Goal: Task Accomplishment & Management: Manage leads

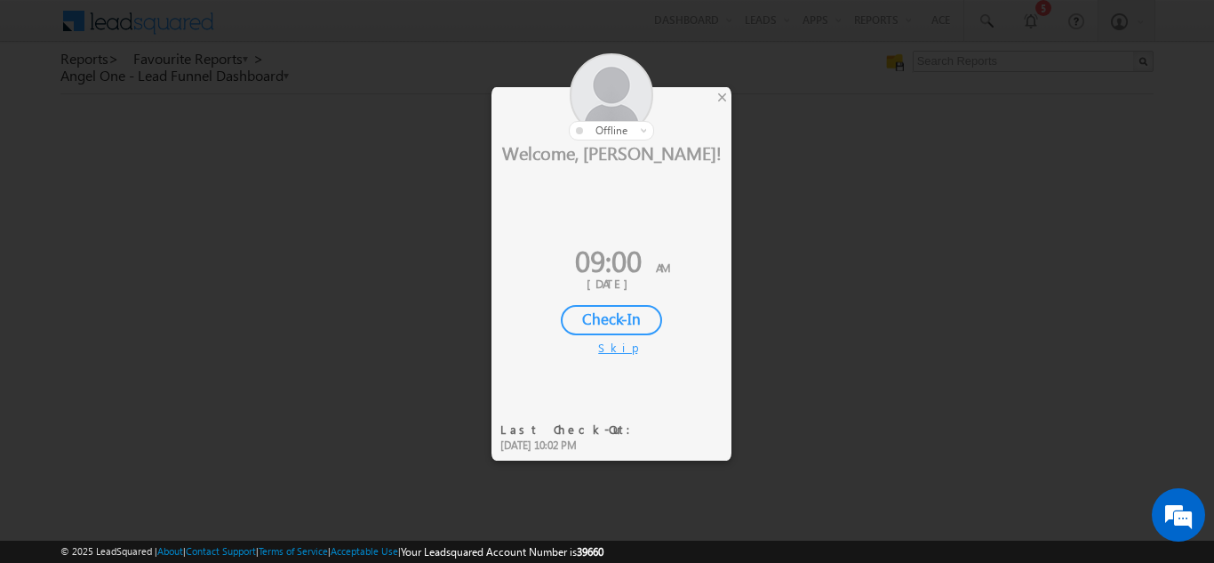
click at [616, 322] on div "Check-In" at bounding box center [611, 320] width 101 height 30
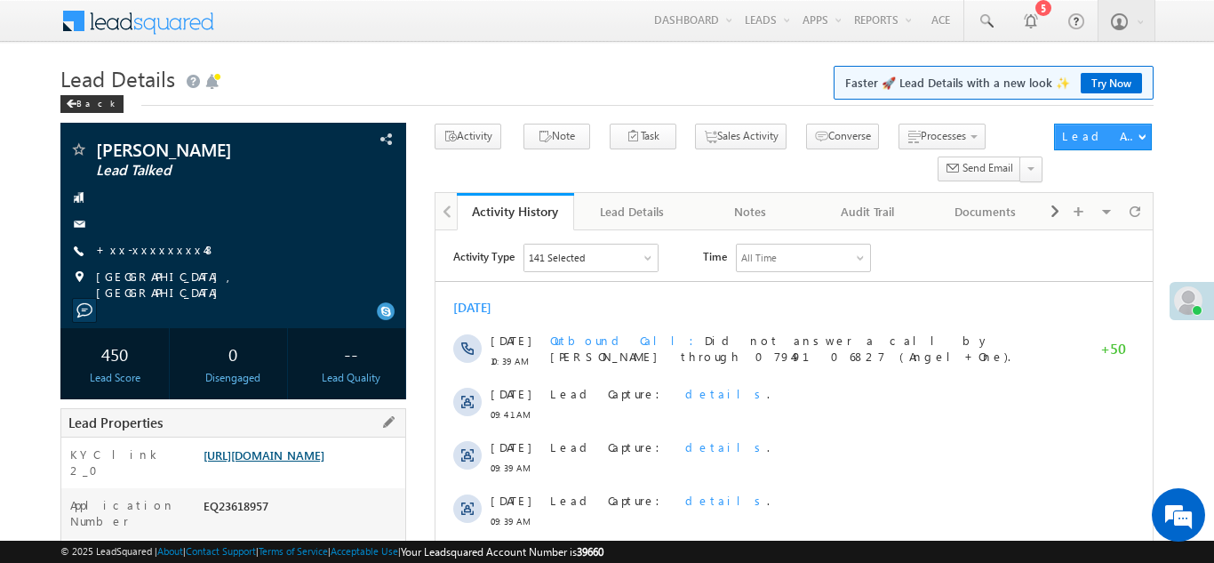
click at [297, 462] on link "https://angelbroking1-pk3em7sa.customui-test.leadsquared.com?leadId=1132ec7f-15…" at bounding box center [264, 454] width 121 height 15
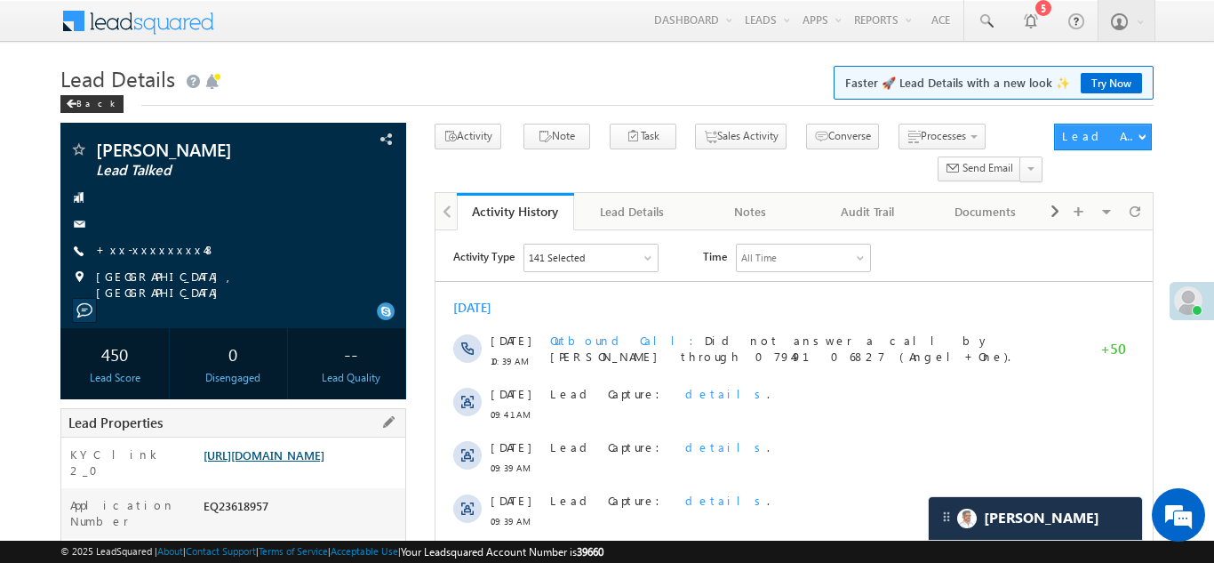
click at [293, 457] on link "https://angelbroking1-pk3em7sa.customui-test.leadsquared.com?leadId=1132ec7f-15…" at bounding box center [264, 454] width 121 height 15
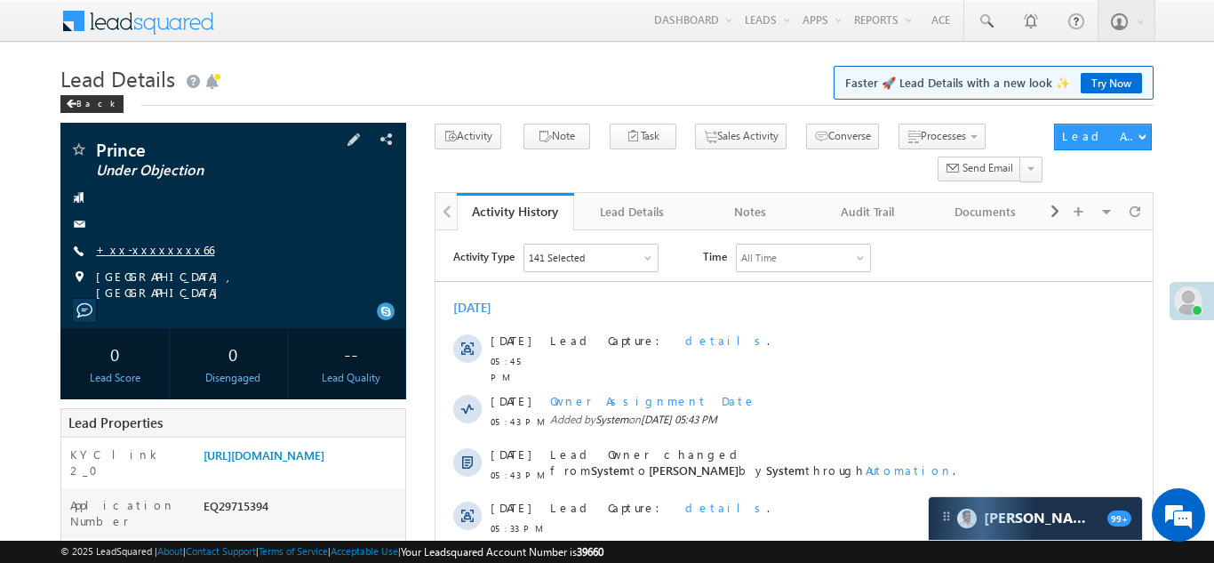
click at [136, 247] on link "+xx-xxxxxxxx66" at bounding box center [155, 249] width 118 height 15
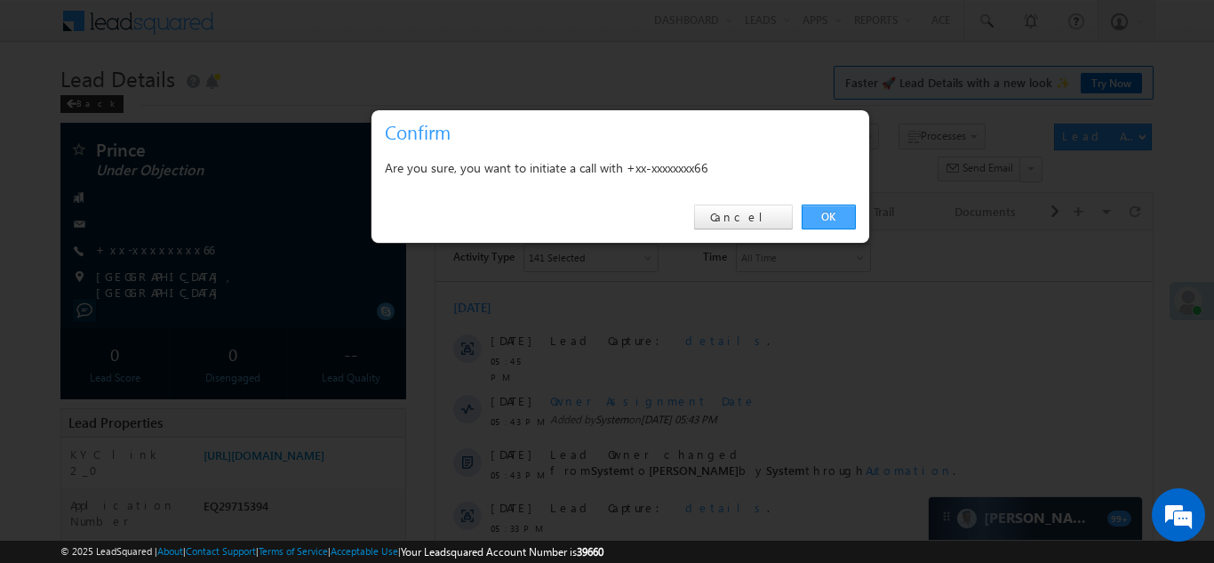
click at [828, 221] on link "OK" at bounding box center [829, 216] width 54 height 25
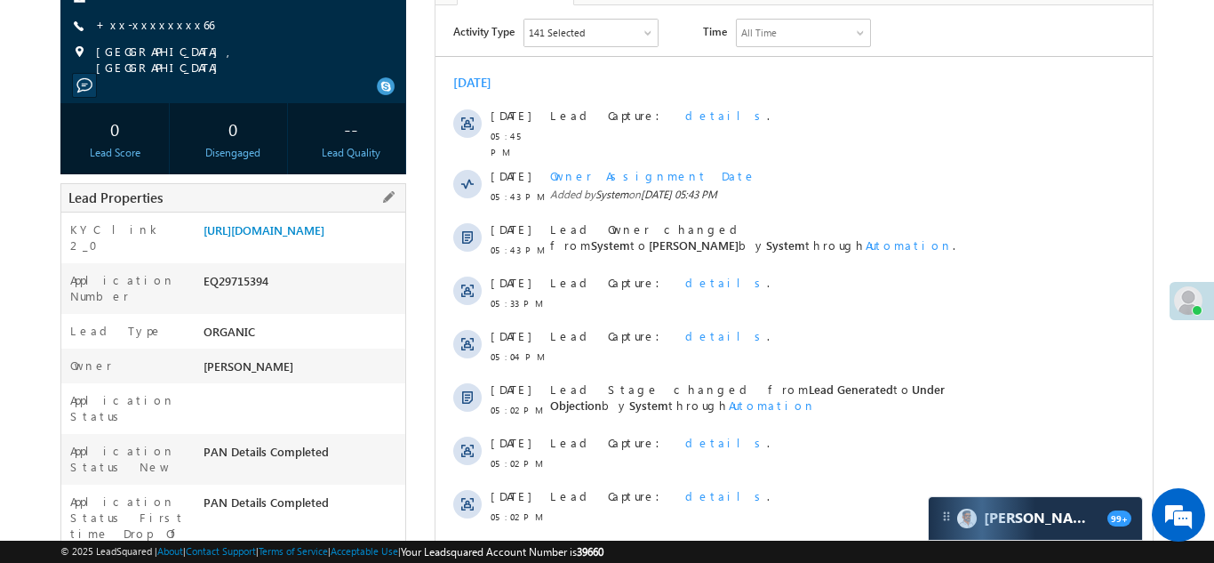
scroll to position [321, 0]
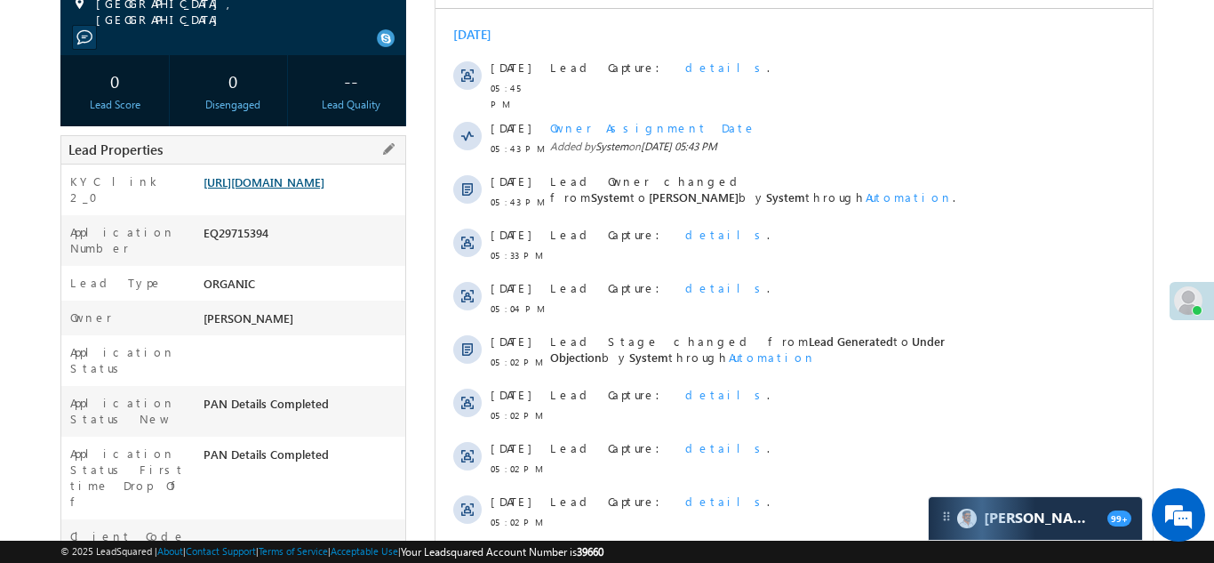
click at [268, 183] on link "https://angelbroking1-pk3em7sa.customui-test.leadsquared.com?leadId=c35864d7-96…" at bounding box center [264, 181] width 121 height 15
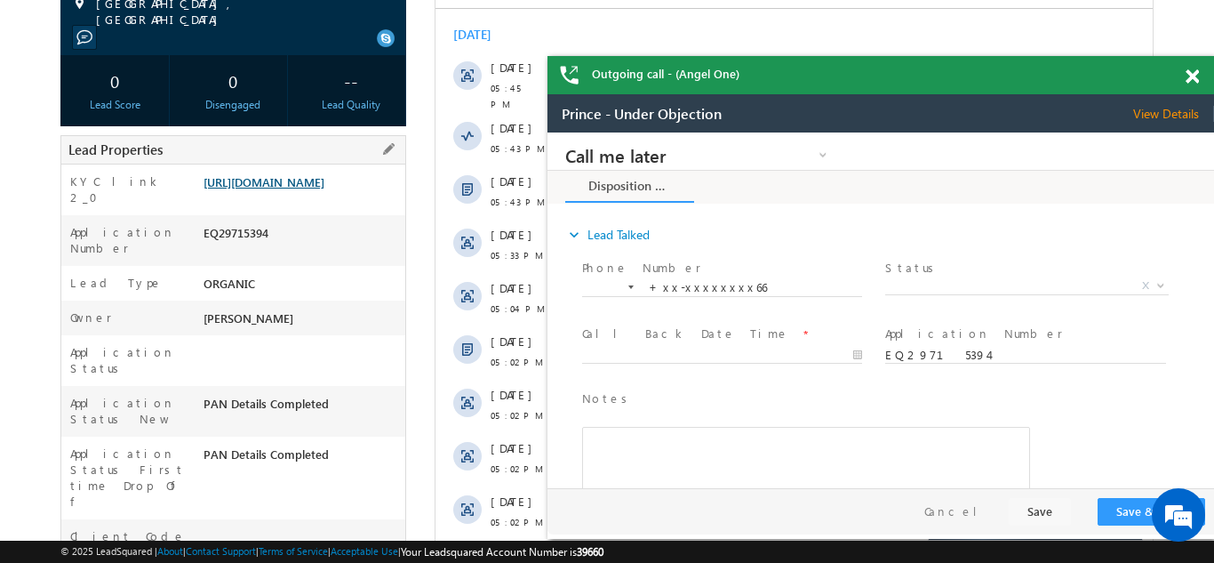
scroll to position [0, 0]
click at [1190, 76] on span at bounding box center [1192, 76] width 13 height 15
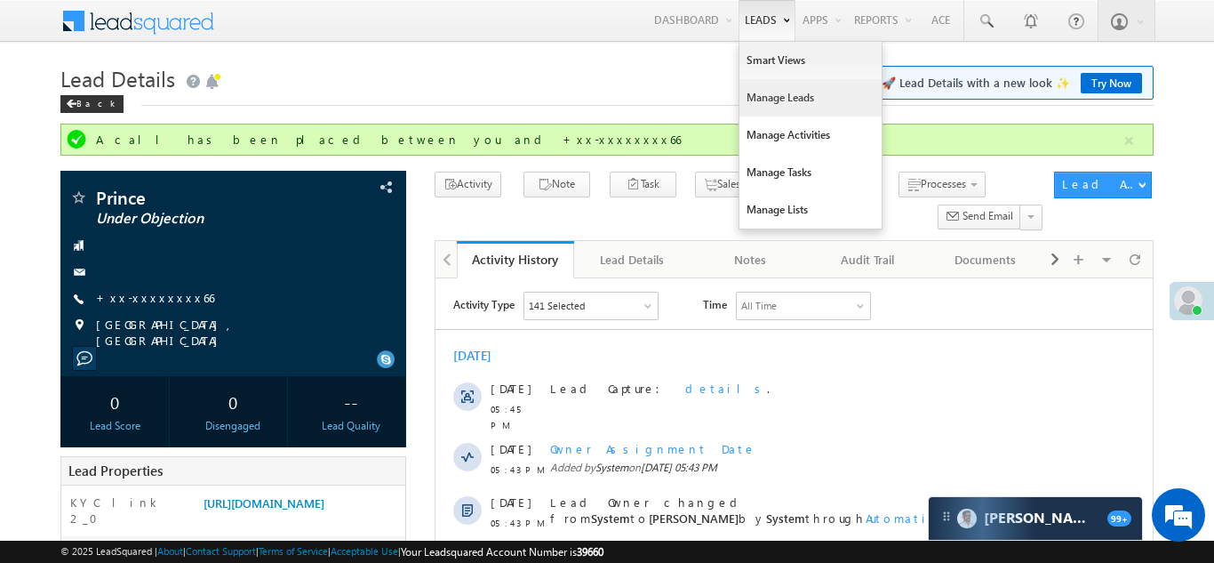
click at [759, 94] on link "Manage Leads" at bounding box center [811, 97] width 142 height 37
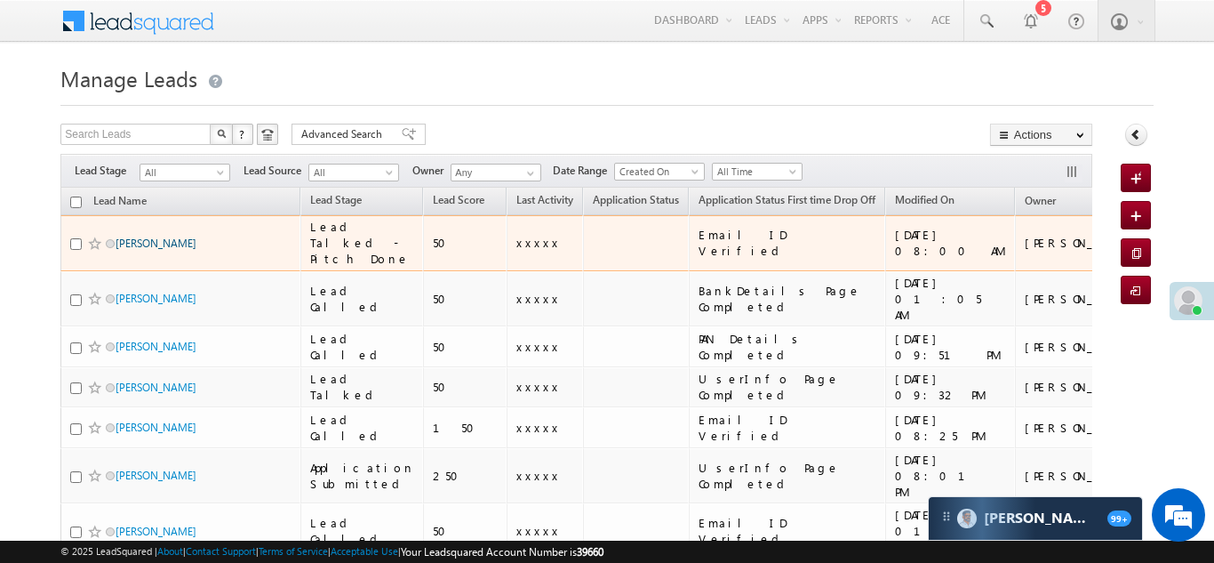
click at [136, 245] on link "[PERSON_NAME]" at bounding box center [156, 242] width 81 height 13
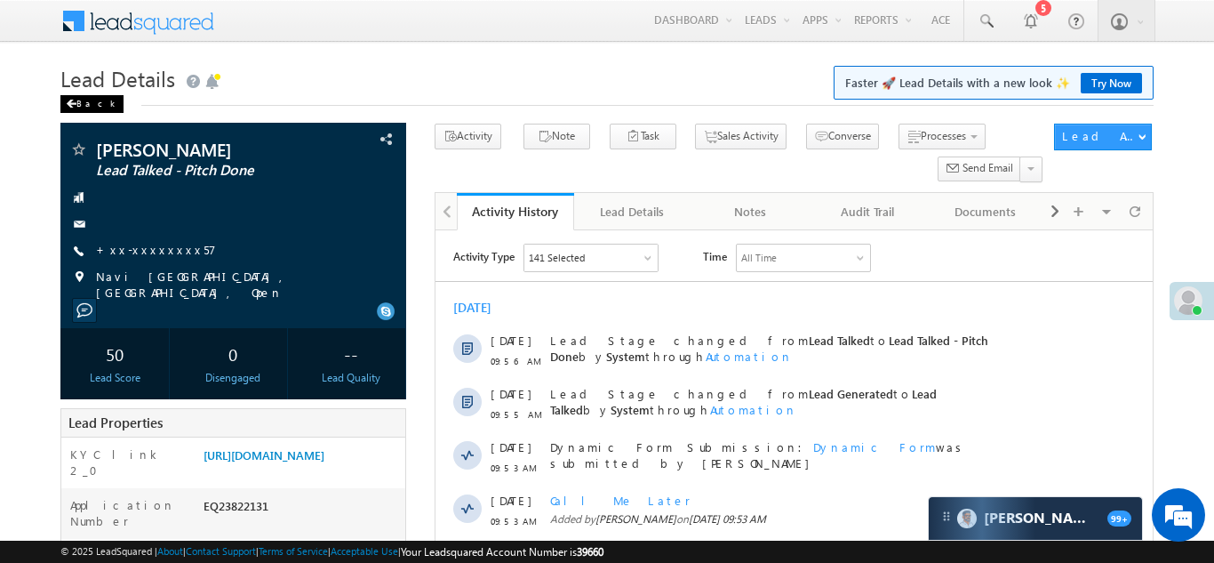
click at [85, 101] on div "Back" at bounding box center [91, 104] width 63 height 18
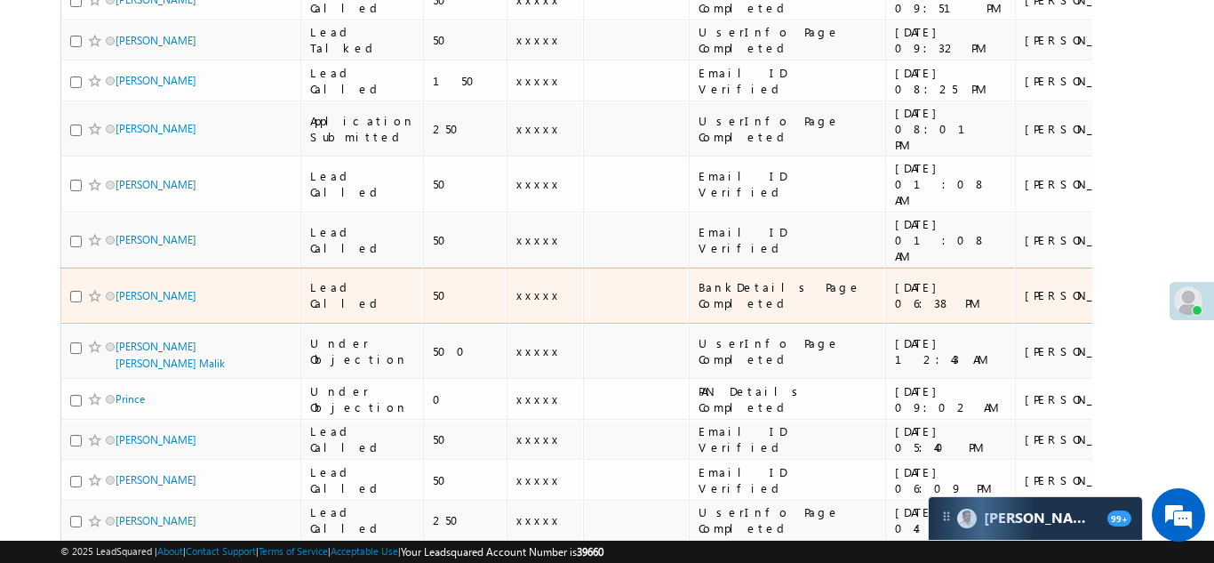
scroll to position [350, 0]
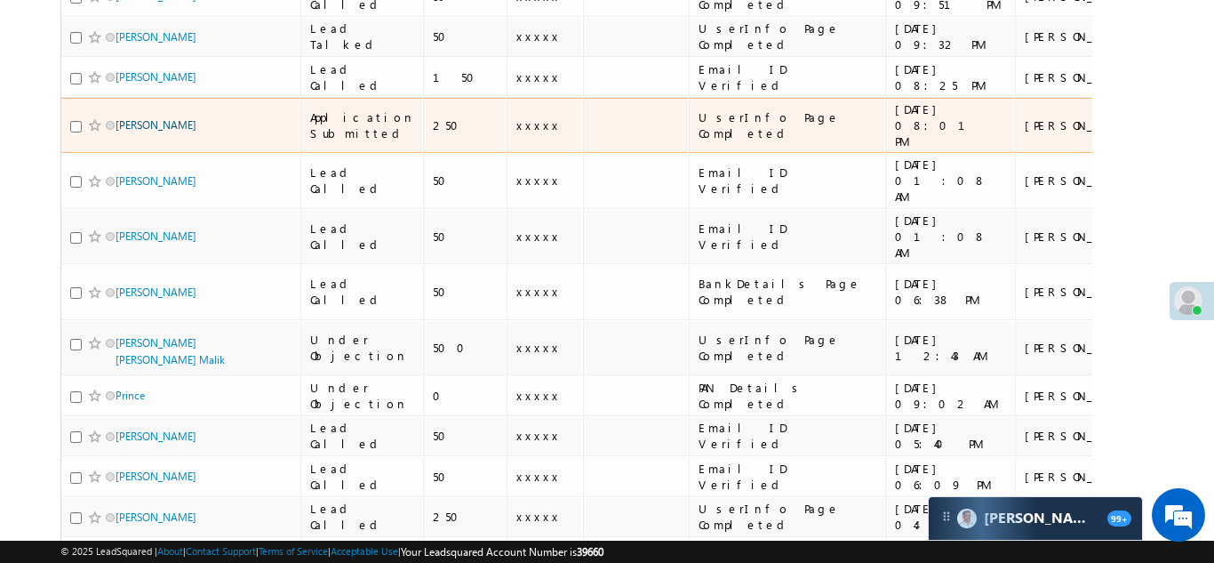
click at [167, 118] on link "Uma maheshwari" at bounding box center [156, 124] width 81 height 13
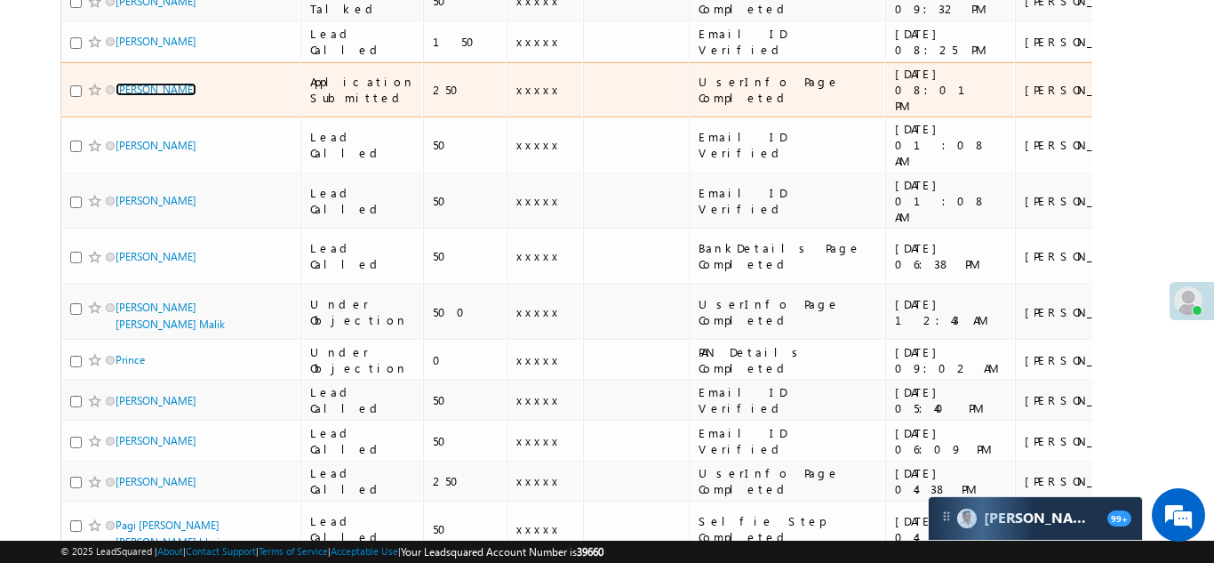
scroll to position [342, 0]
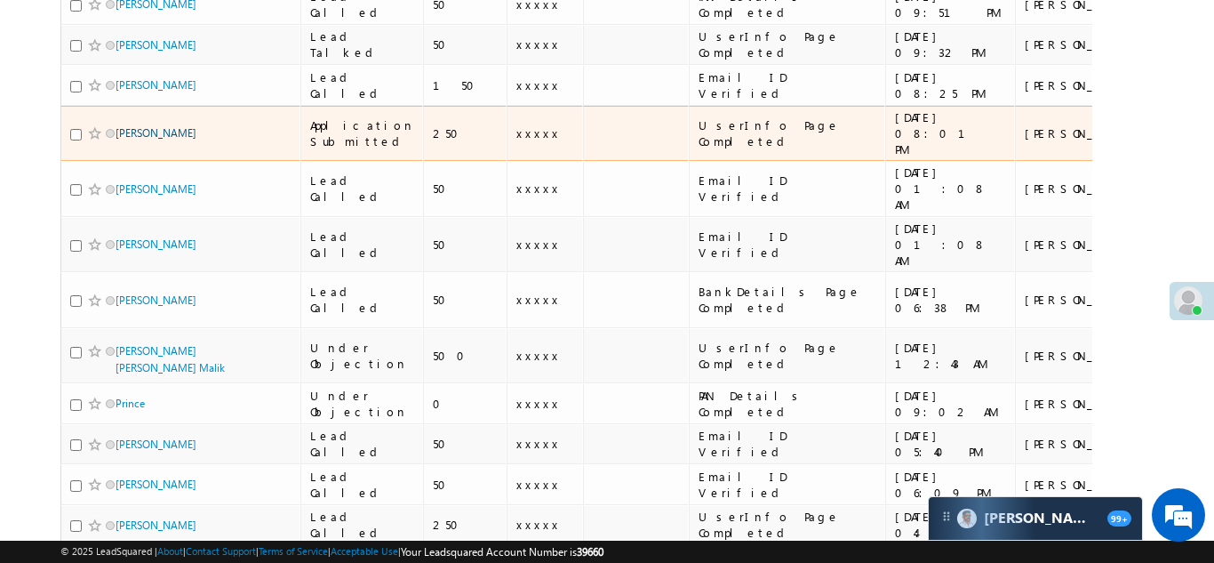
click at [162, 126] on link "[PERSON_NAME]" at bounding box center [156, 132] width 81 height 13
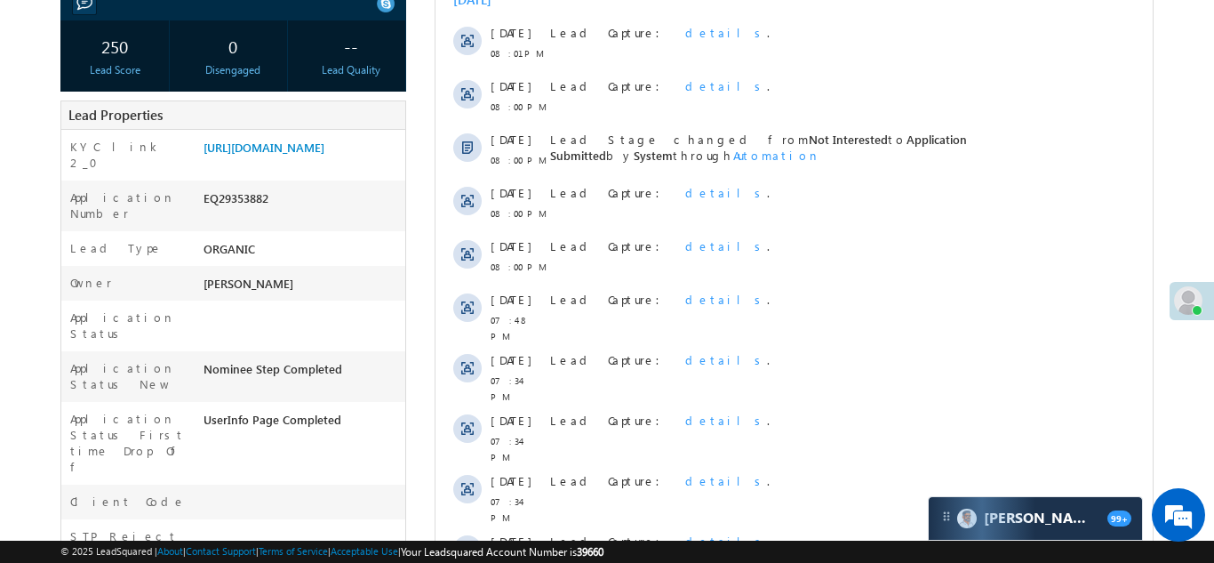
scroll to position [309, 0]
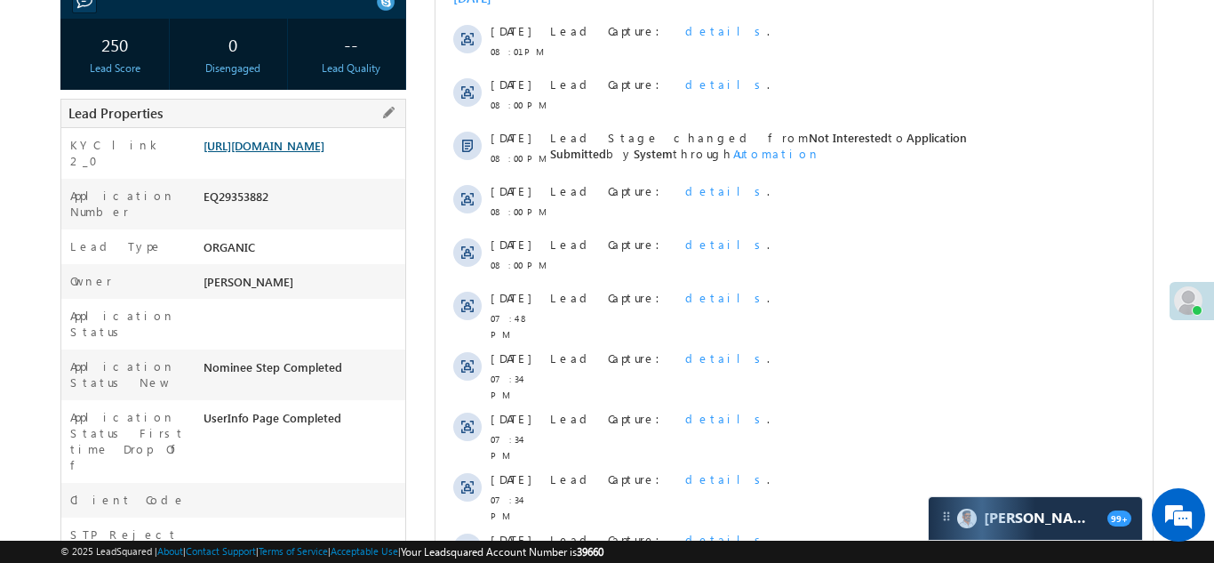
click at [280, 153] on link "https://angelbroking1-pk3em7sa.customui-test.leadsquared.com?leadId=82a3345c-ef…" at bounding box center [264, 145] width 121 height 15
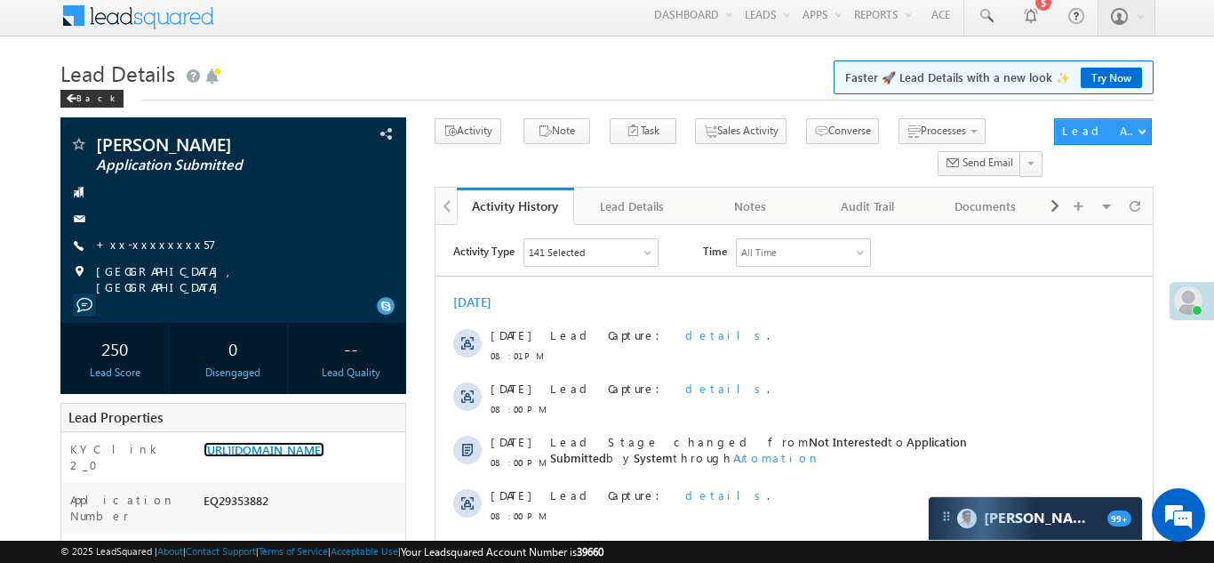
scroll to position [0, 0]
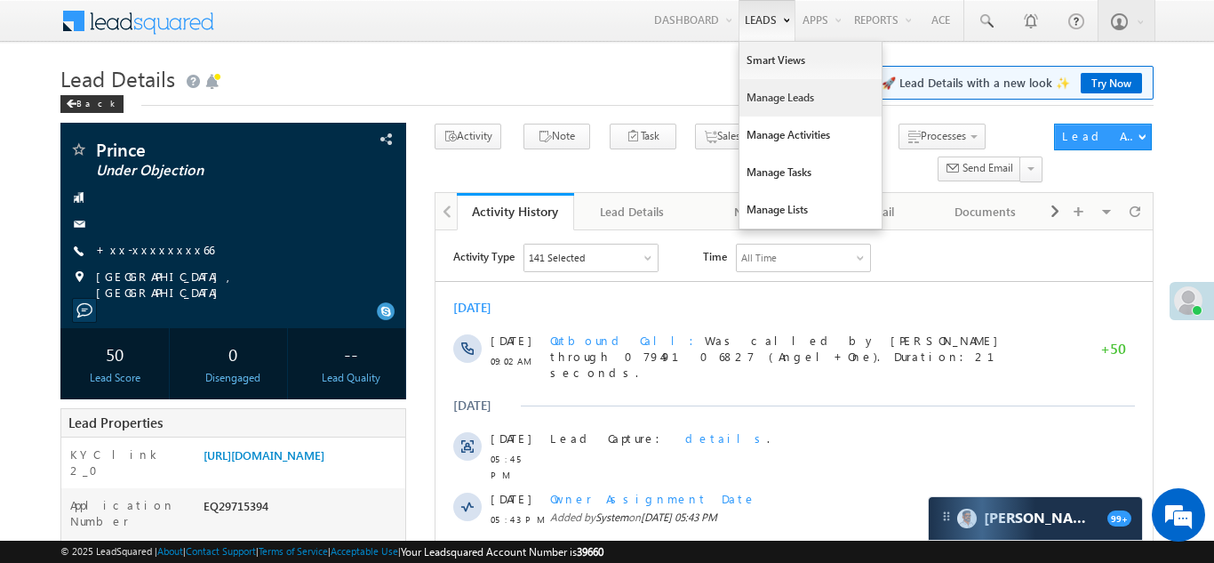
click at [751, 100] on link "Manage Leads" at bounding box center [811, 97] width 142 height 37
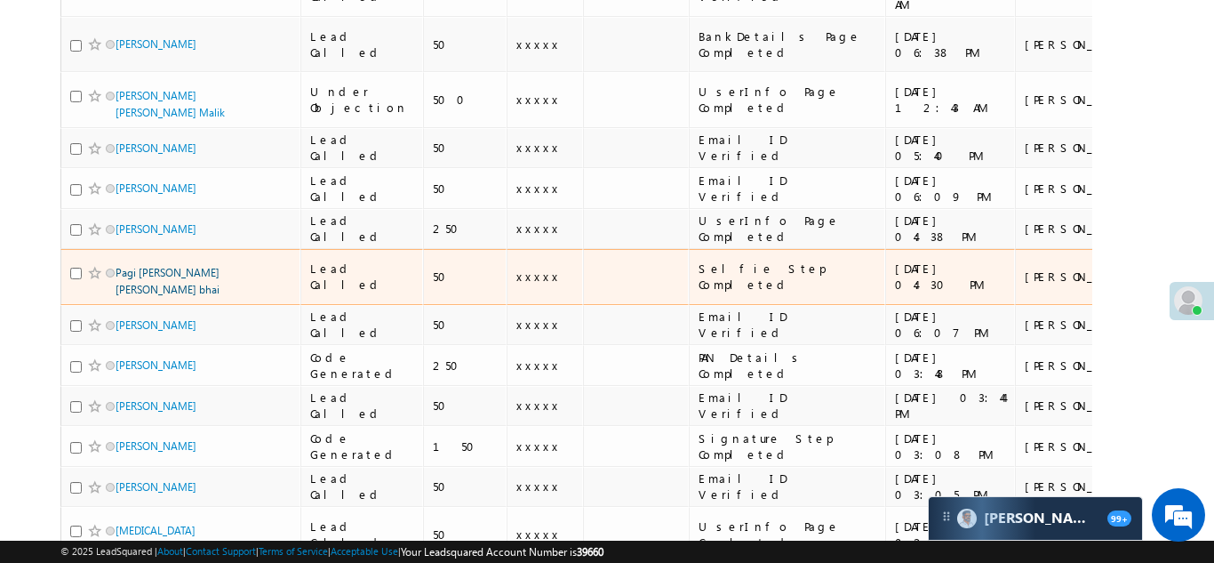
click at [144, 266] on link "Pagi [PERSON_NAME] [PERSON_NAME] bhai" at bounding box center [168, 281] width 104 height 30
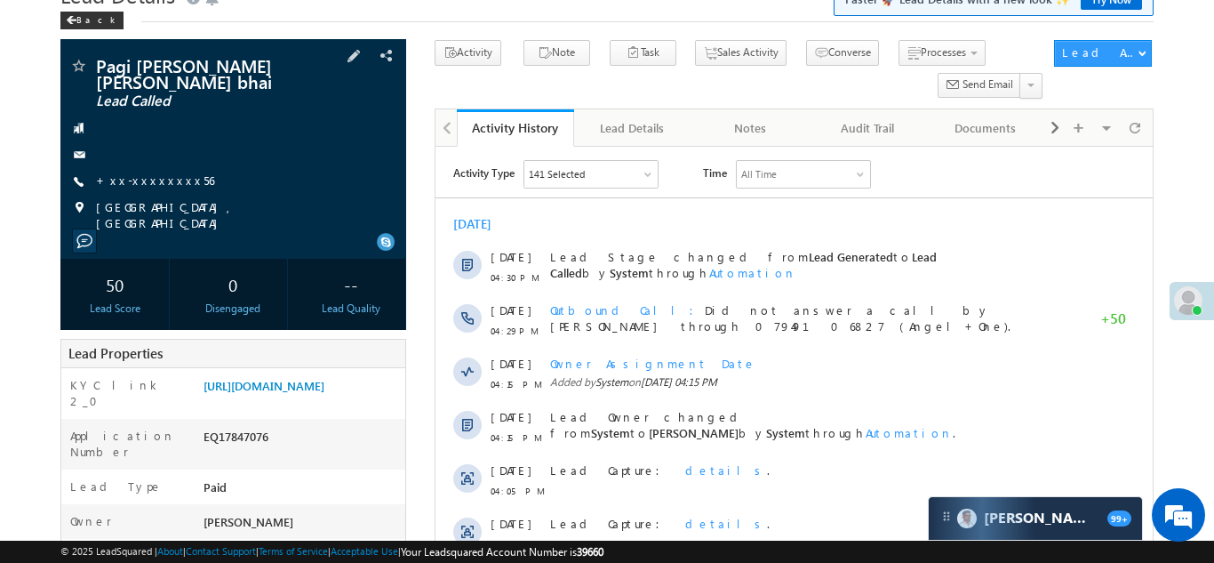
scroll to position [75, 0]
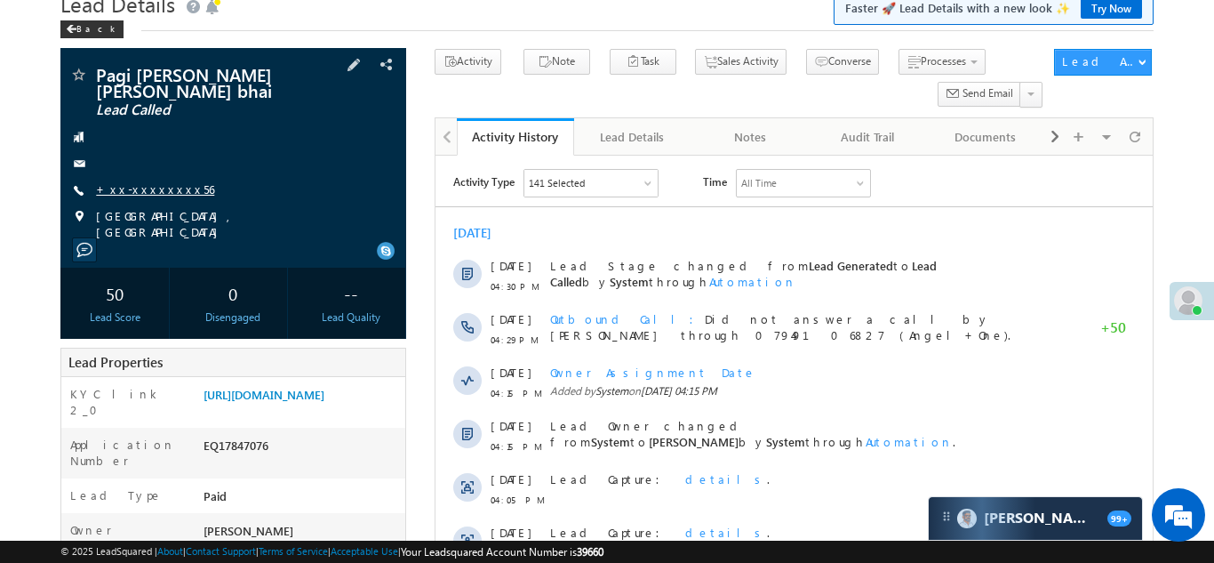
click at [142, 189] on link "+xx-xxxxxxxx56" at bounding box center [155, 188] width 118 height 15
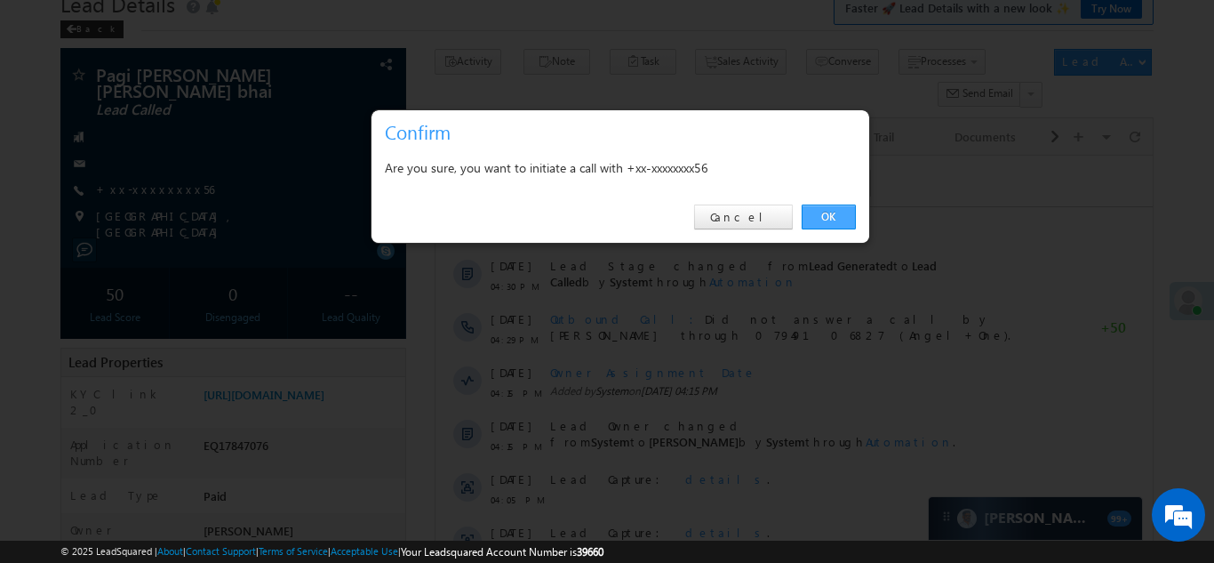
click at [821, 213] on link "OK" at bounding box center [829, 216] width 54 height 25
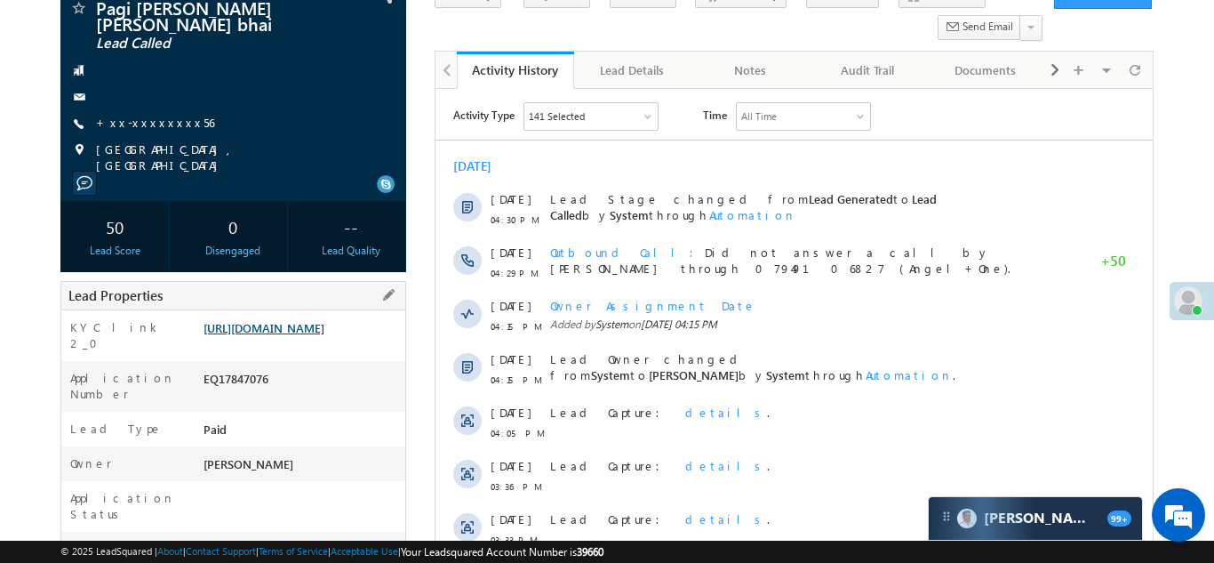
scroll to position [189, 0]
click at [296, 335] on link "https://angelbroking1-pk3em7sa.customui-test.leadsquared.com?leadId=3fceee6d-bc…" at bounding box center [264, 327] width 121 height 15
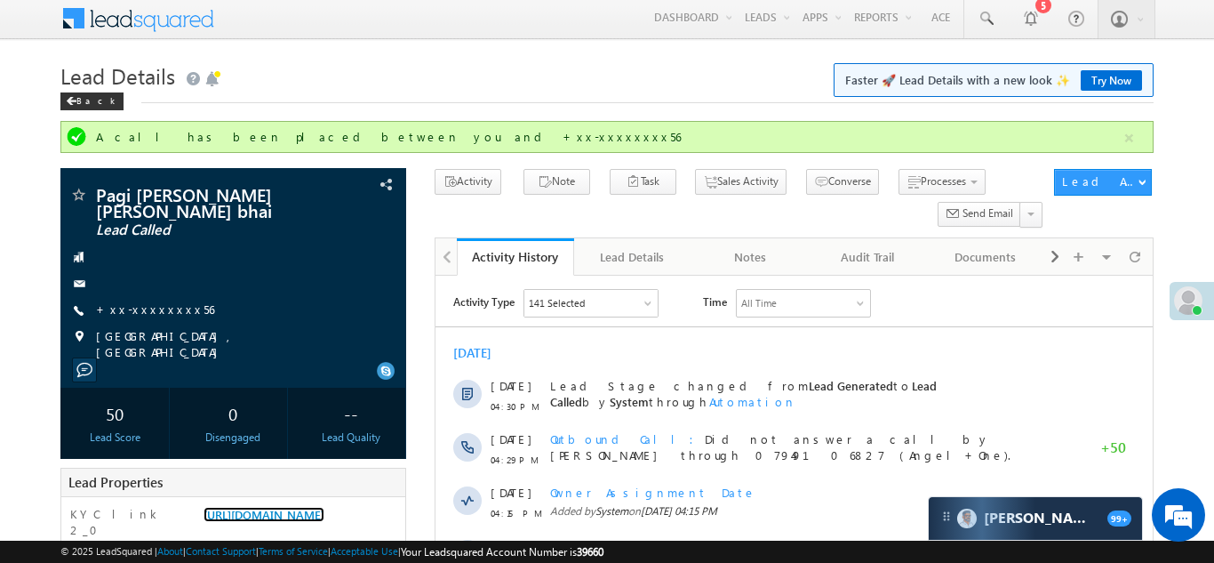
scroll to position [0, 0]
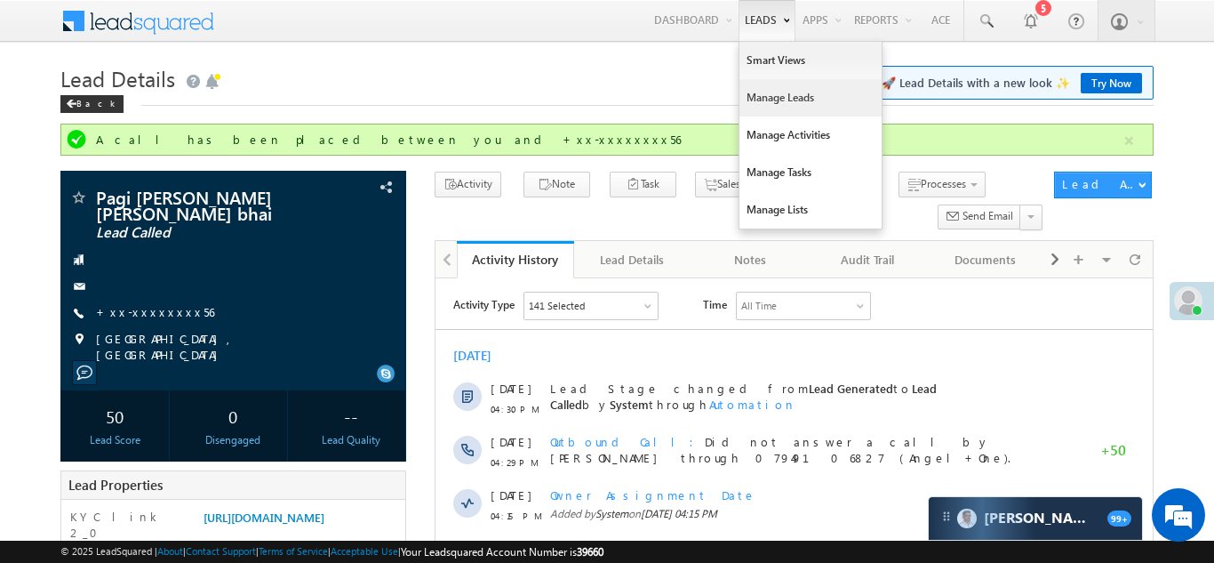
click at [782, 103] on link "Manage Leads" at bounding box center [811, 97] width 142 height 37
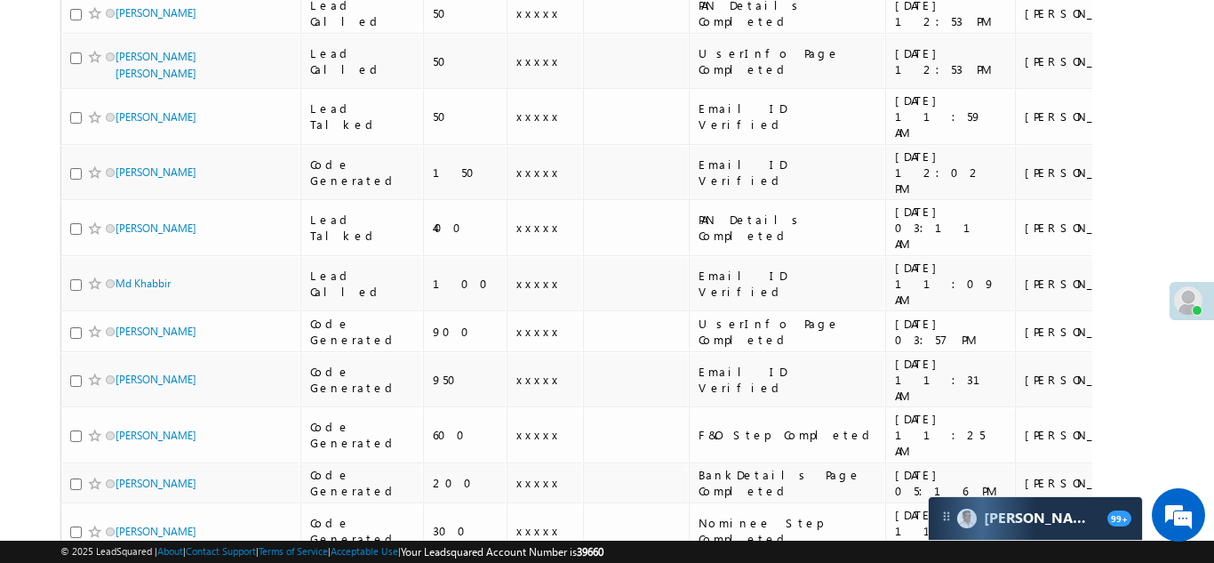
scroll to position [1610, 0]
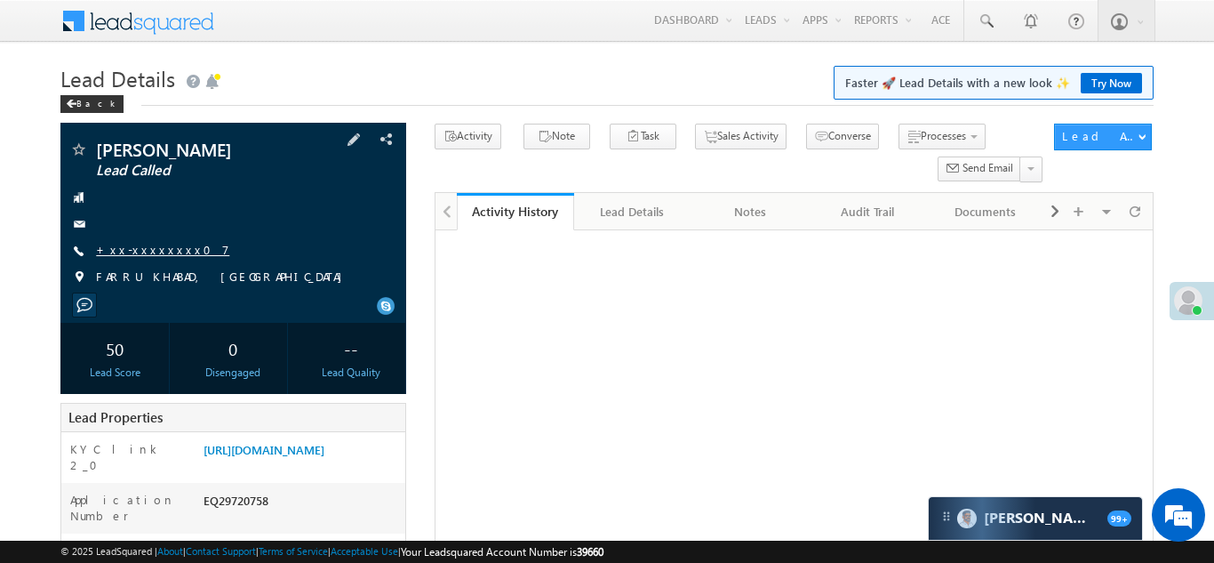
click at [140, 249] on link "+xx-xxxxxxxx07" at bounding box center [162, 249] width 133 height 15
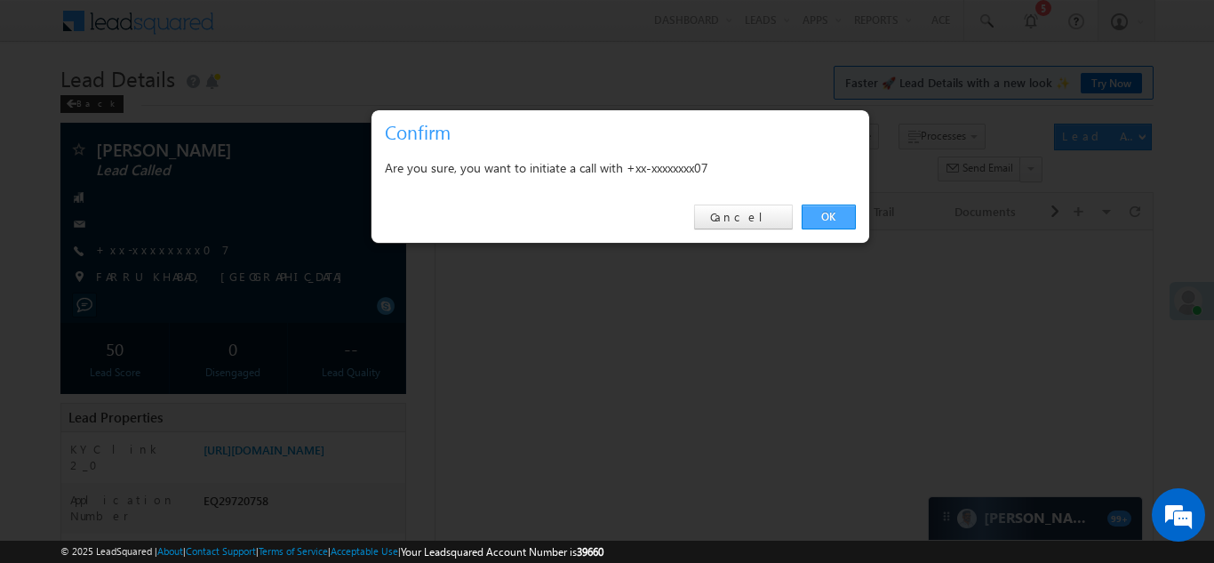
click at [821, 212] on link "OK" at bounding box center [829, 216] width 54 height 25
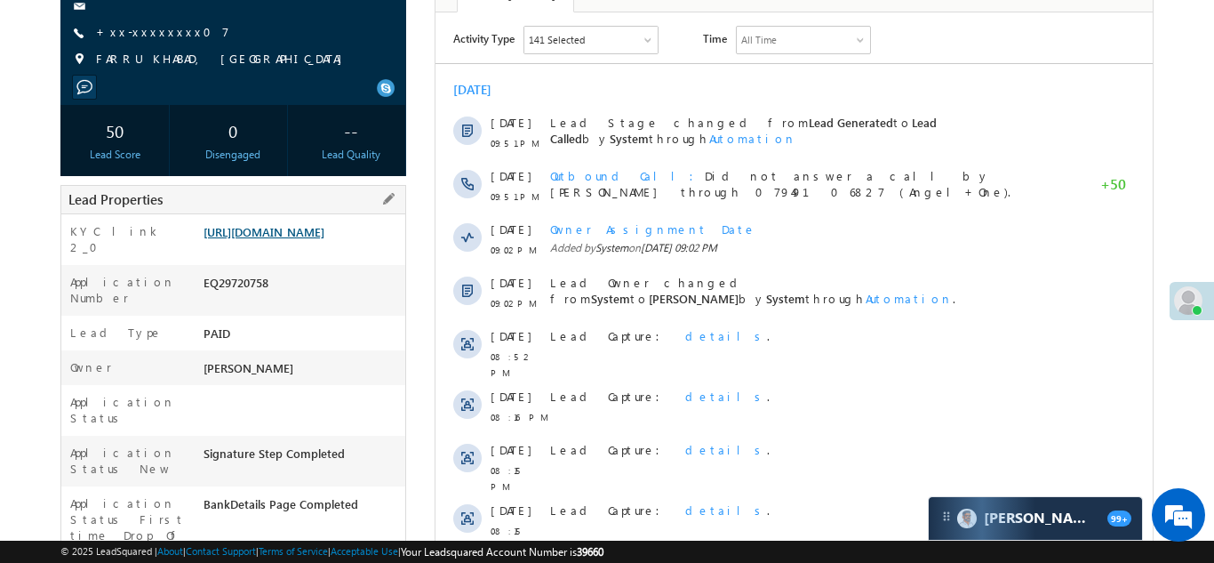
scroll to position [230, 0]
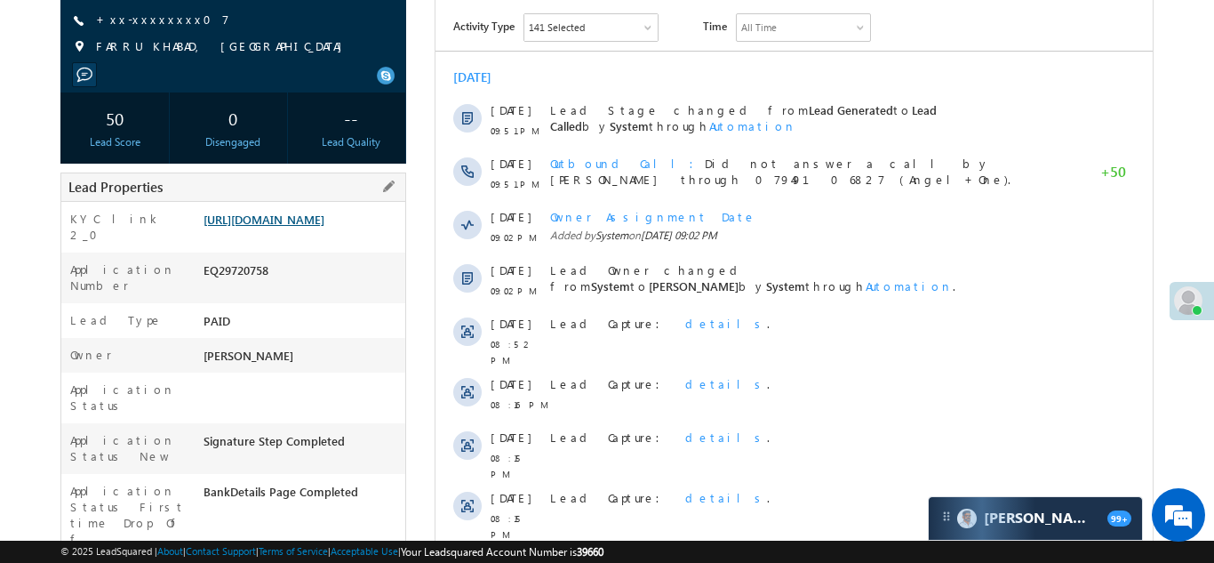
click at [324, 220] on link "https://angelbroking1-pk3em7sa.customui-test.leadsquared.com?leadId=b23bcb82-54…" at bounding box center [264, 219] width 121 height 15
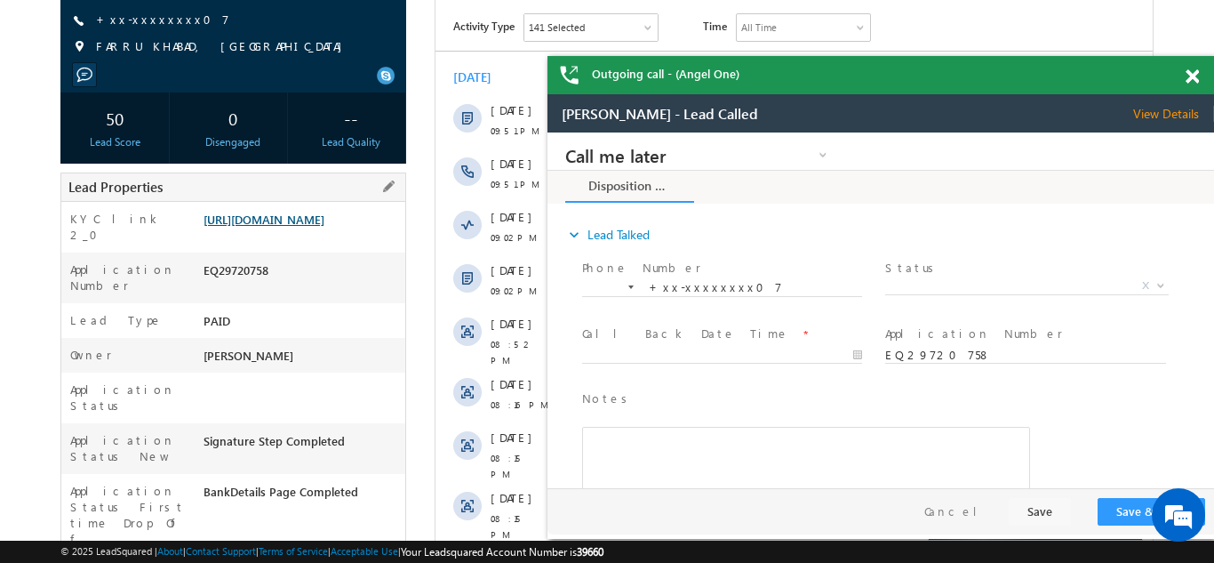
scroll to position [0, 0]
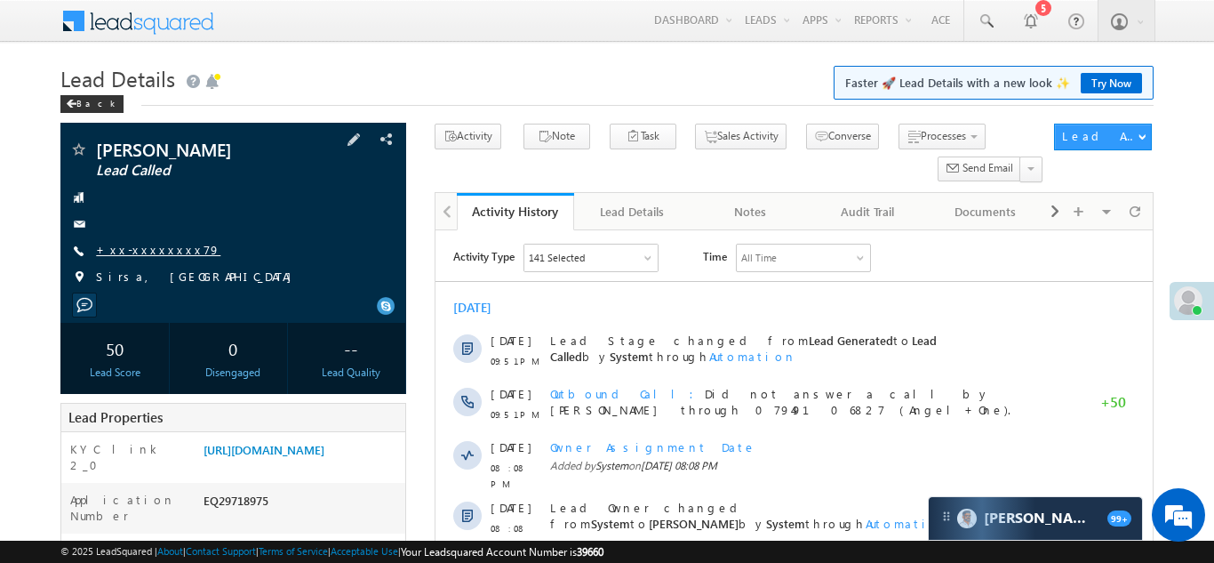
click at [142, 246] on link "+xx-xxxxxxxx79" at bounding box center [158, 249] width 124 height 15
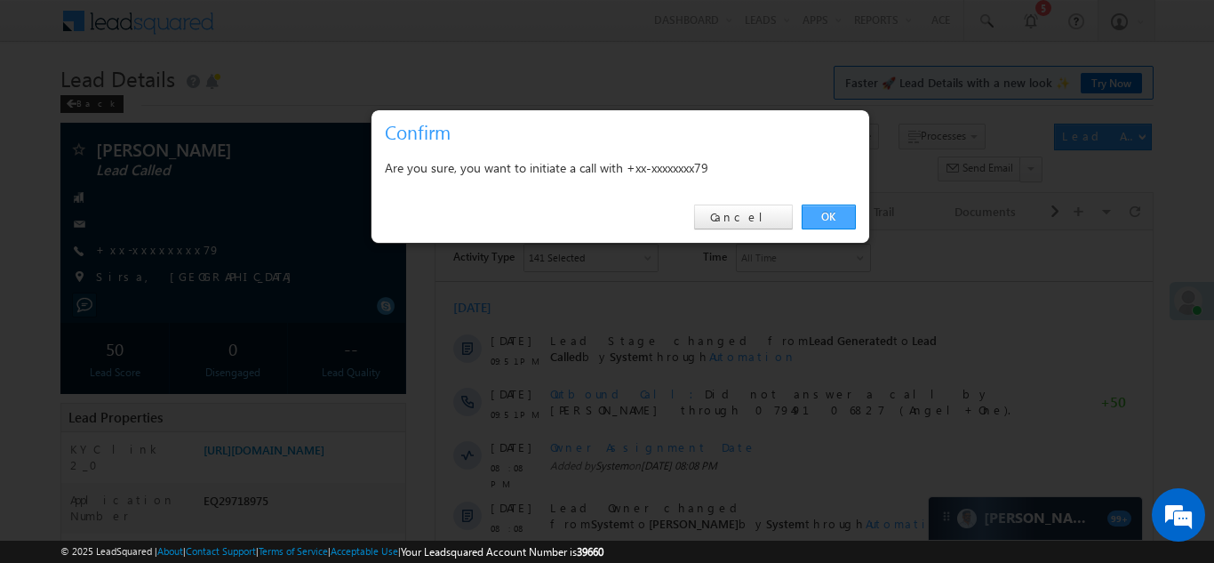
click at [830, 215] on link "OK" at bounding box center [829, 216] width 54 height 25
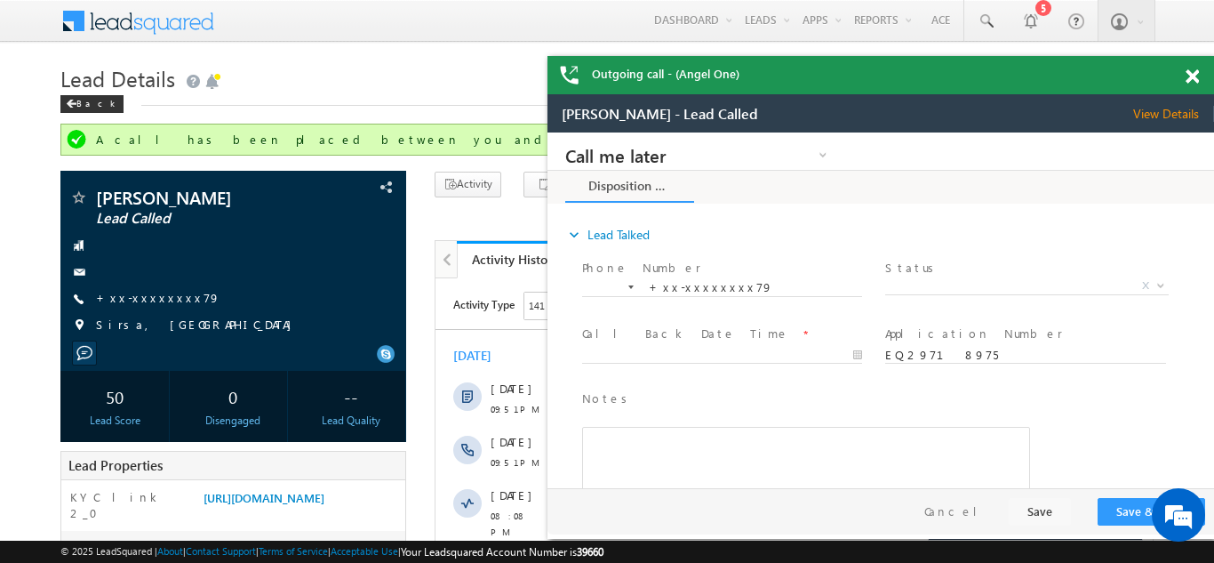
click at [1191, 78] on span at bounding box center [1192, 76] width 13 height 15
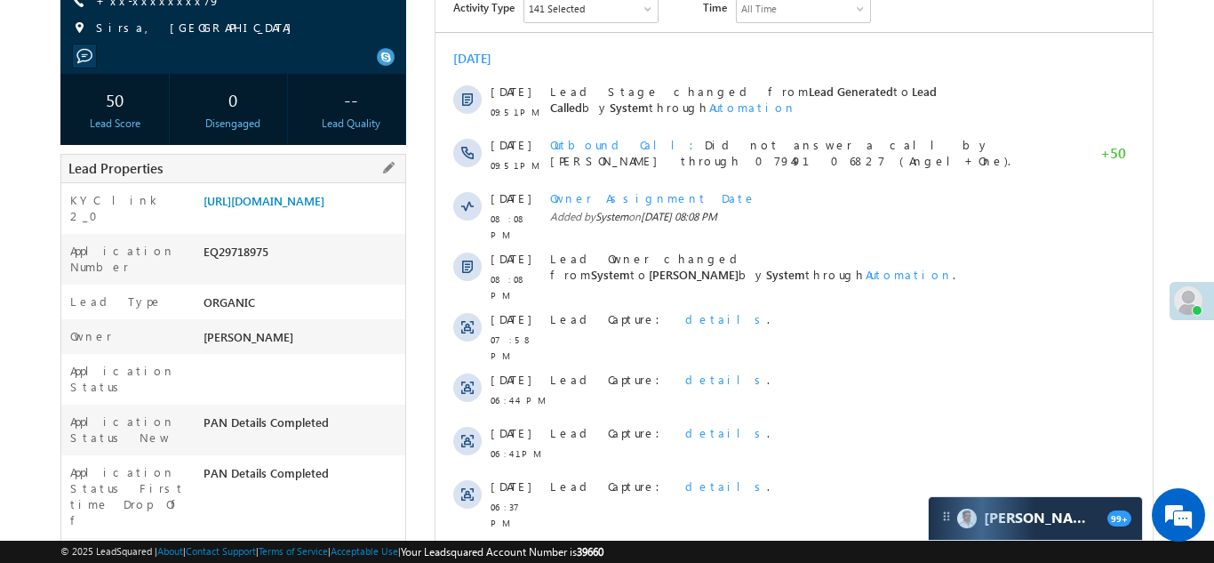
scroll to position [248, 0]
click at [289, 209] on link "https://angelbroking1-pk3em7sa.customui-test.leadsquared.com?leadId=fd438398-4a…" at bounding box center [264, 201] width 121 height 15
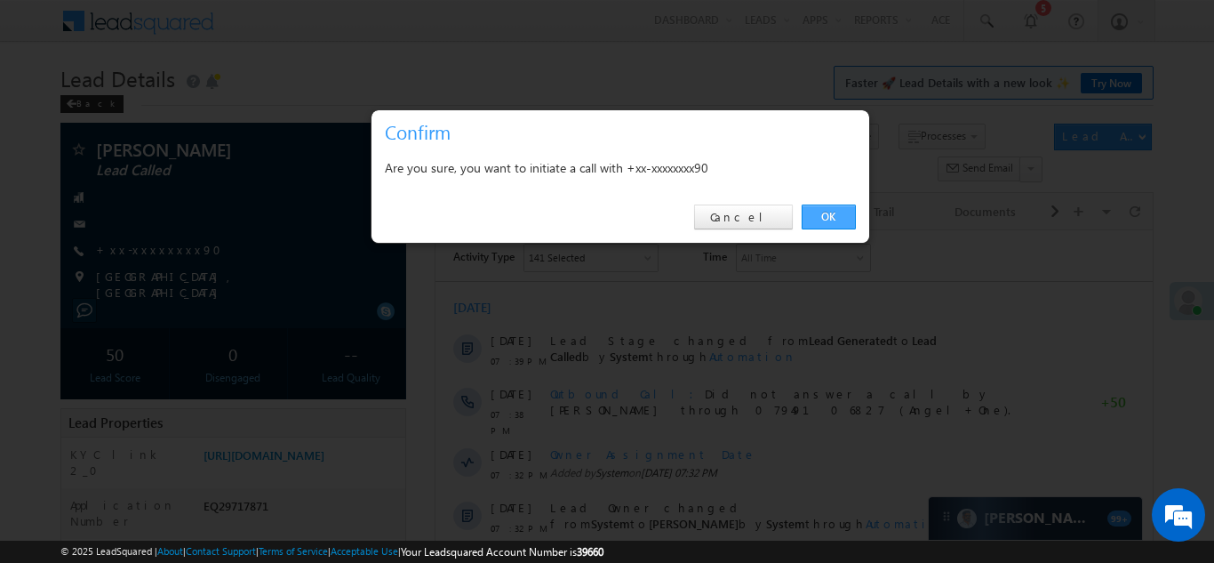
click at [825, 213] on link "OK" at bounding box center [829, 216] width 54 height 25
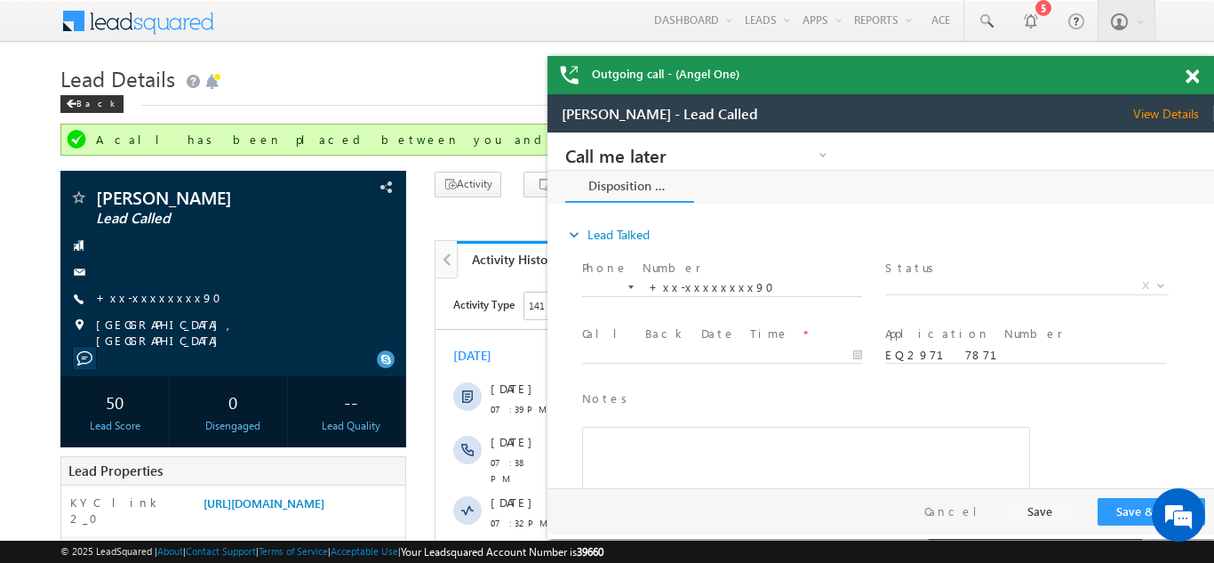
click at [1192, 75] on span at bounding box center [1192, 76] width 13 height 15
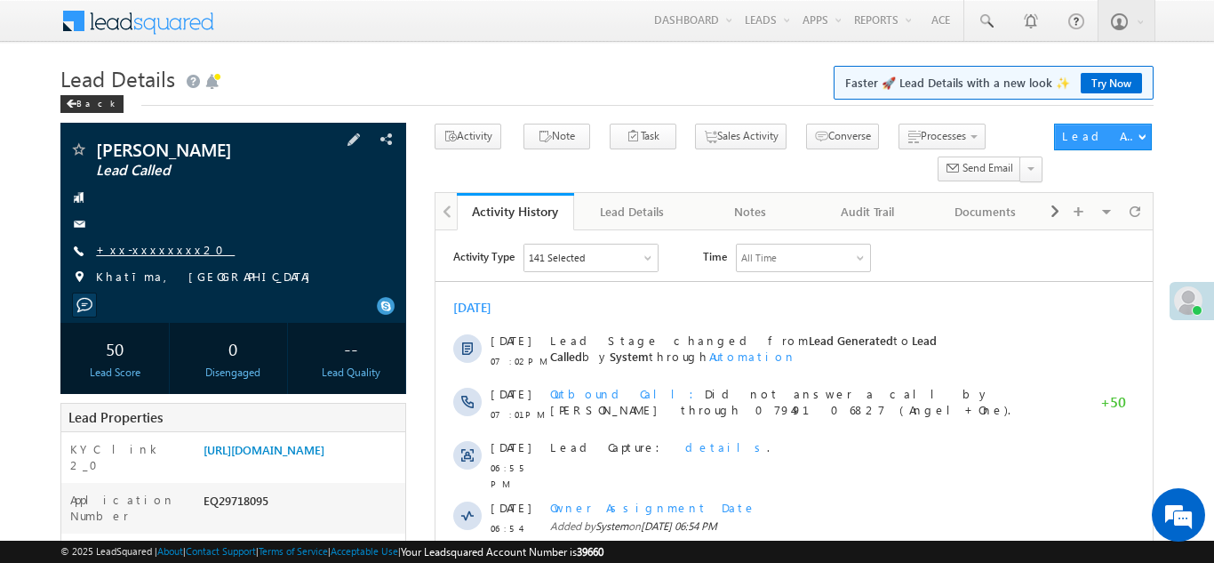
click at [140, 248] on link "+xx-xxxxxxxx20" at bounding box center [165, 249] width 139 height 15
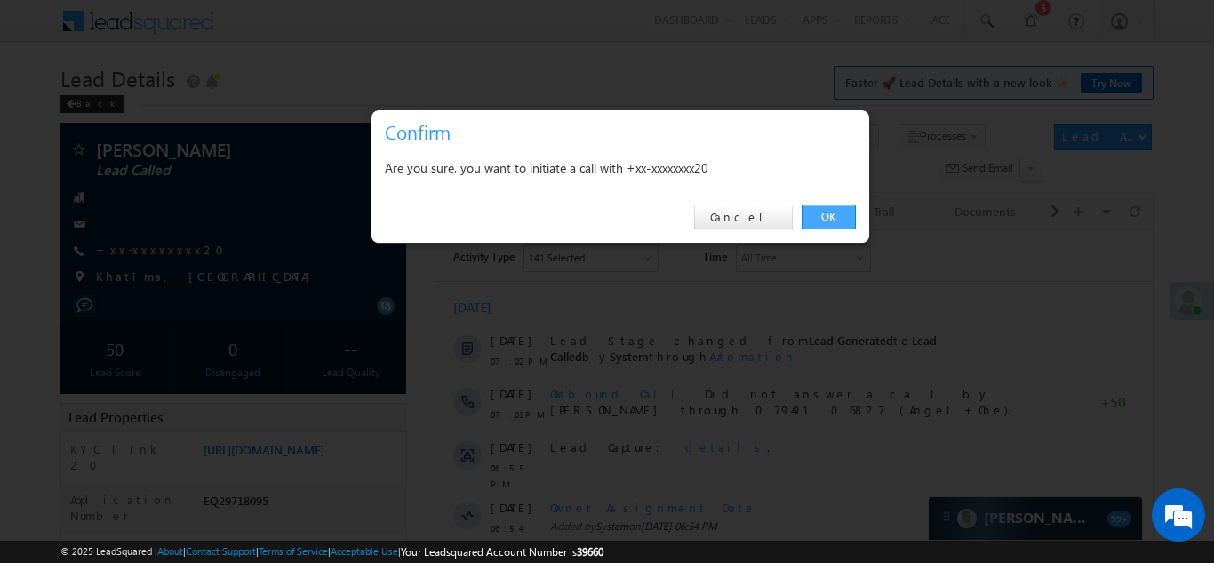
click at [831, 211] on link "OK" at bounding box center [829, 216] width 54 height 25
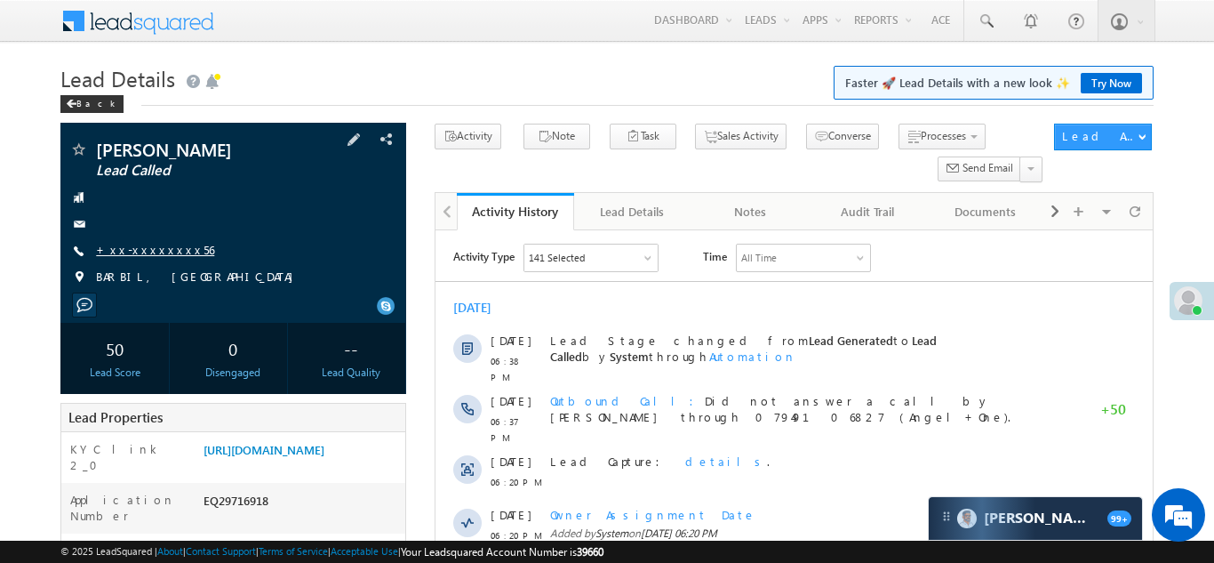
click at [140, 252] on link "+xx-xxxxxxxx56" at bounding box center [155, 249] width 118 height 15
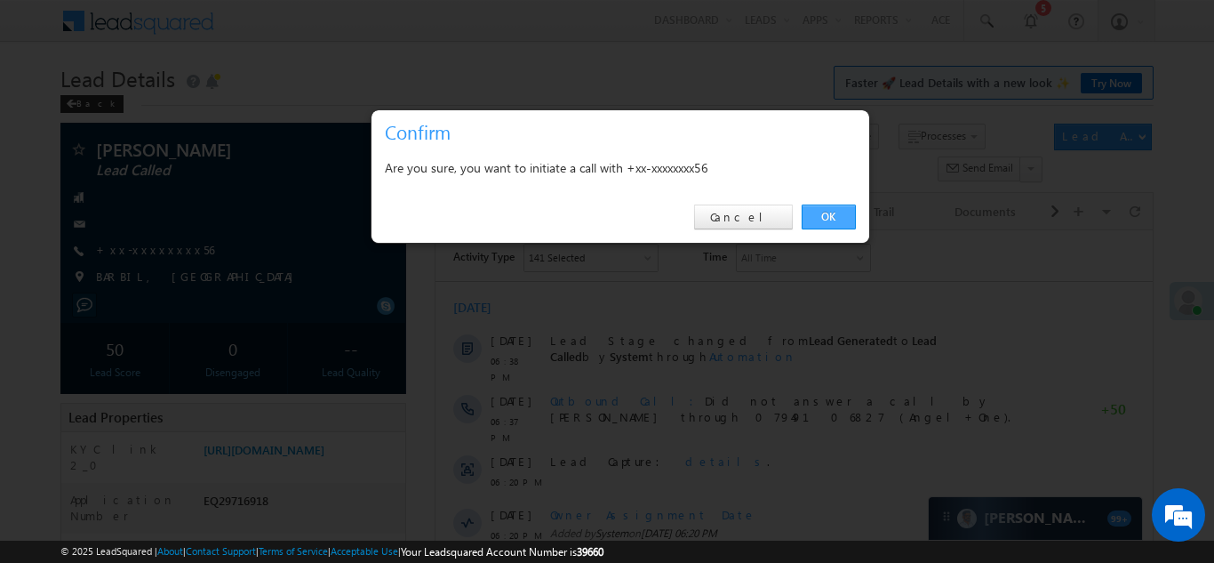
click at [821, 214] on link "OK" at bounding box center [829, 216] width 54 height 25
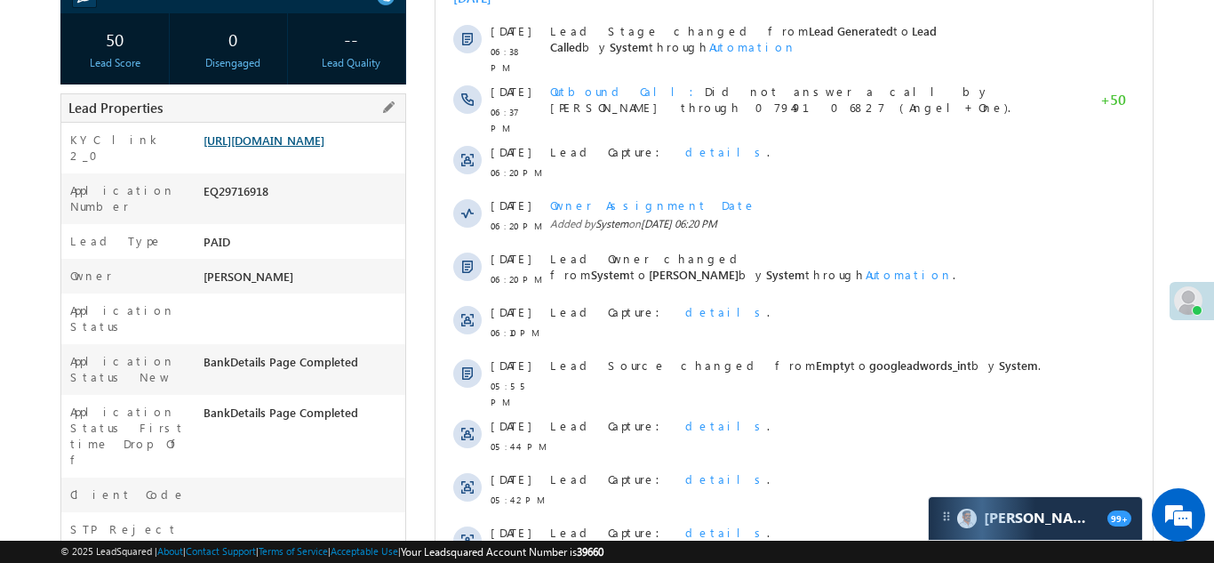
scroll to position [357, 0]
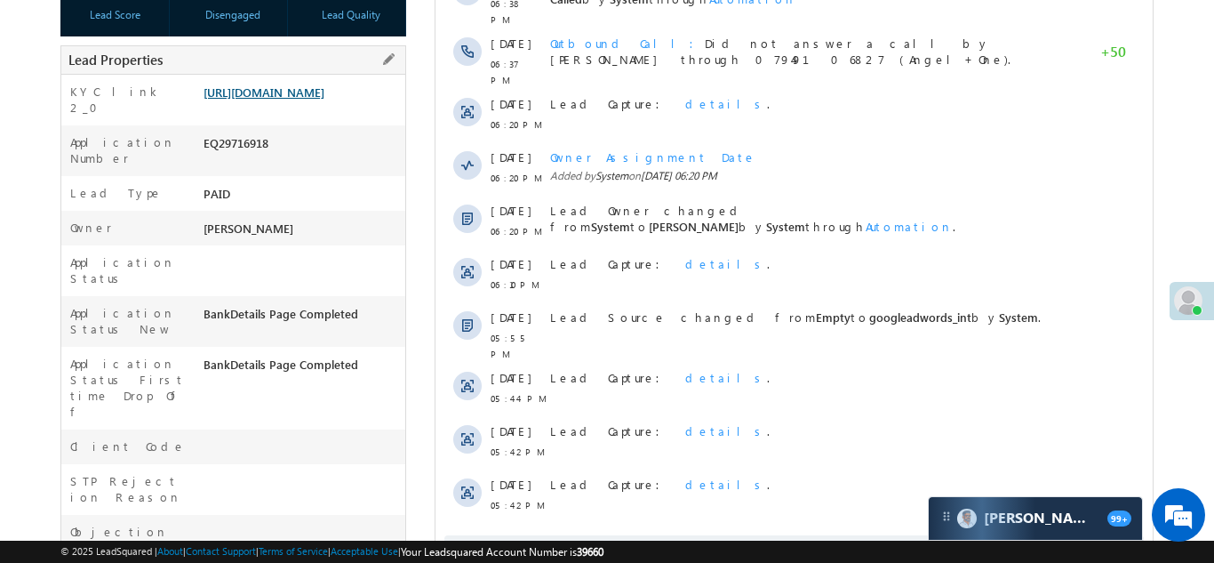
click at [324, 100] on link "https://angelbroking1-pk3em7sa.customui-test.leadsquared.com?leadId=3ebd9e66-59…" at bounding box center [264, 91] width 121 height 15
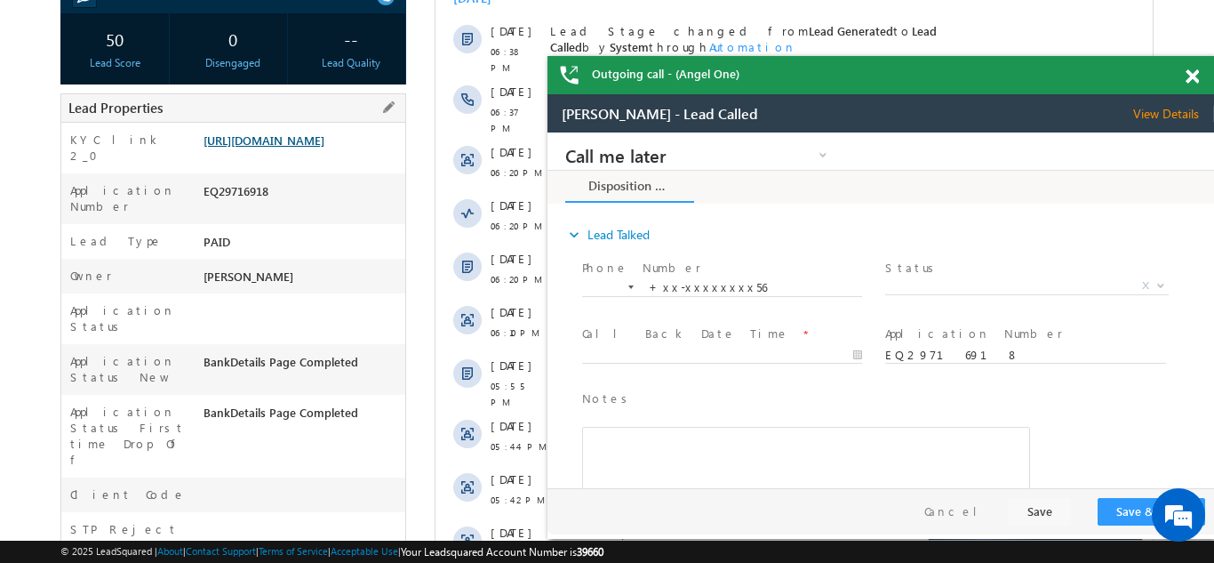
scroll to position [0, 0]
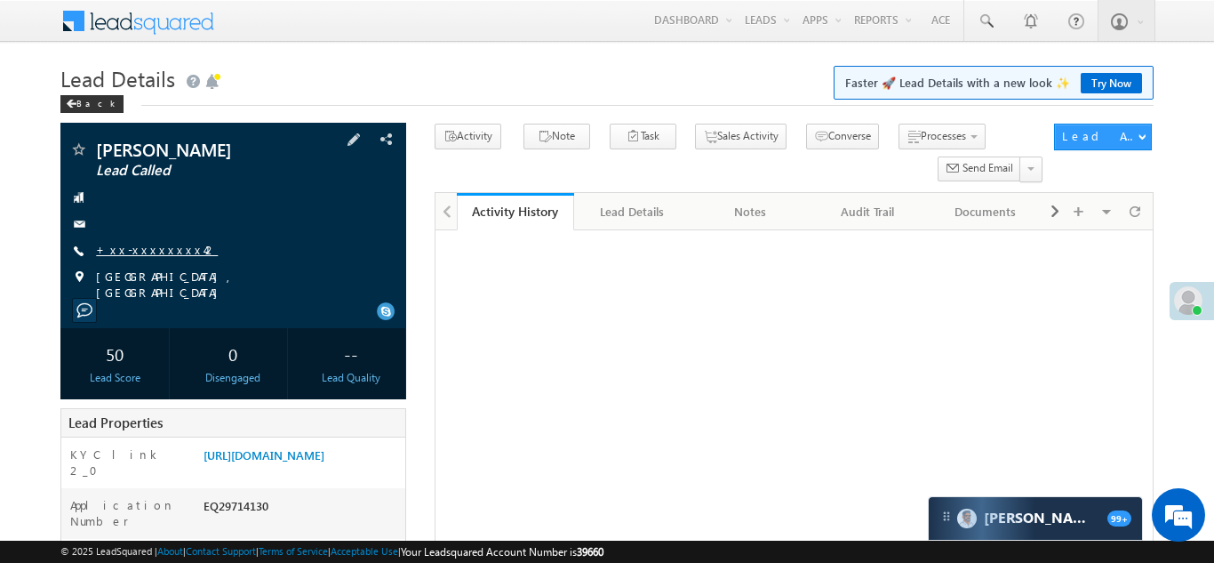
click at [155, 253] on link "+xx-xxxxxxxx42" at bounding box center [157, 249] width 122 height 15
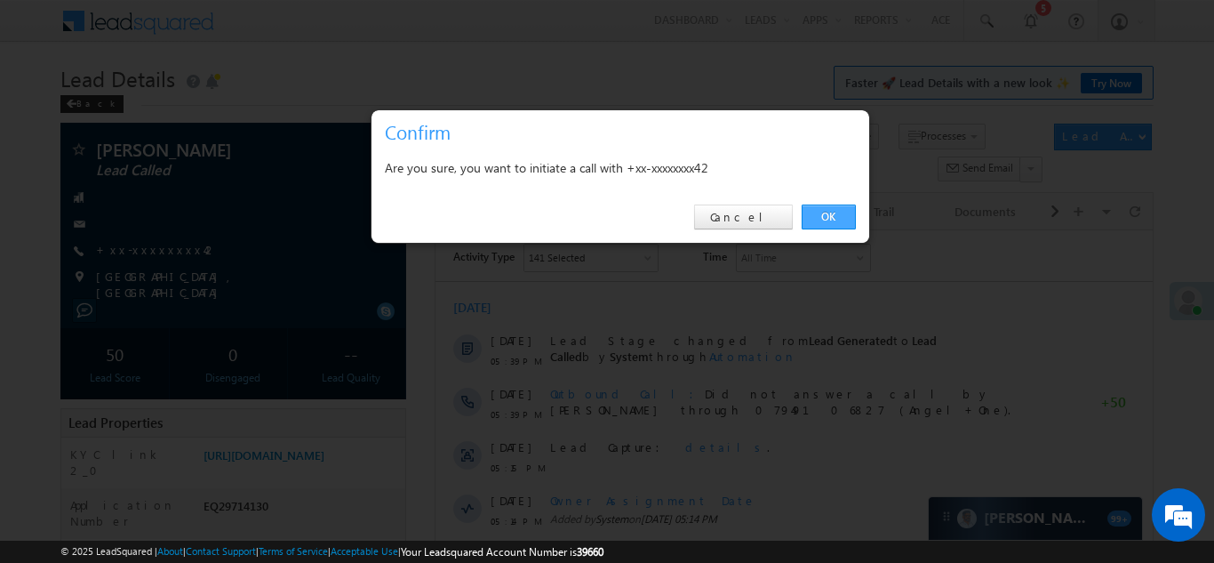
click at [829, 212] on link "OK" at bounding box center [829, 216] width 54 height 25
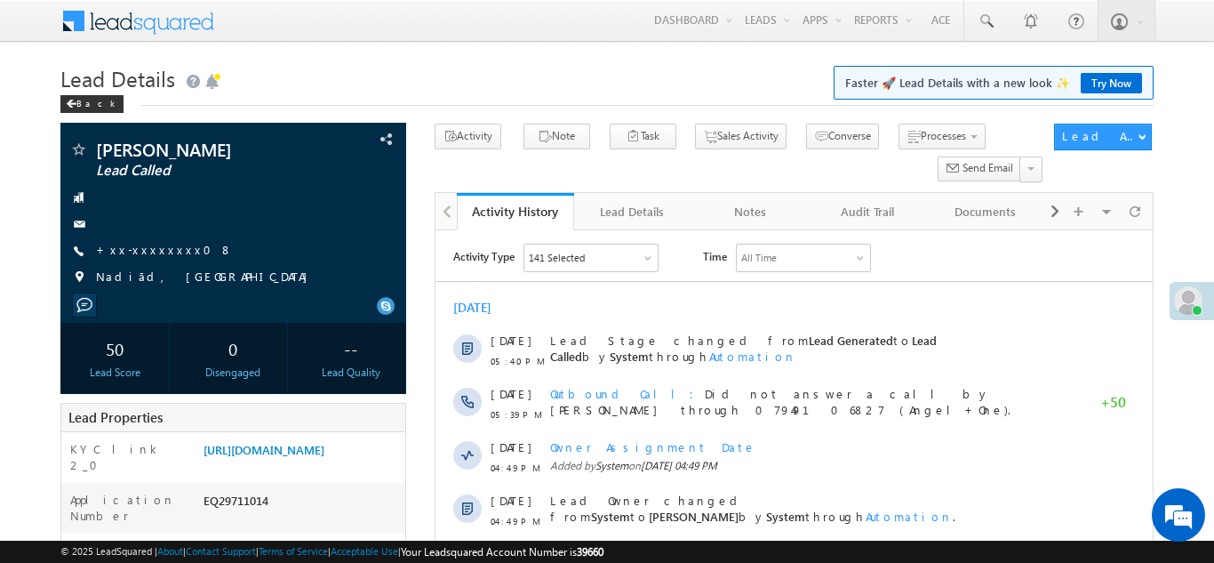
click at [158, 257] on link "+xx-xxxxxxxx08" at bounding box center [164, 249] width 137 height 15
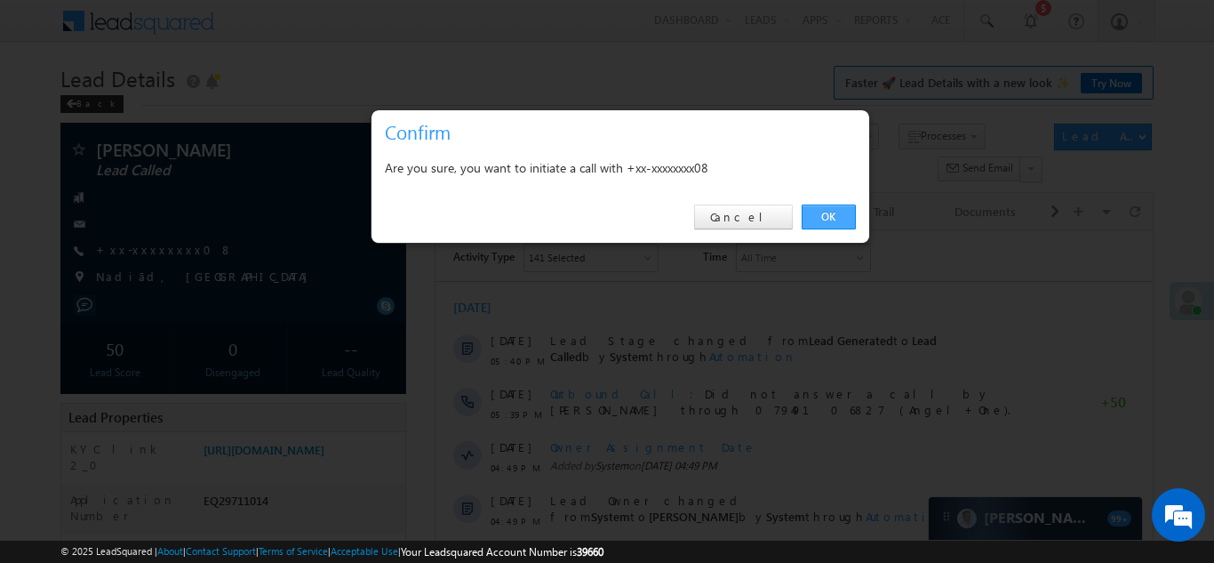
click at [823, 214] on link "OK" at bounding box center [829, 216] width 54 height 25
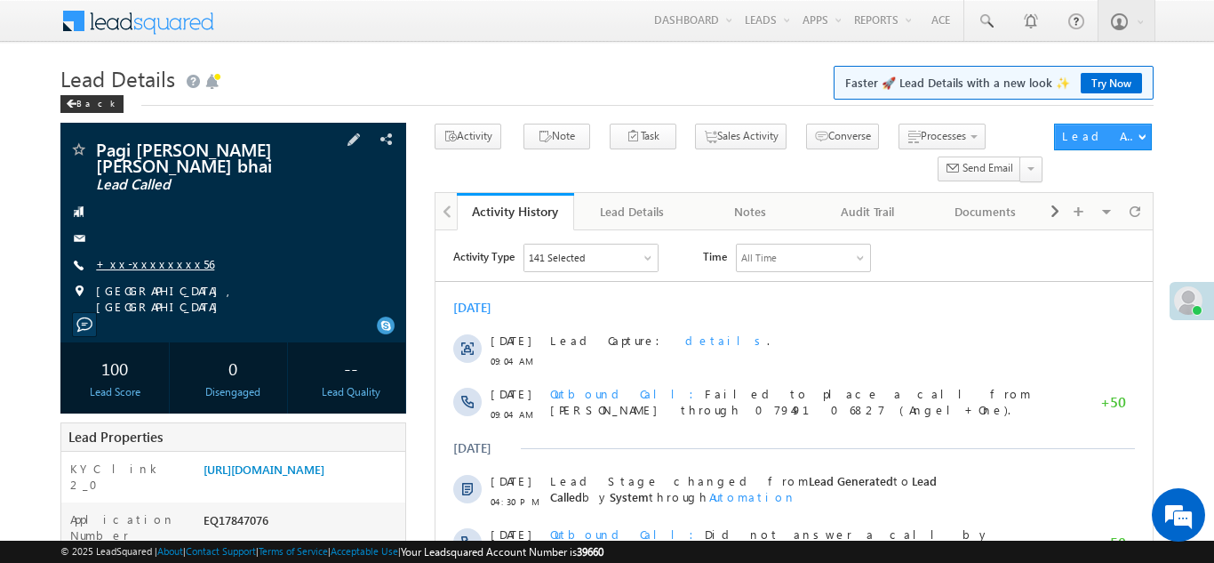
click at [134, 265] on link "+xx-xxxxxxxx56" at bounding box center [155, 263] width 118 height 15
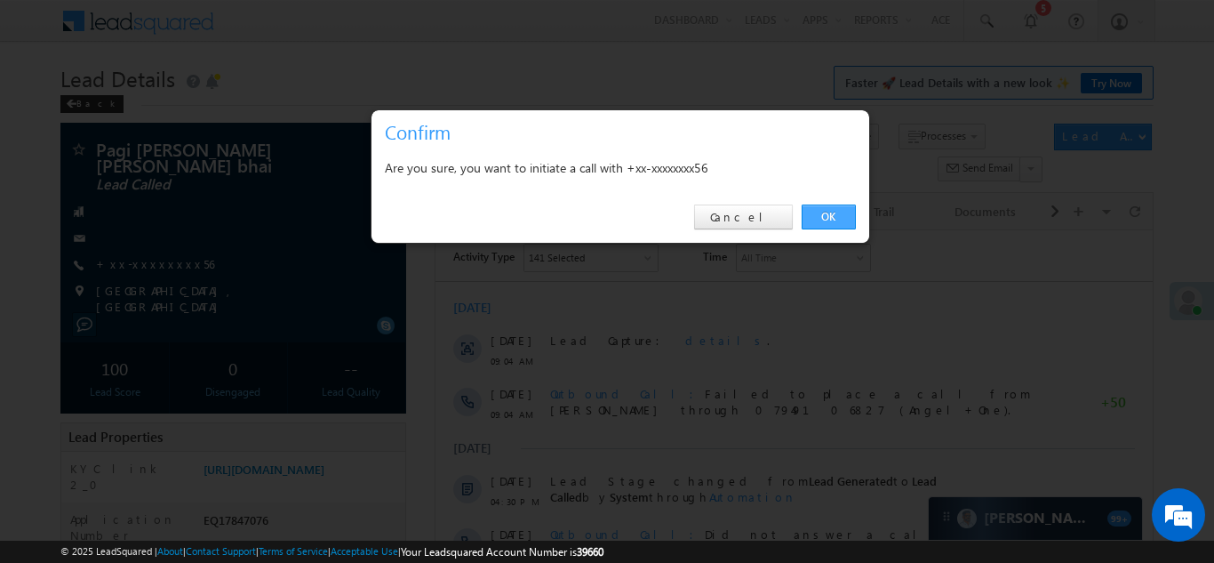
click at [826, 215] on link "OK" at bounding box center [829, 216] width 54 height 25
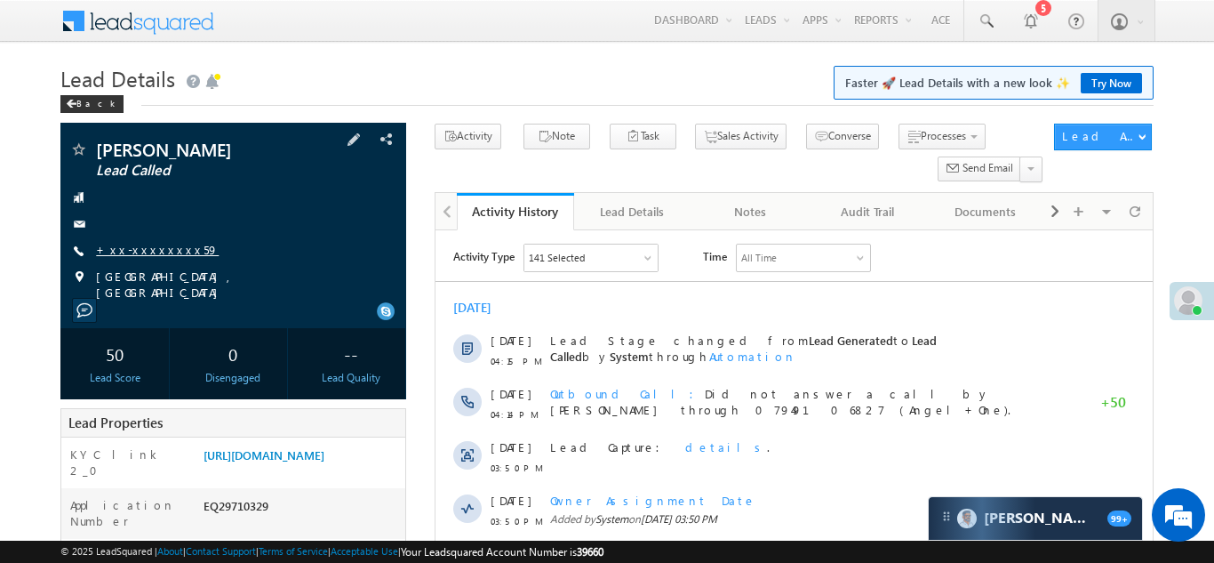
click at [157, 247] on link "+xx-xxxxxxxx59" at bounding box center [157, 249] width 123 height 15
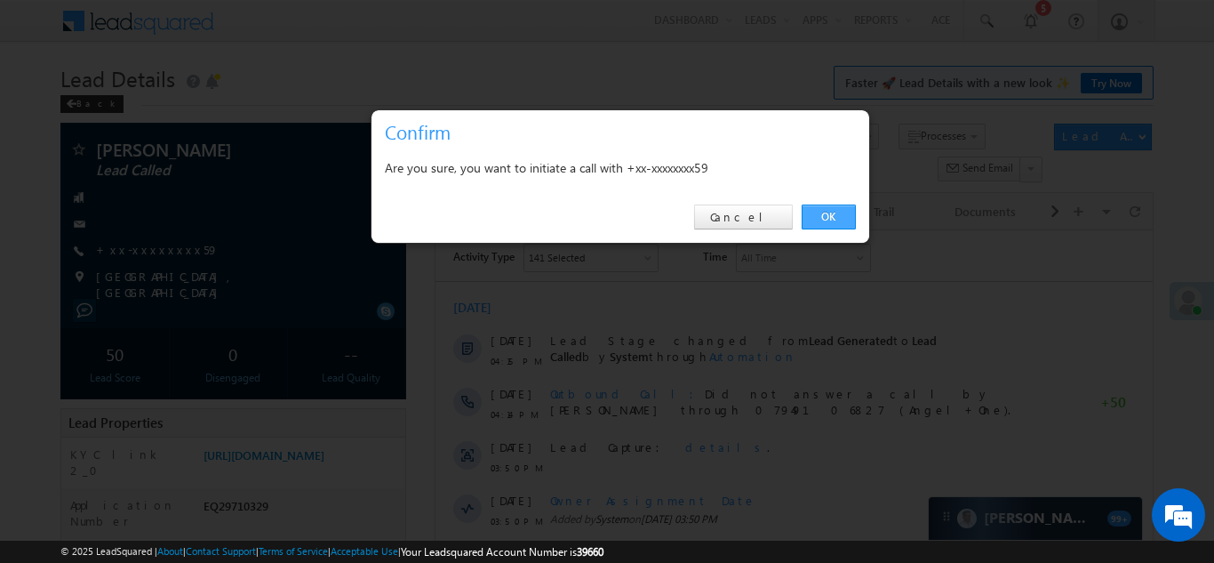
click at [819, 213] on link "OK" at bounding box center [829, 216] width 54 height 25
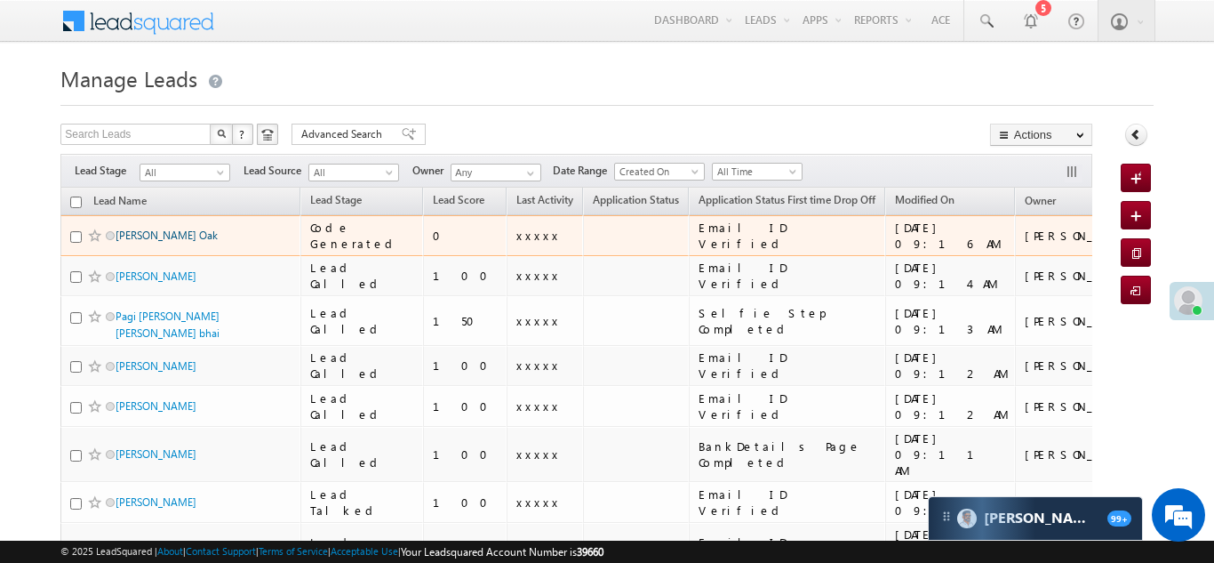
click at [133, 233] on link "[PERSON_NAME] Oak" at bounding box center [167, 234] width 102 height 13
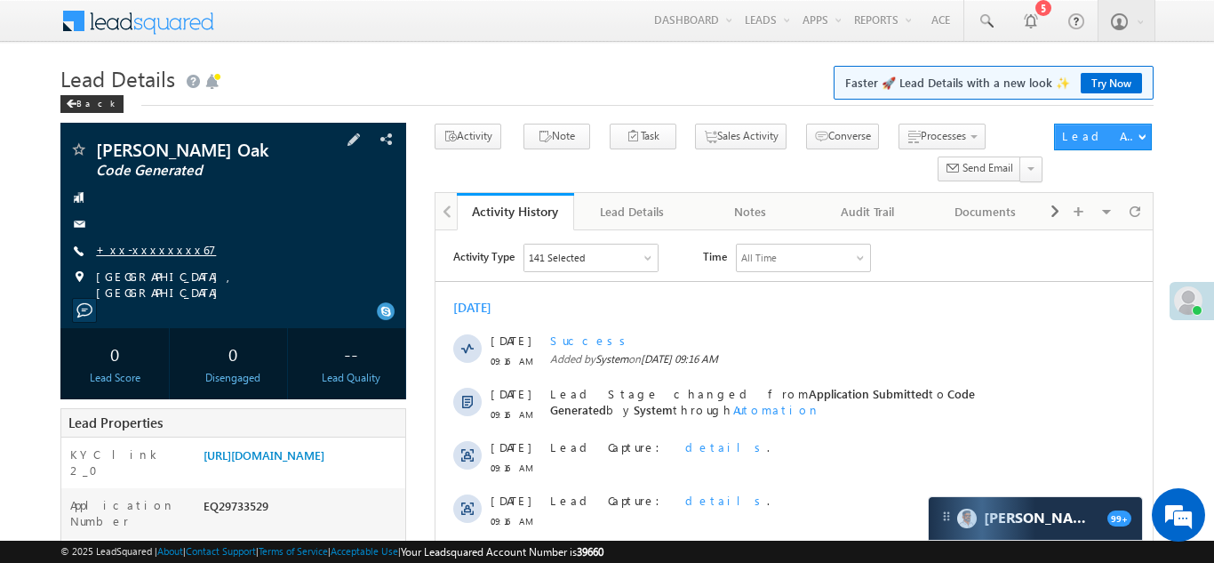
click at [129, 245] on link "+xx-xxxxxxxx67" at bounding box center [156, 249] width 120 height 15
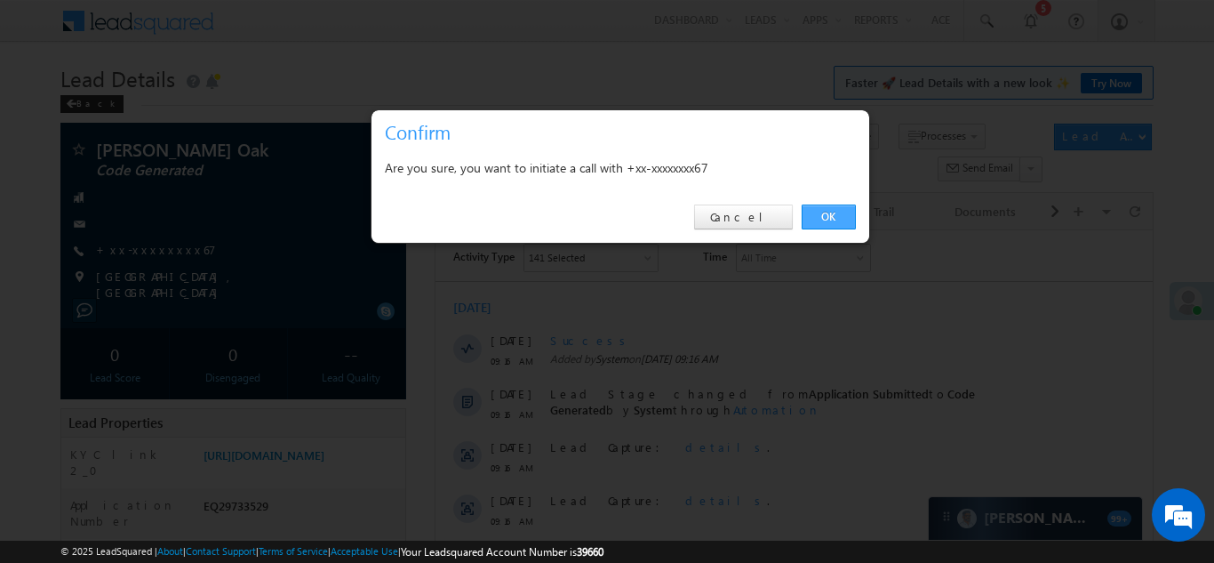
click at [829, 214] on link "OK" at bounding box center [829, 216] width 54 height 25
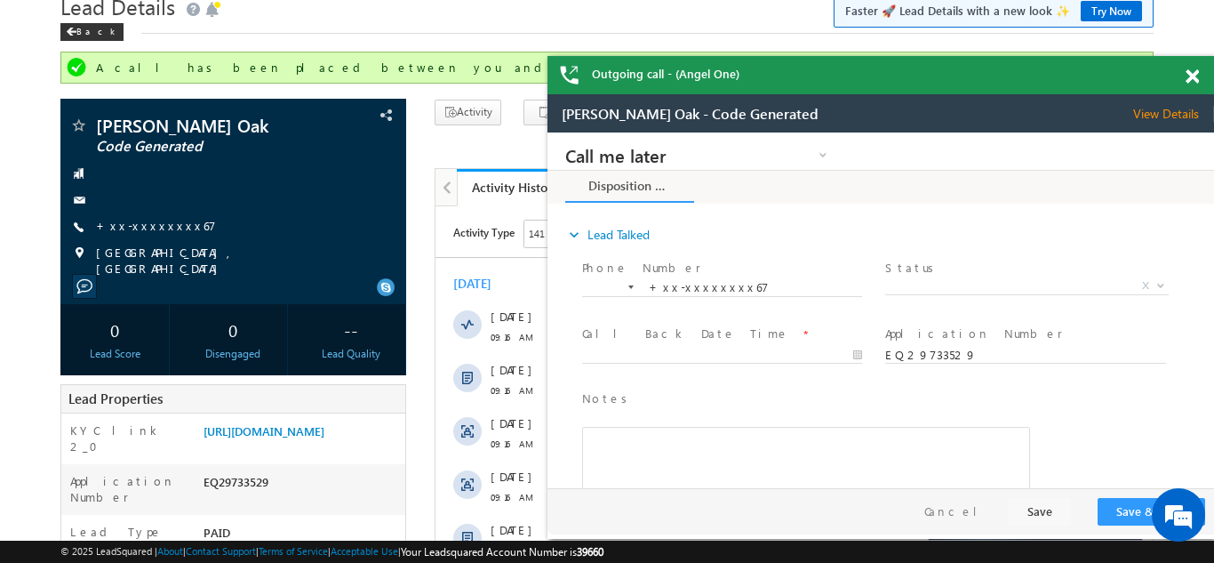
click at [1190, 78] on span at bounding box center [1192, 76] width 13 height 15
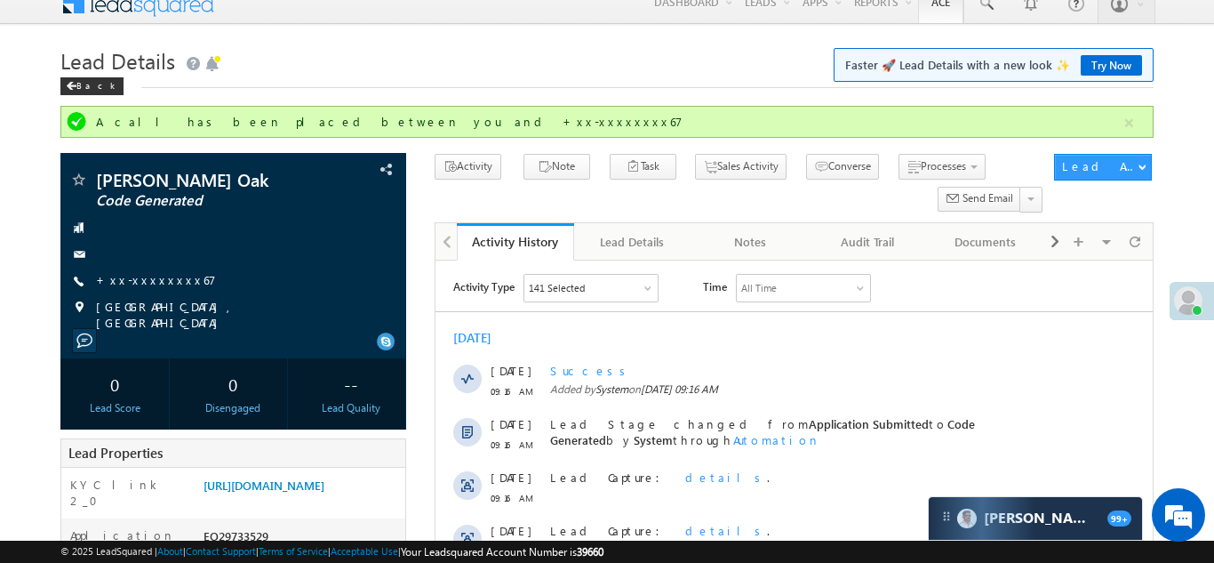
scroll to position [8, 0]
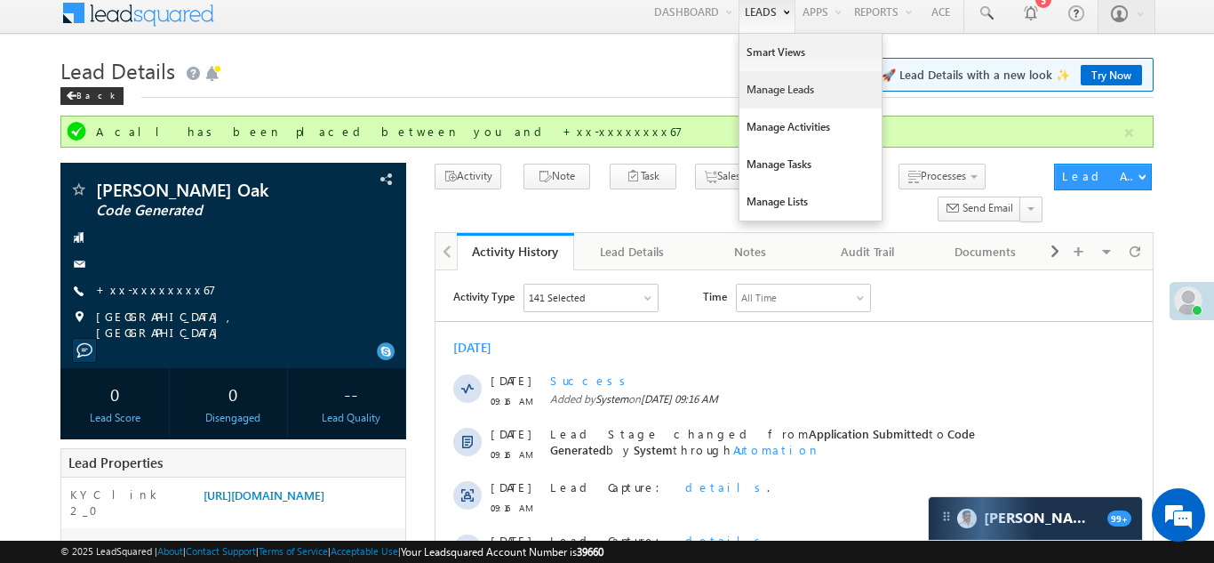
click at [757, 84] on link "Manage Leads" at bounding box center [811, 89] width 142 height 37
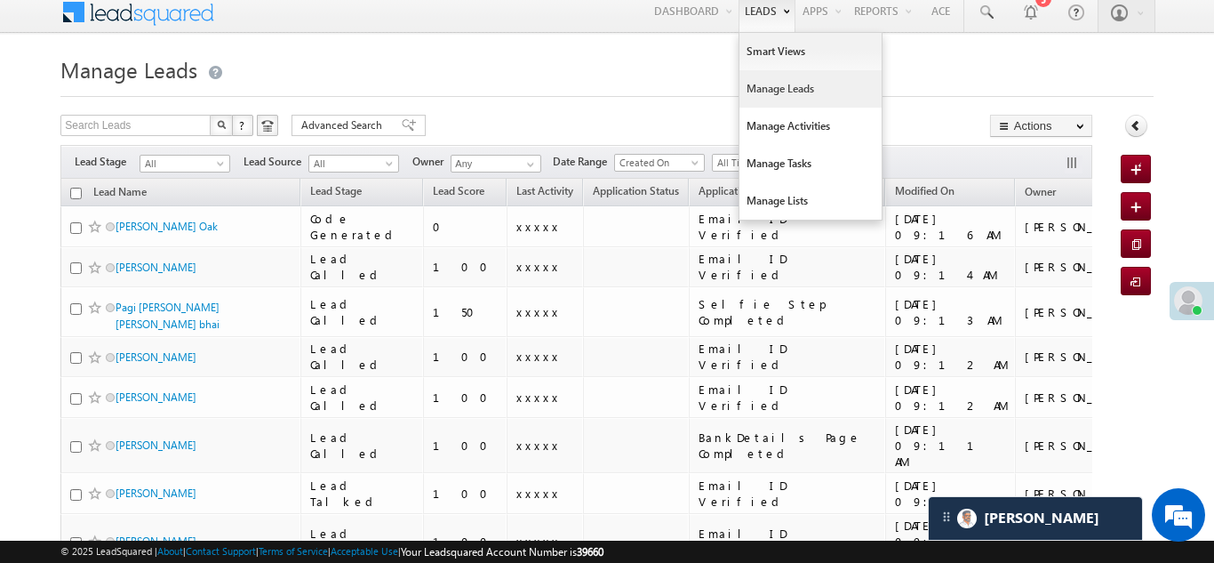
click at [775, 82] on link "Manage Leads" at bounding box center [811, 88] width 142 height 37
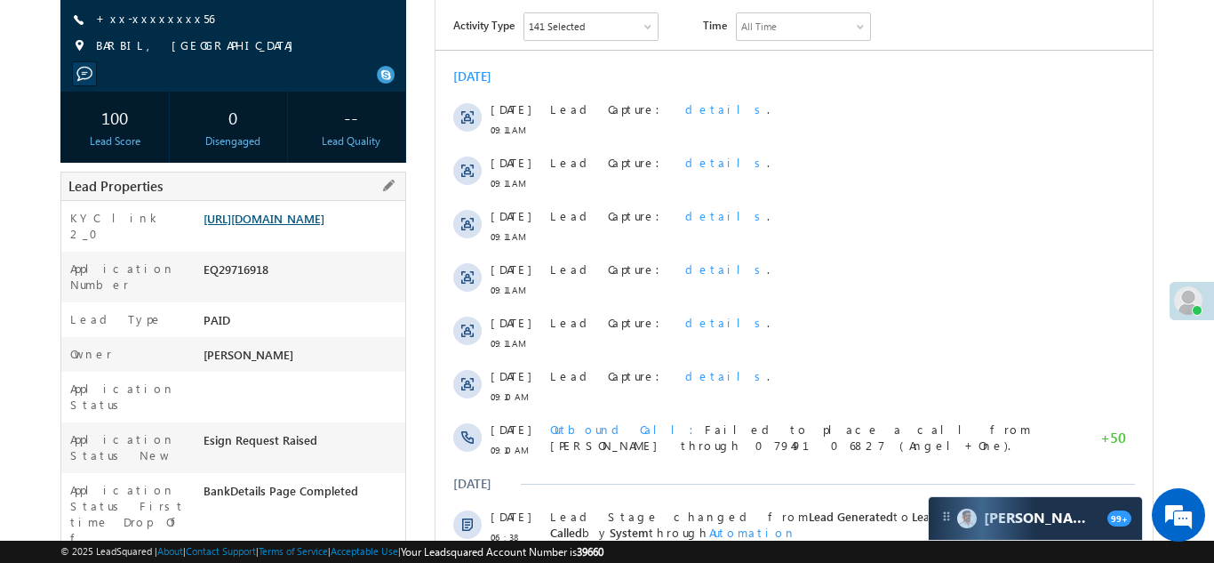
click at [276, 226] on link "[URL][DOMAIN_NAME]" at bounding box center [264, 218] width 121 height 15
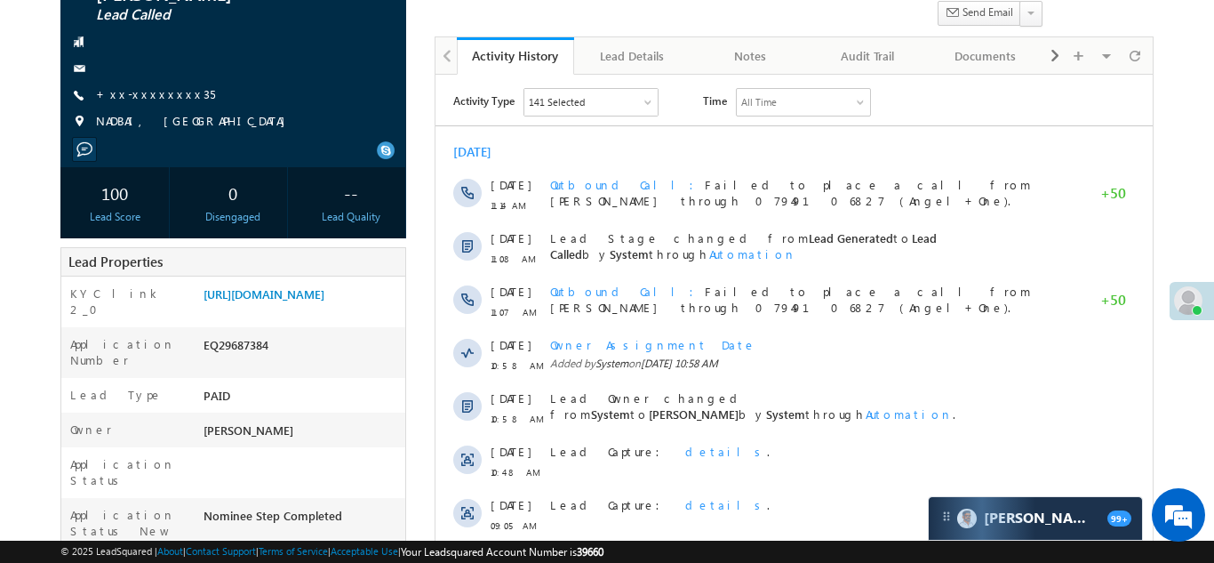
scroll to position [156, 0]
click at [299, 298] on link "https://angelbroking1-pk3em7sa.customui-test.leadsquared.com?leadId=acfd305c-62…" at bounding box center [264, 293] width 121 height 15
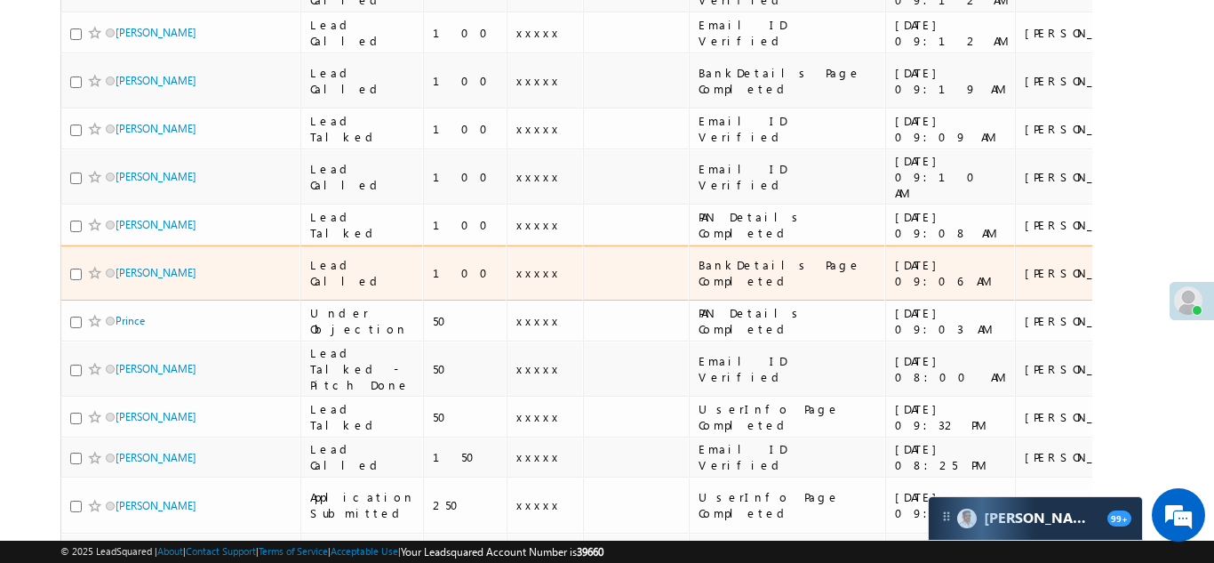
scroll to position [389, 0]
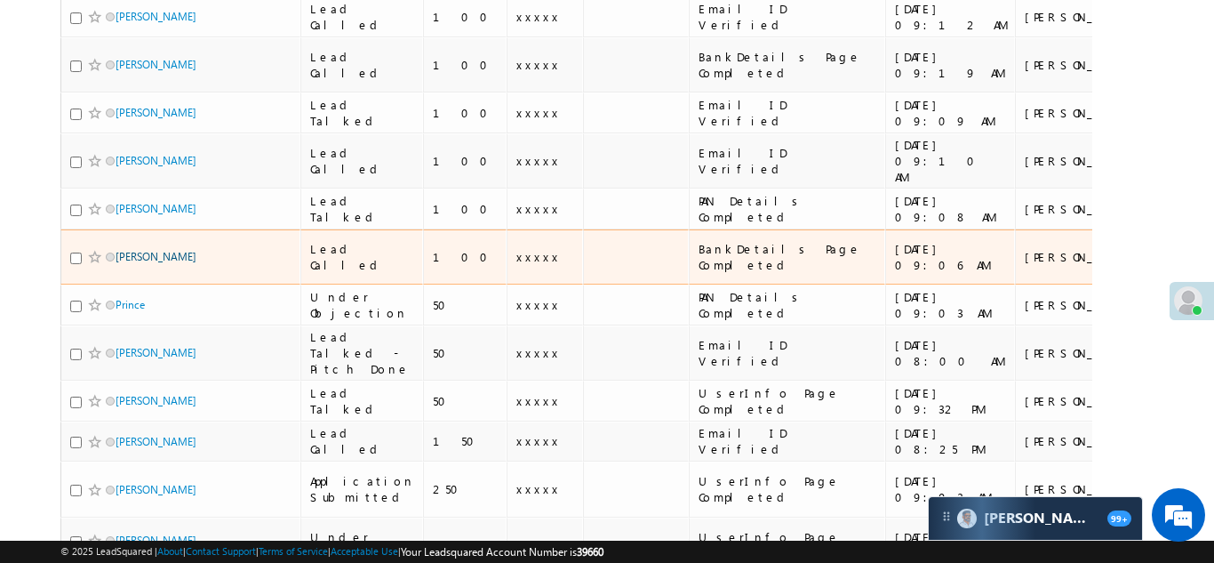
click at [152, 250] on link "[PERSON_NAME]" at bounding box center [156, 256] width 81 height 13
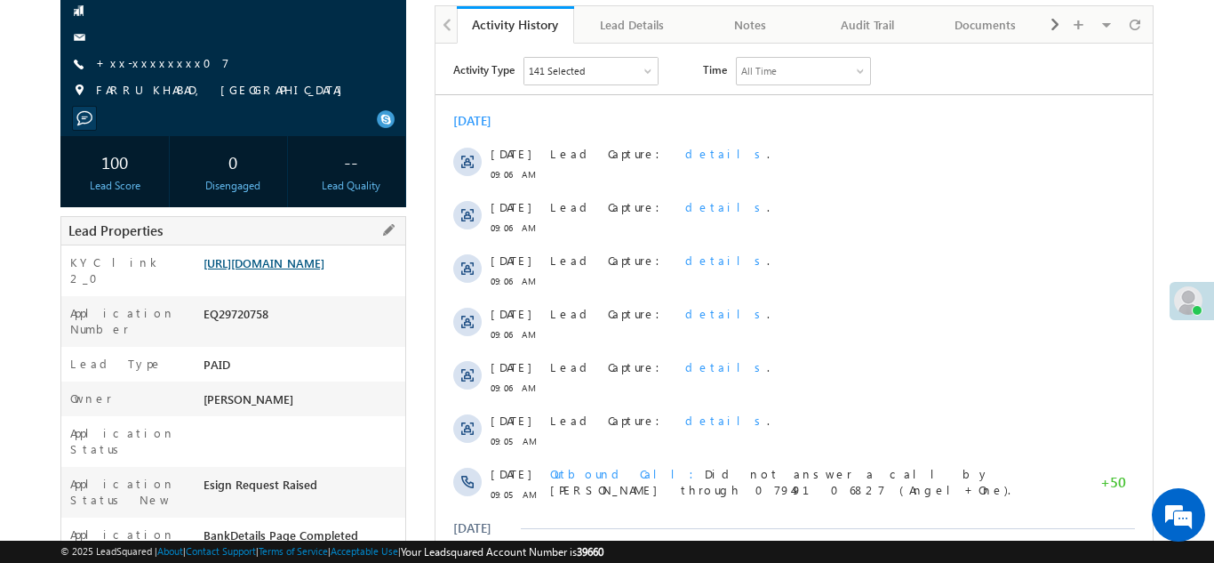
scroll to position [187, 0]
click at [288, 270] on link "[URL][DOMAIN_NAME]" at bounding box center [264, 262] width 121 height 15
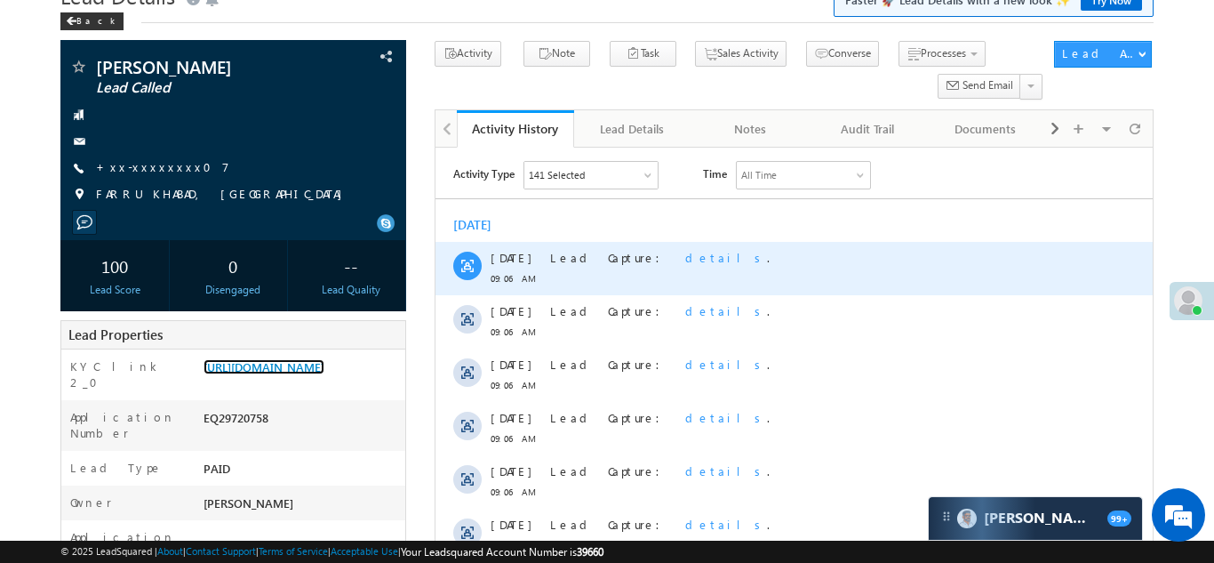
scroll to position [0, 0]
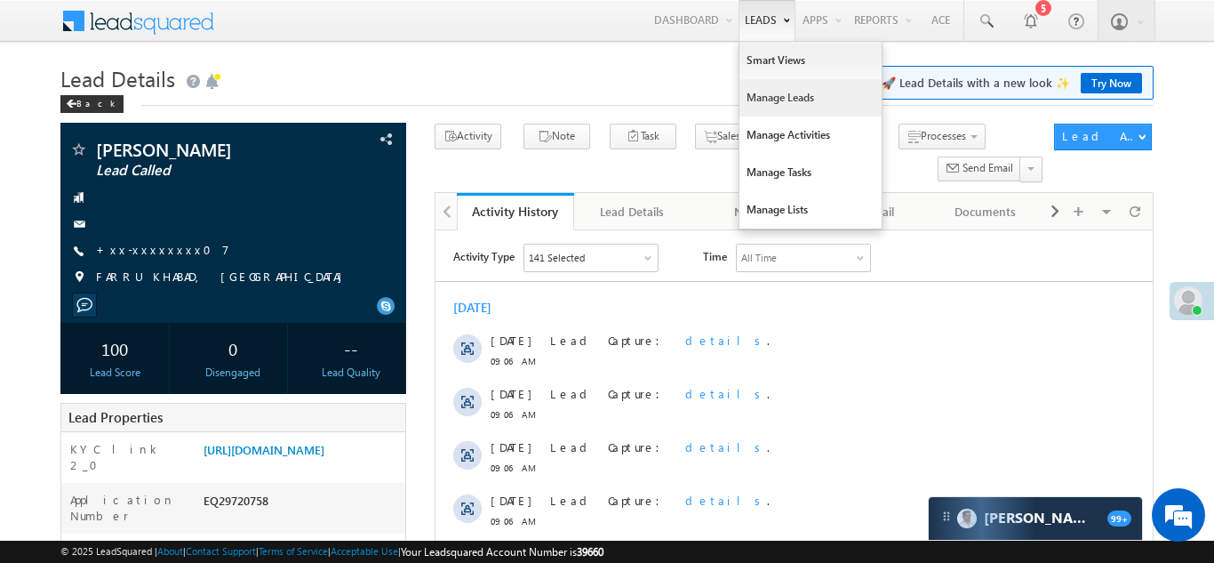
click at [751, 102] on link "Manage Leads" at bounding box center [811, 97] width 142 height 37
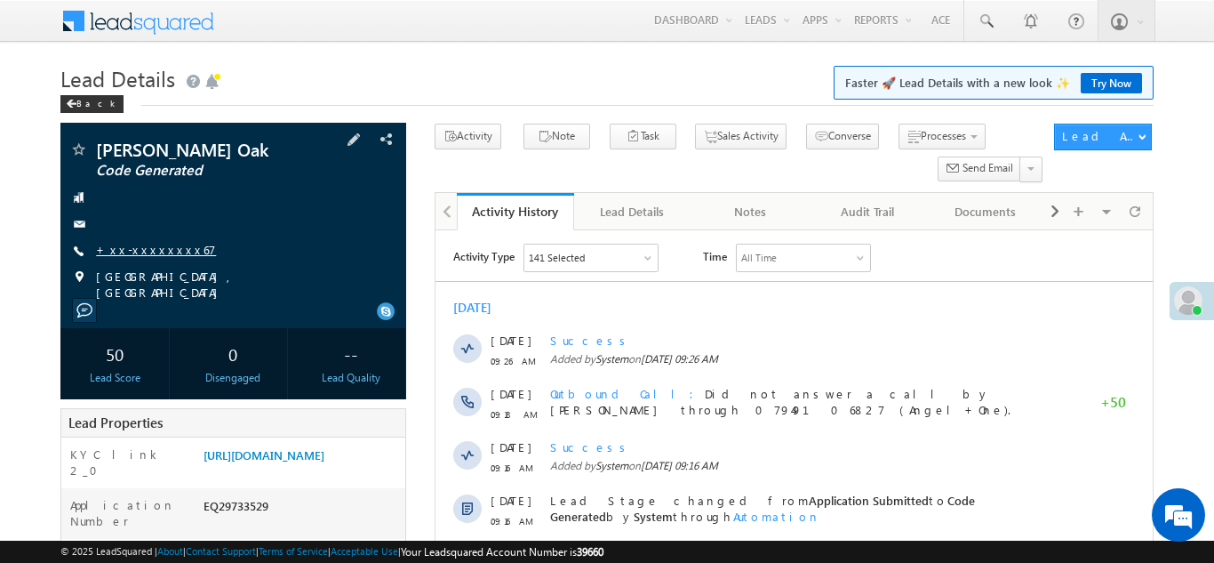
click at [152, 248] on link "+xx-xxxxxxxx67" at bounding box center [156, 249] width 120 height 15
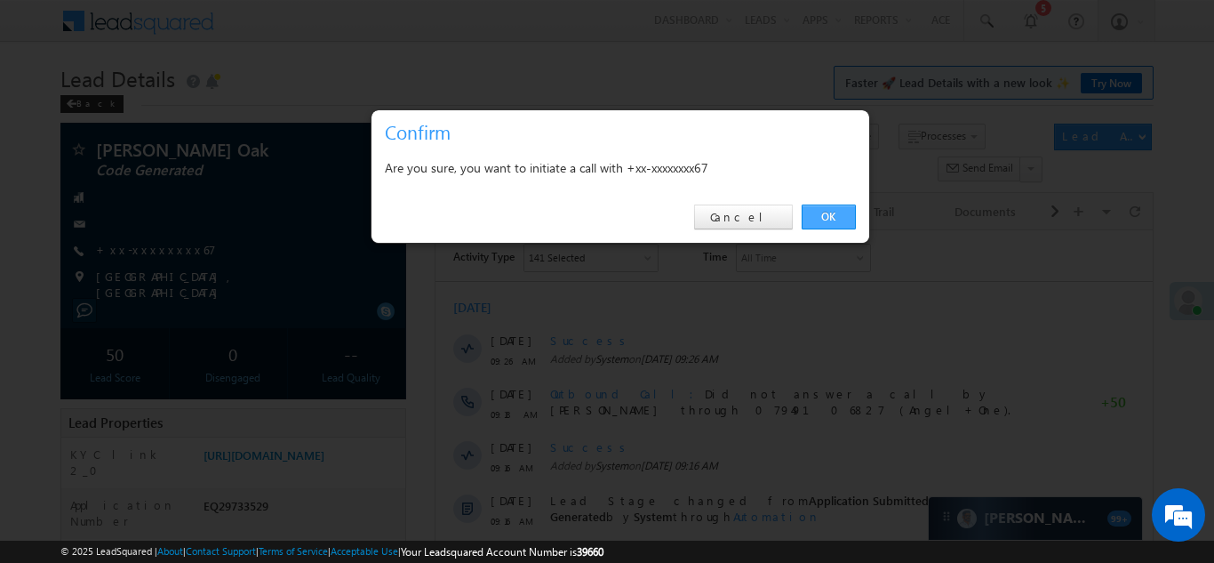
click at [822, 211] on link "OK" at bounding box center [829, 216] width 54 height 25
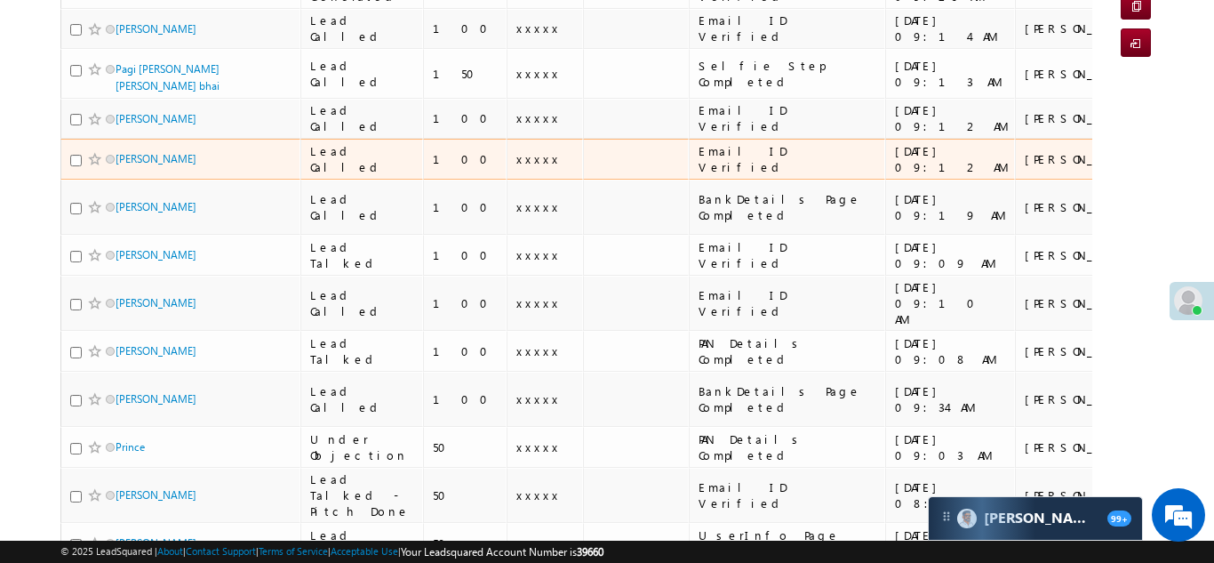
scroll to position [265, 0]
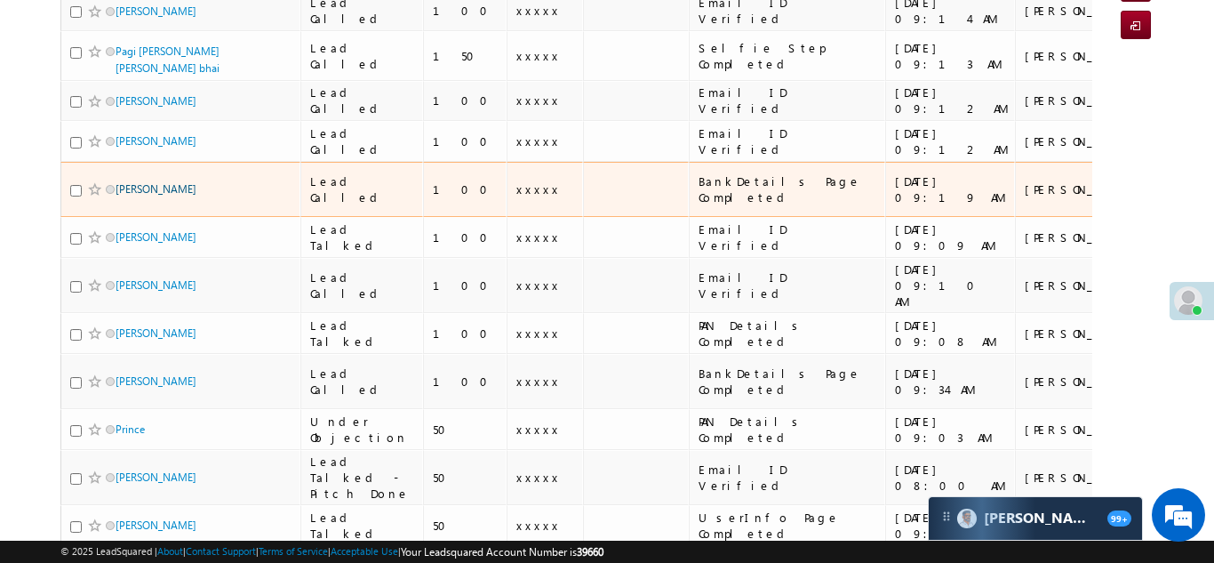
click at [132, 192] on link "[PERSON_NAME]" at bounding box center [156, 188] width 81 height 13
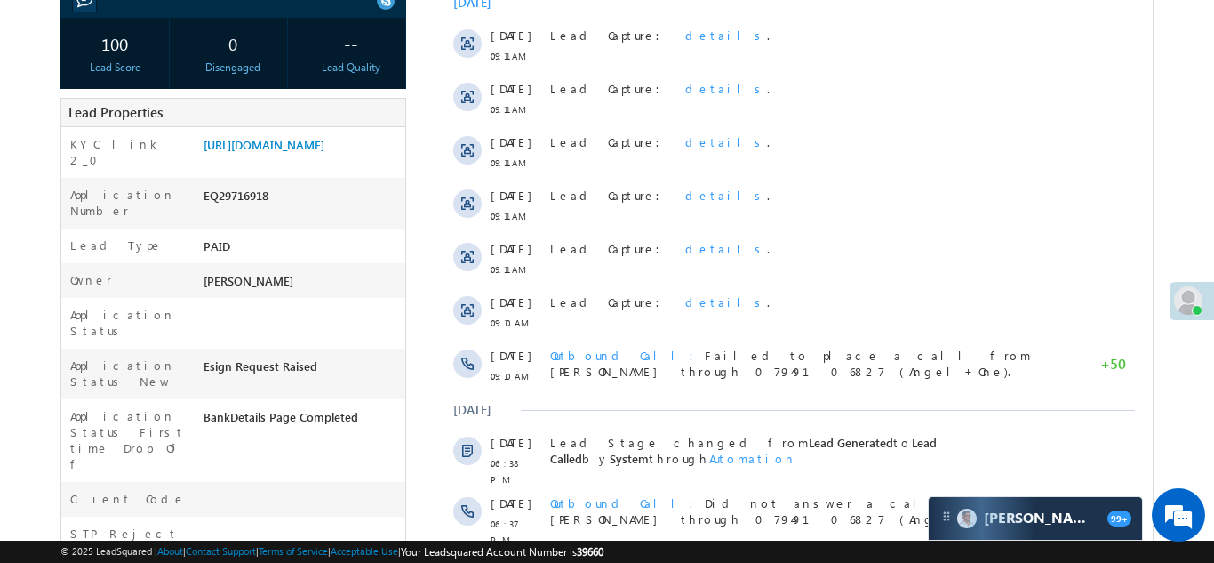
scroll to position [321, 0]
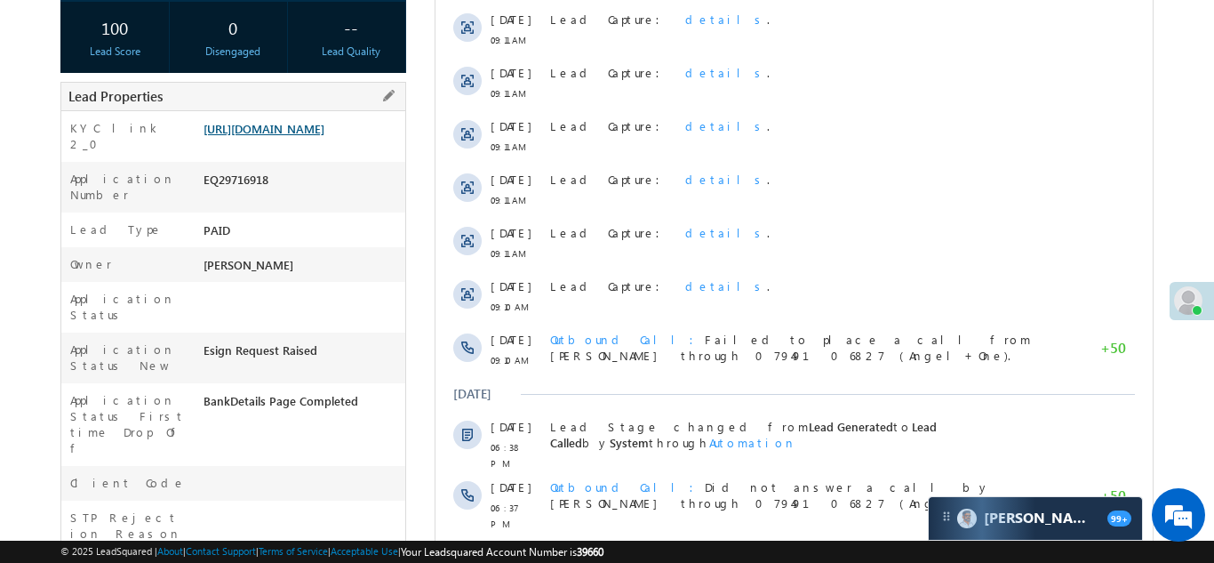
click at [281, 136] on link "https://angelbroking1-pk3em7sa.customui-test.leadsquared.com?leadId=3ebd9e66-59…" at bounding box center [264, 128] width 121 height 15
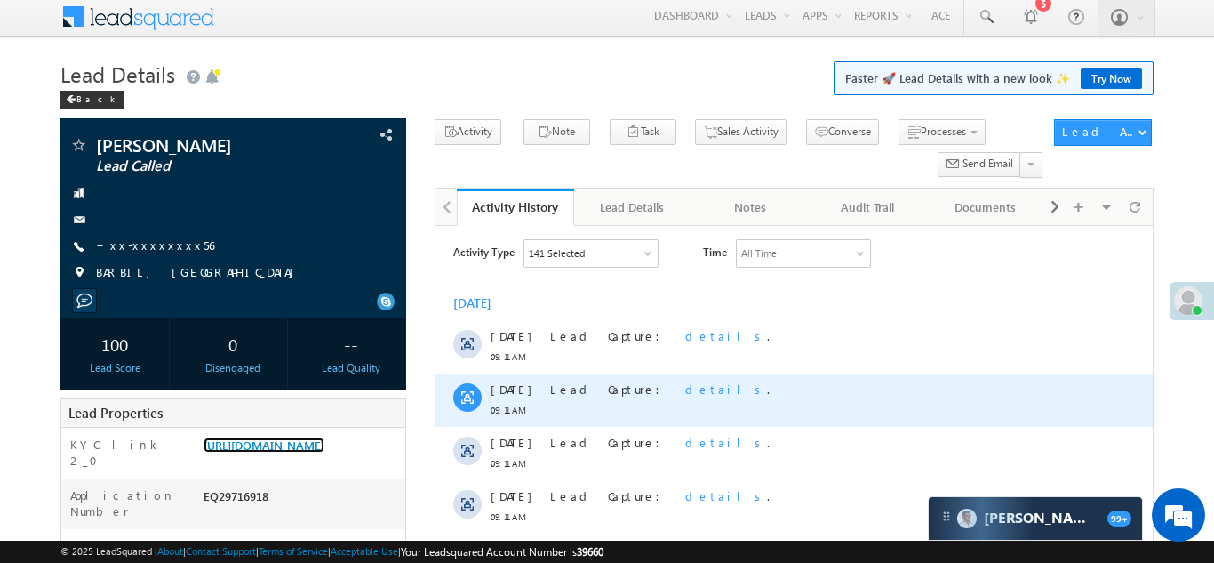
scroll to position [0, 0]
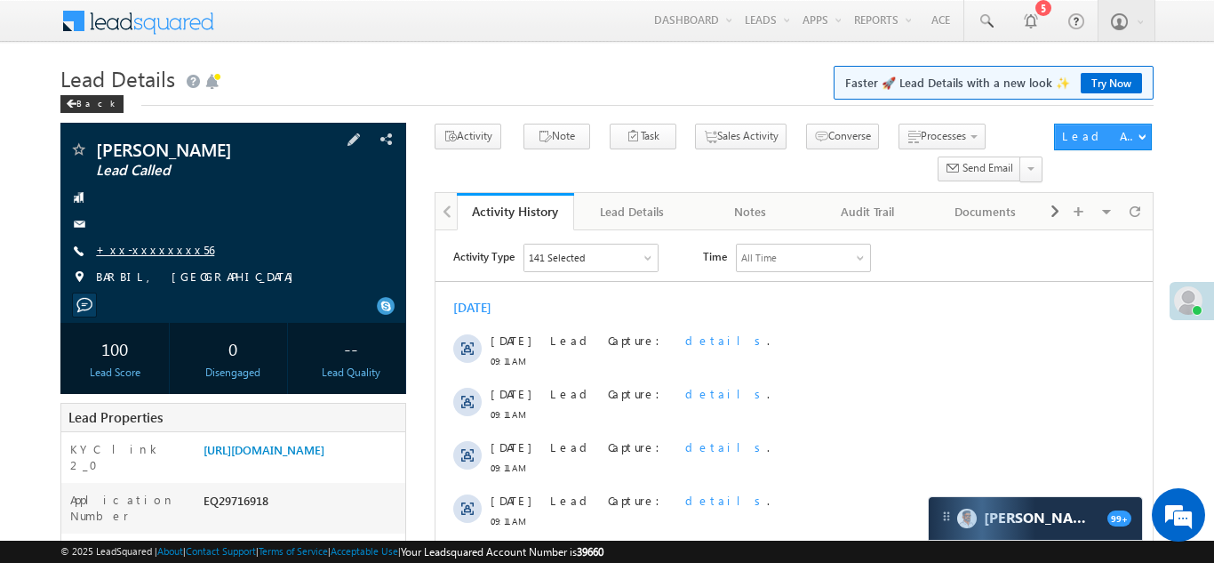
click at [145, 247] on link "+xx-xxxxxxxx56" at bounding box center [155, 249] width 118 height 15
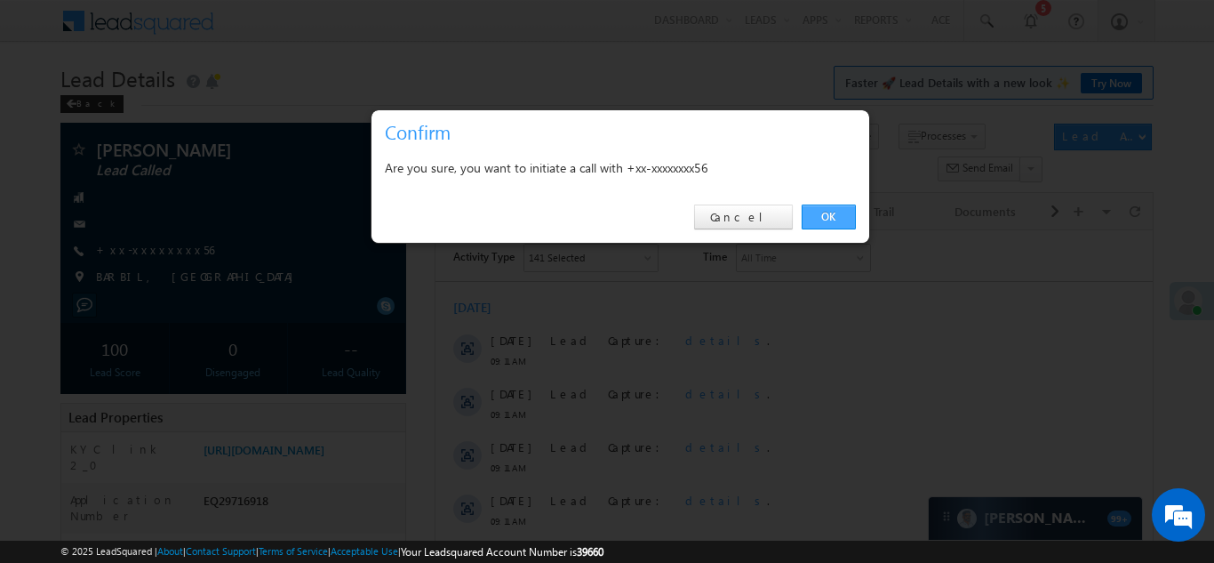
click at [821, 216] on link "OK" at bounding box center [829, 216] width 54 height 25
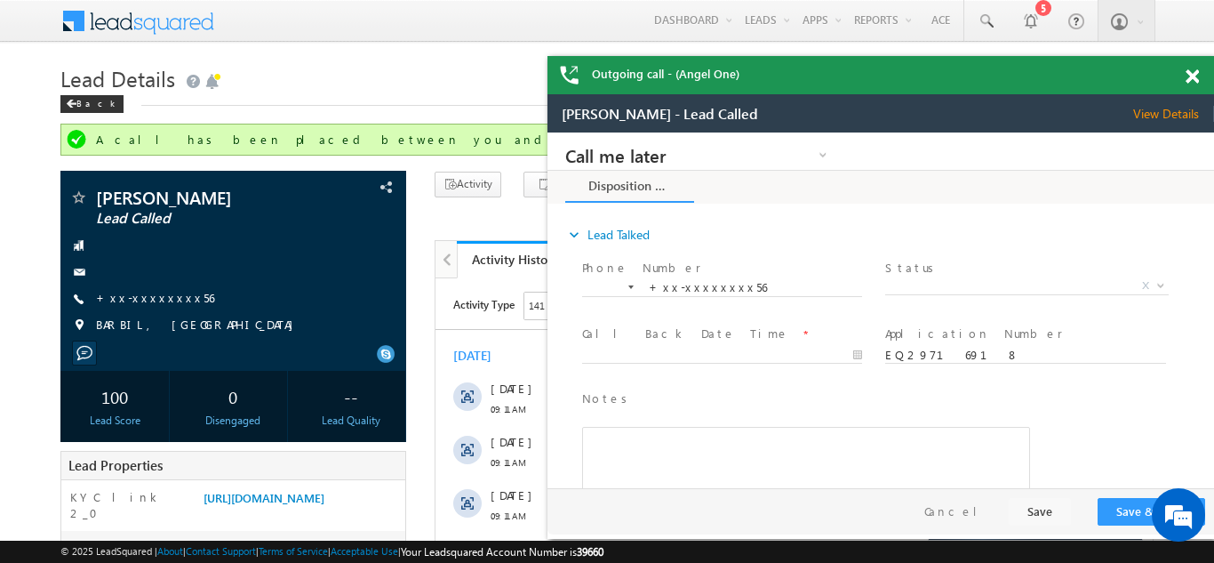
click at [1198, 79] on span at bounding box center [1192, 76] width 13 height 15
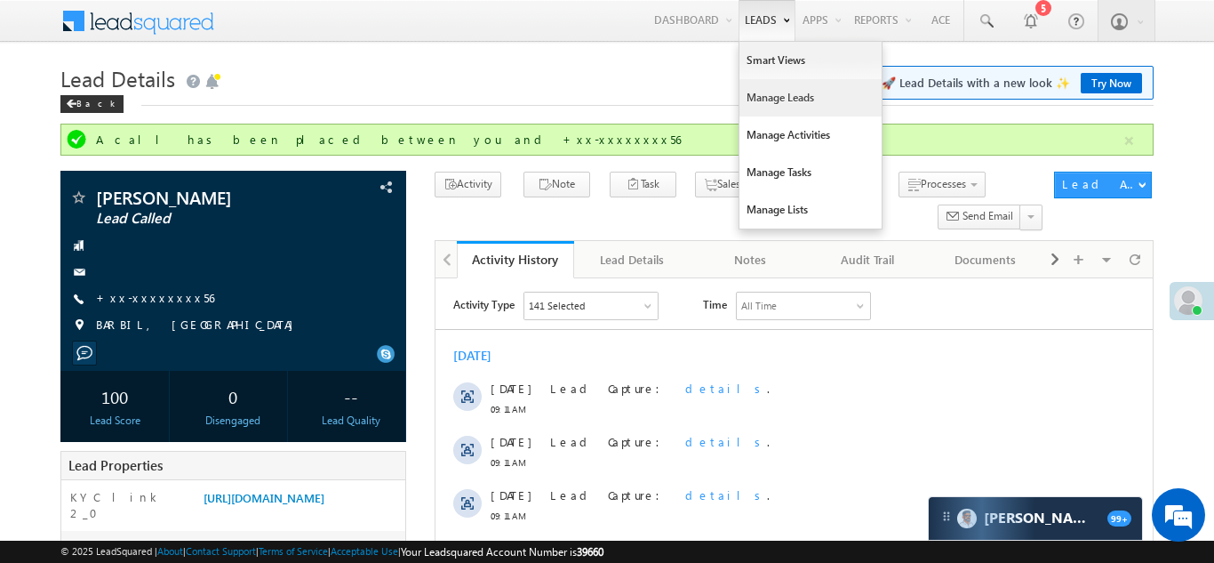
click at [759, 108] on link "Manage Leads" at bounding box center [811, 97] width 142 height 37
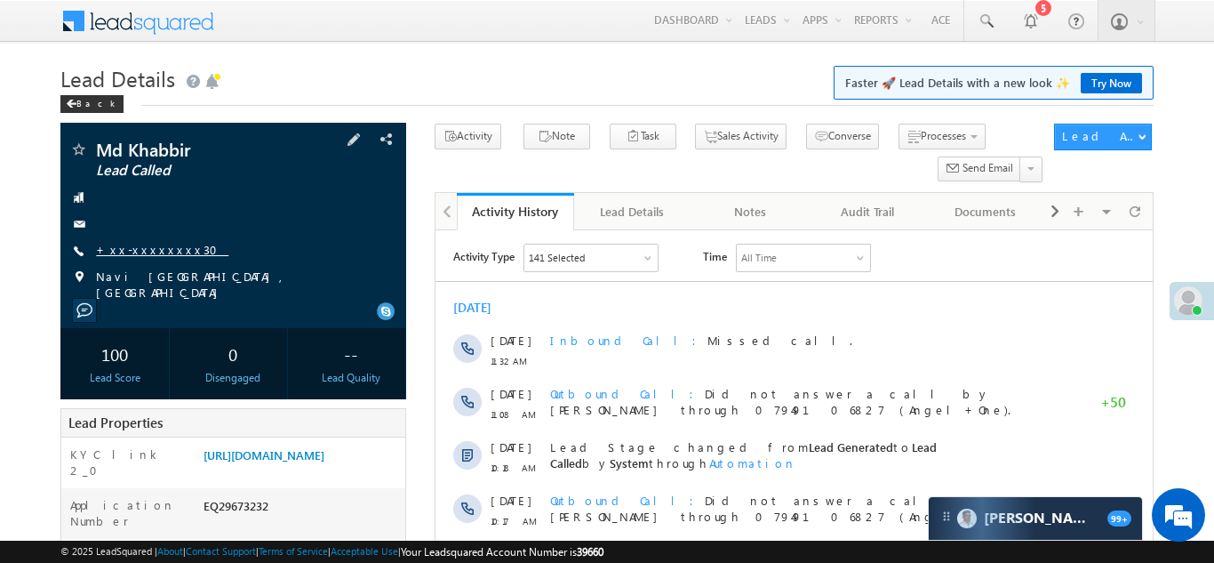
click at [148, 252] on link "+xx-xxxxxxxx30" at bounding box center [162, 249] width 132 height 15
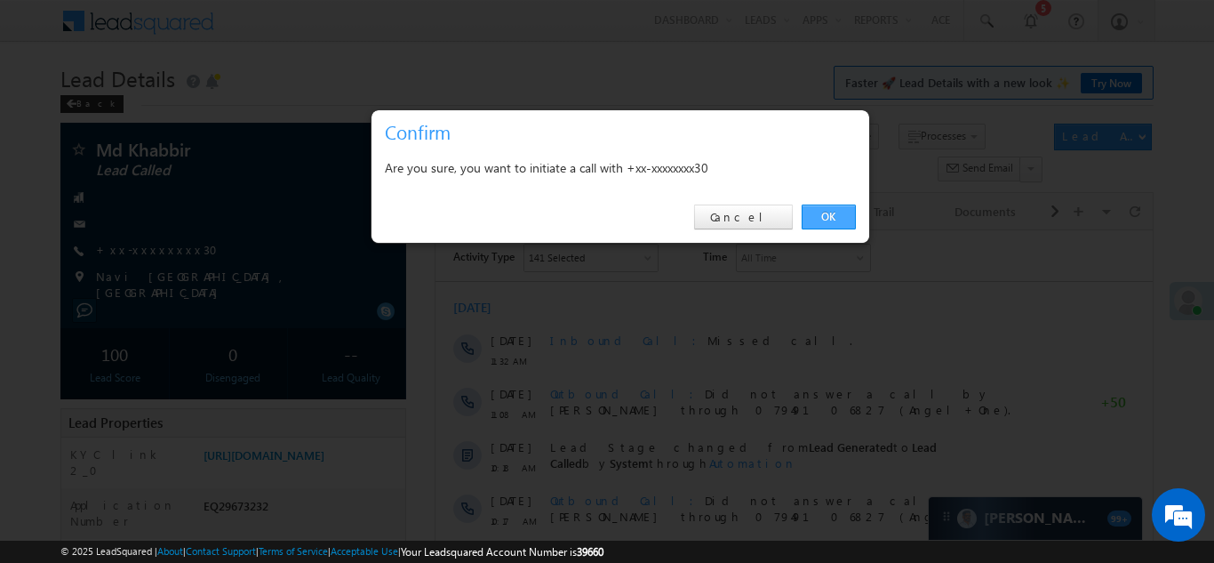
click at [833, 218] on link "OK" at bounding box center [829, 216] width 54 height 25
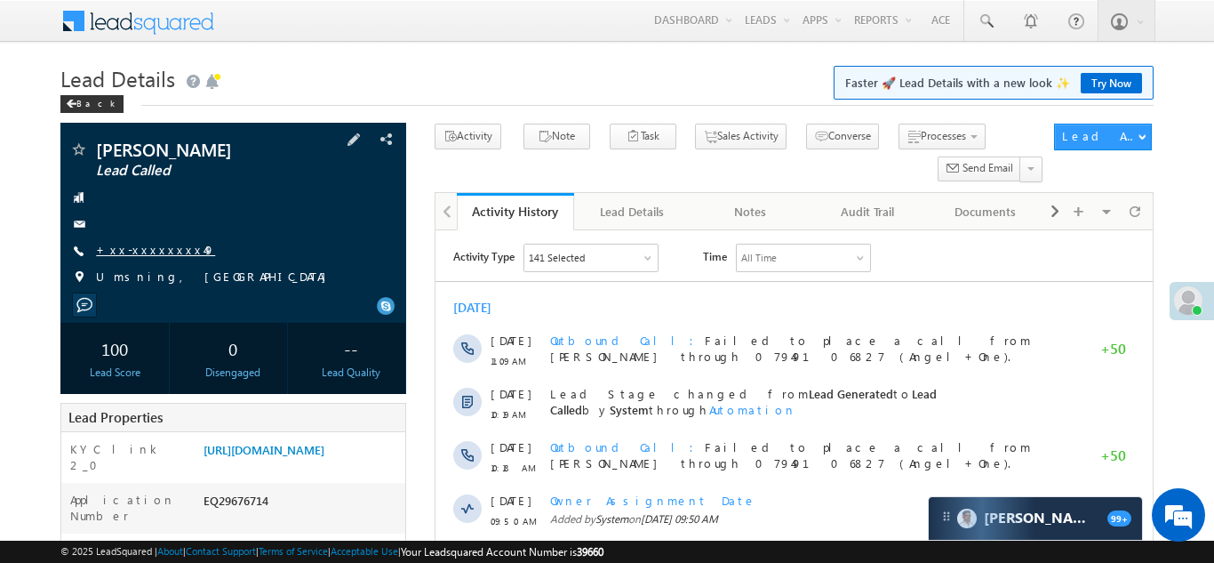
click at [140, 246] on link "+xx-xxxxxxxx49" at bounding box center [155, 249] width 119 height 15
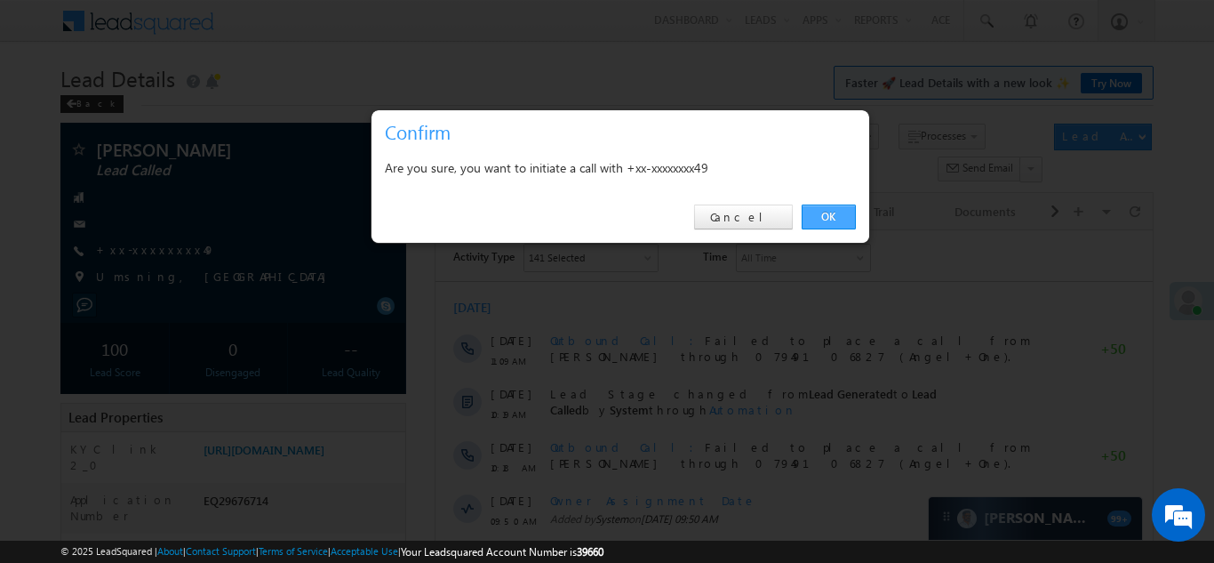
click at [828, 223] on link "OK" at bounding box center [829, 216] width 54 height 25
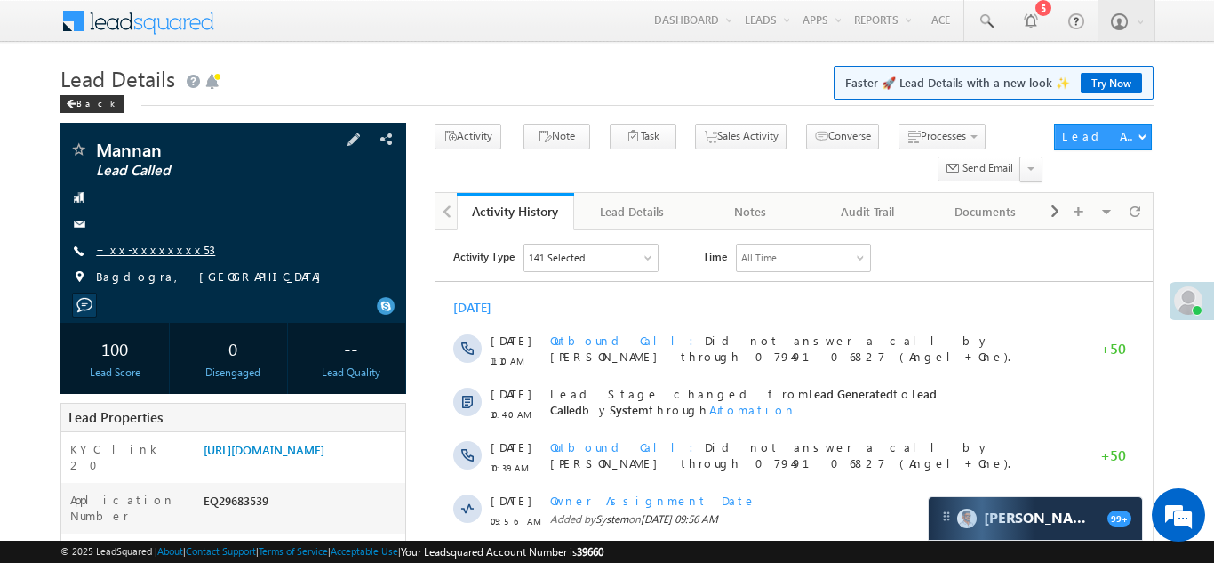
drag, startPoint x: 145, startPoint y: 237, endPoint x: 150, endPoint y: 256, distance: 19.4
click at [147, 242] on div "Mannan Lead Called +xx-xxxxxxxx53" at bounding box center [233, 217] width 328 height 155
click at [150, 256] on link "+xx-xxxxxxxx53" at bounding box center [155, 249] width 119 height 15
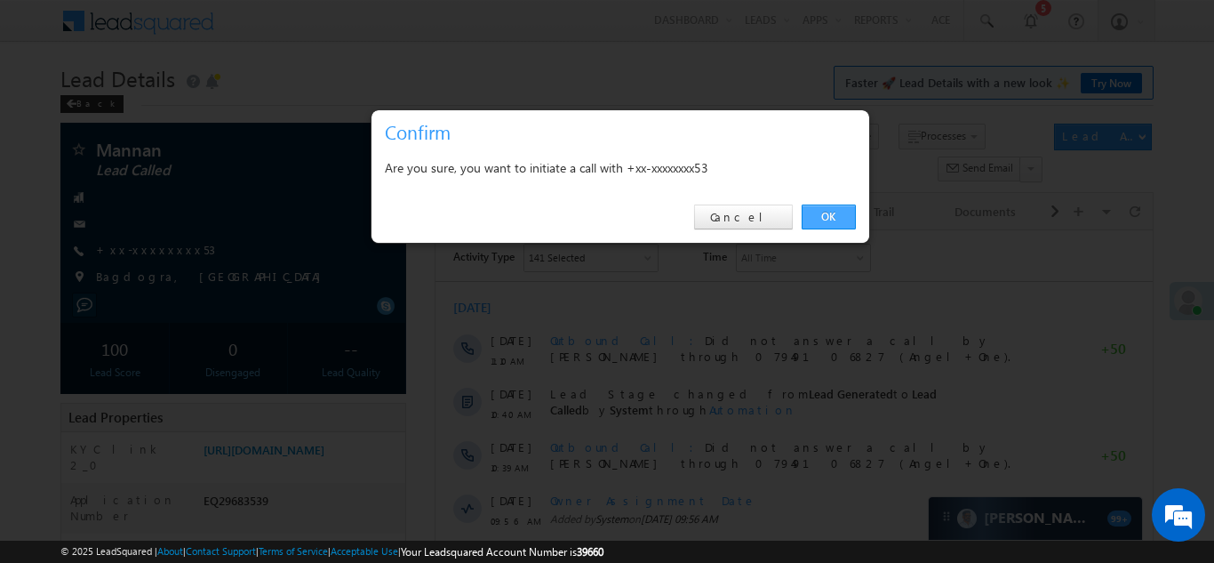
click at [829, 221] on link "OK" at bounding box center [829, 216] width 54 height 25
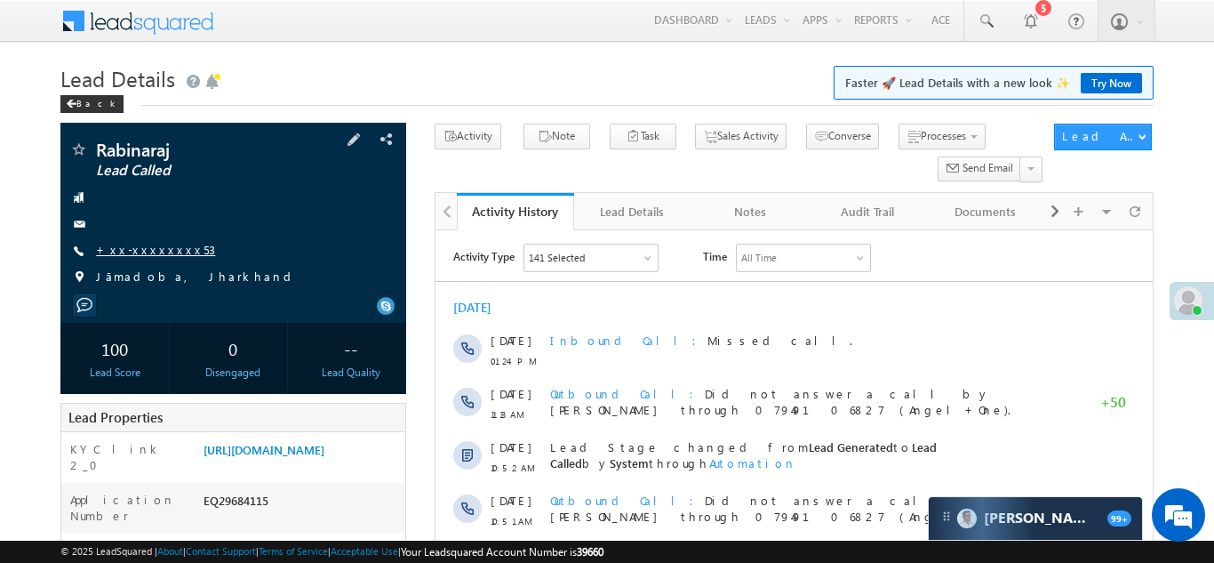
click at [148, 252] on link "+xx-xxxxxxxx53" at bounding box center [155, 249] width 119 height 15
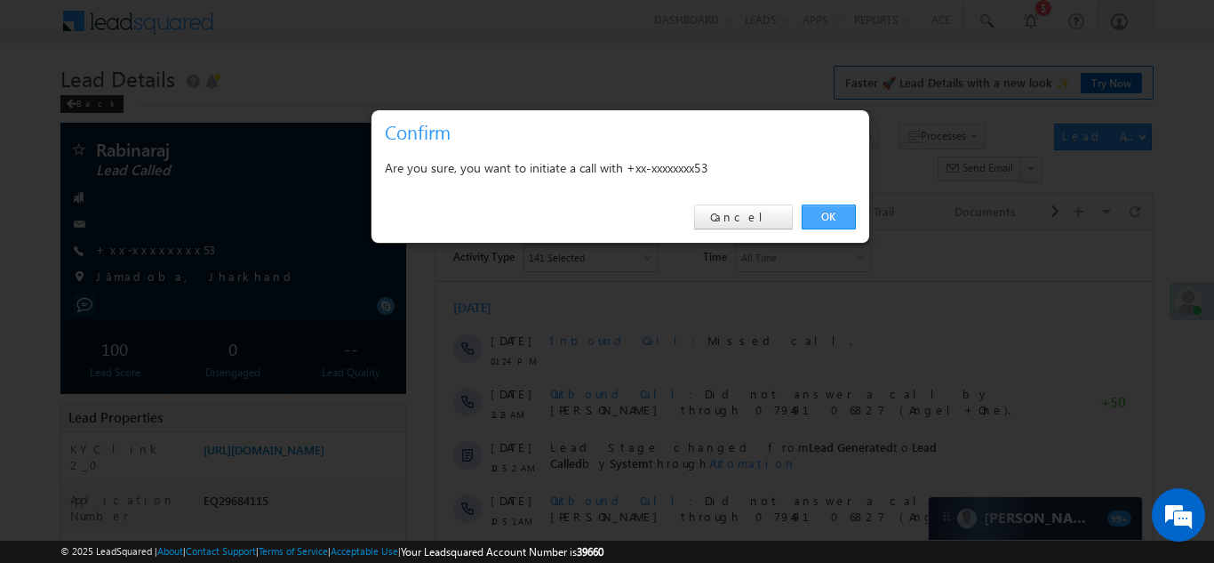
click at [826, 214] on link "OK" at bounding box center [829, 216] width 54 height 25
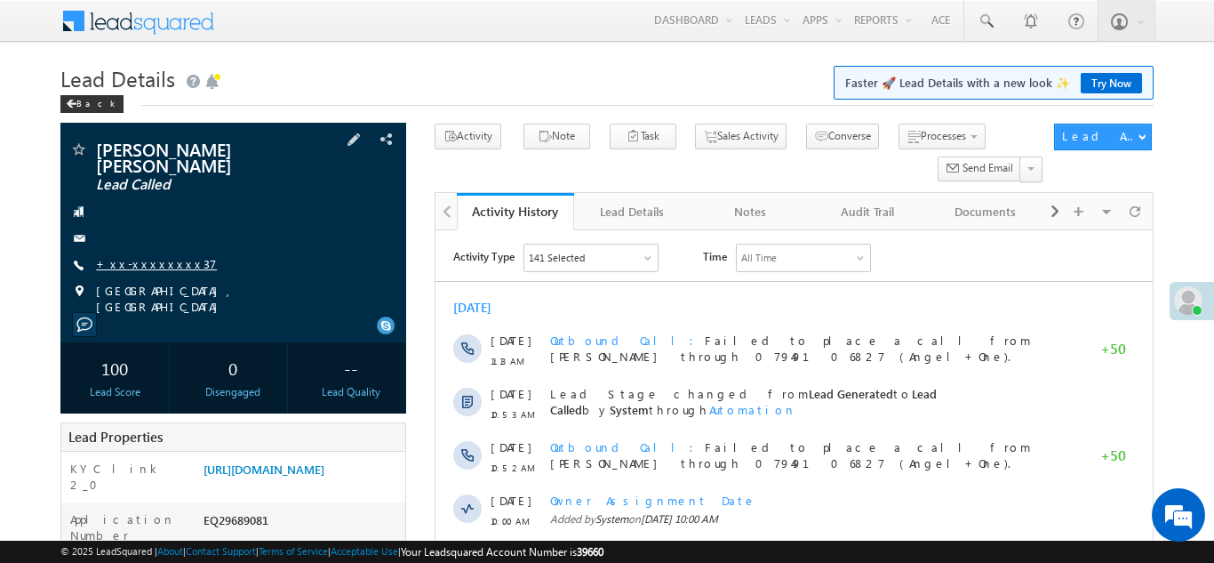
click at [127, 256] on link "+xx-xxxxxxxx37" at bounding box center [156, 263] width 121 height 15
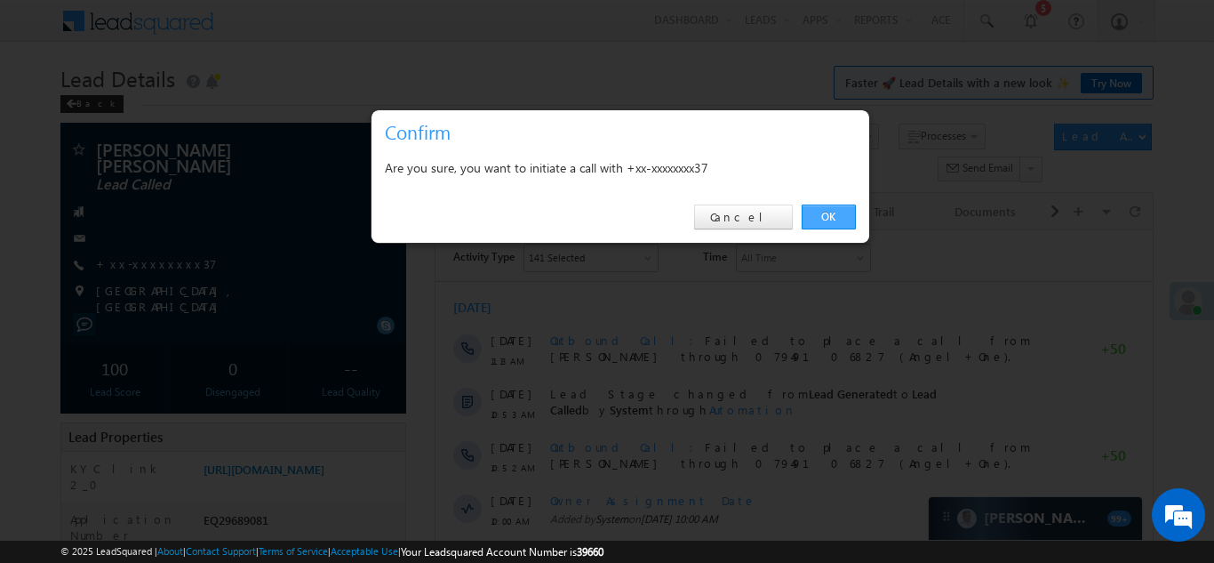
click at [824, 218] on link "OK" at bounding box center [829, 216] width 54 height 25
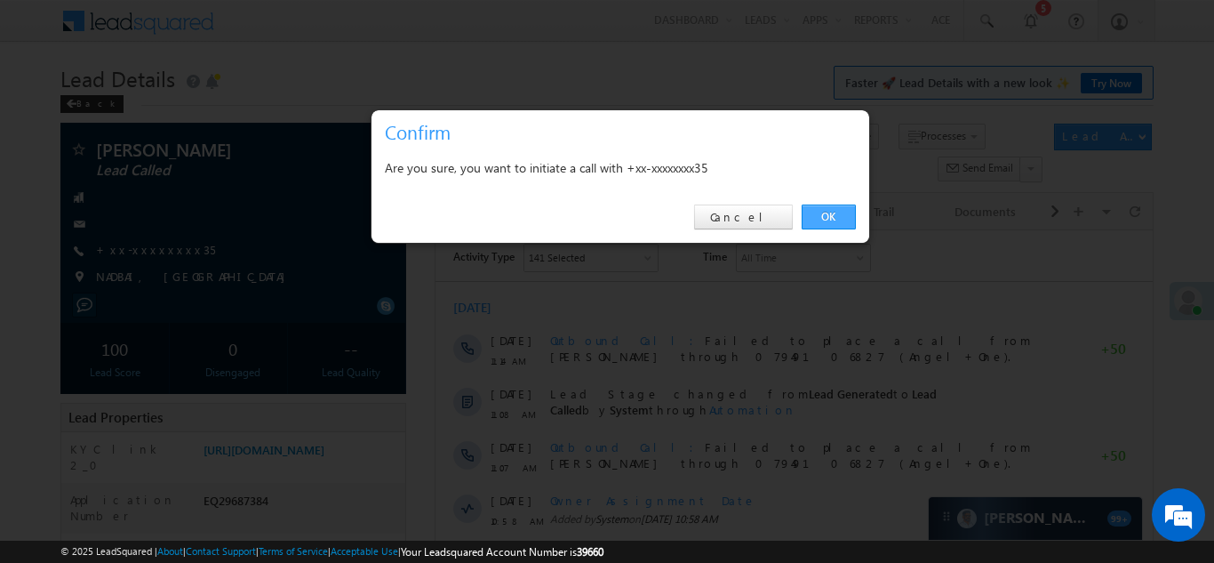
click at [821, 222] on link "OK" at bounding box center [829, 216] width 54 height 25
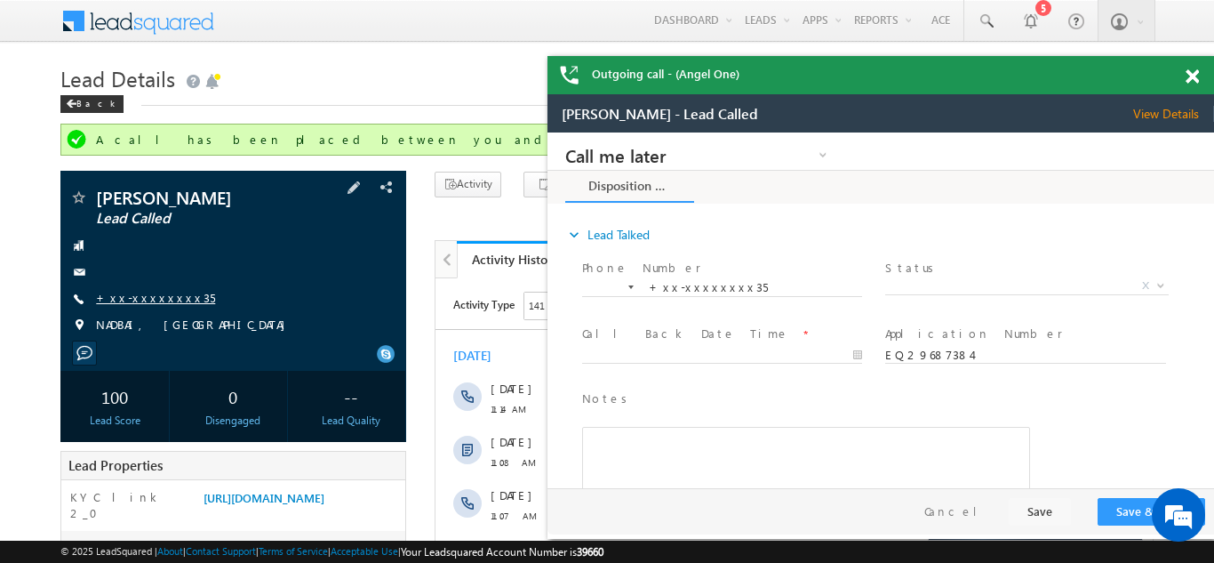
click at [150, 302] on link "+xx-xxxxxxxx35" at bounding box center [155, 297] width 119 height 15
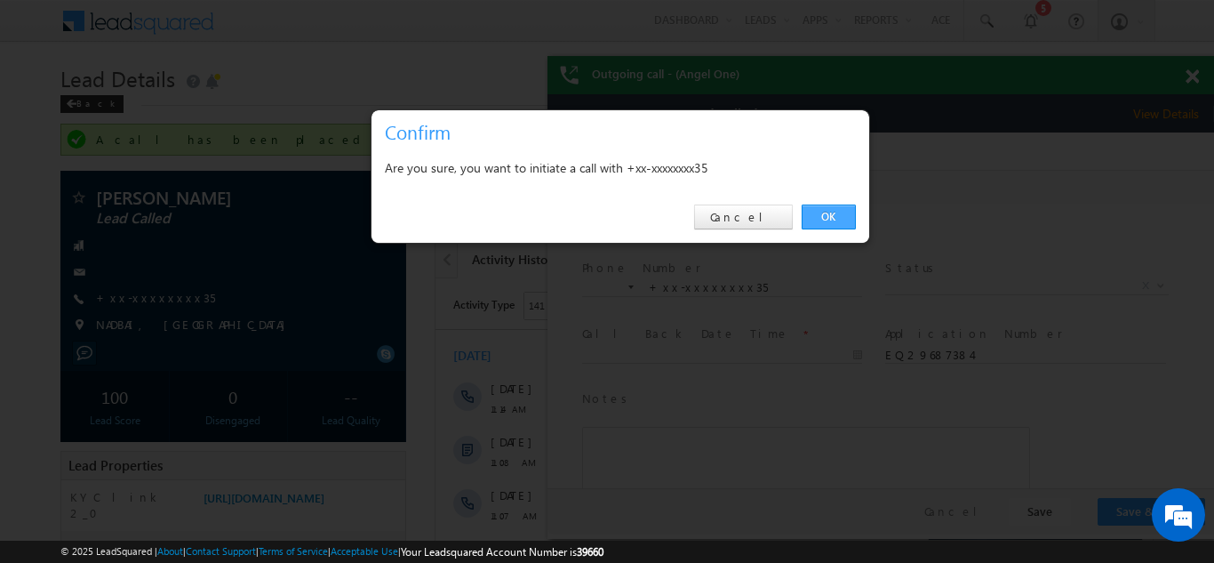
click at [826, 216] on link "OK" at bounding box center [829, 216] width 54 height 25
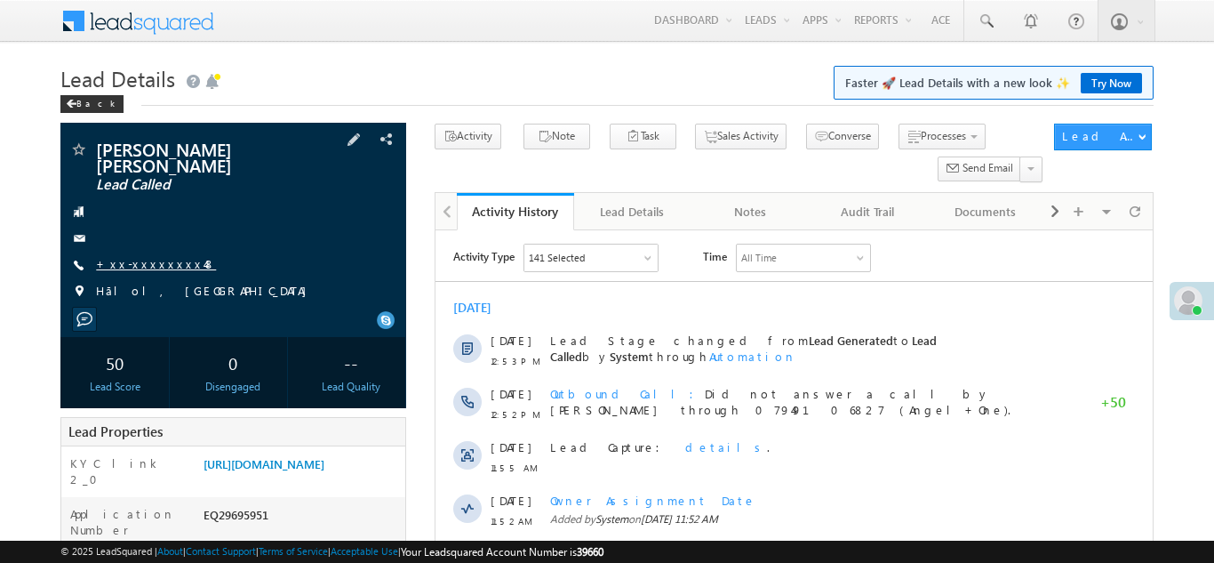
click at [142, 256] on link "+xx-xxxxxxxx48" at bounding box center [156, 263] width 120 height 15
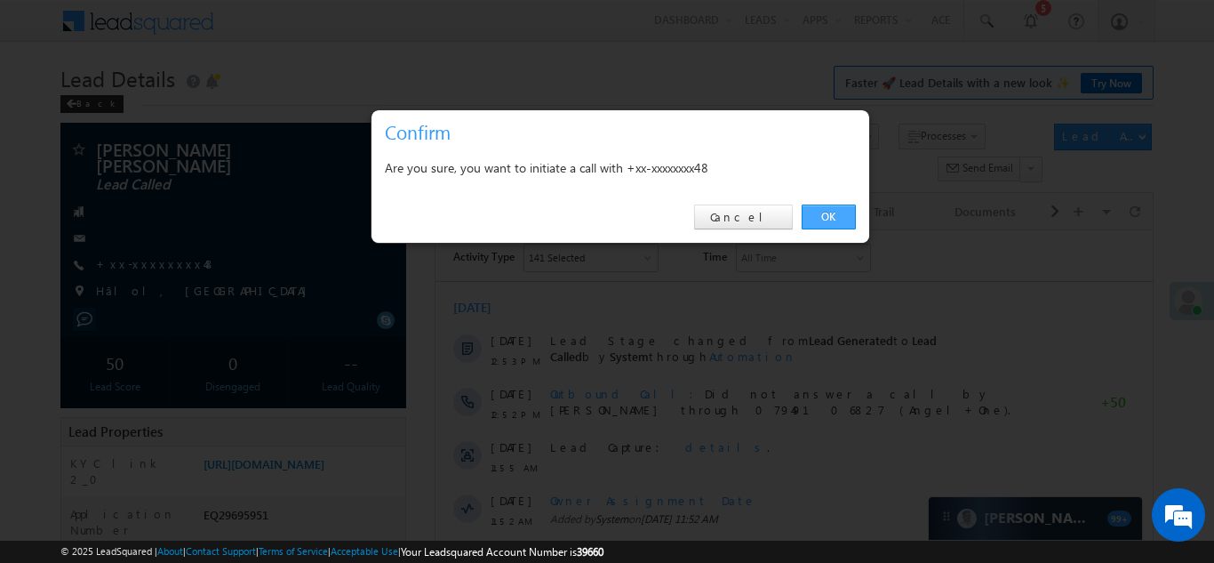
click at [827, 219] on link "OK" at bounding box center [829, 216] width 54 height 25
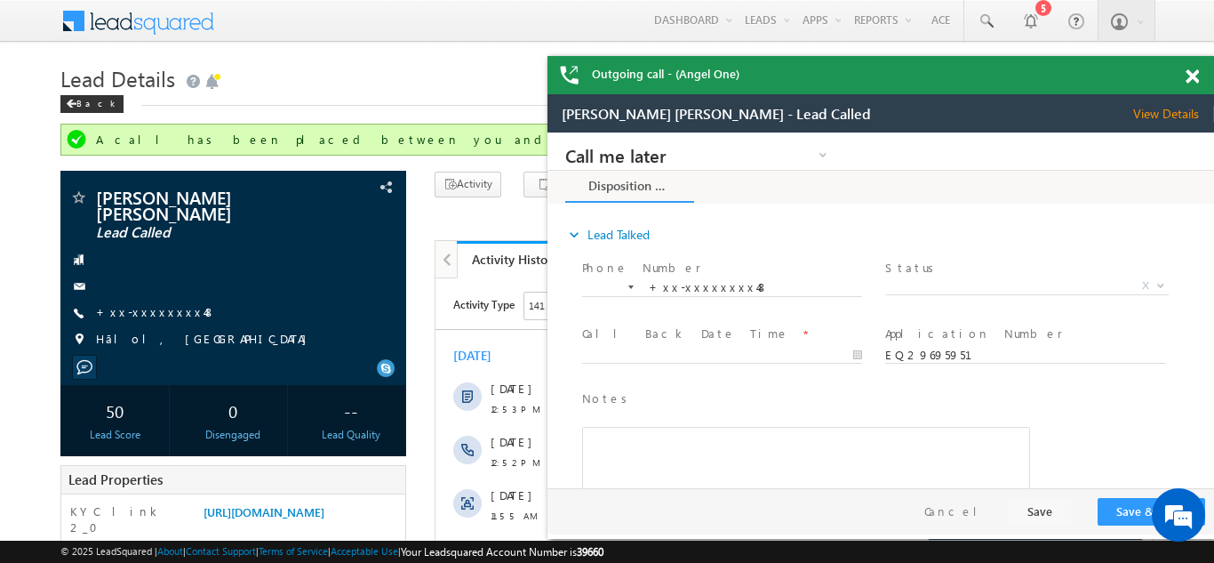
click at [1191, 75] on span at bounding box center [1192, 76] width 13 height 15
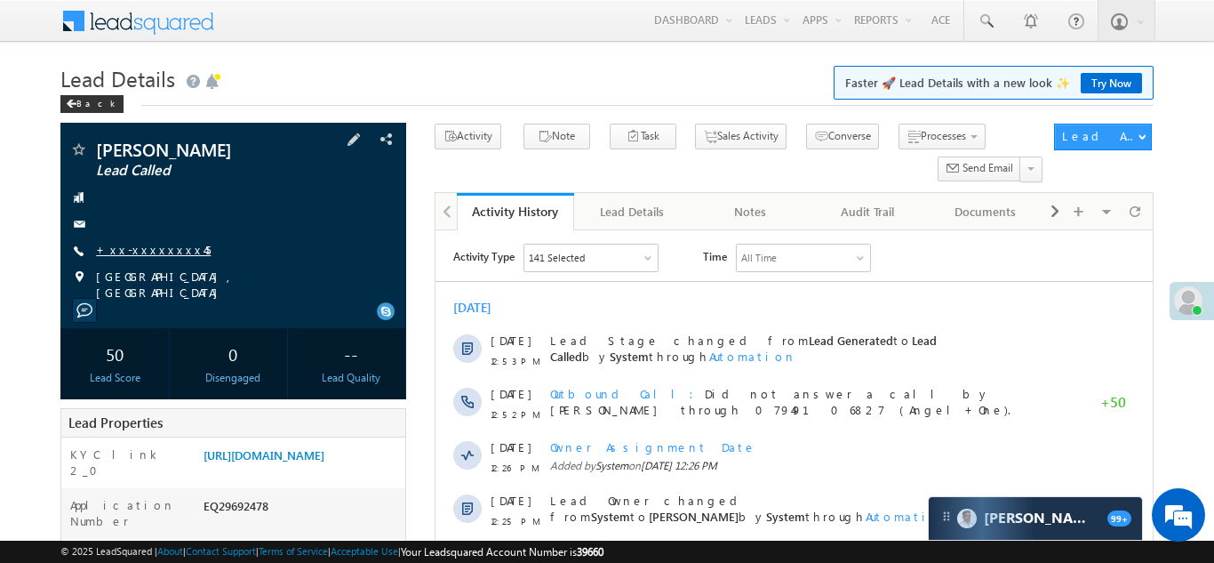
click at [148, 246] on link "+xx-xxxxxxxx45" at bounding box center [153, 249] width 115 height 15
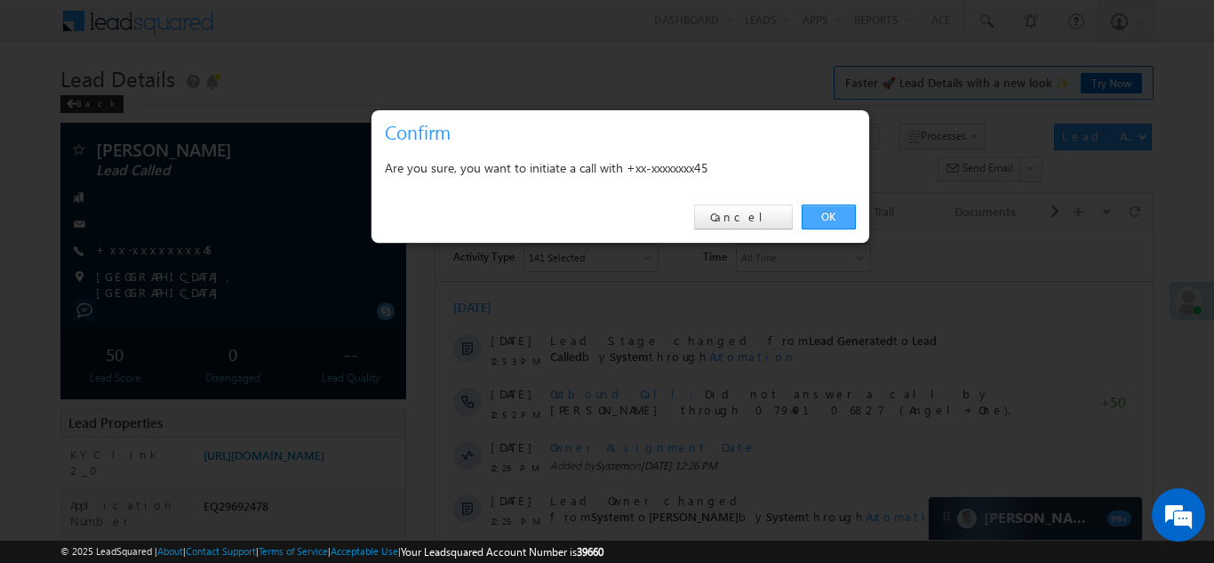
click at [832, 215] on link "OK" at bounding box center [829, 216] width 54 height 25
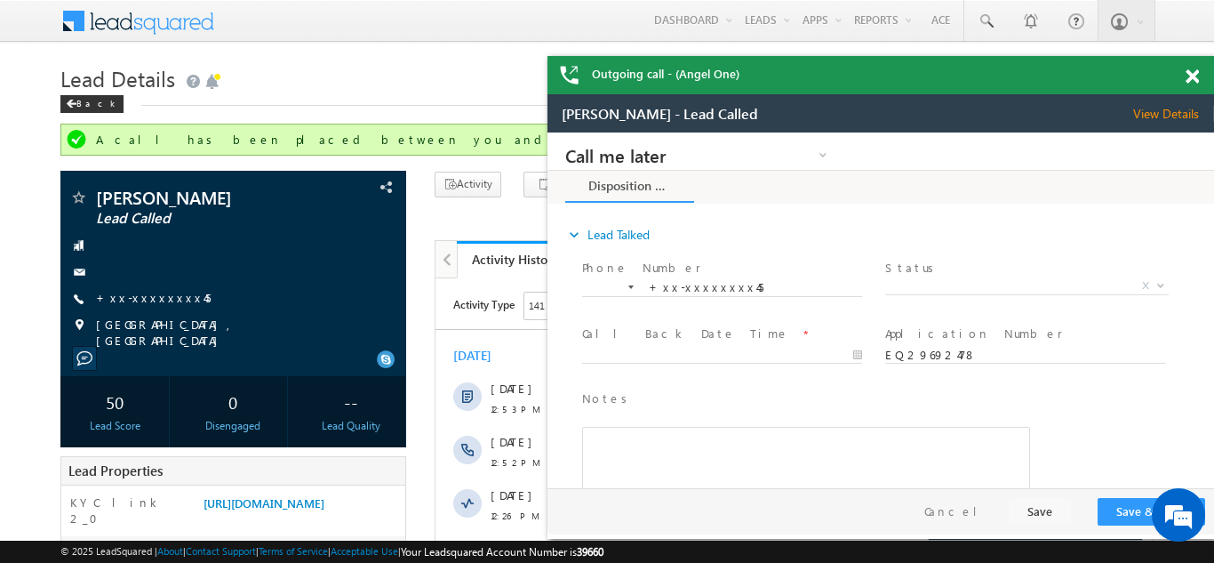
click at [1191, 70] on span at bounding box center [1192, 76] width 13 height 15
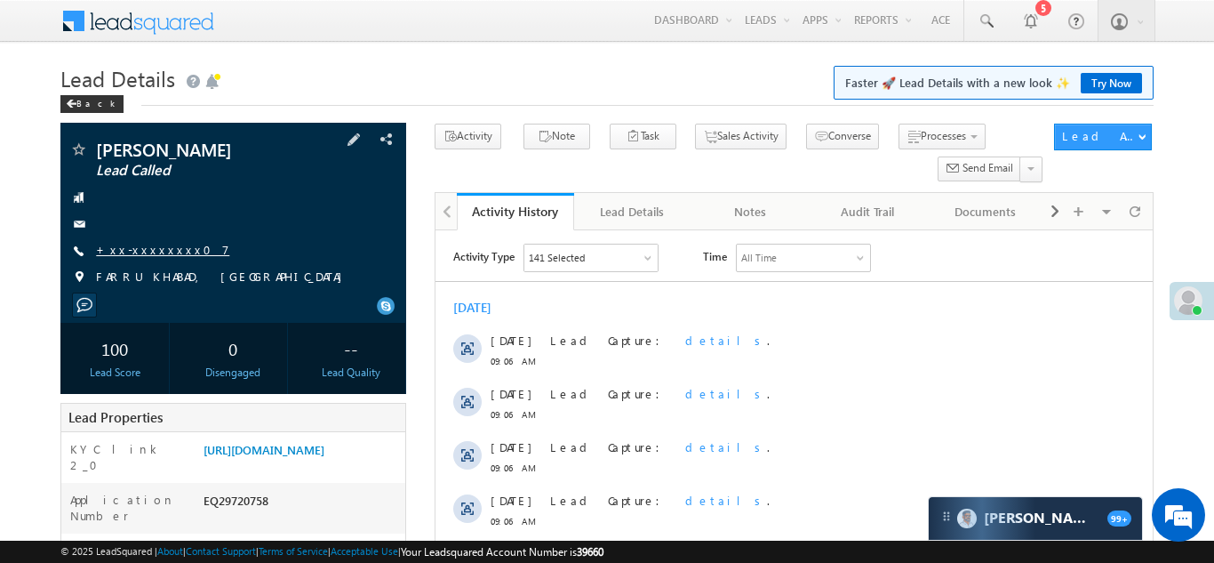
click at [146, 246] on link "+xx-xxxxxxxx07" at bounding box center [162, 249] width 133 height 15
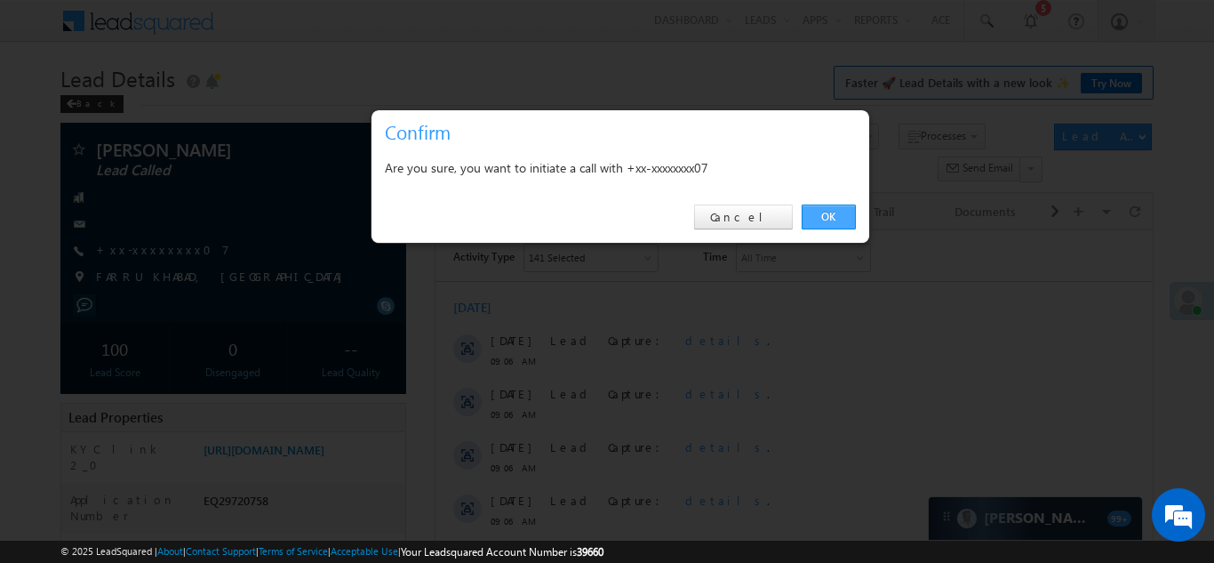
click at [822, 214] on link "OK" at bounding box center [829, 216] width 54 height 25
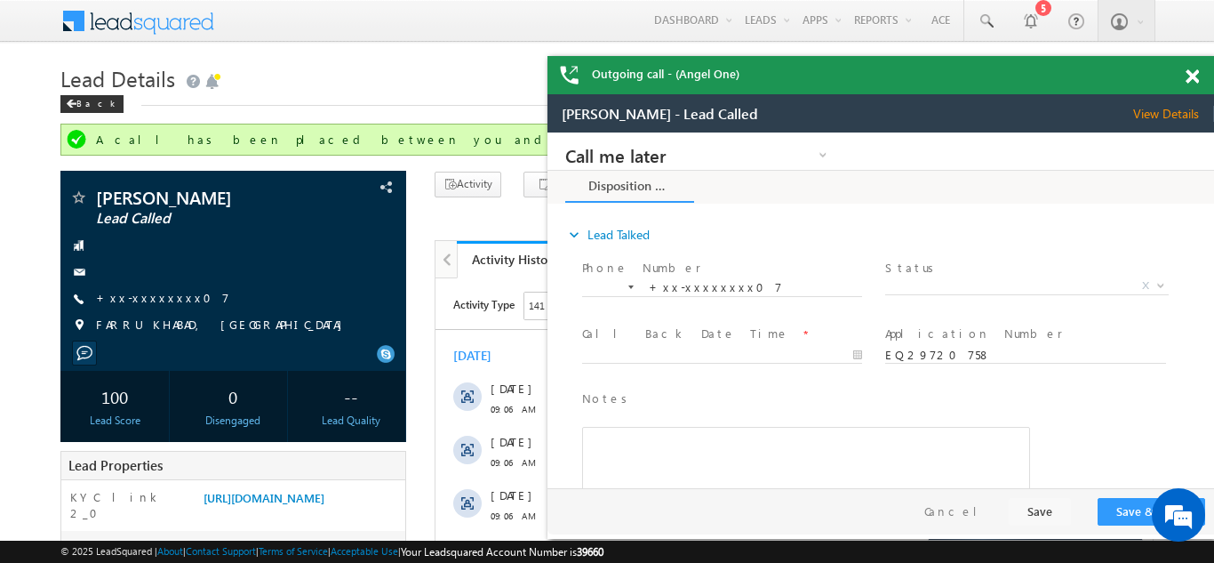
click at [1192, 76] on span at bounding box center [1192, 76] width 13 height 15
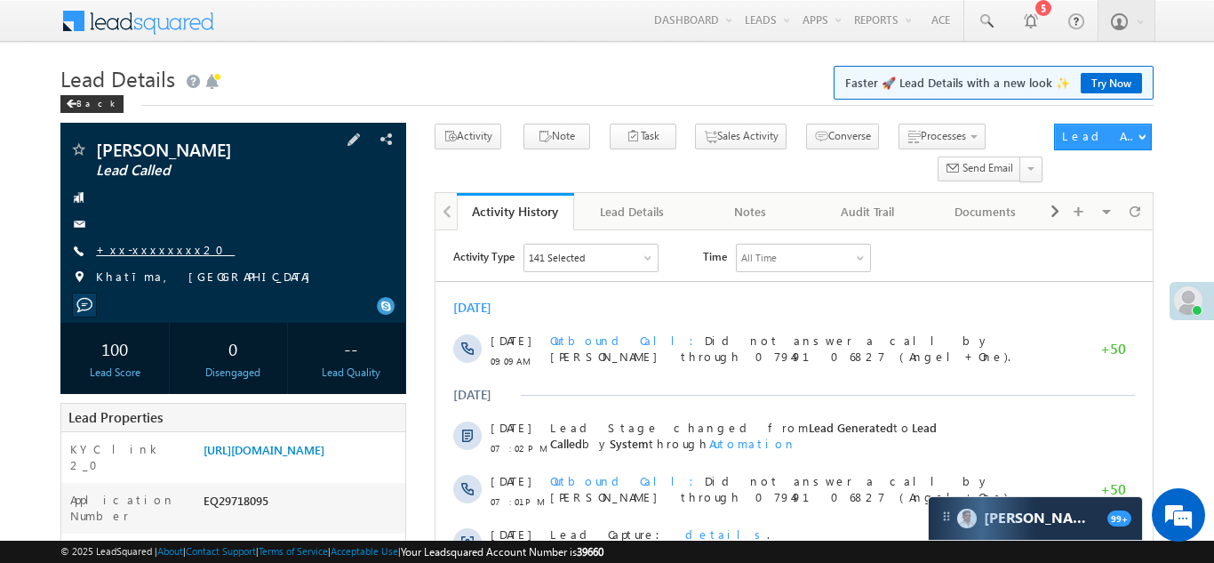
click at [140, 254] on link "+xx-xxxxxxxx20" at bounding box center [165, 249] width 139 height 15
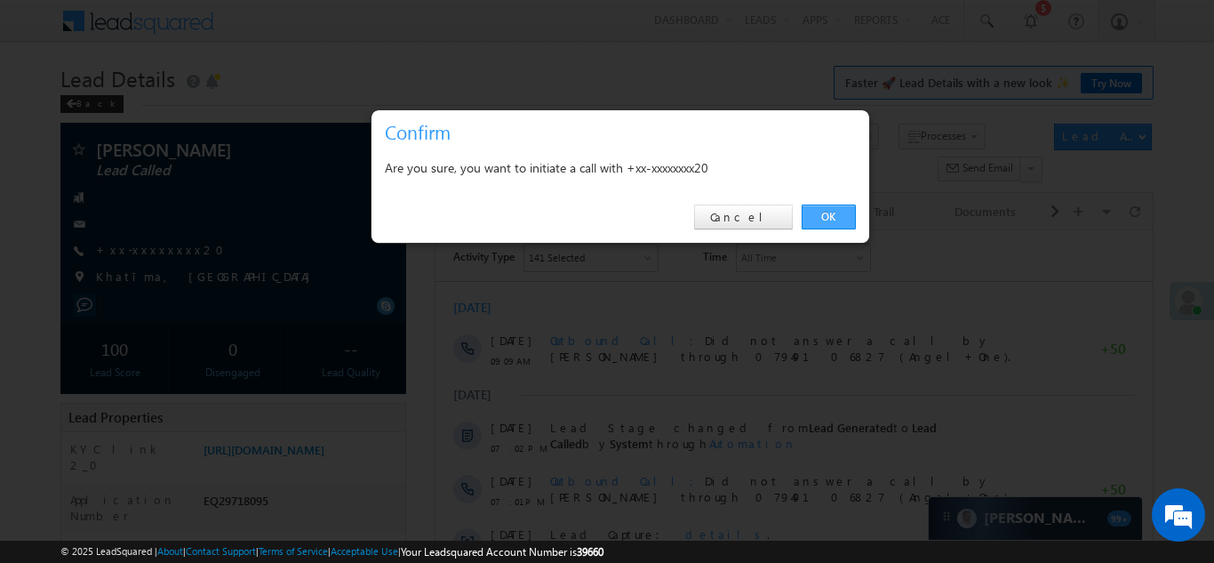
click at [825, 215] on link "OK" at bounding box center [829, 216] width 54 height 25
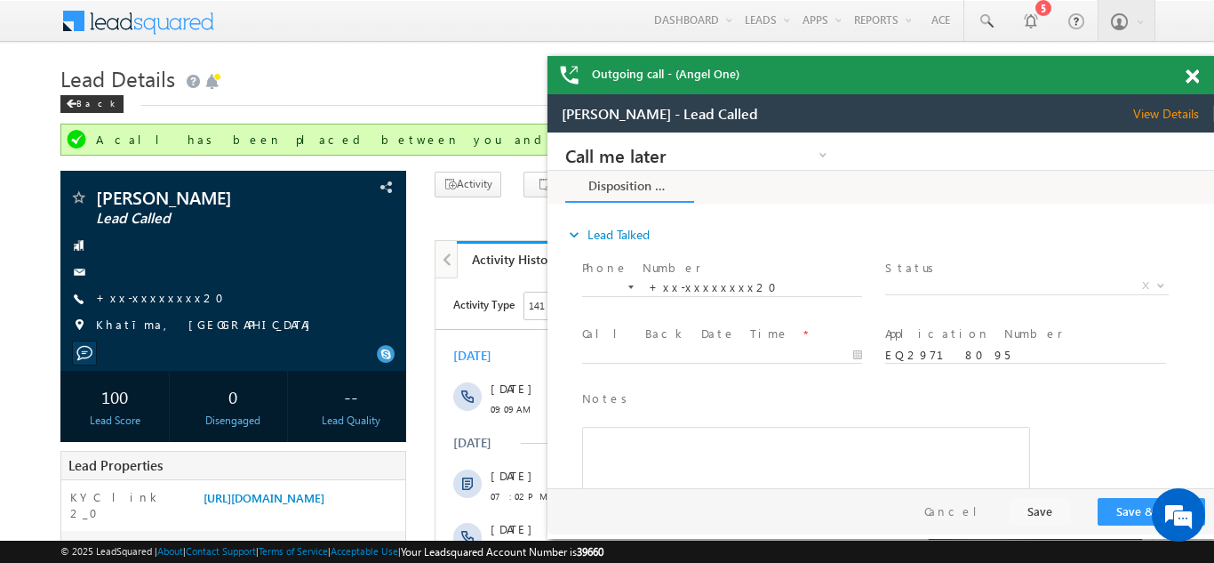
click at [1193, 75] on span at bounding box center [1192, 76] width 13 height 15
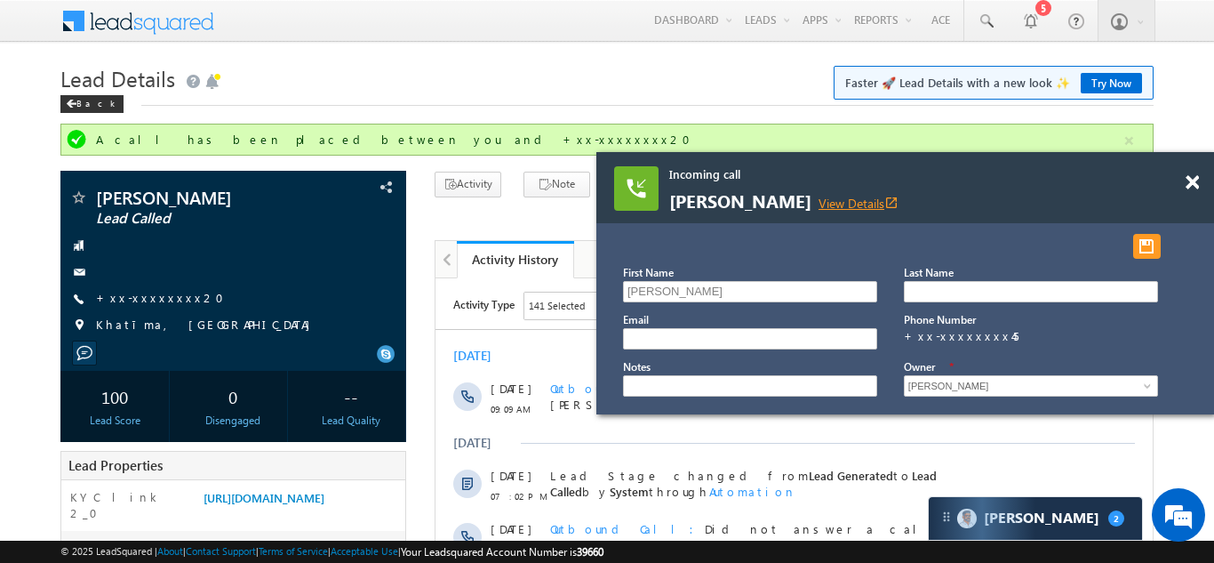
click at [864, 205] on link "View Details open_in_new" at bounding box center [859, 203] width 80 height 17
click at [1193, 180] on span at bounding box center [1192, 182] width 13 height 15
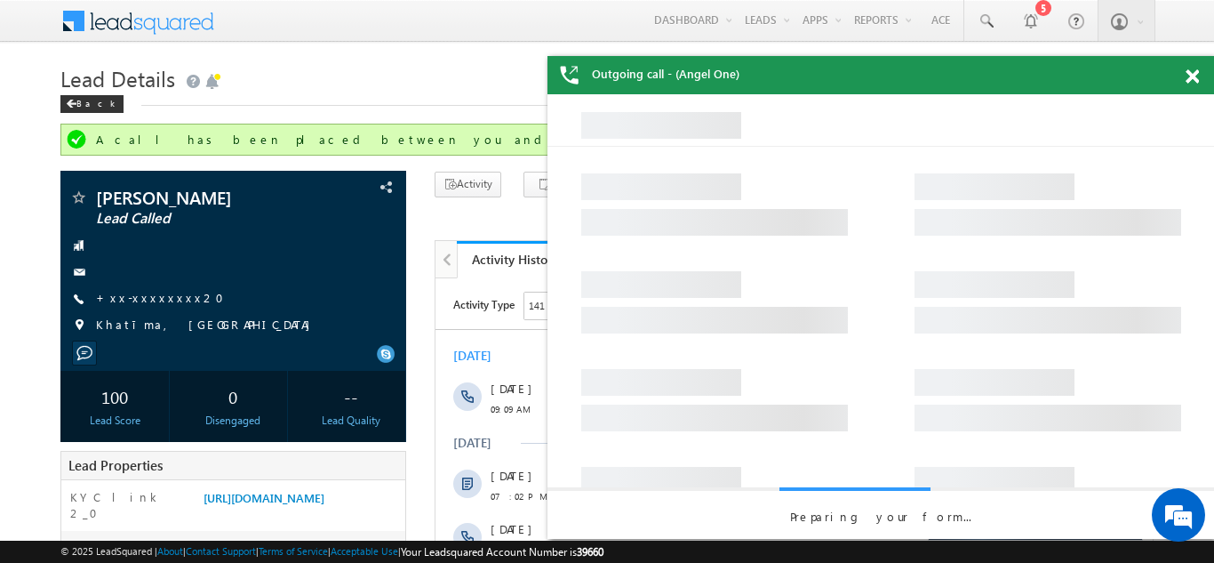
click at [1193, 73] on span at bounding box center [1192, 76] width 13 height 15
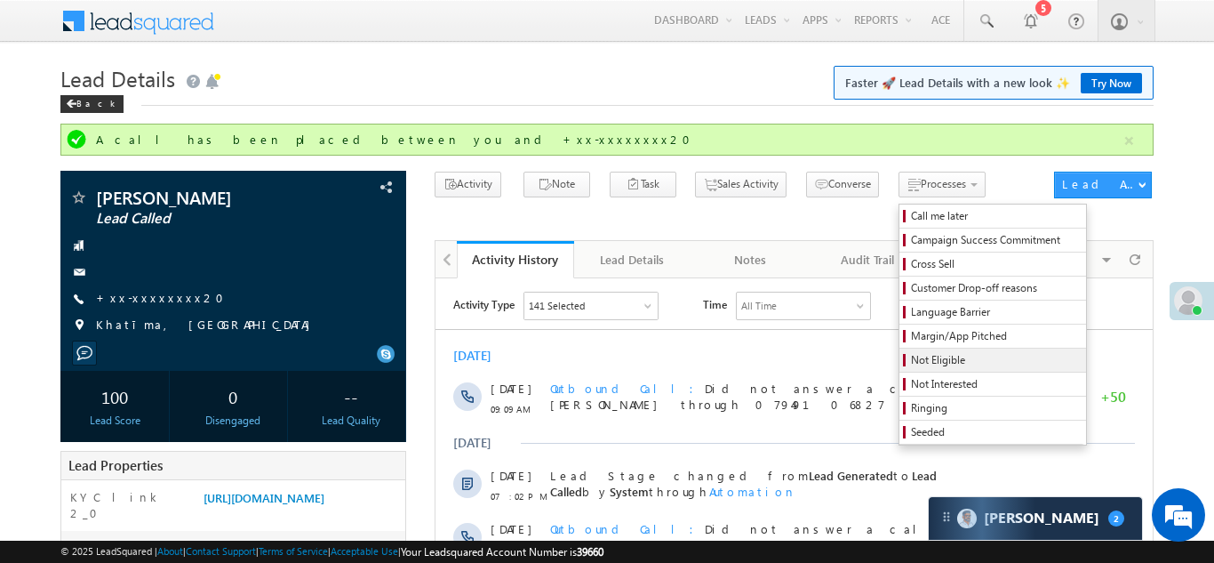
click at [911, 361] on span "Not Eligible" at bounding box center [995, 360] width 169 height 16
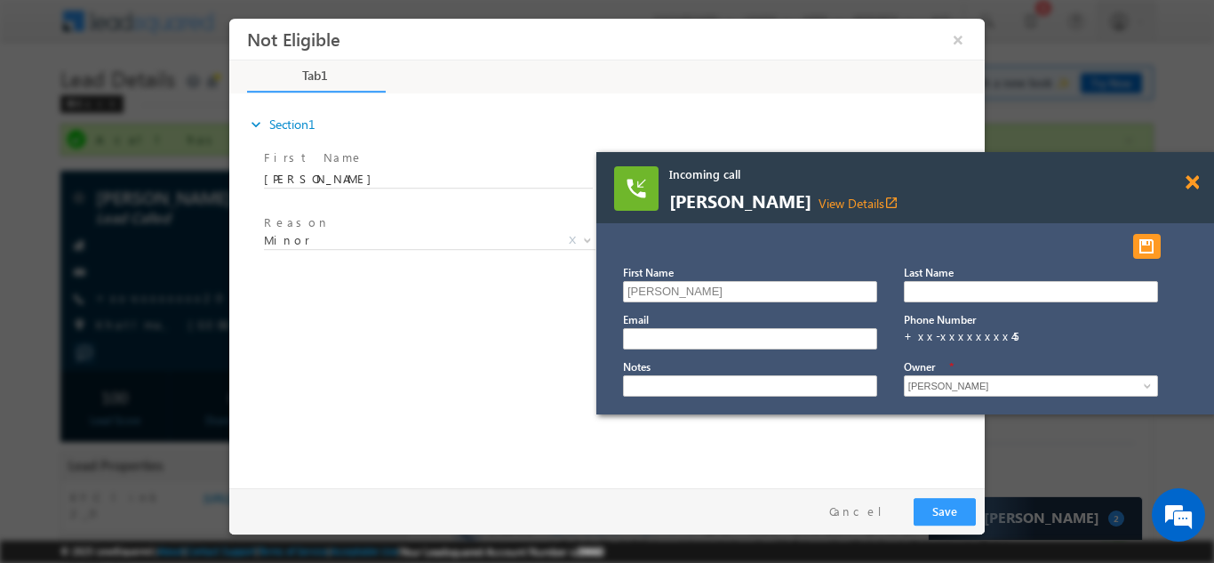
click at [1190, 179] on span at bounding box center [1192, 182] width 13 height 15
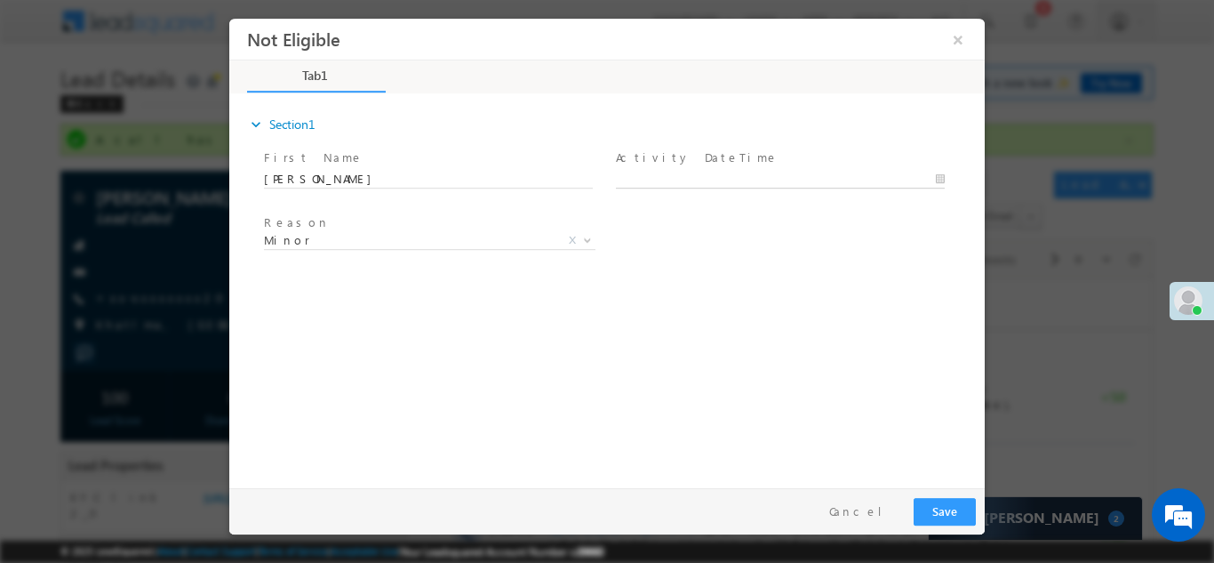
type input "09/29/25 9:51 AM"
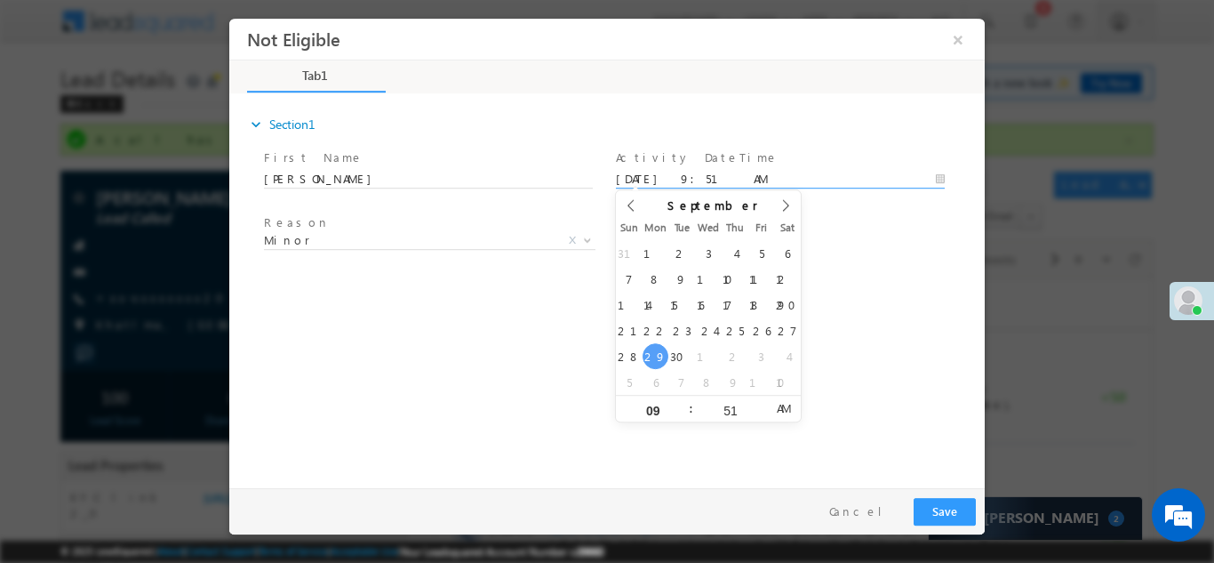
click at [685, 175] on input "09/29/25 9:51 AM" at bounding box center [780, 179] width 329 height 18
click at [506, 327] on div "expand_more Section1 First Name *" at bounding box center [611, 287] width 747 height 384
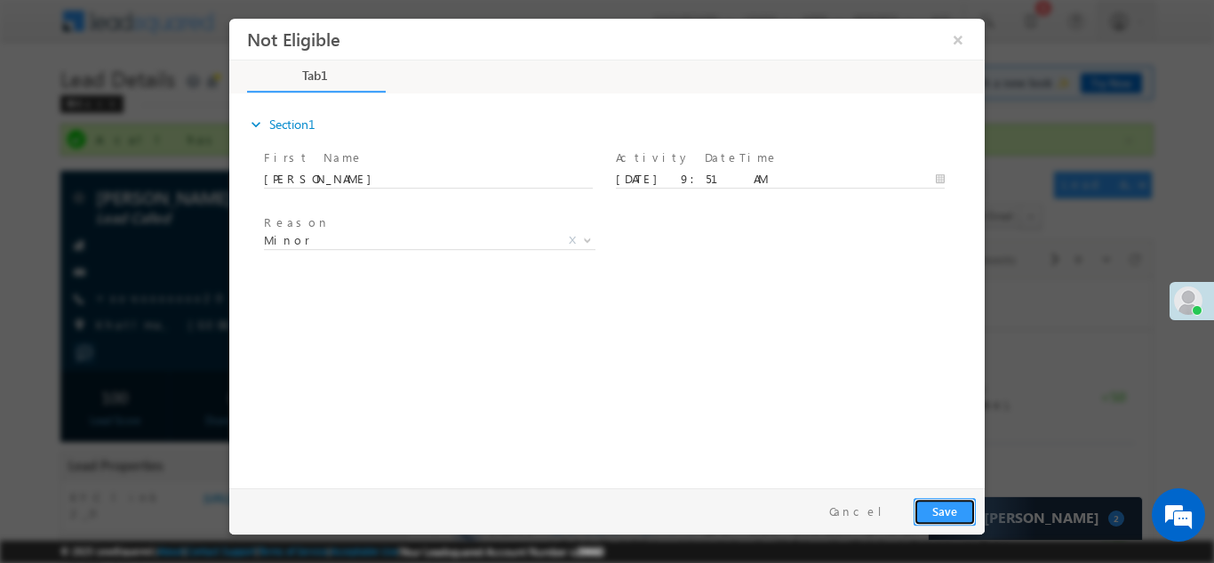
click at [931, 507] on button "Save" at bounding box center [945, 511] width 62 height 28
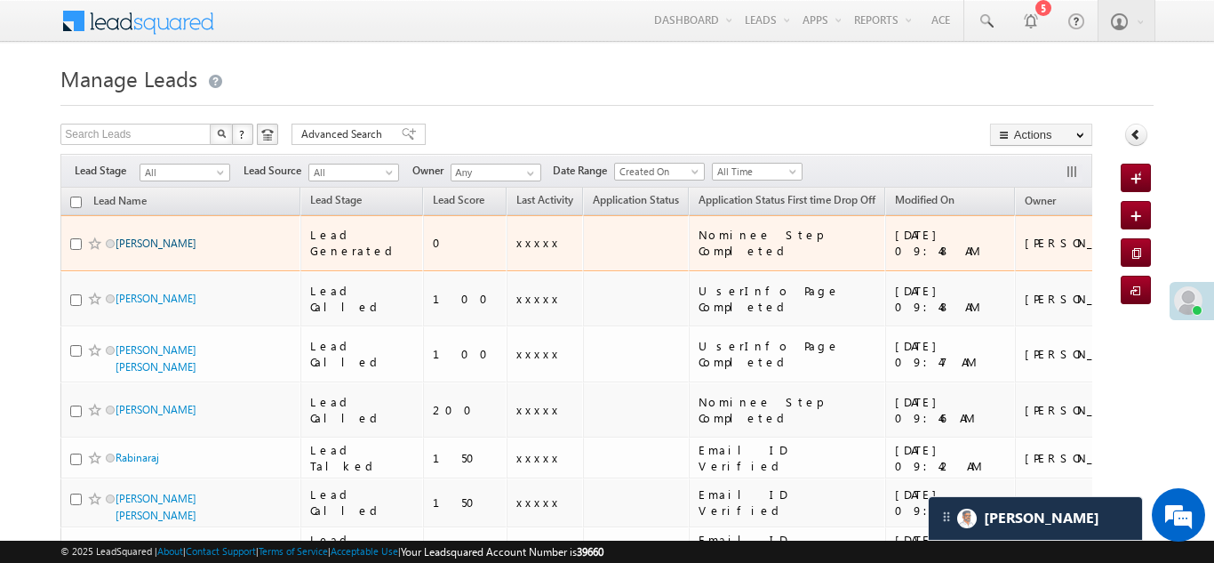
click at [152, 239] on link "[PERSON_NAME]" at bounding box center [156, 242] width 81 height 13
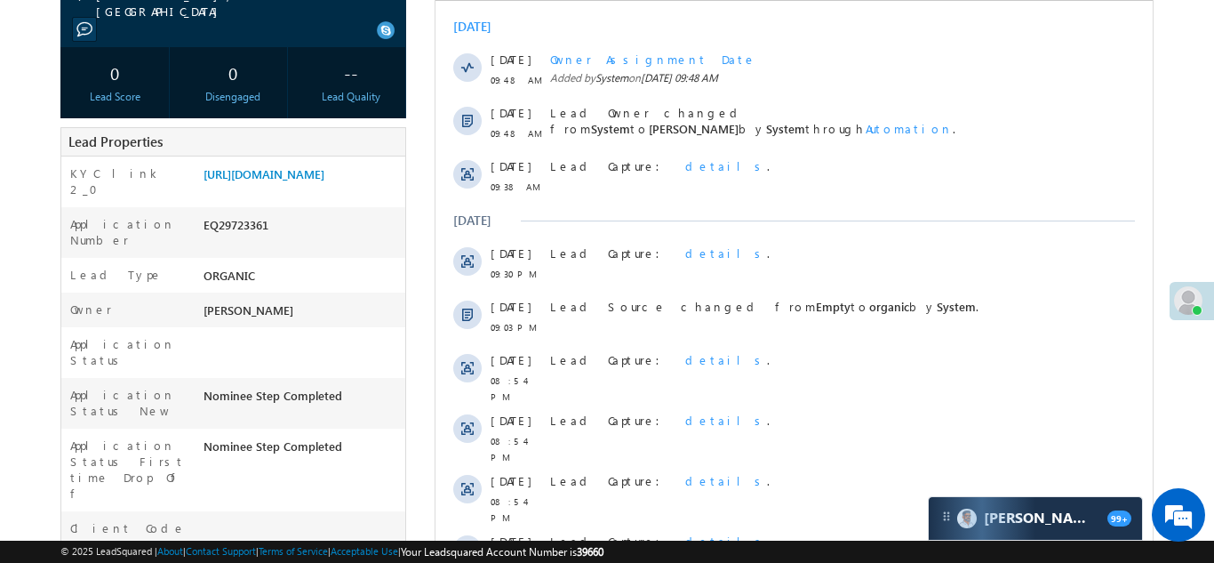
scroll to position [342, 0]
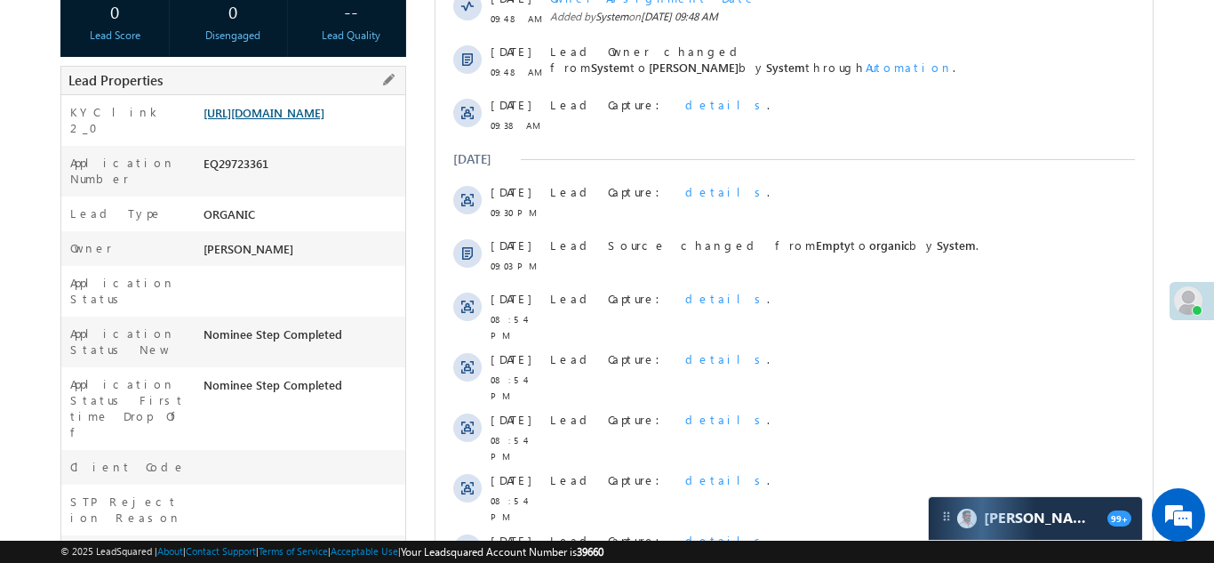
click at [287, 120] on link "[URL][DOMAIN_NAME]" at bounding box center [264, 112] width 121 height 15
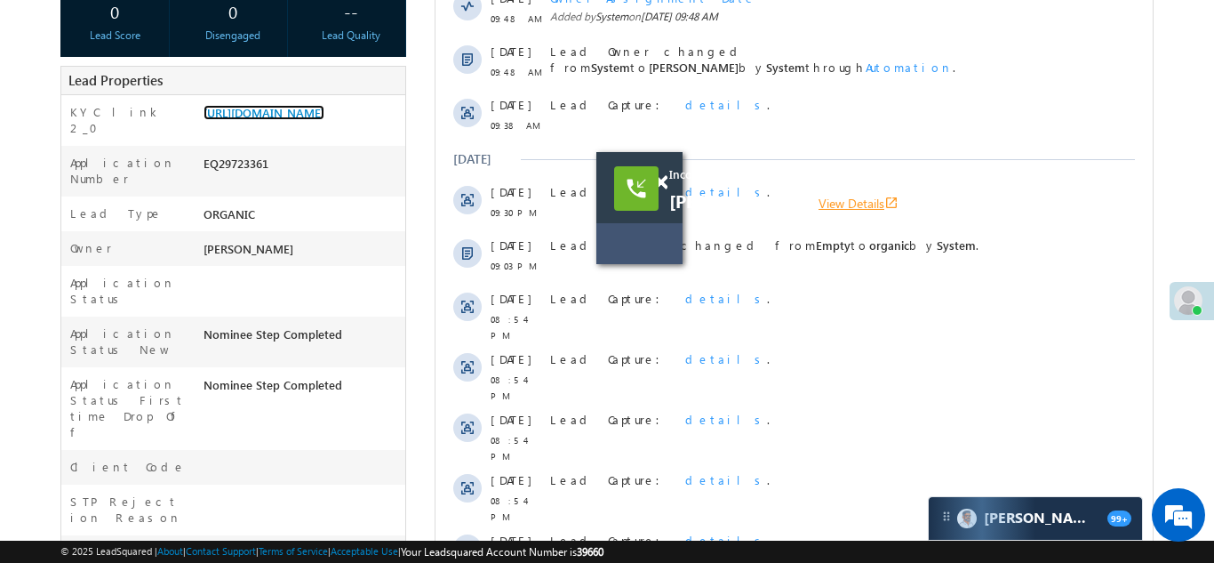
click at [862, 195] on link "View Details open_in_new" at bounding box center [859, 203] width 80 height 17
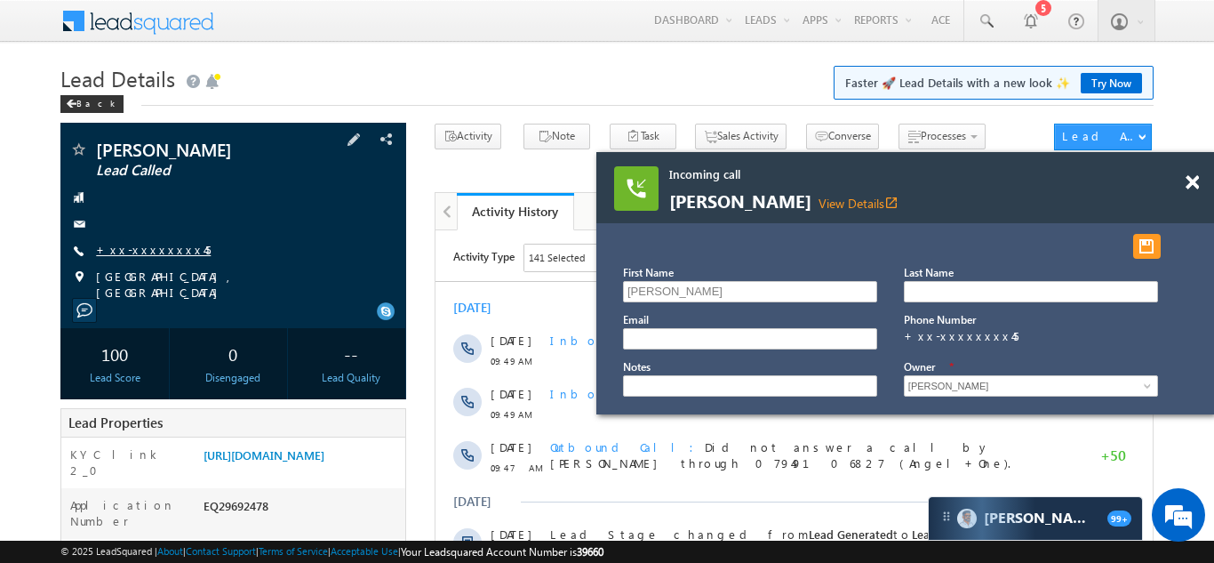
click at [147, 246] on link "+xx-xxxxxxxx45" at bounding box center [153, 249] width 115 height 15
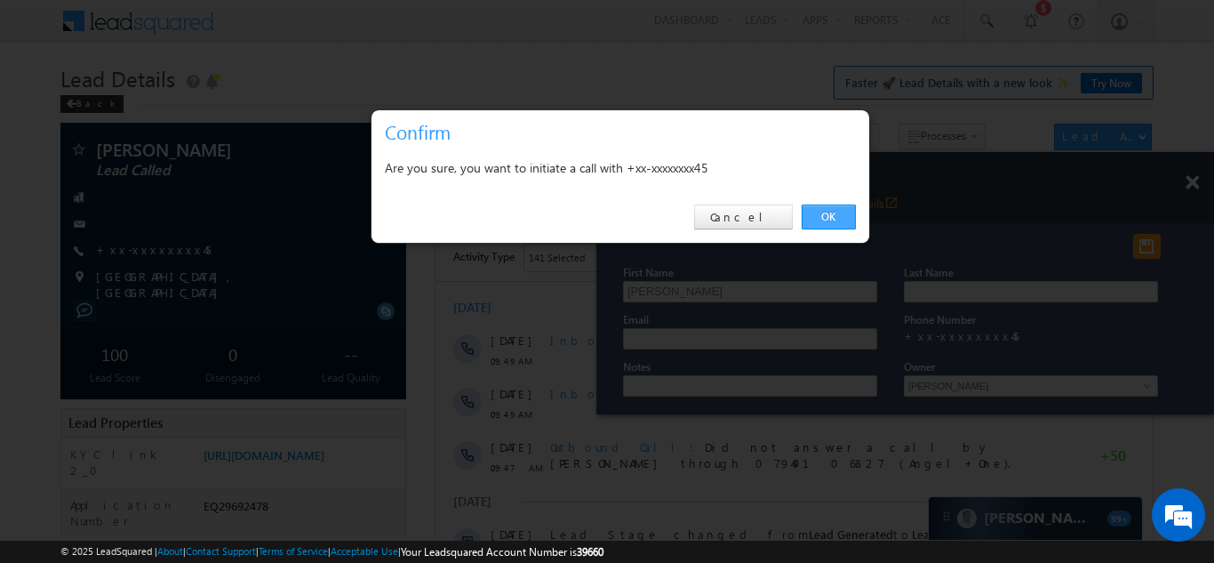
click at [824, 213] on link "OK" at bounding box center [829, 216] width 54 height 25
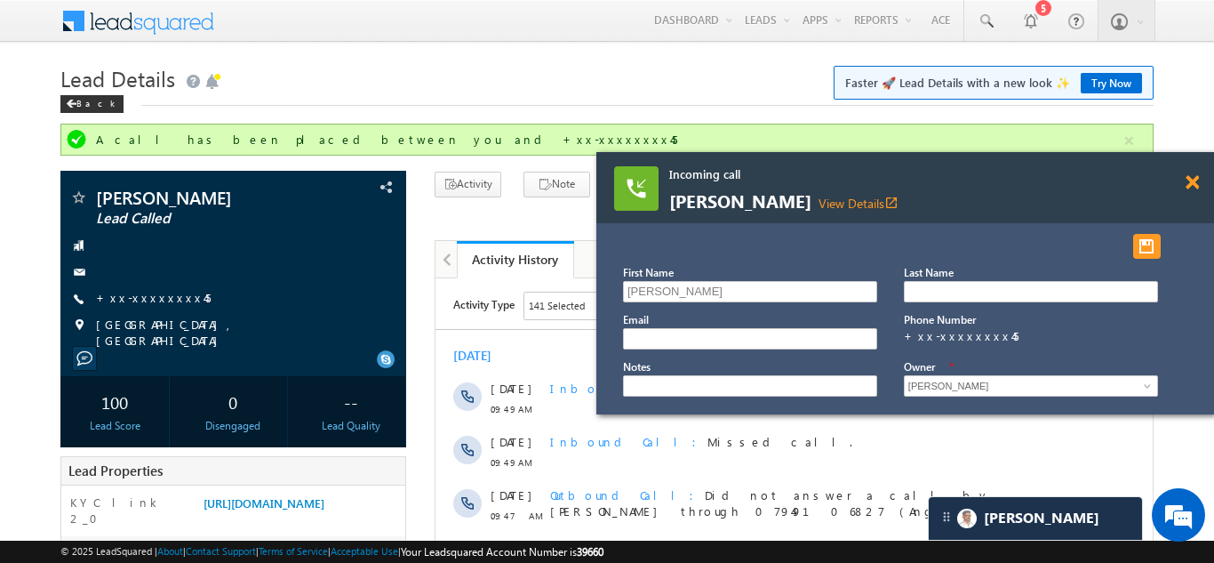
click at [1194, 186] on span at bounding box center [1192, 182] width 13 height 15
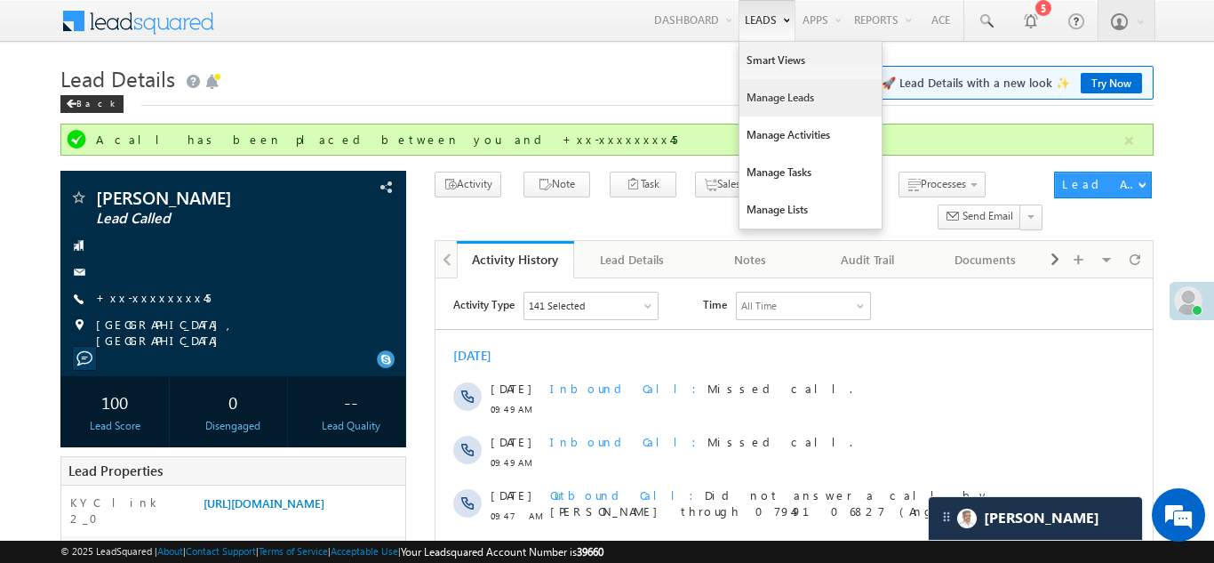
click at [760, 103] on link "Manage Leads" at bounding box center [811, 97] width 142 height 37
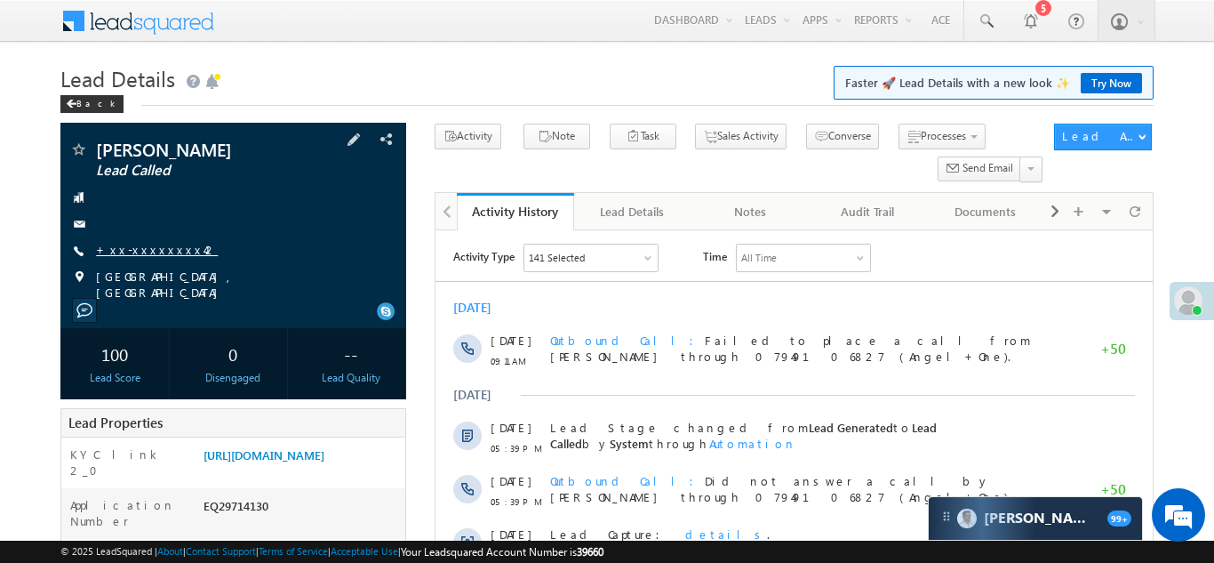
click at [155, 245] on link "+xx-xxxxxxxx42" at bounding box center [157, 249] width 122 height 15
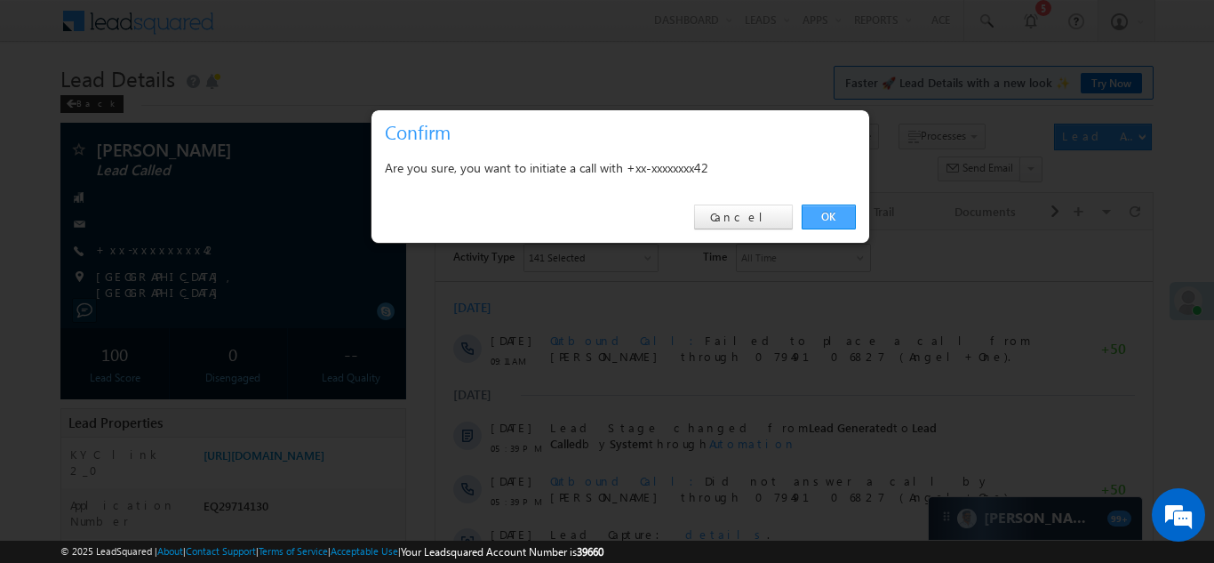
click at [821, 215] on link "OK" at bounding box center [829, 216] width 54 height 25
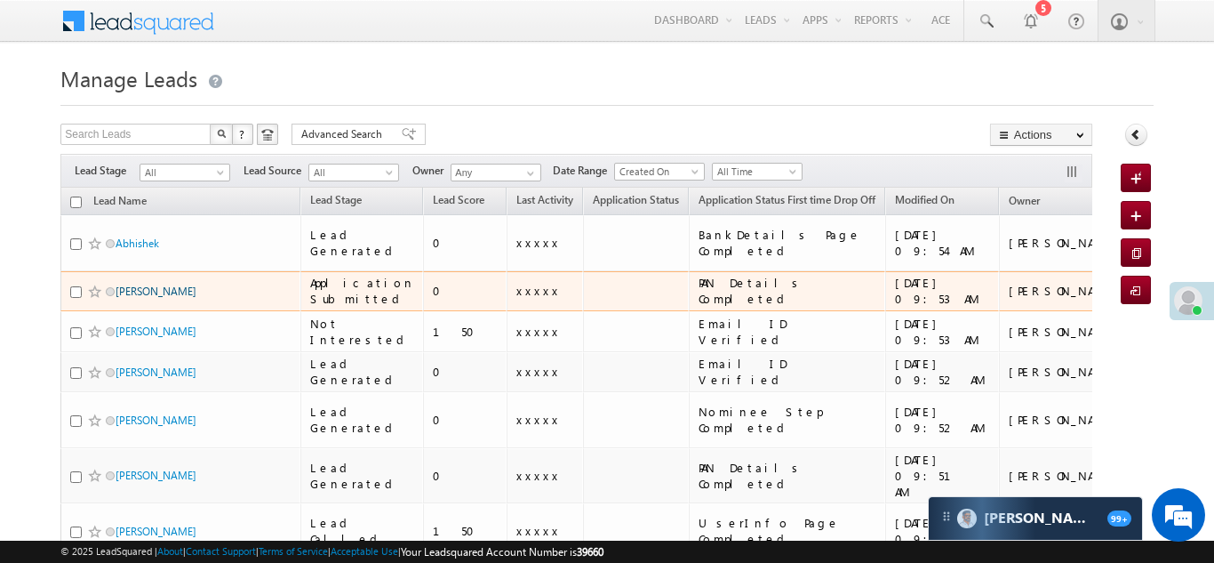
click at [130, 284] on link "[PERSON_NAME]" at bounding box center [156, 290] width 81 height 13
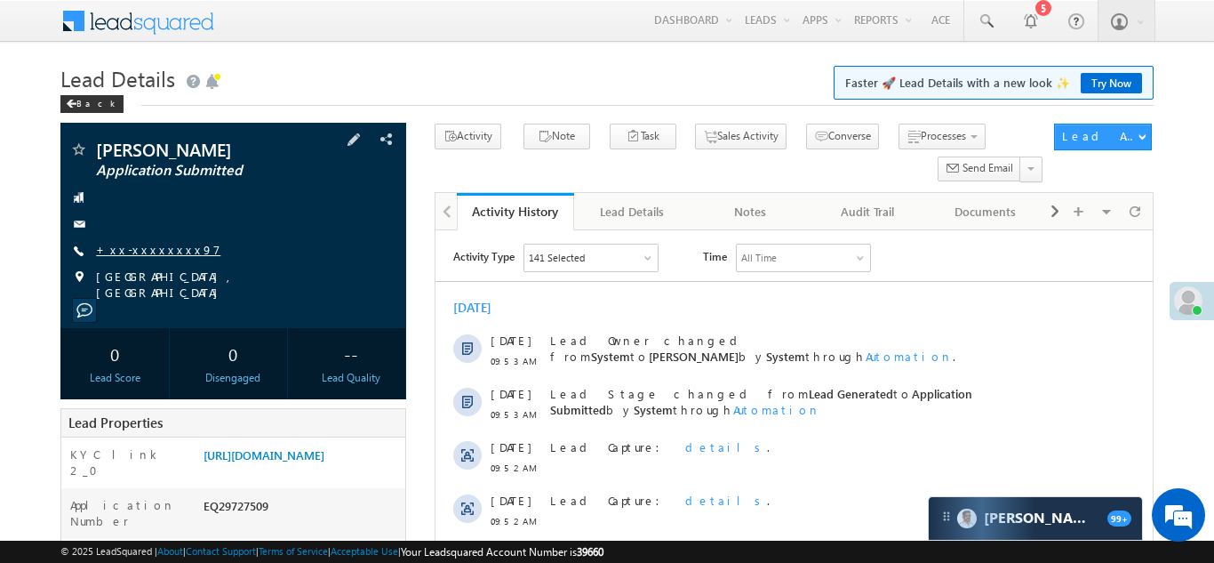
click at [138, 248] on link "+xx-xxxxxxxx97" at bounding box center [158, 249] width 124 height 15
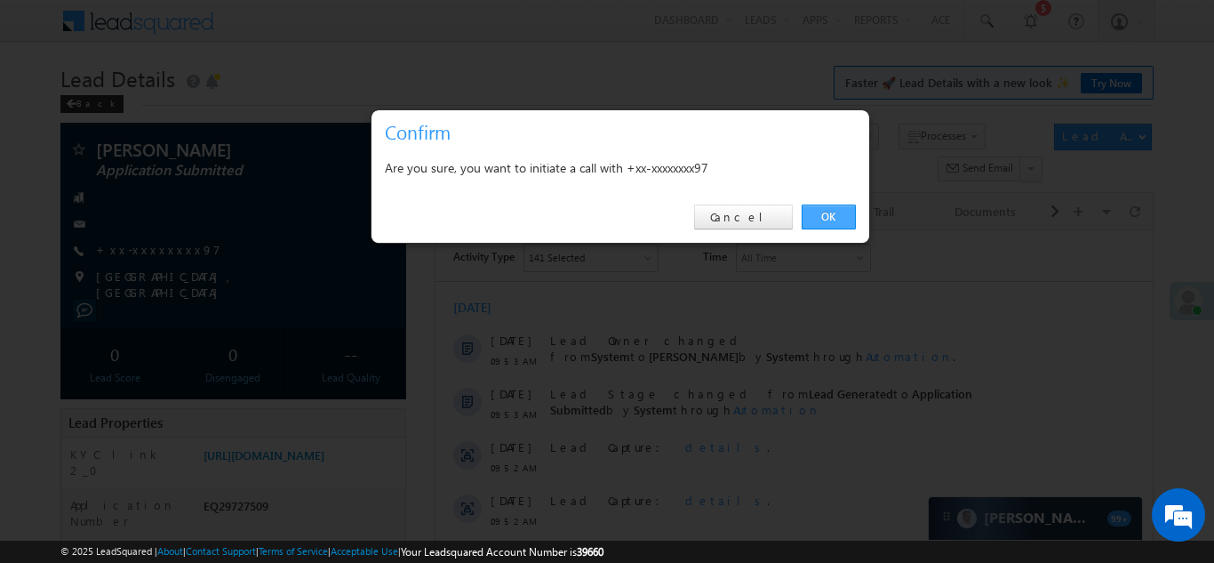
click at [825, 220] on link "OK" at bounding box center [829, 216] width 54 height 25
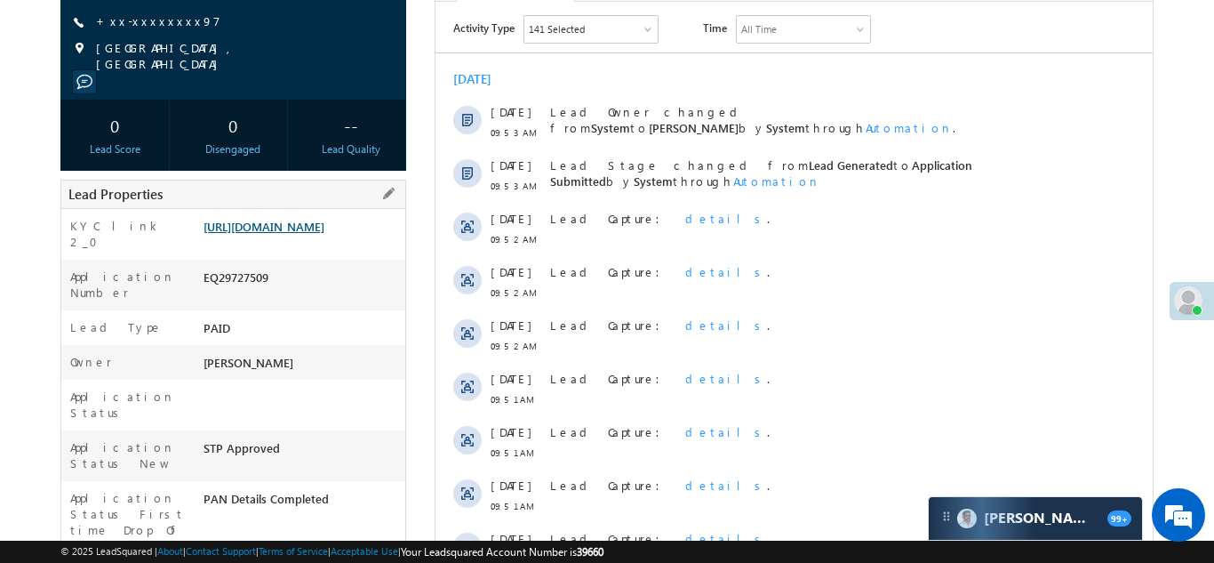
scroll to position [276, 0]
click at [284, 234] on link "https://angelbroking1-pk3em7sa.customui-test.leadsquared.com?leadId=ac490c06-fa…" at bounding box center [264, 226] width 121 height 15
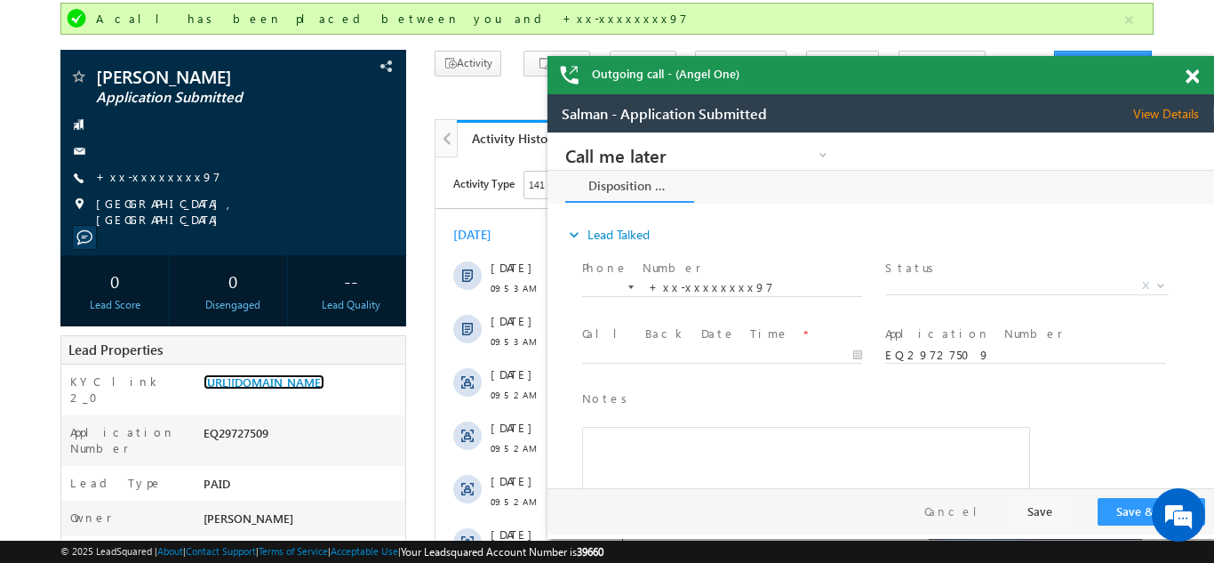
scroll to position [114, 0]
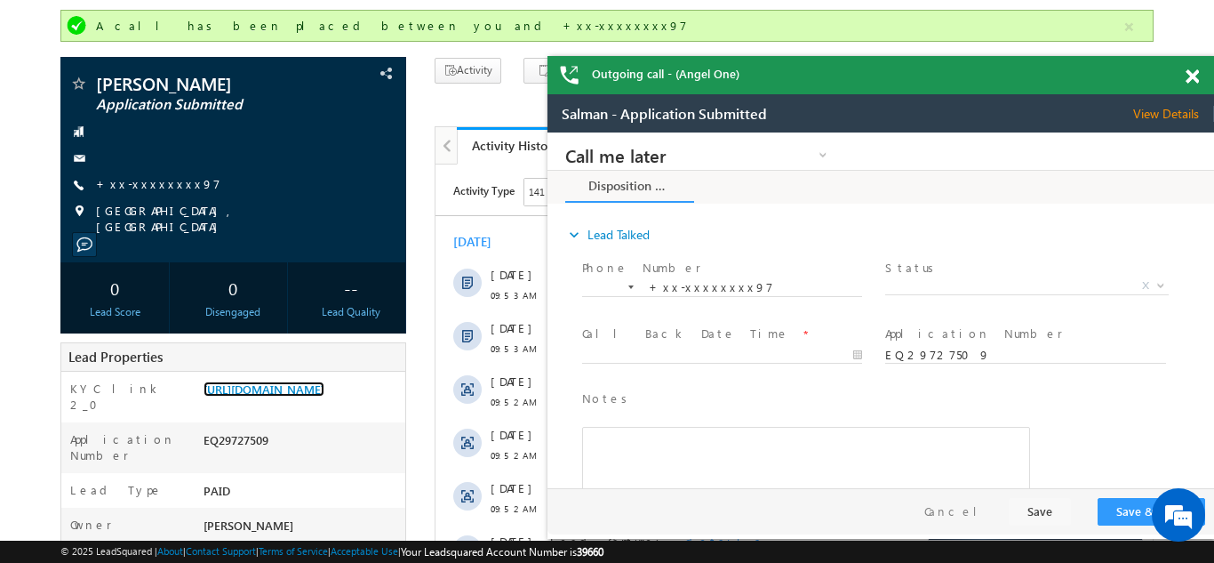
click at [1187, 72] on span at bounding box center [1192, 76] width 13 height 15
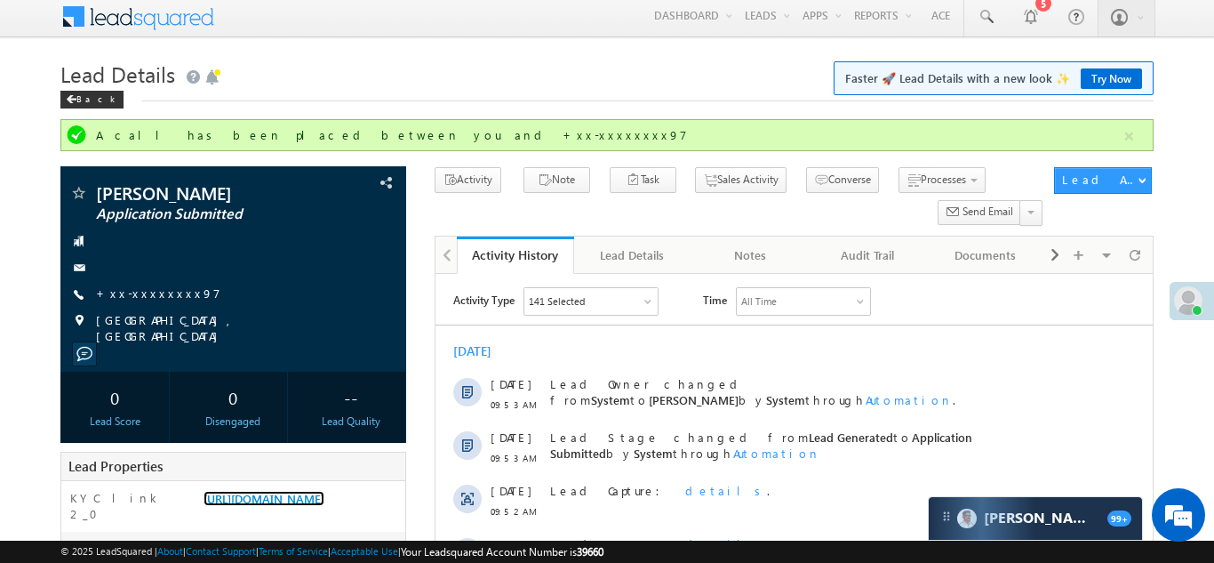
scroll to position [0, 0]
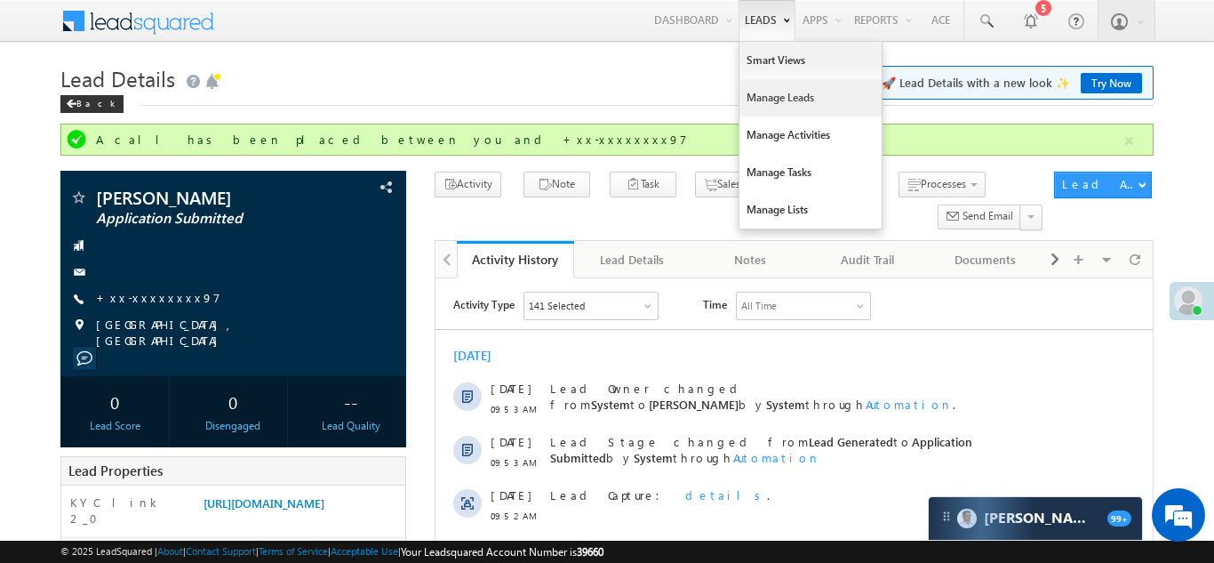
click at [760, 88] on link "Manage Leads" at bounding box center [811, 97] width 142 height 37
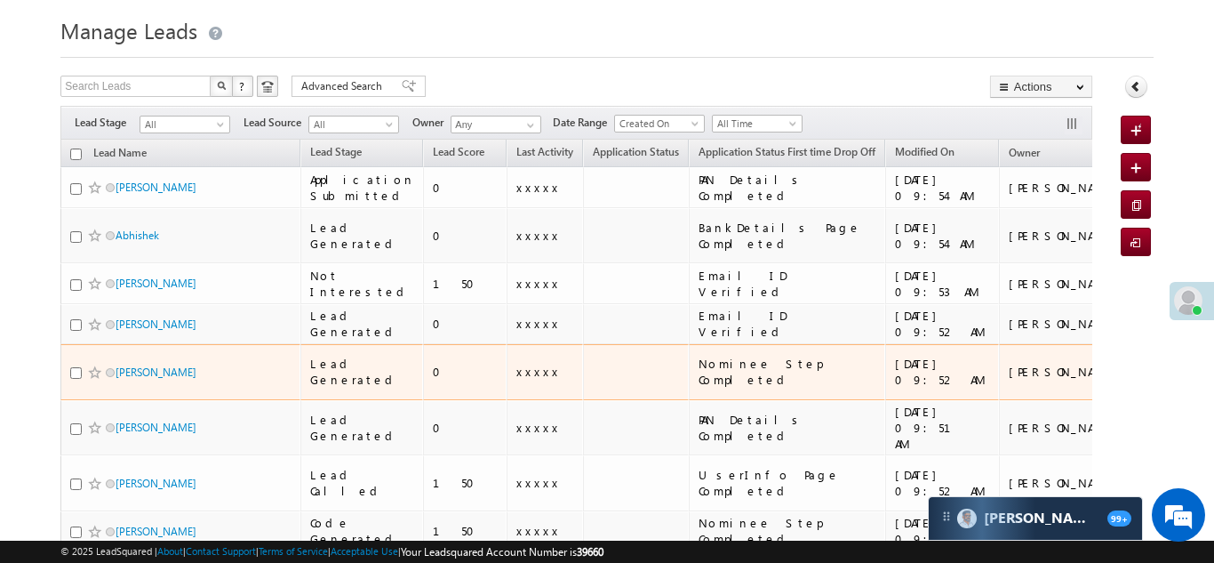
scroll to position [72, 0]
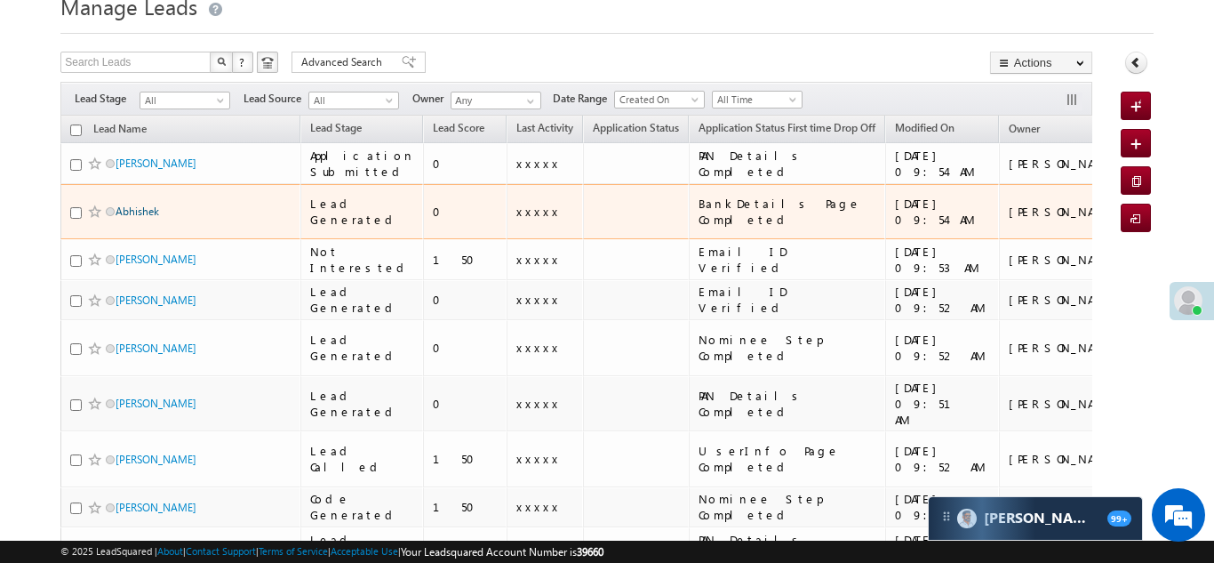
click at [127, 204] on link "Abhishek" at bounding box center [138, 210] width 44 height 13
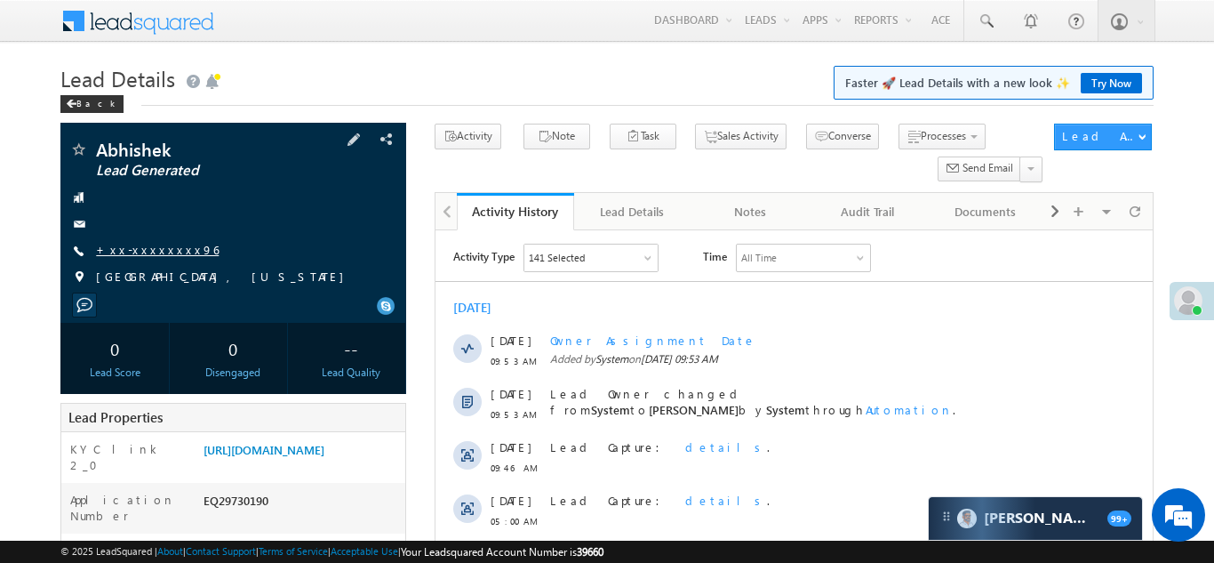
click at [141, 251] on link "+xx-xxxxxxxx96" at bounding box center [157, 249] width 123 height 15
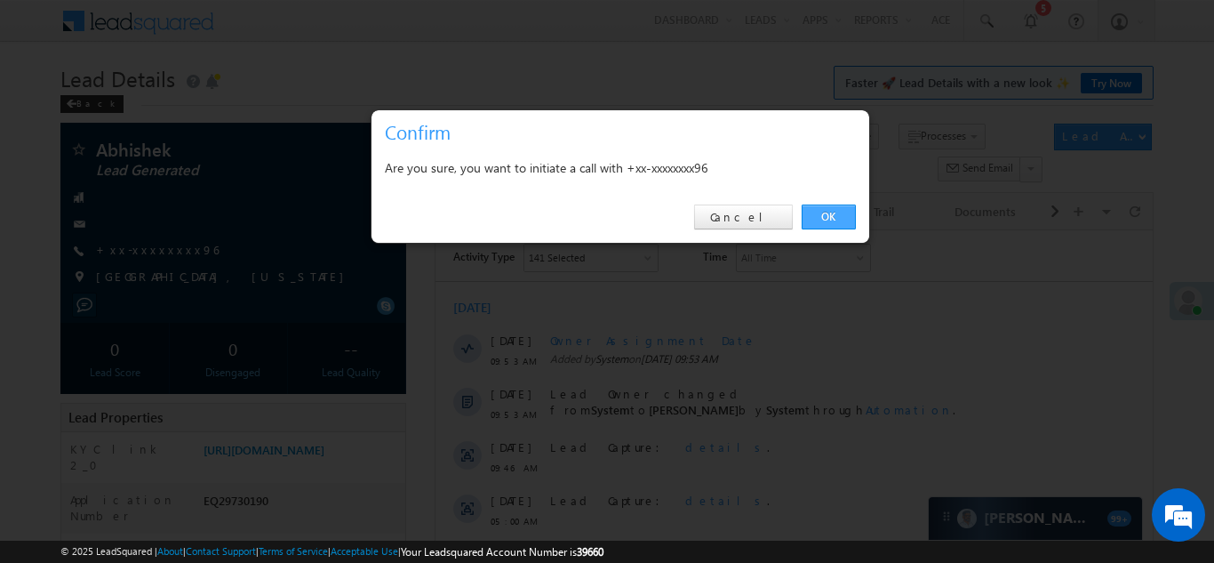
click at [835, 214] on link "OK" at bounding box center [829, 216] width 54 height 25
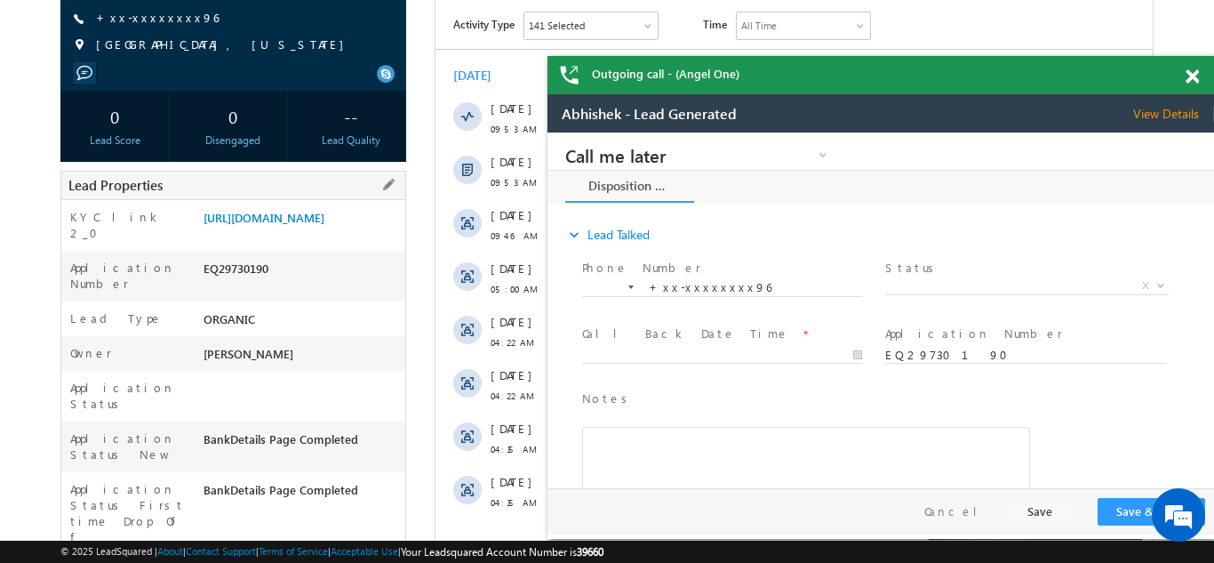
scroll to position [318, 0]
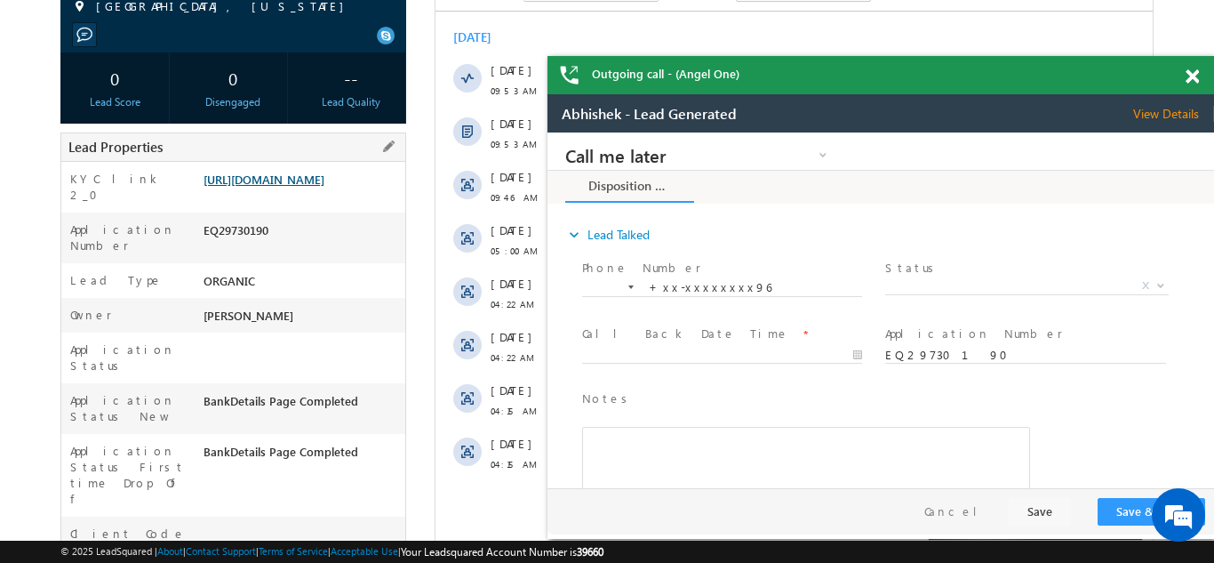
click at [274, 187] on link "https://angelbroking1-pk3em7sa.customui-test.leadsquared.com?leadId=6bff66ae-db…" at bounding box center [264, 179] width 121 height 15
click at [1190, 72] on span at bounding box center [1192, 76] width 13 height 15
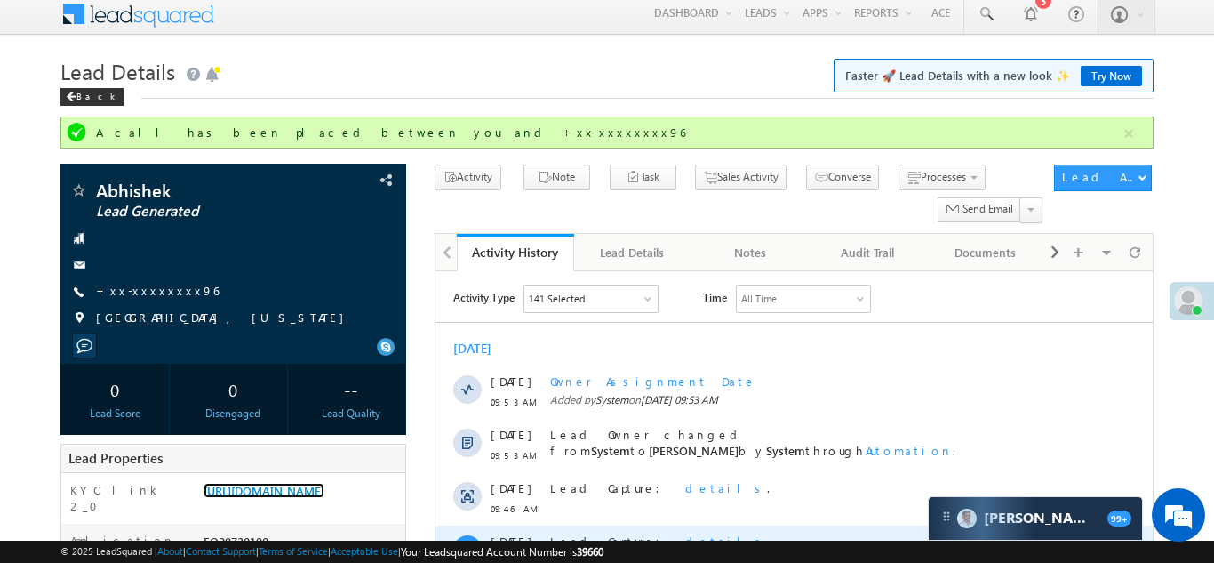
scroll to position [0, 0]
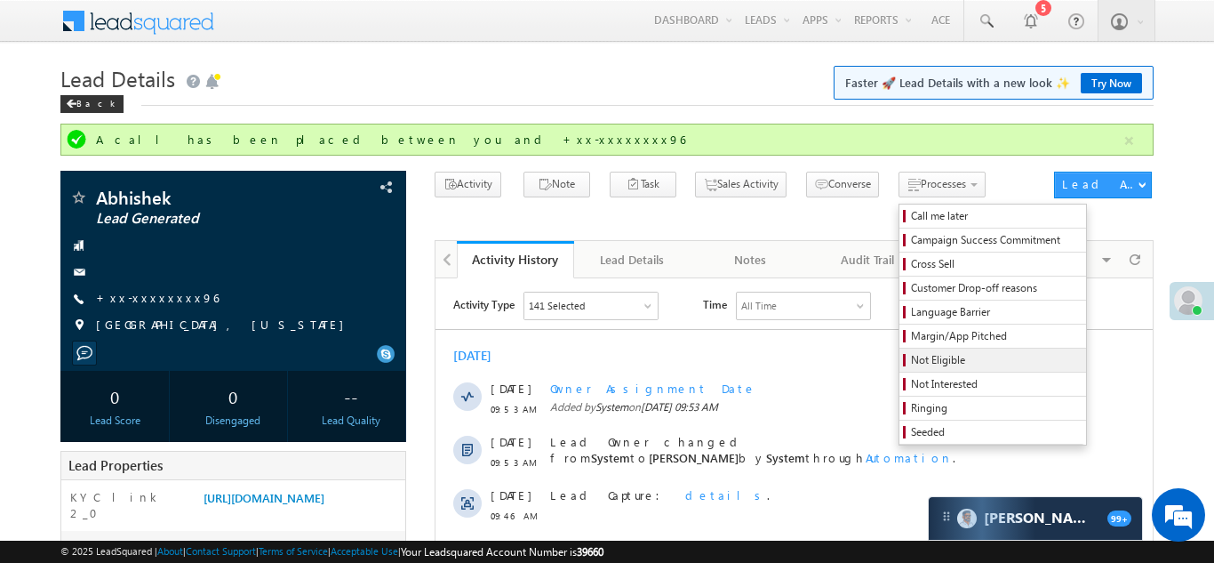
click at [911, 363] on span "Not Eligible" at bounding box center [995, 360] width 169 height 16
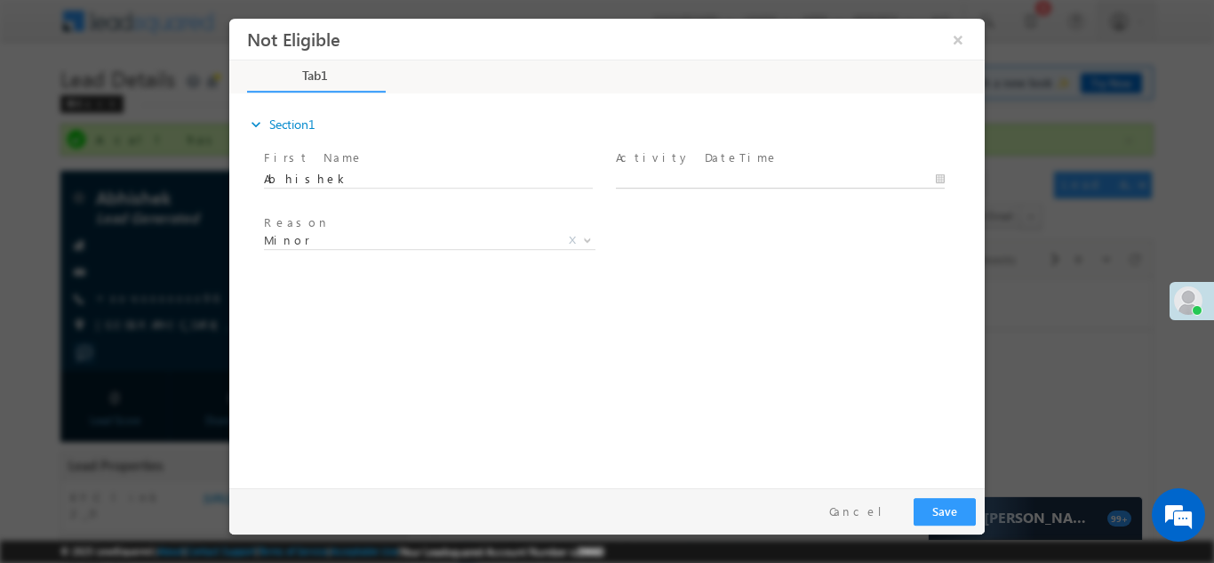
type input "09/29/25 9:56 AM"
click at [733, 180] on input "09/29/25 9:56 AM" at bounding box center [780, 179] width 329 height 18
click at [885, 267] on div "Reason * Minor Existing Client Out of India DRA - FDS Termination DRA - Already…" at bounding box center [622, 243] width 725 height 66
click at [396, 235] on span "Minor" at bounding box center [408, 239] width 289 height 16
select select "Out of India"
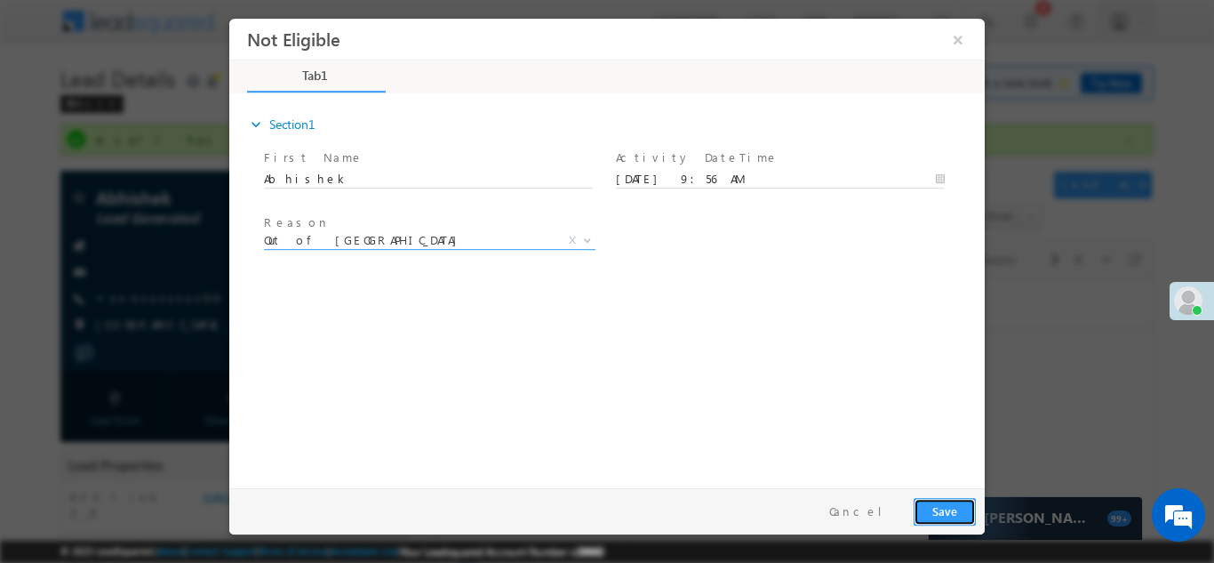
click at [930, 503] on button "Save" at bounding box center [945, 511] width 62 height 28
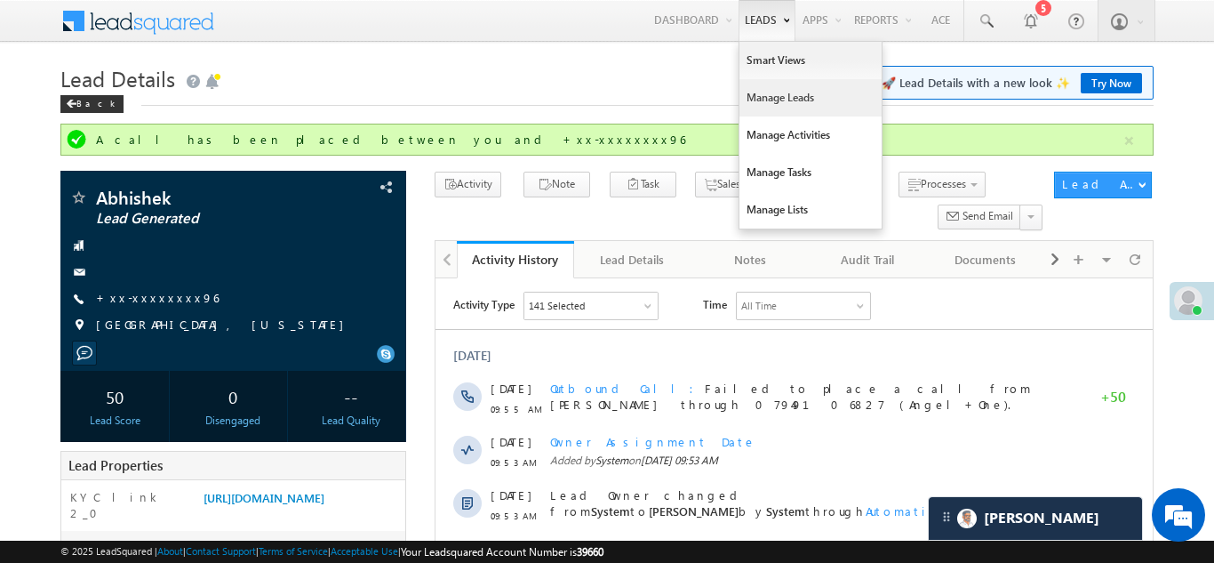
click at [774, 98] on link "Manage Leads" at bounding box center [811, 97] width 142 height 37
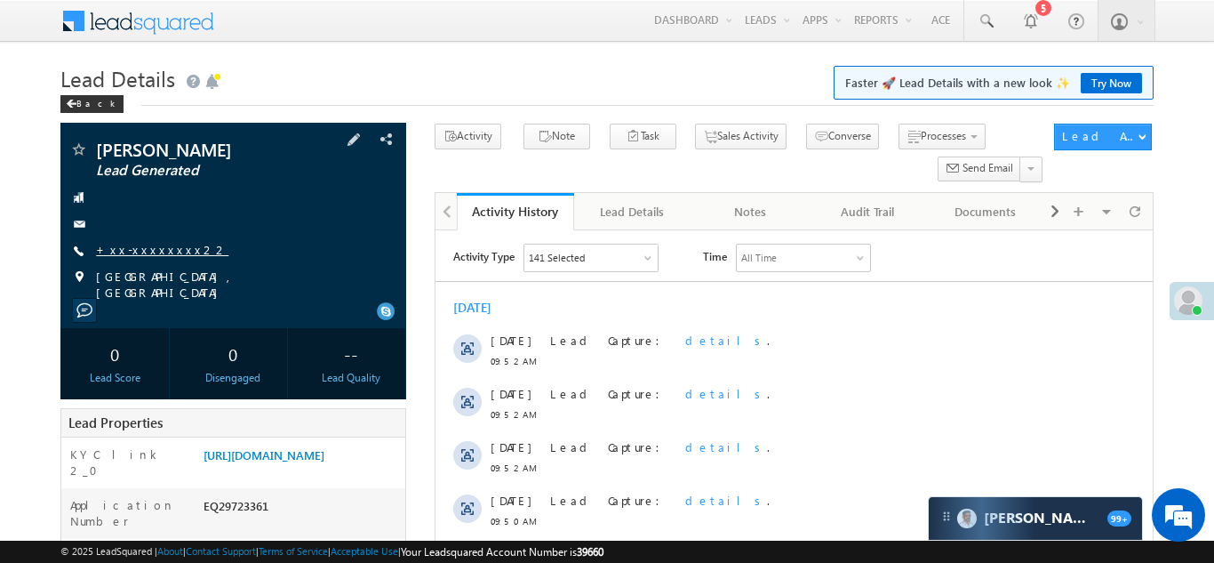
click at [148, 250] on link "+xx-xxxxxxxx22" at bounding box center [162, 249] width 132 height 15
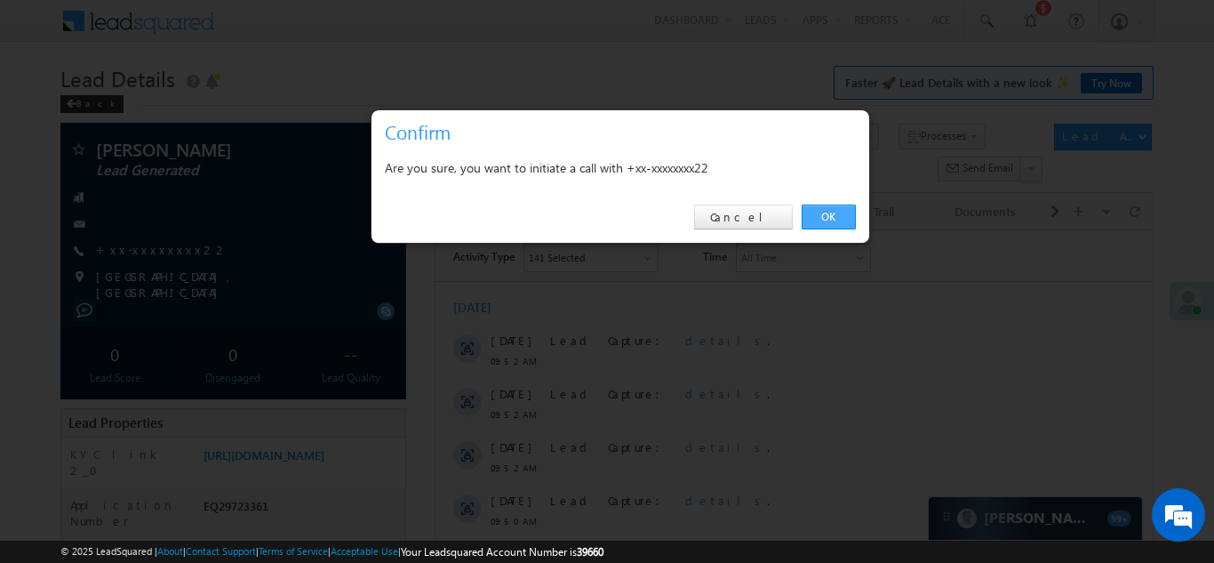
click at [824, 216] on link "OK" at bounding box center [829, 216] width 54 height 25
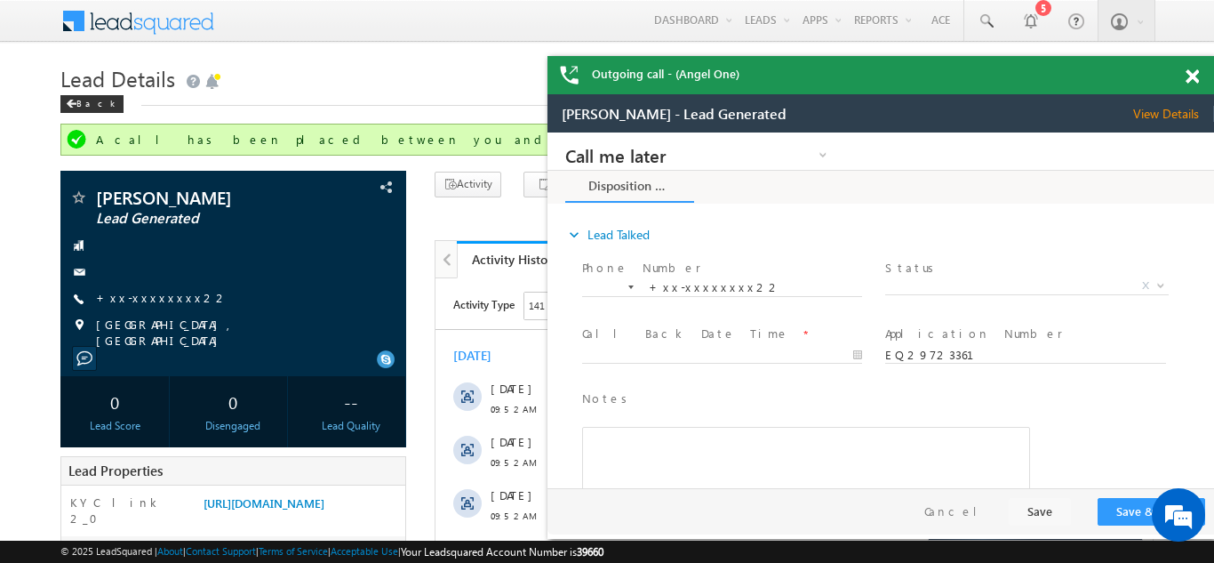
click at [1194, 74] on span at bounding box center [1192, 76] width 13 height 15
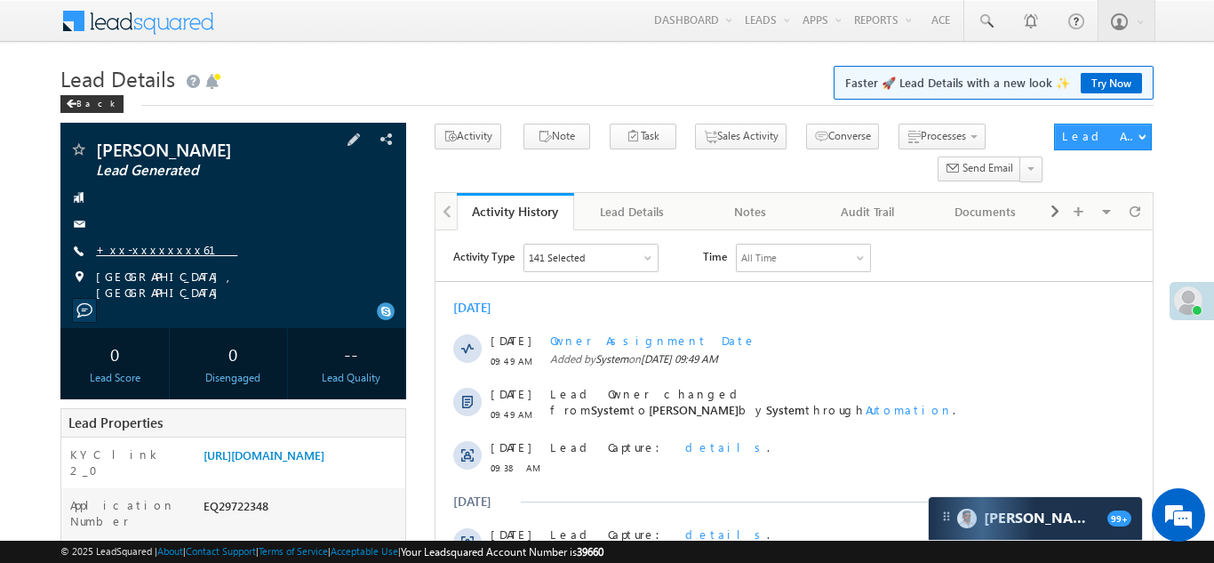
click at [142, 244] on link "+xx-xxxxxxxx61" at bounding box center [166, 249] width 141 height 15
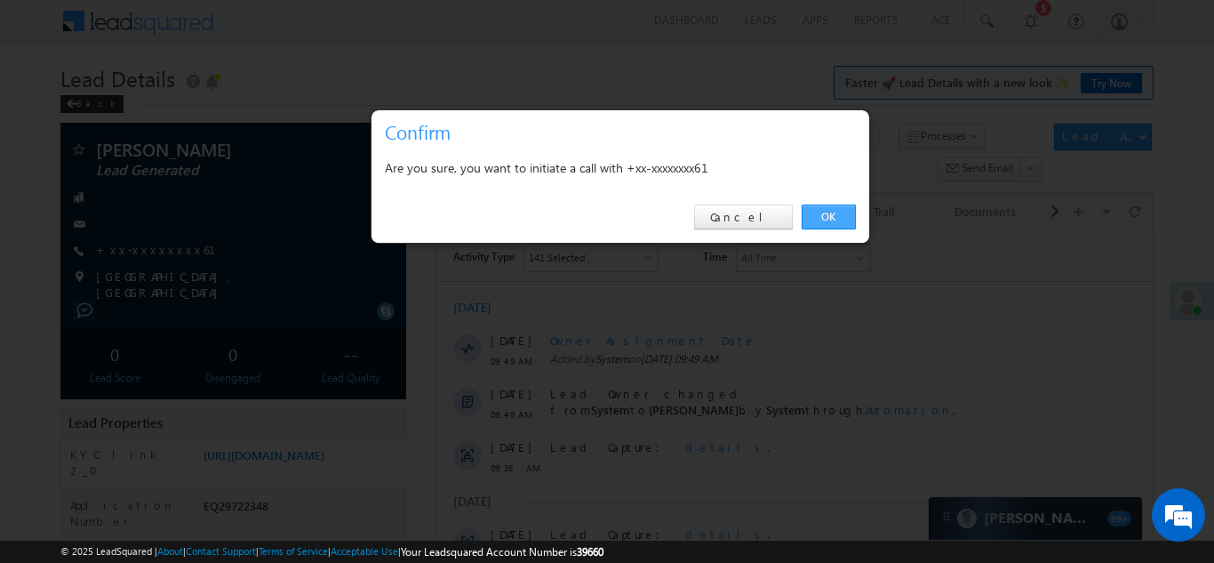
click at [821, 212] on link "OK" at bounding box center [829, 216] width 54 height 25
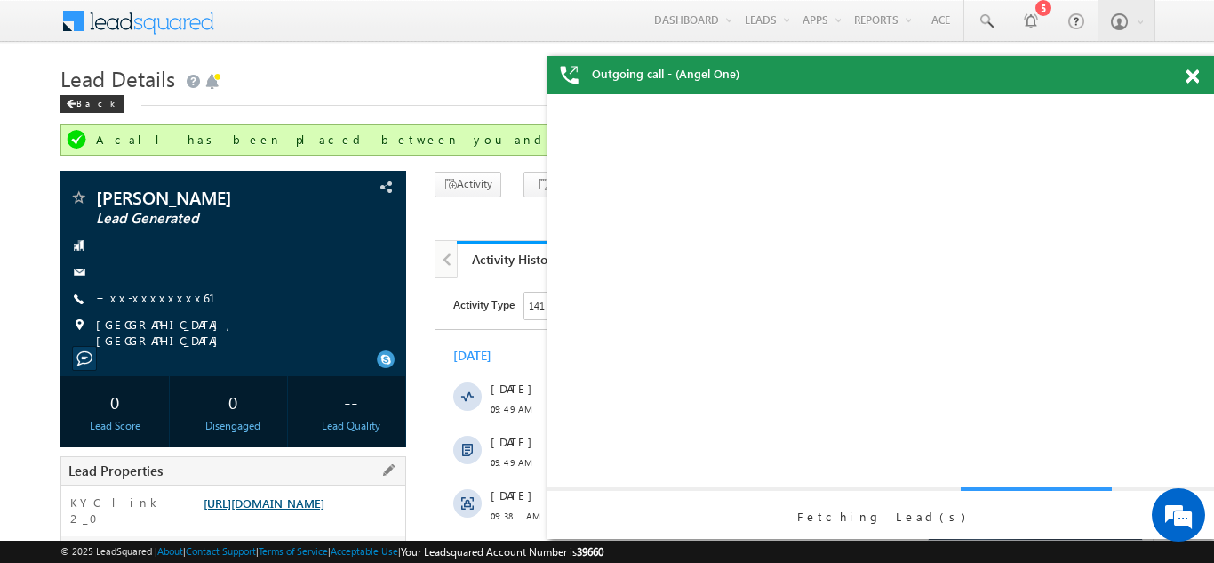
click at [284, 510] on link "[URL][DOMAIN_NAME]" at bounding box center [264, 502] width 121 height 15
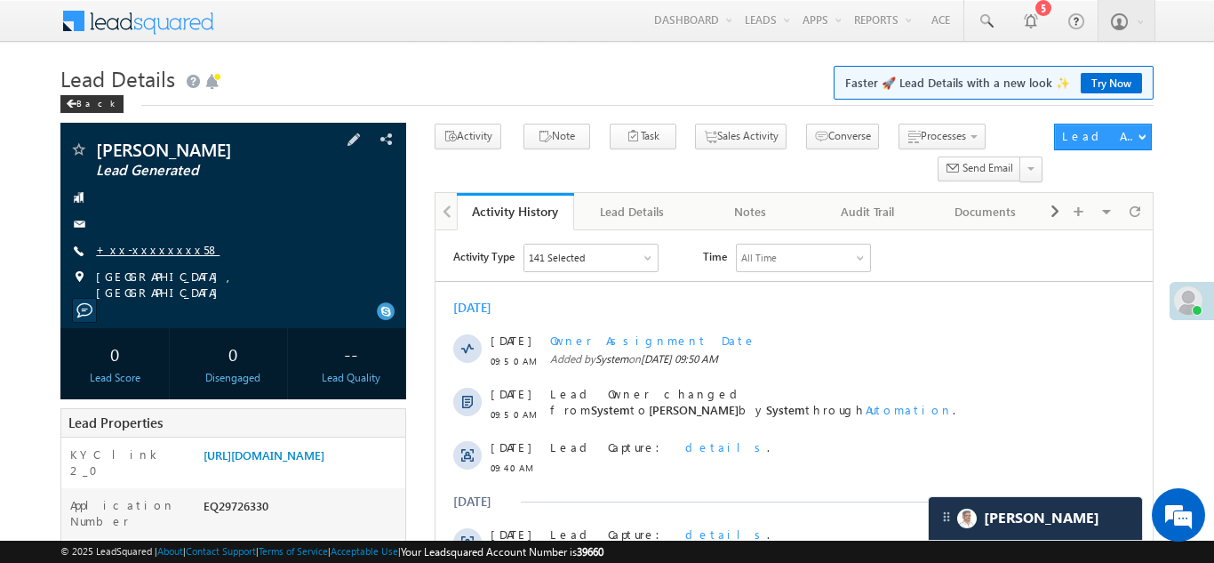
click at [142, 244] on link "+xx-xxxxxxxx58" at bounding box center [158, 249] width 124 height 15
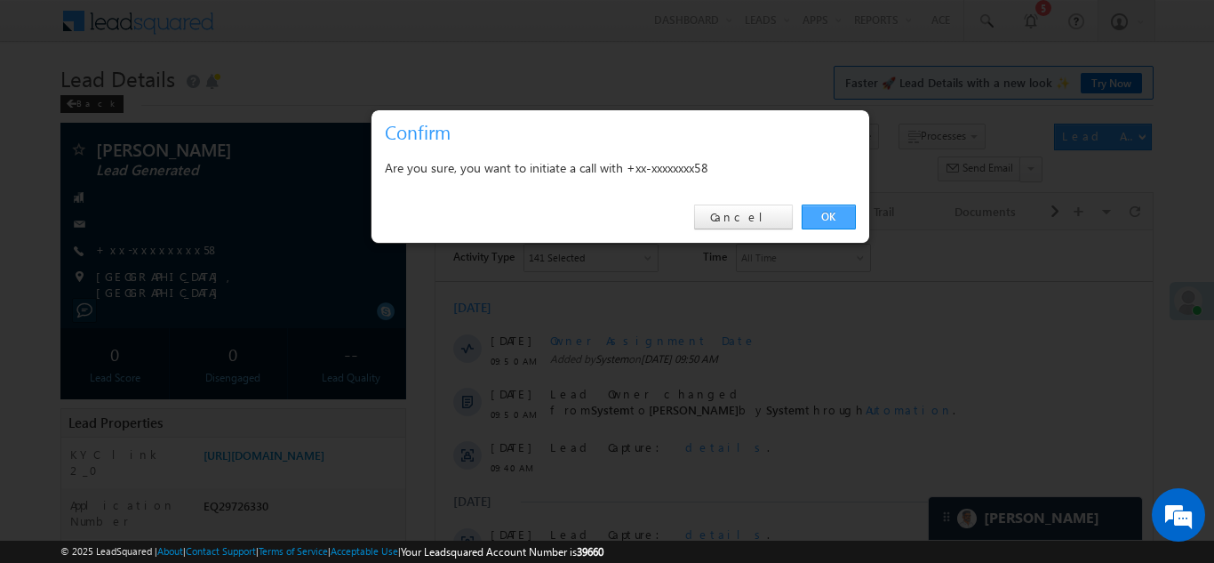
click at [823, 211] on link "OK" at bounding box center [829, 216] width 54 height 25
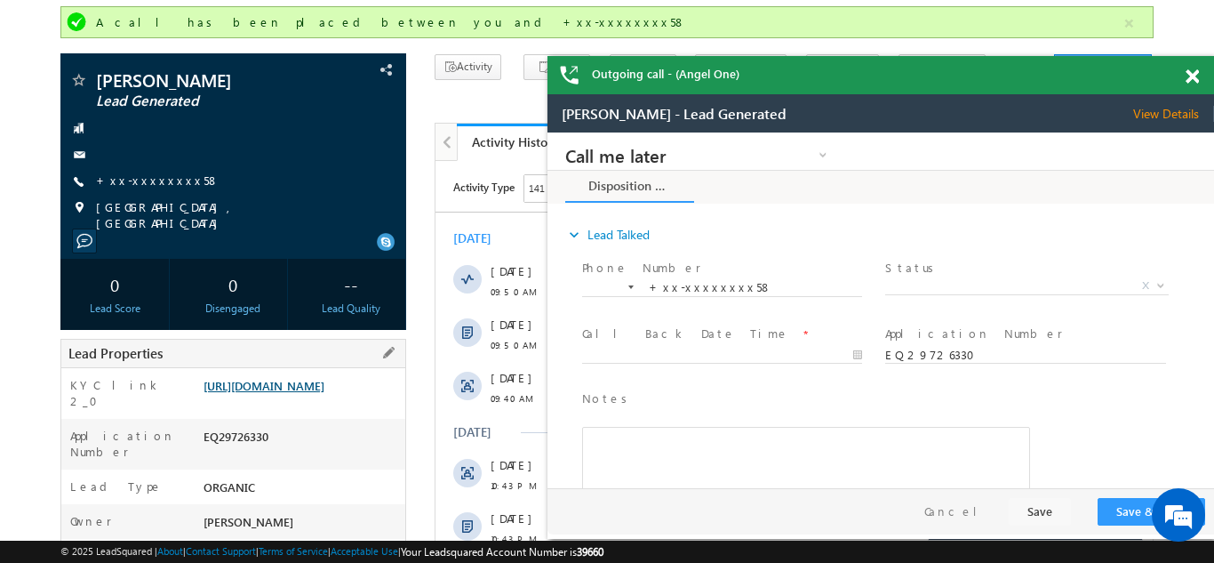
scroll to position [122, 0]
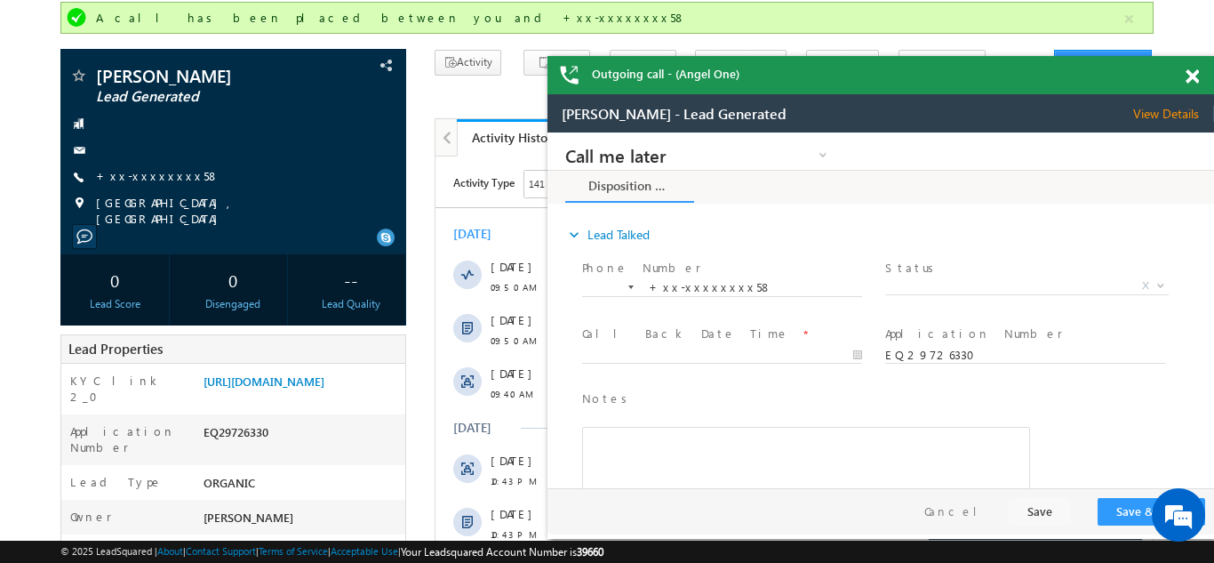
click at [1192, 73] on span at bounding box center [1192, 76] width 13 height 15
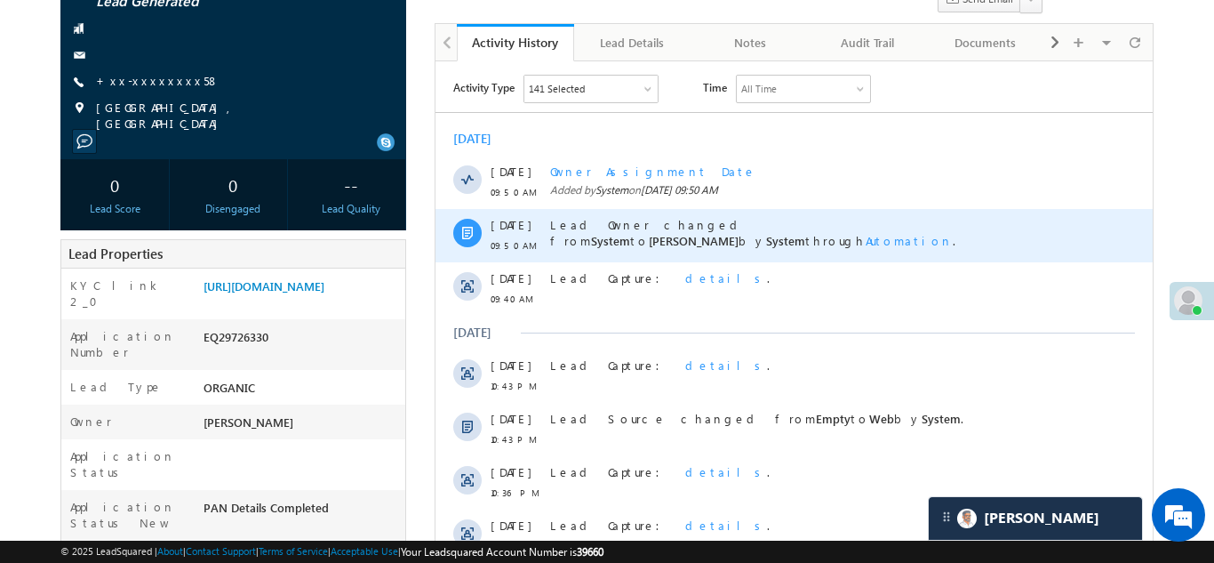
scroll to position [242, 0]
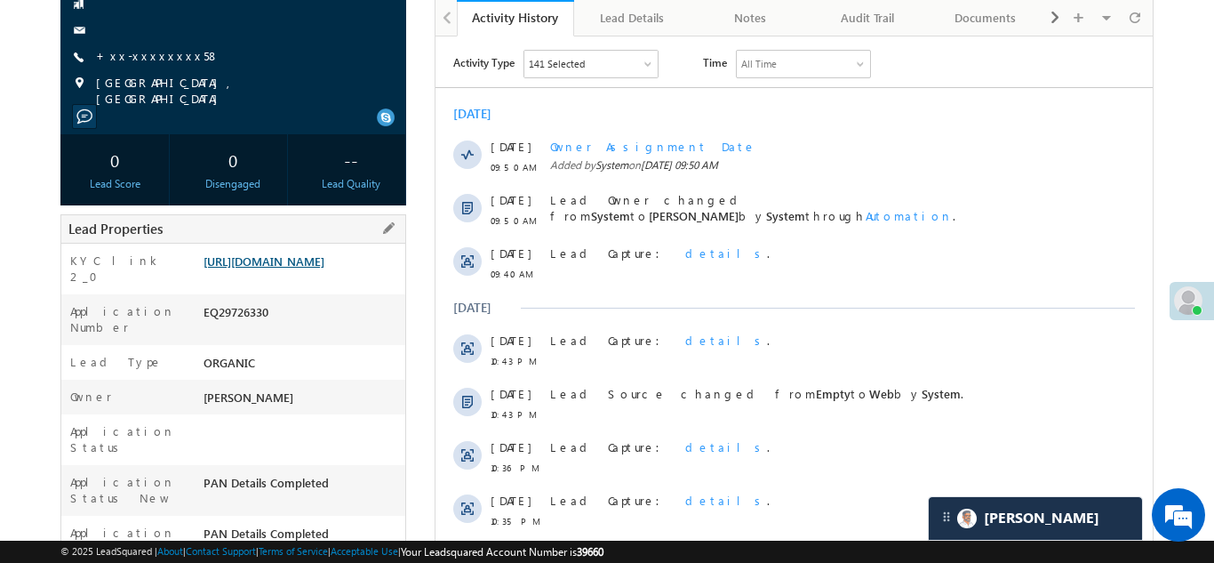
click at [304, 268] on link "https://angelbroking1-pk3em7sa.customui-test.leadsquared.com?leadId=a9677056-4f…" at bounding box center [264, 260] width 121 height 15
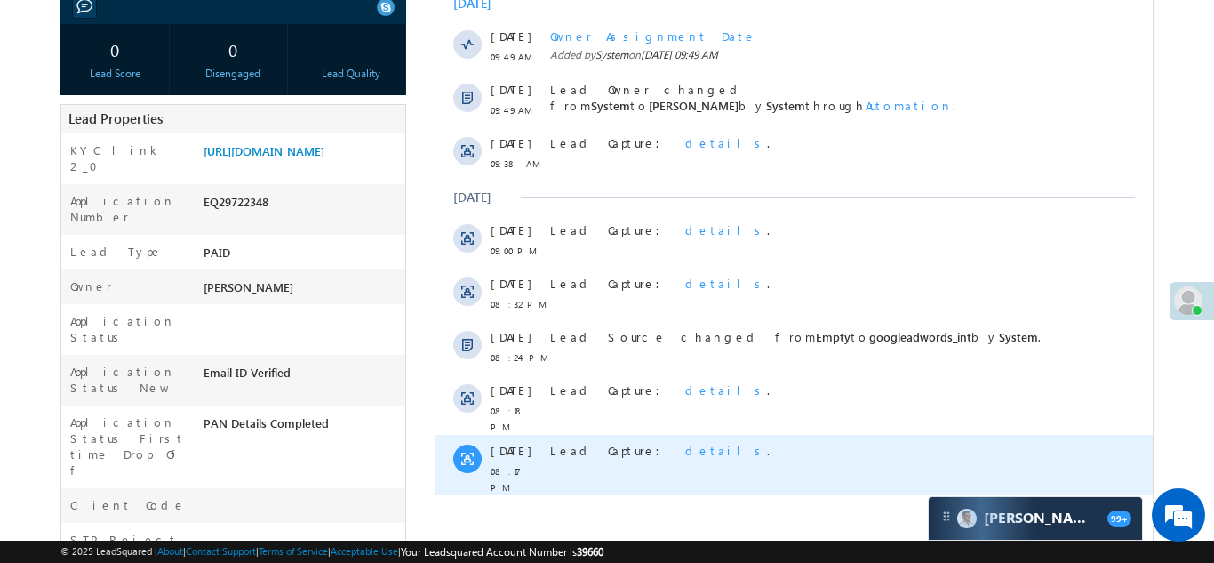
scroll to position [301, 0]
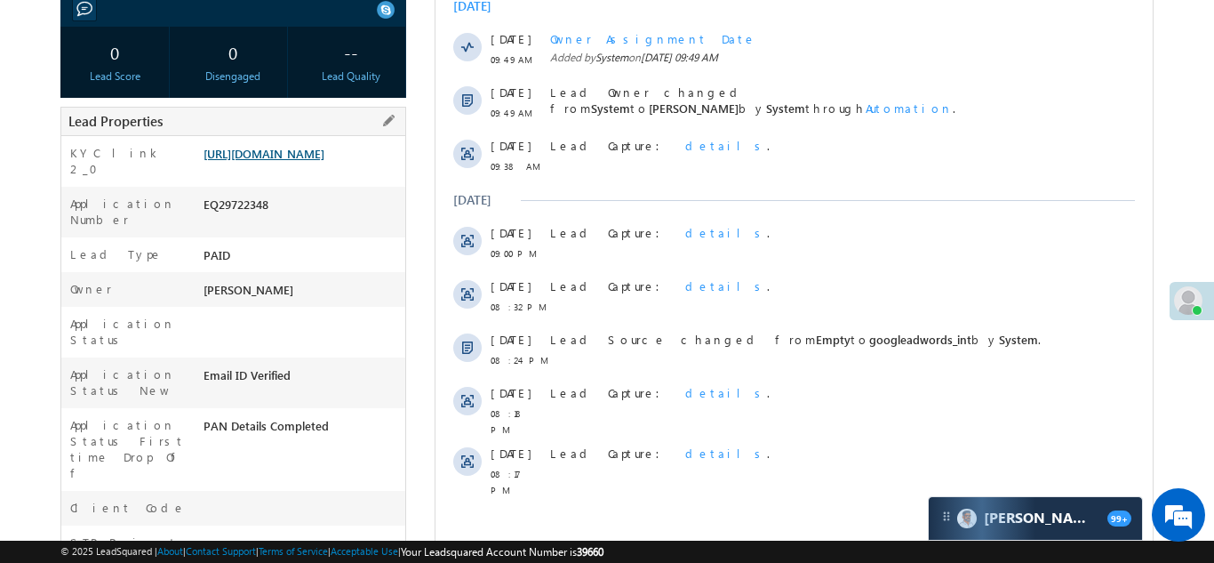
click at [300, 161] on link "[URL][DOMAIN_NAME]" at bounding box center [264, 153] width 121 height 15
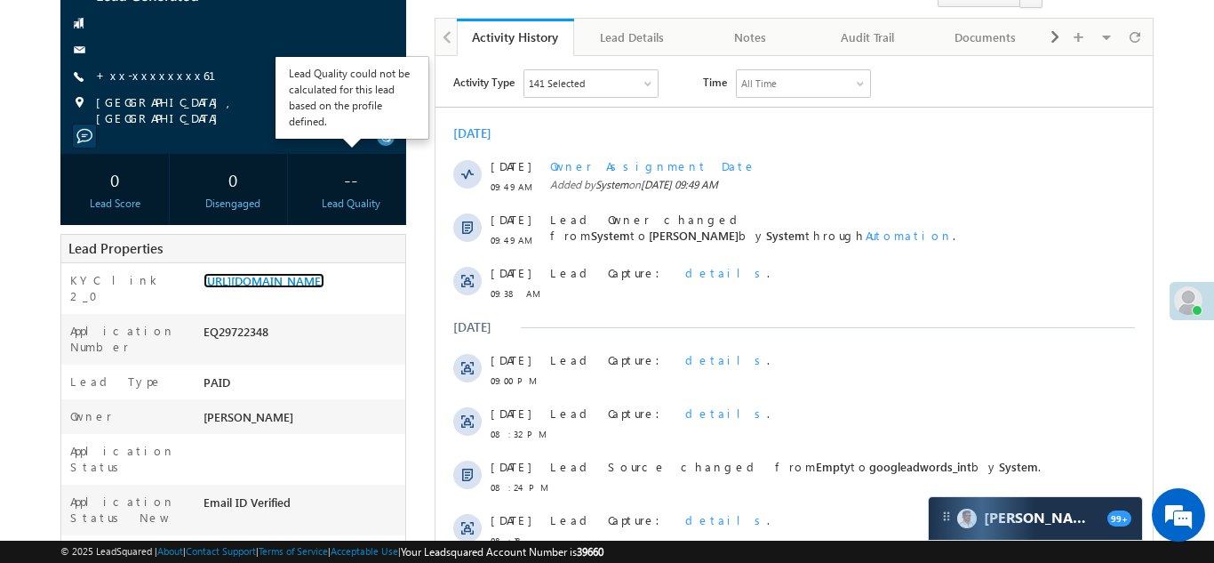
scroll to position [0, 0]
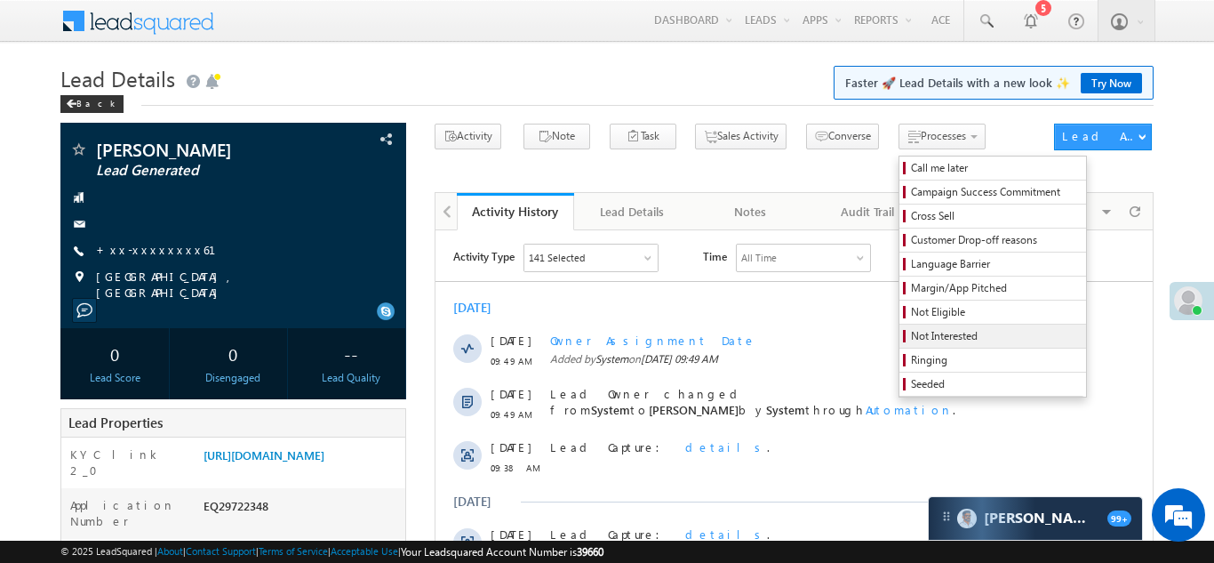
click at [916, 332] on span "Not Interested" at bounding box center [995, 336] width 169 height 16
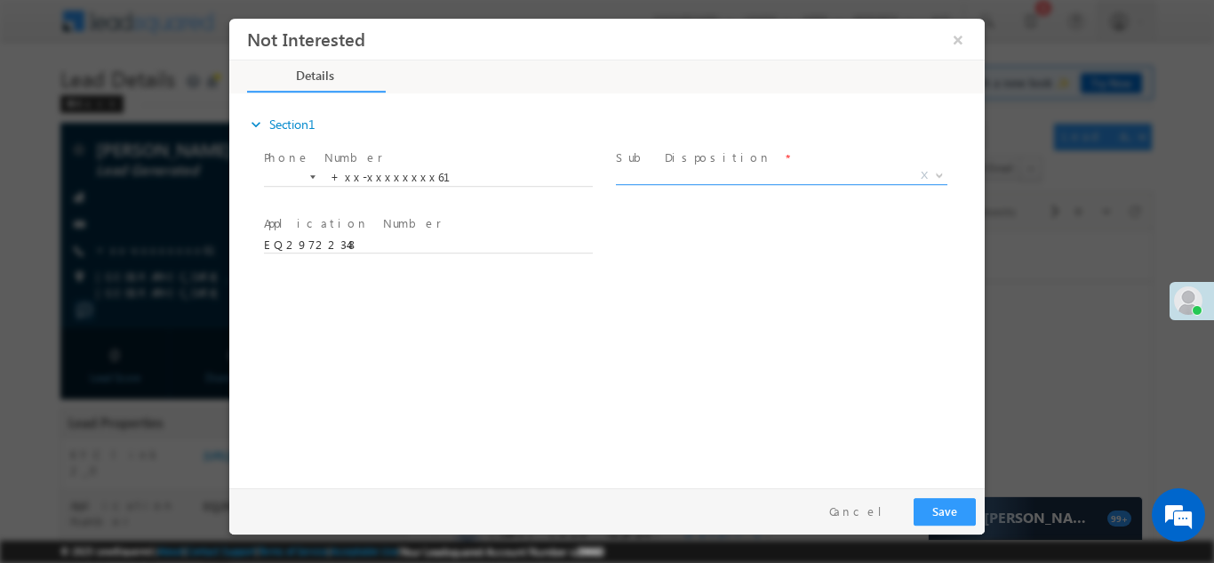
click at [734, 177] on span "X" at bounding box center [782, 175] width 332 height 18
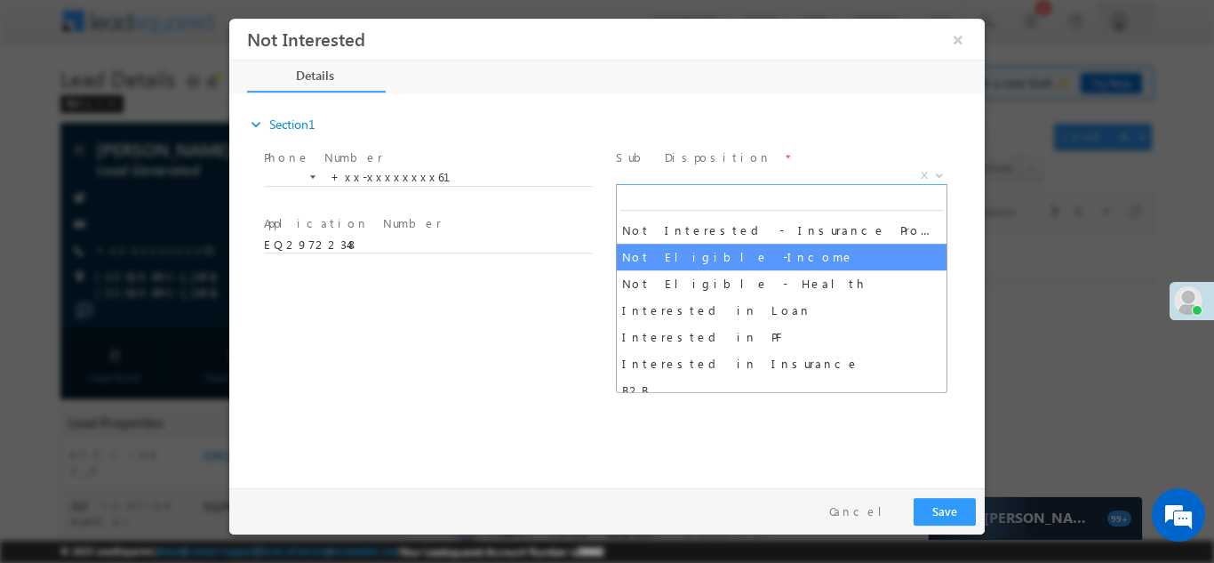
scroll to position [391, 0]
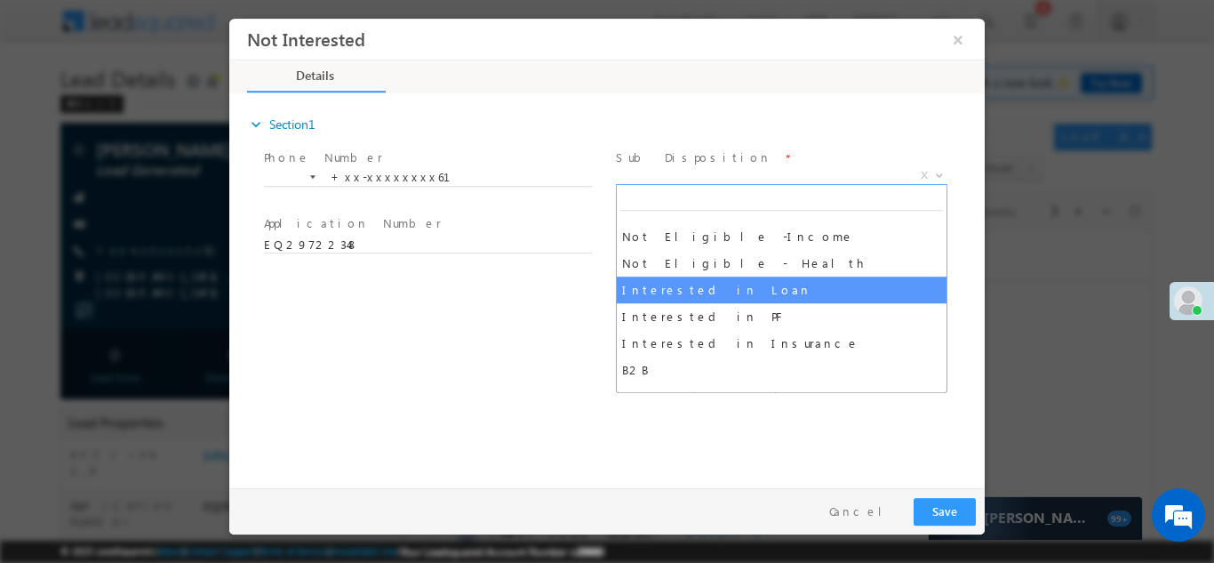
select select "Interested in Loan"
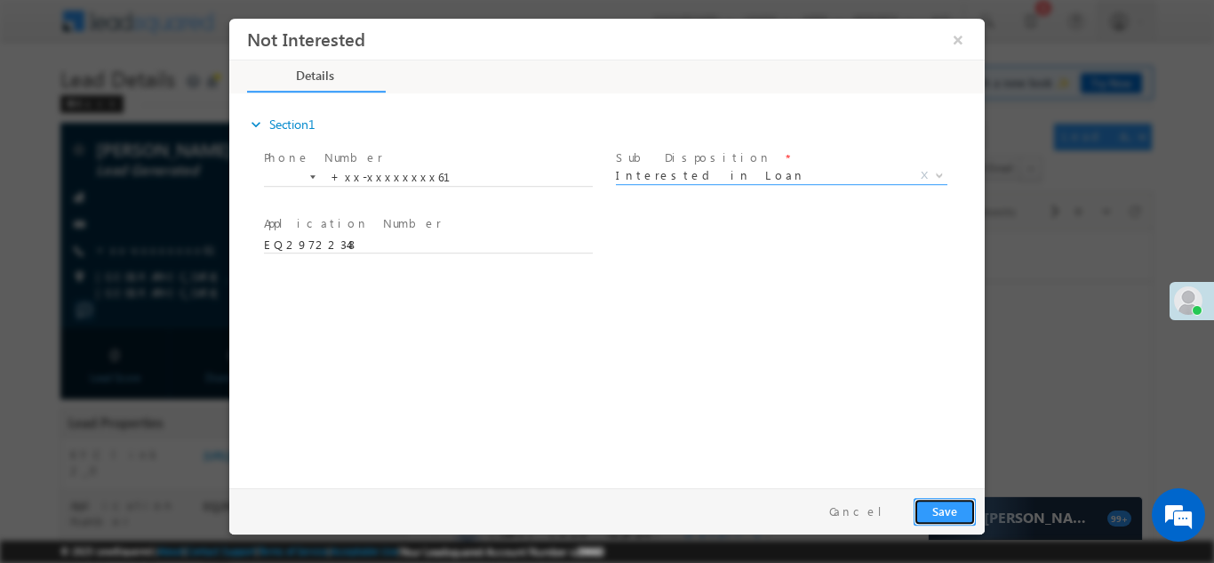
click at [941, 513] on button "Save" at bounding box center [945, 511] width 62 height 28
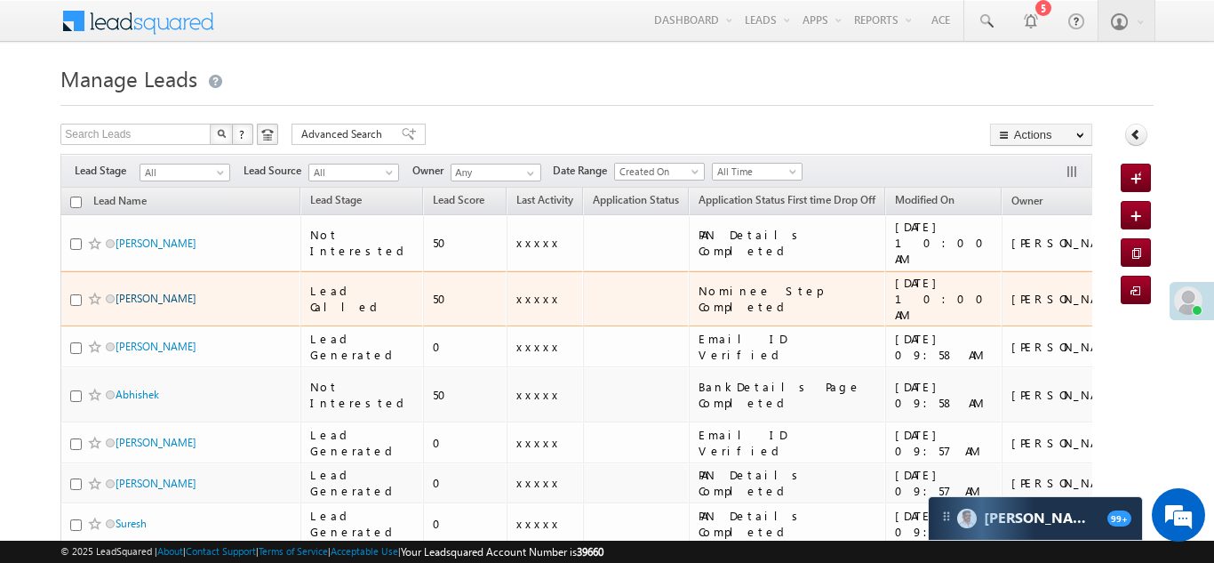
click at [144, 292] on link "[PERSON_NAME]" at bounding box center [156, 298] width 81 height 13
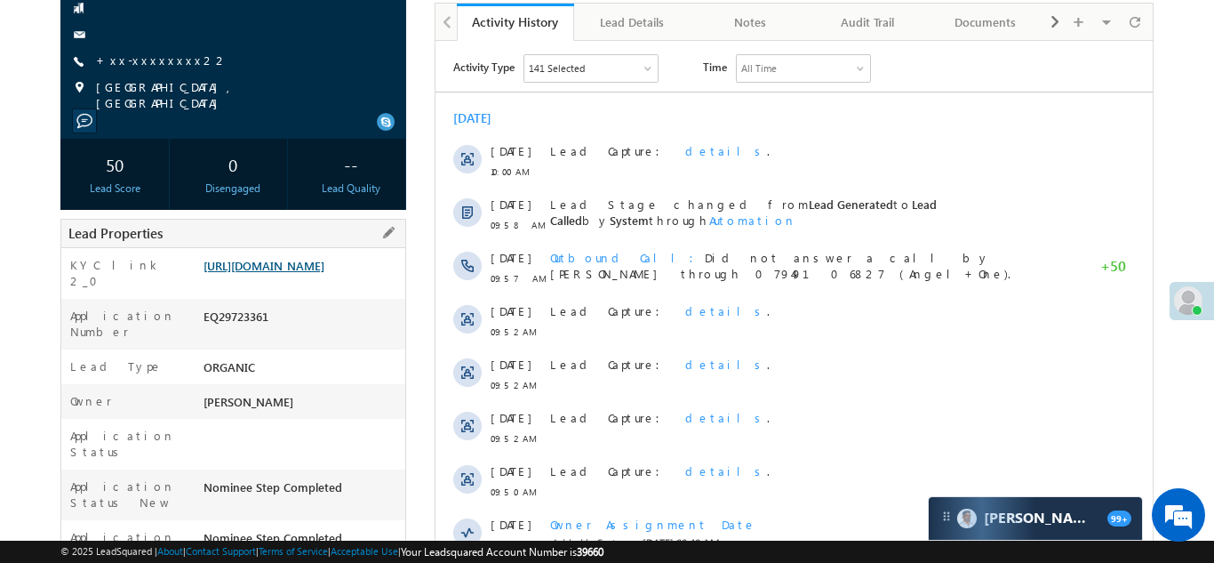
scroll to position [256, 0]
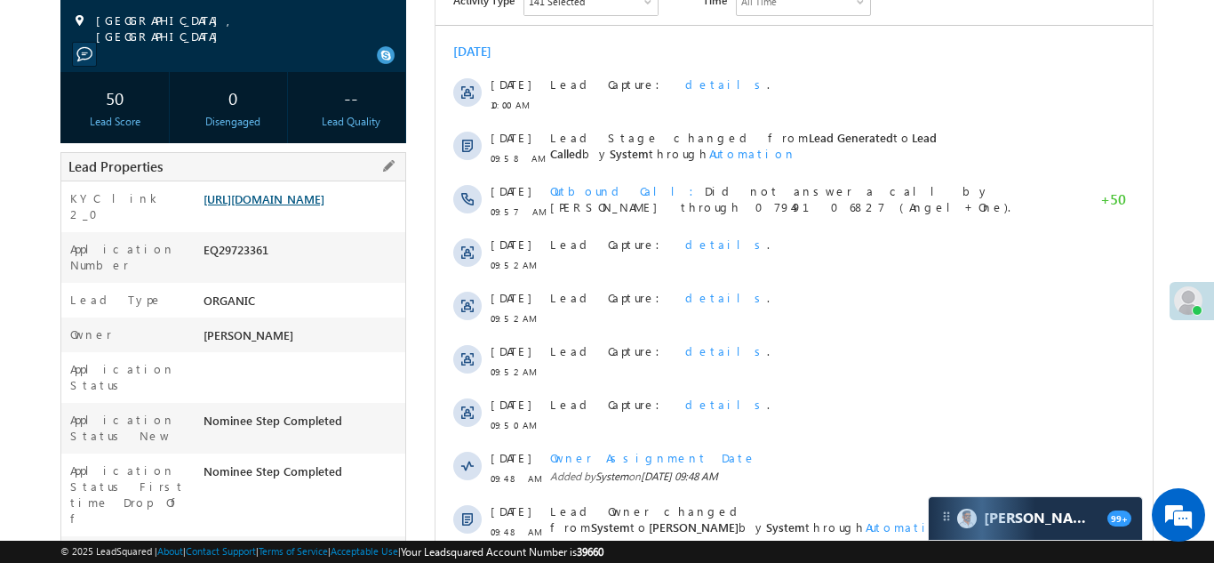
click at [305, 206] on link "https://angelbroking1-pk3em7sa.customui-test.leadsquared.com?leadId=00f74417-15…" at bounding box center [264, 198] width 121 height 15
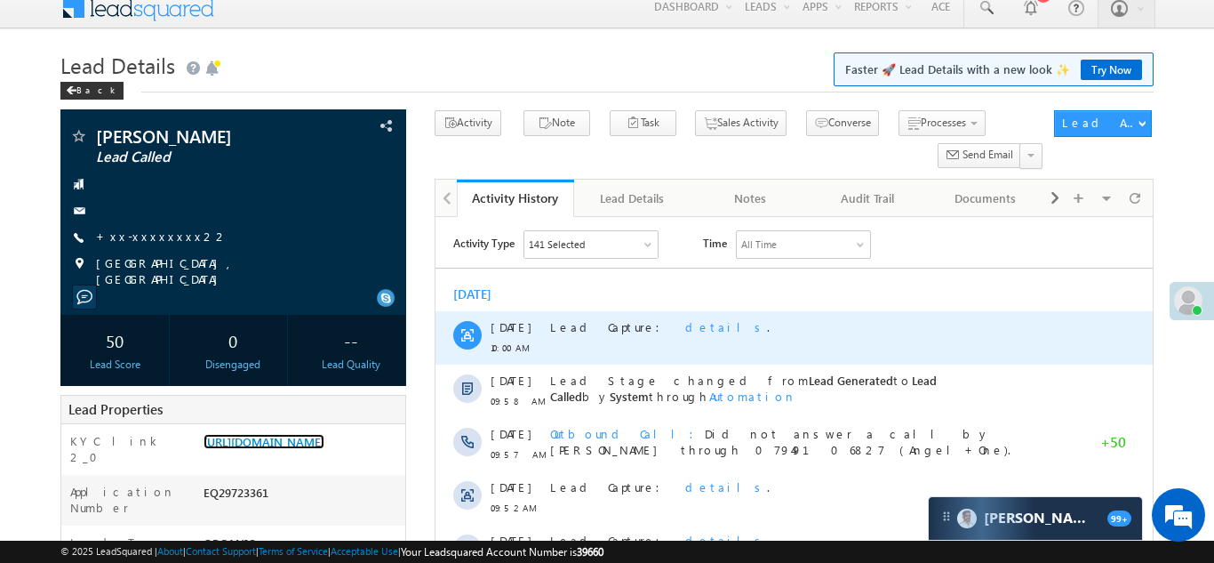
scroll to position [0, 0]
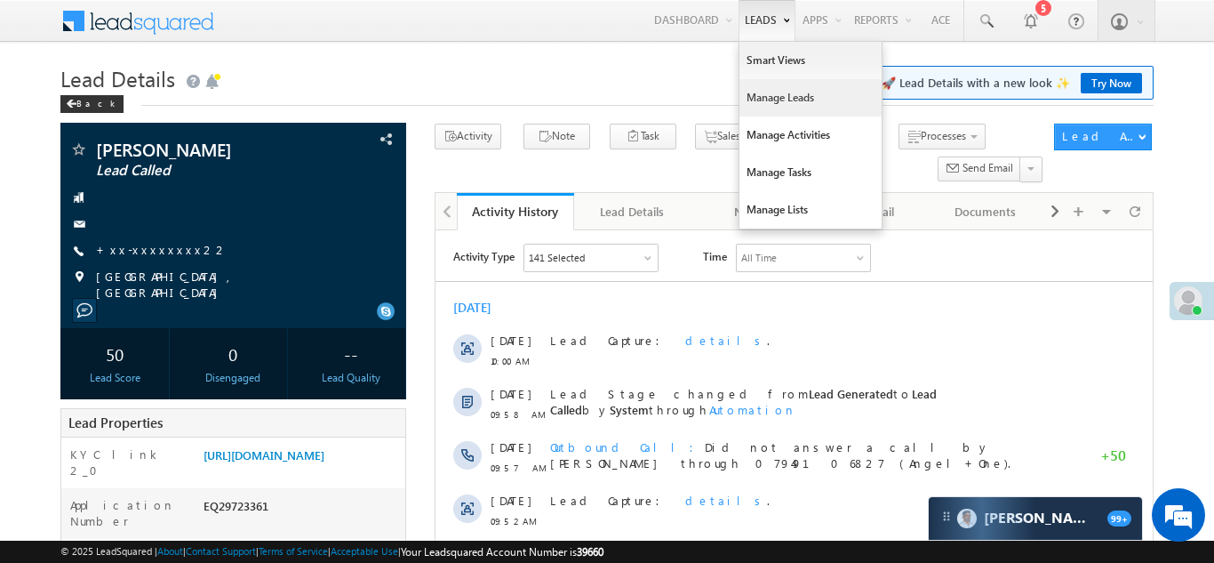
click at [750, 104] on link "Manage Leads" at bounding box center [811, 97] width 142 height 37
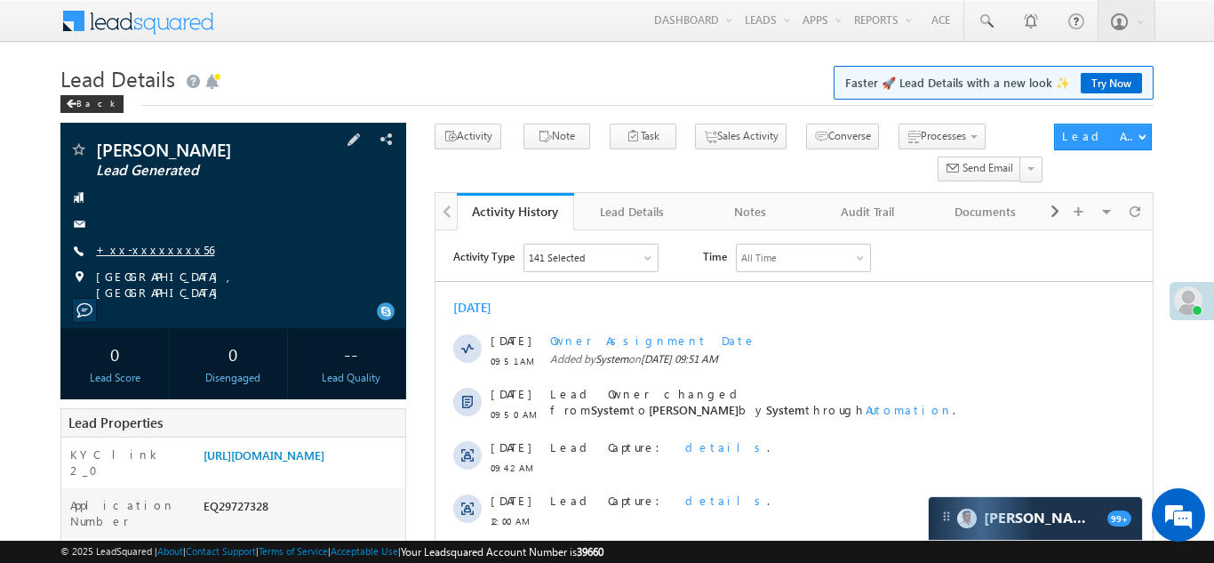
click at [148, 249] on link "+xx-xxxxxxxx56" at bounding box center [155, 249] width 118 height 15
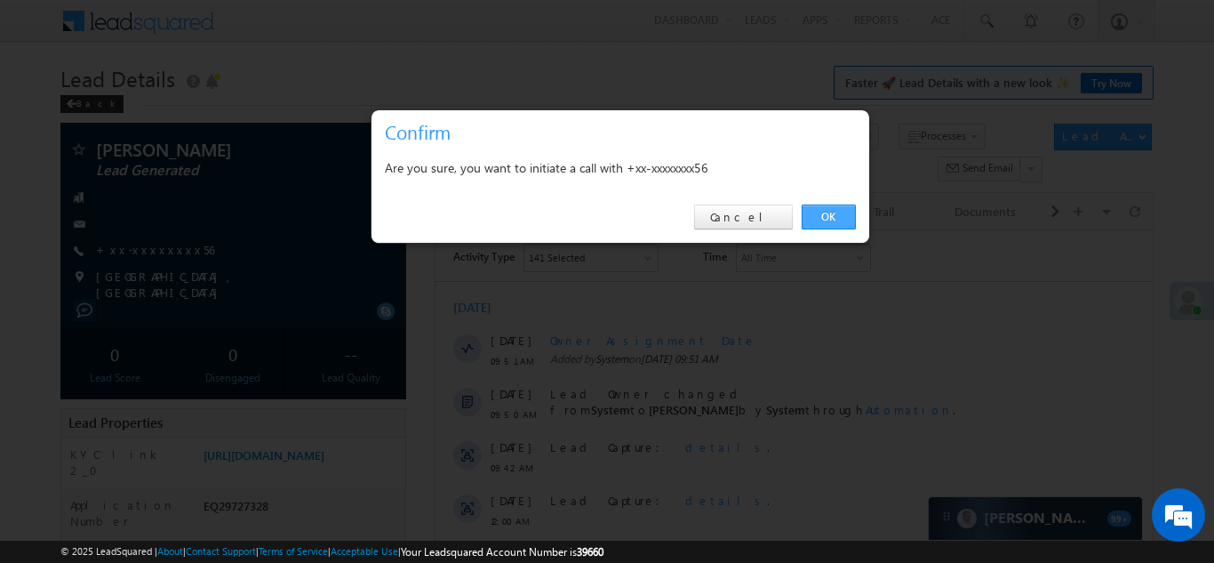
click at [818, 219] on link "OK" at bounding box center [829, 216] width 54 height 25
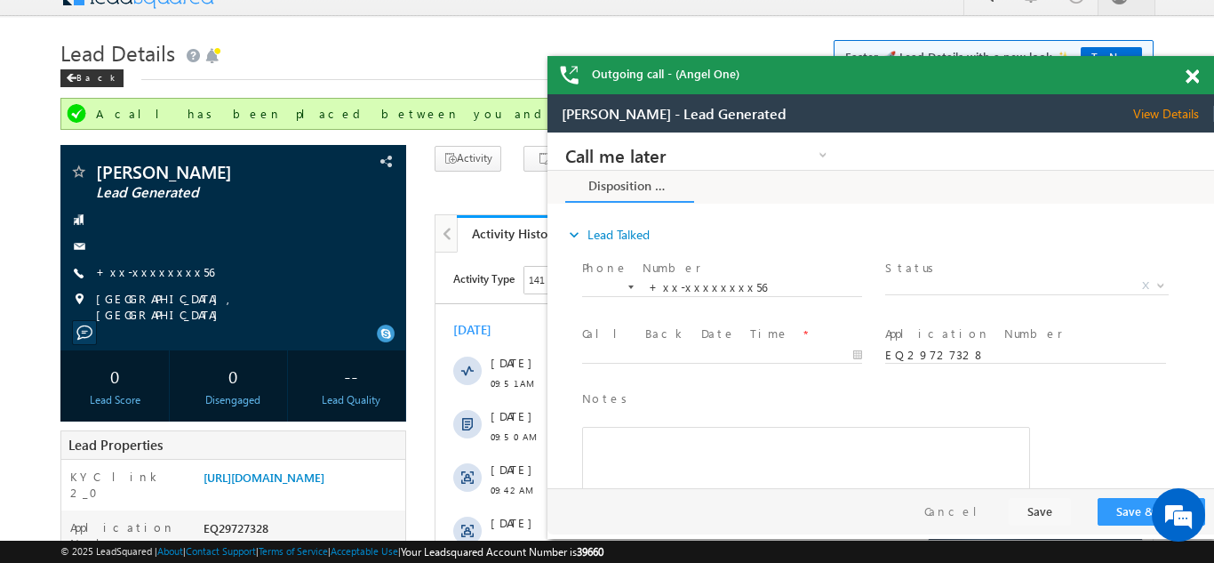
scroll to position [22, 0]
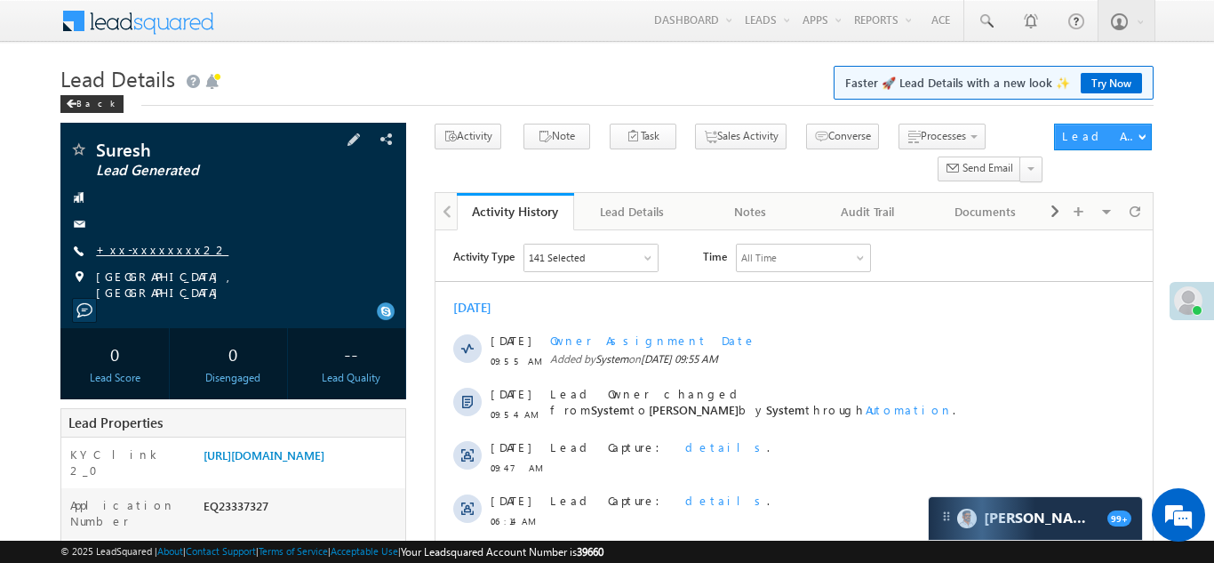
click at [135, 253] on link "+xx-xxxxxxxx22" at bounding box center [162, 249] width 132 height 15
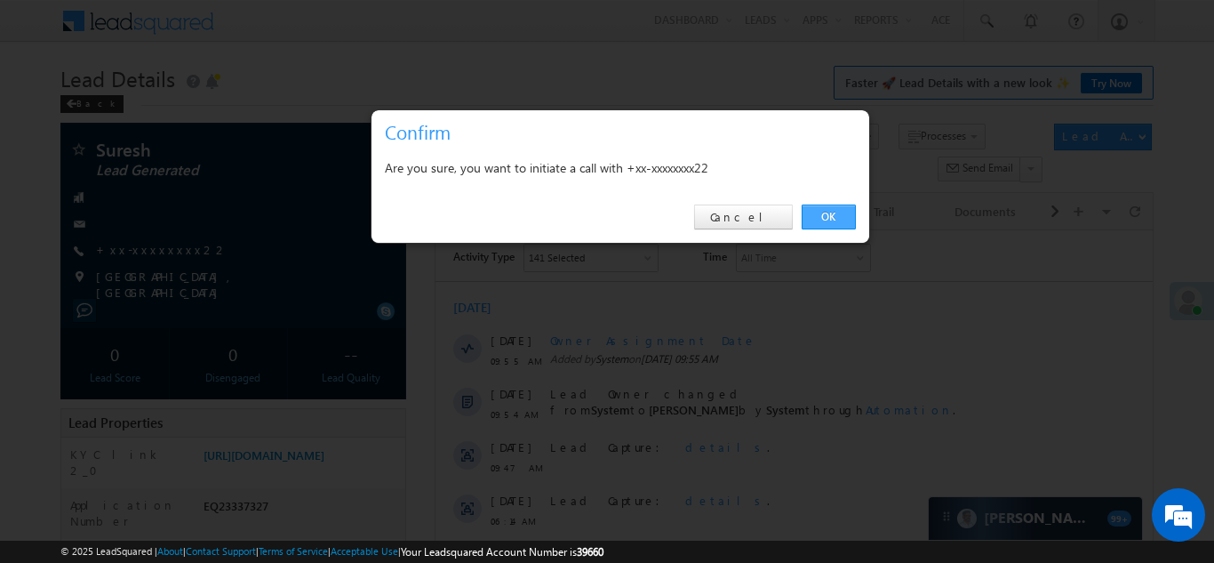
click at [827, 218] on link "OK" at bounding box center [829, 216] width 54 height 25
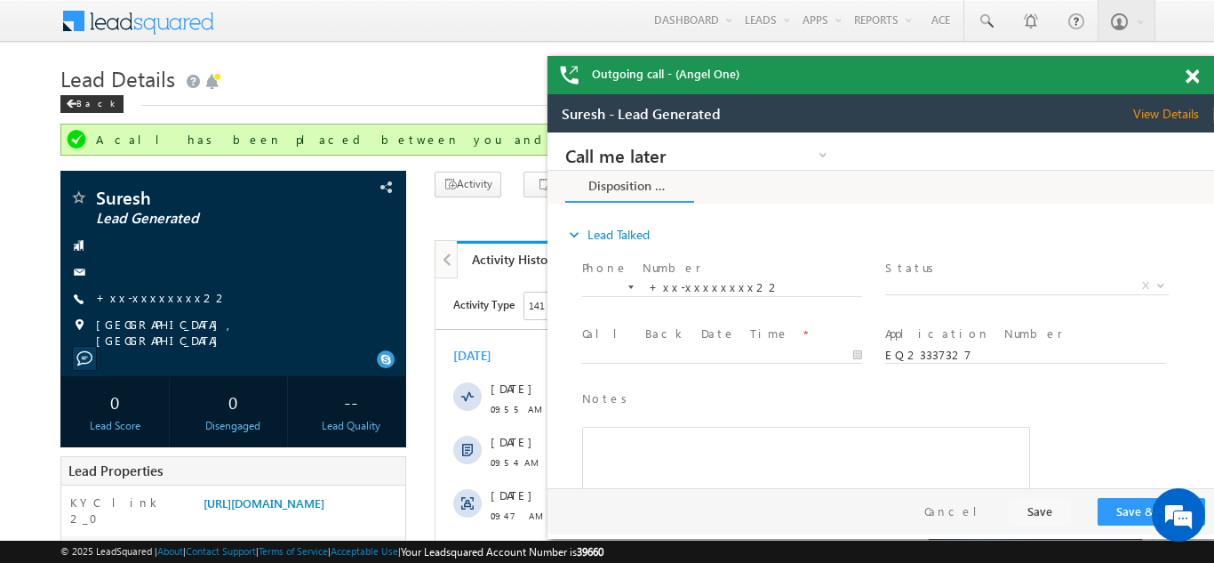
click at [1191, 77] on span at bounding box center [1192, 76] width 13 height 15
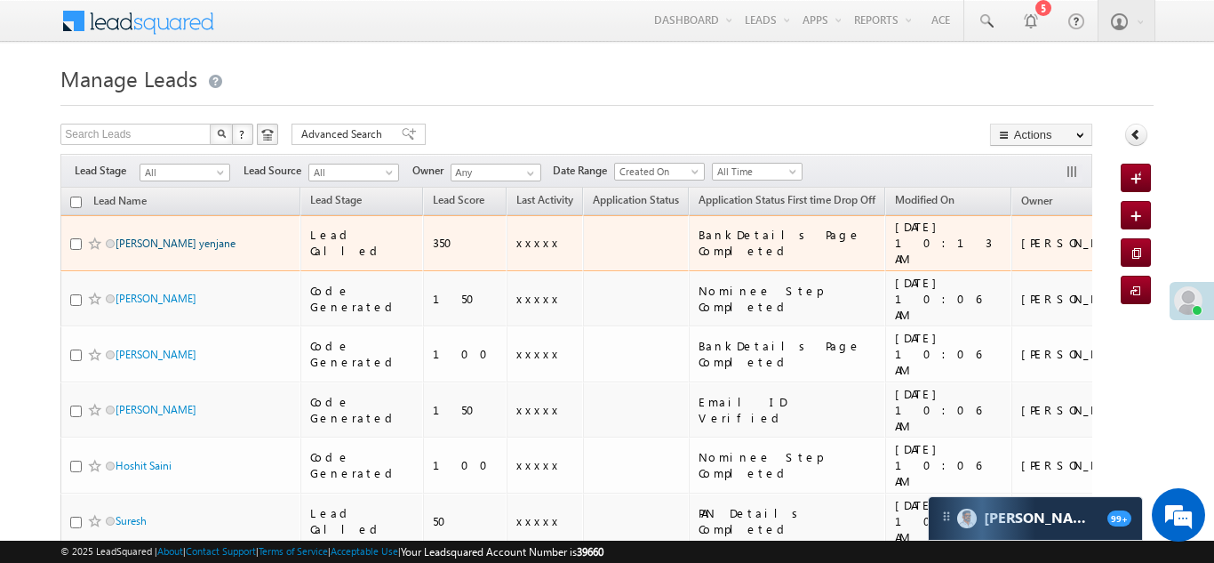
click at [140, 237] on link "Swapnil yenjane" at bounding box center [176, 242] width 120 height 13
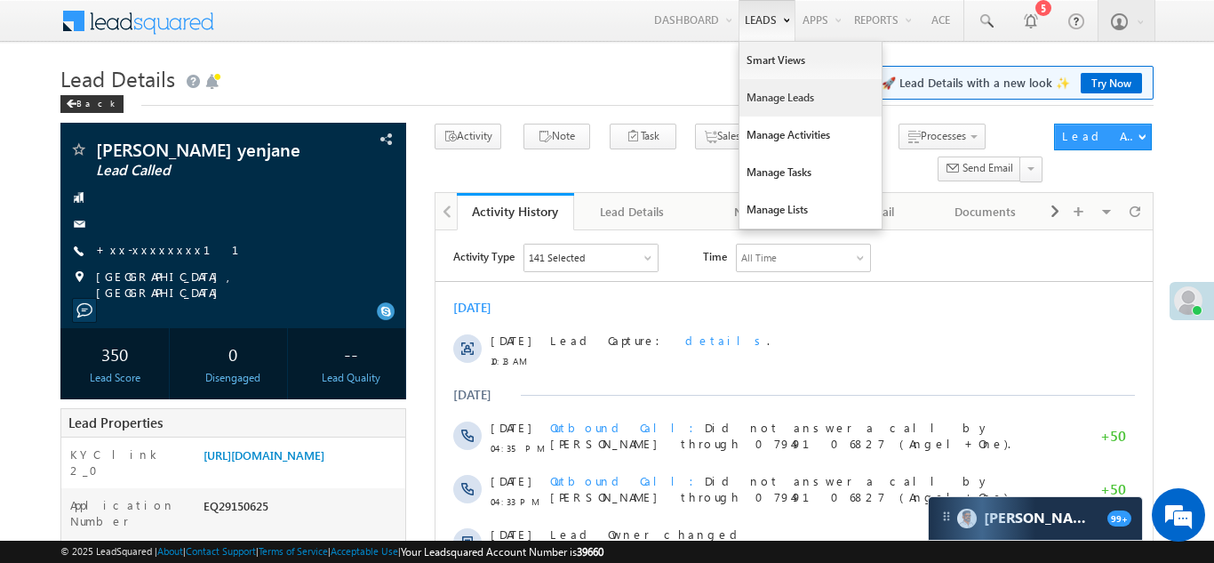
click at [762, 97] on link "Manage Leads" at bounding box center [811, 97] width 142 height 37
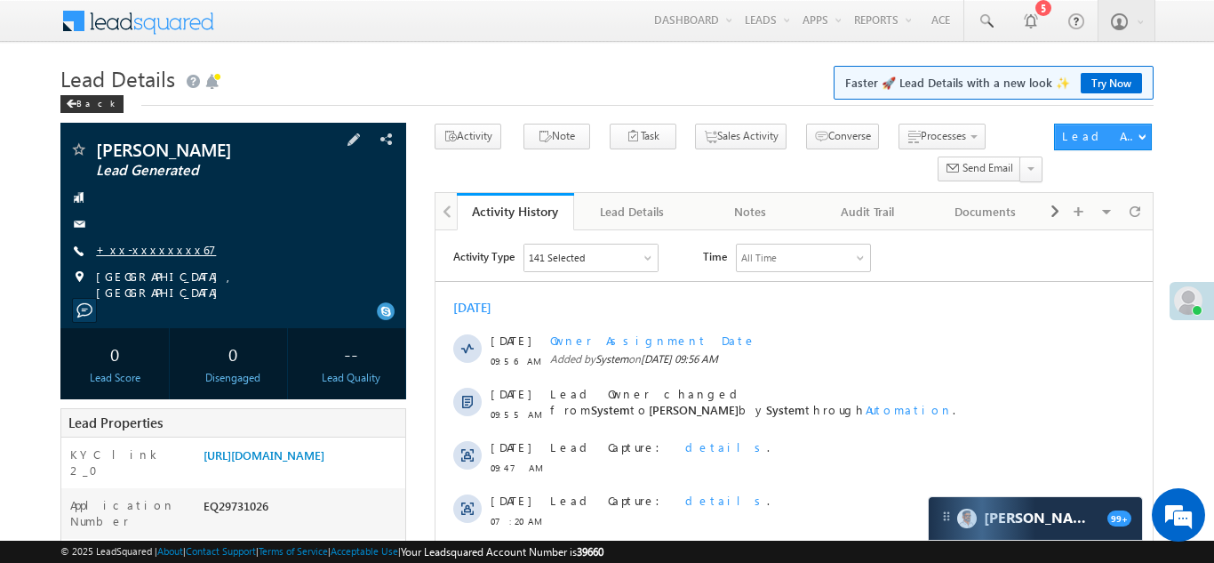
click at [144, 249] on link "+xx-xxxxxxxx67" at bounding box center [156, 249] width 120 height 15
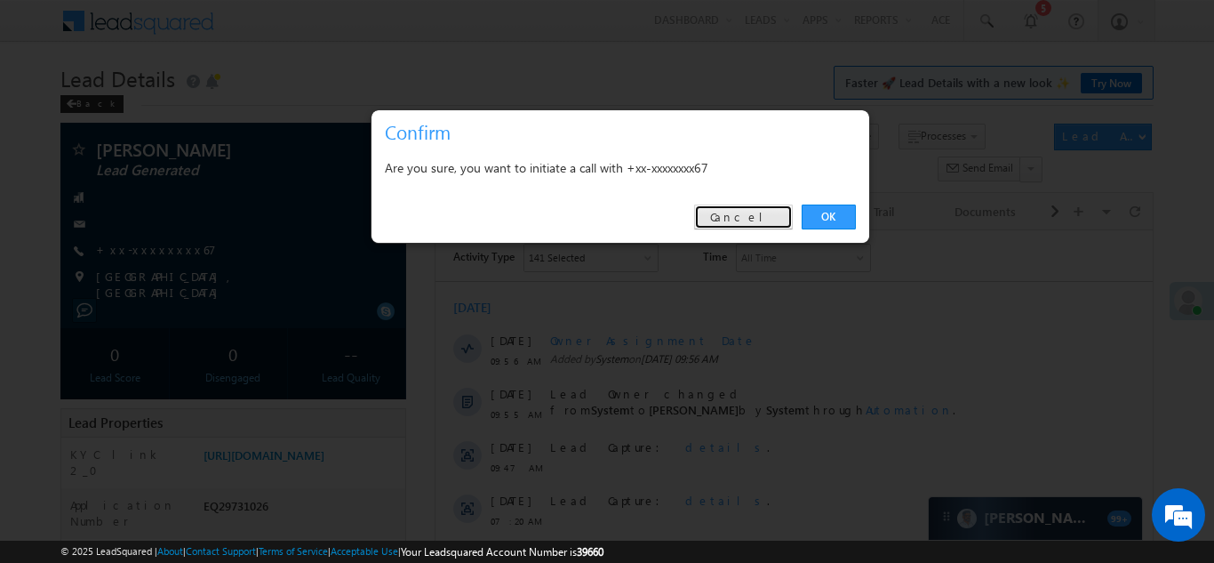
click at [757, 214] on link "Cancel" at bounding box center [743, 216] width 99 height 25
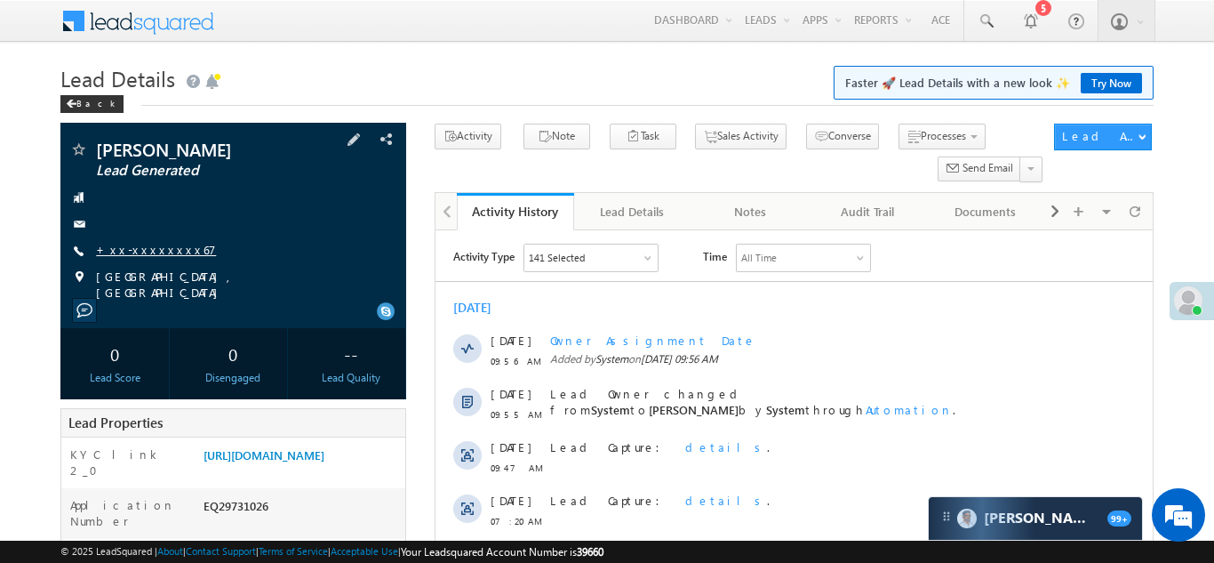
click at [130, 250] on link "+xx-xxxxxxxx67" at bounding box center [156, 249] width 120 height 15
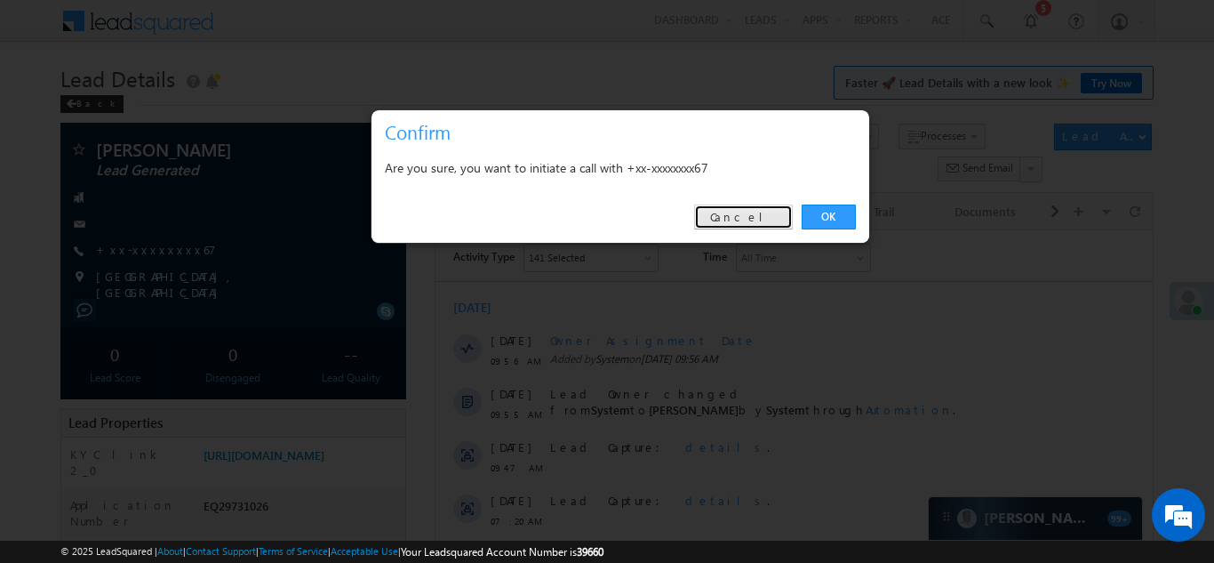
click at [761, 213] on link "Cancel" at bounding box center [743, 216] width 99 height 25
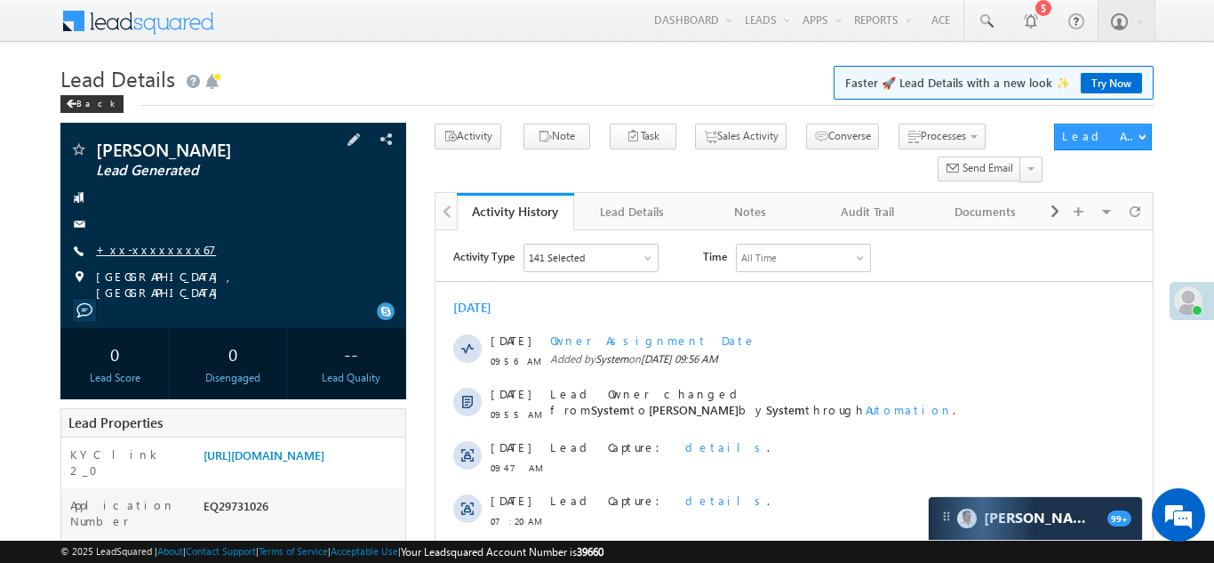
click at [148, 250] on link "+xx-xxxxxxxx67" at bounding box center [156, 249] width 120 height 15
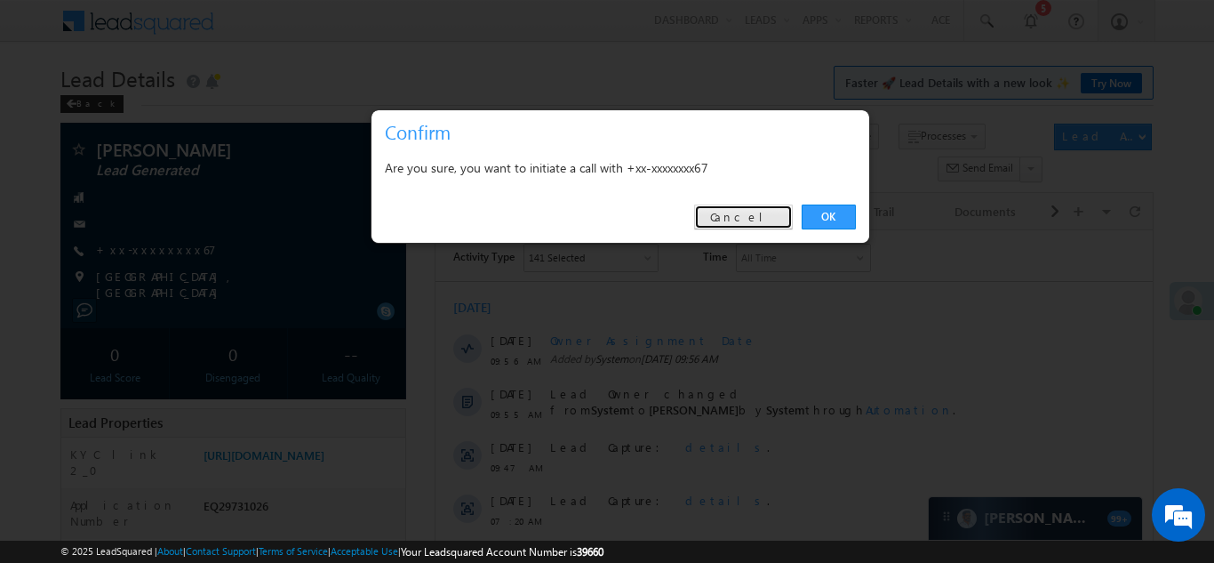
click at [762, 214] on link "Cancel" at bounding box center [743, 216] width 99 height 25
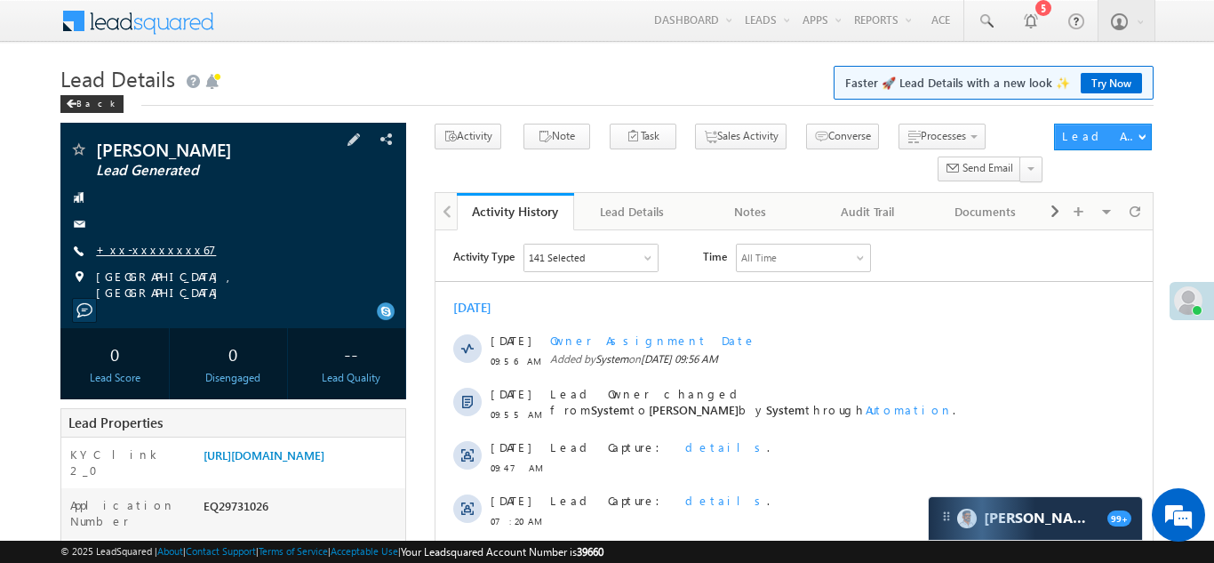
click at [138, 242] on link "+xx-xxxxxxxx67" at bounding box center [156, 249] width 120 height 15
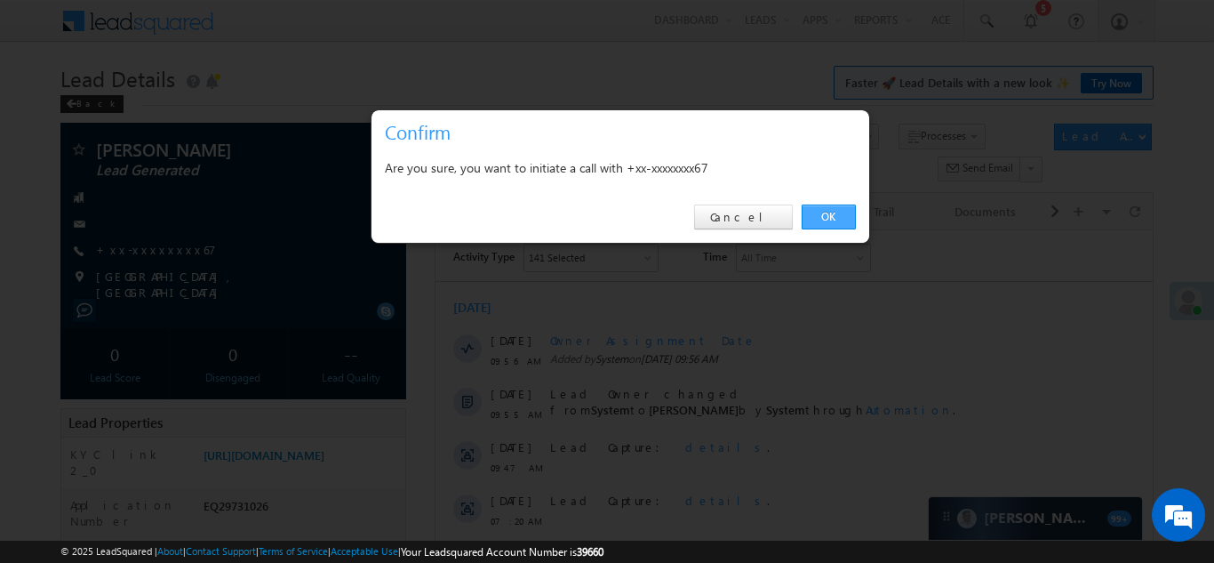
click at [835, 214] on link "OK" at bounding box center [829, 216] width 54 height 25
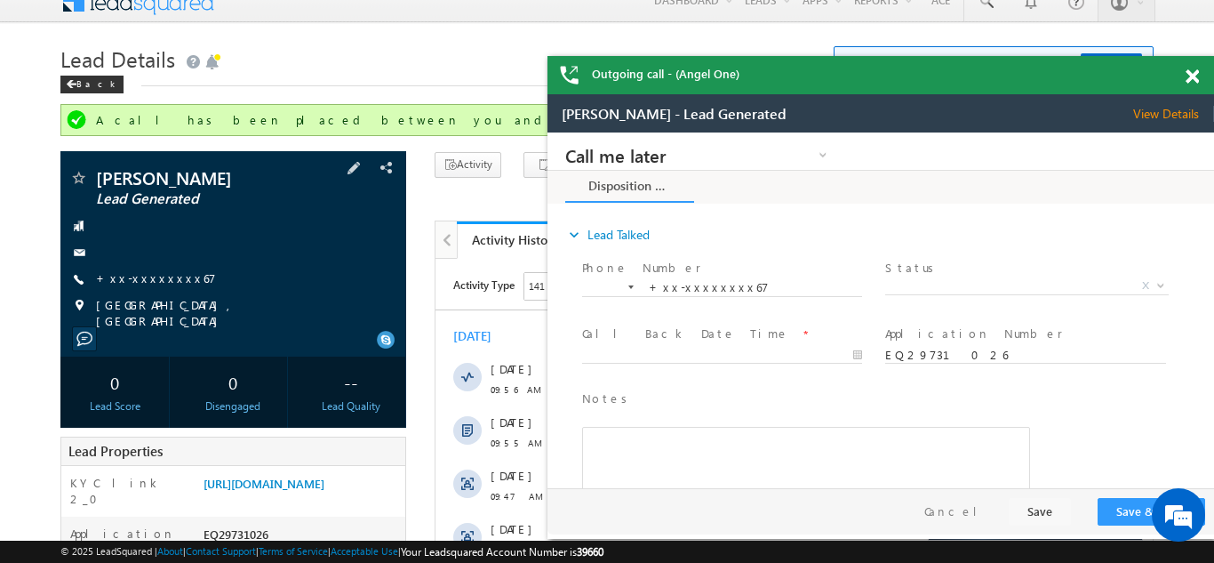
scroll to position [183, 0]
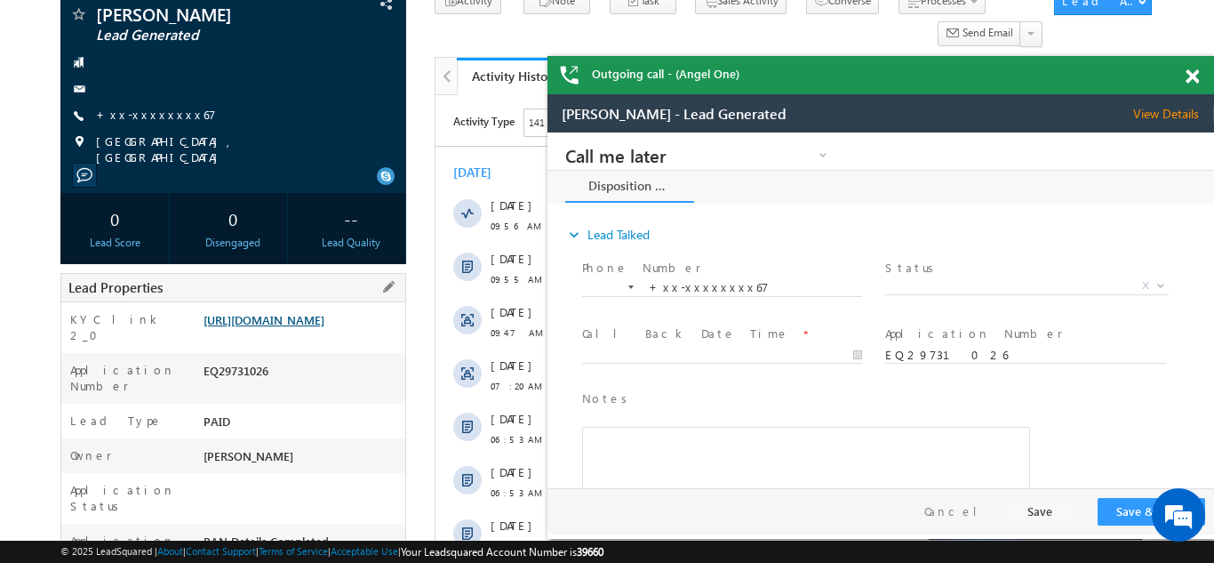
click at [296, 327] on link "https://angelbroking1-pk3em7sa.customui-test.leadsquared.com?leadId=5adbe516-ea…" at bounding box center [264, 319] width 121 height 15
click at [1194, 76] on span at bounding box center [1192, 76] width 13 height 15
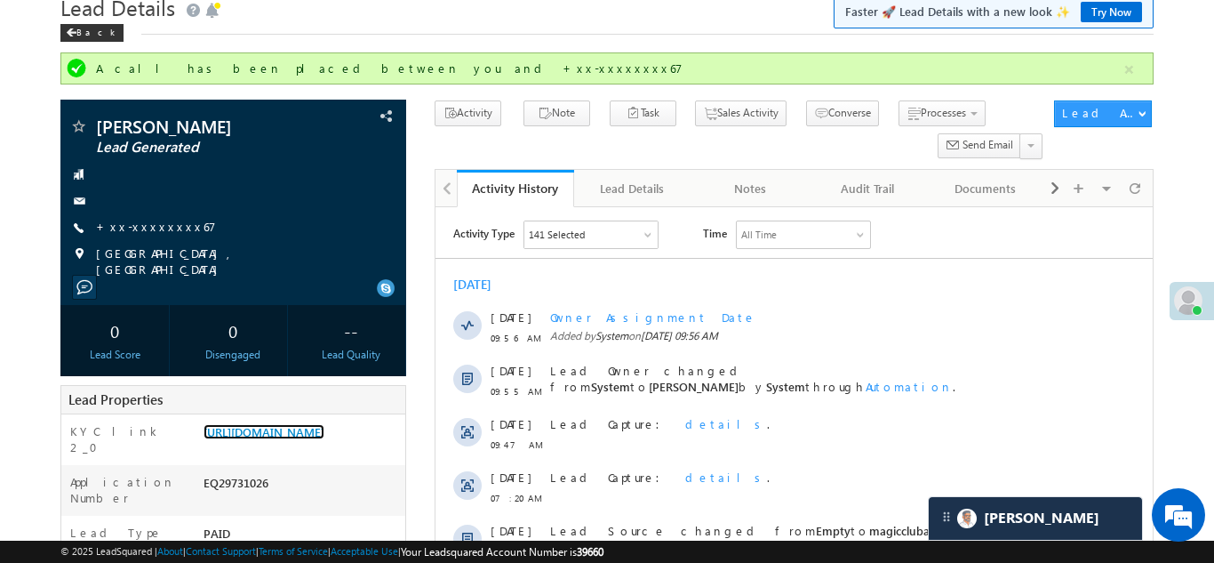
scroll to position [0, 0]
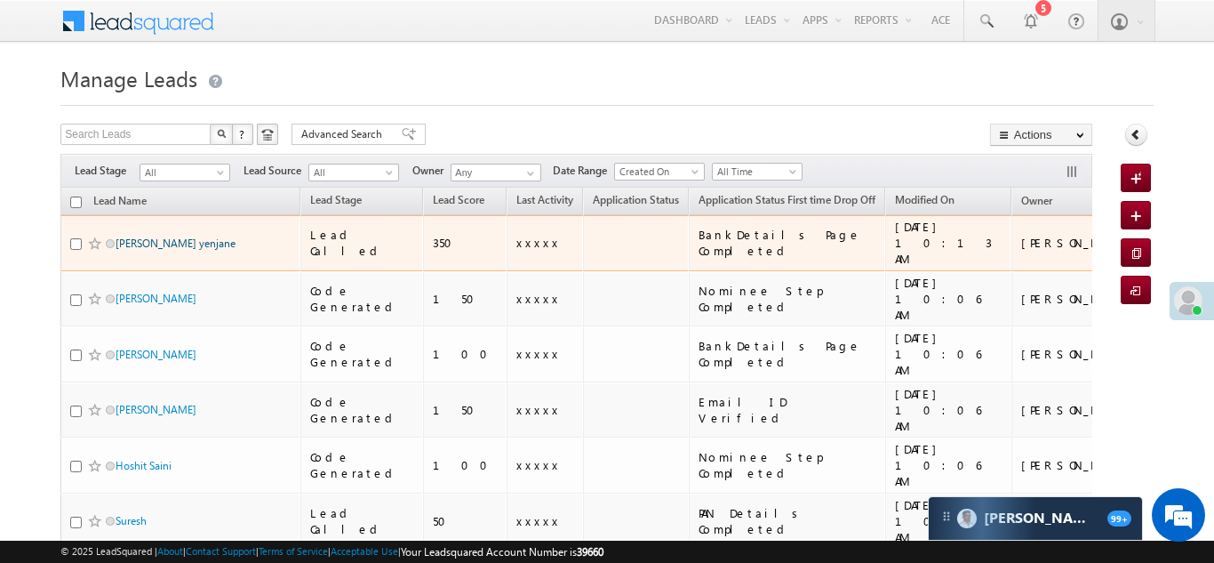
click at [140, 236] on link "[PERSON_NAME] yenjane" at bounding box center [176, 242] width 120 height 13
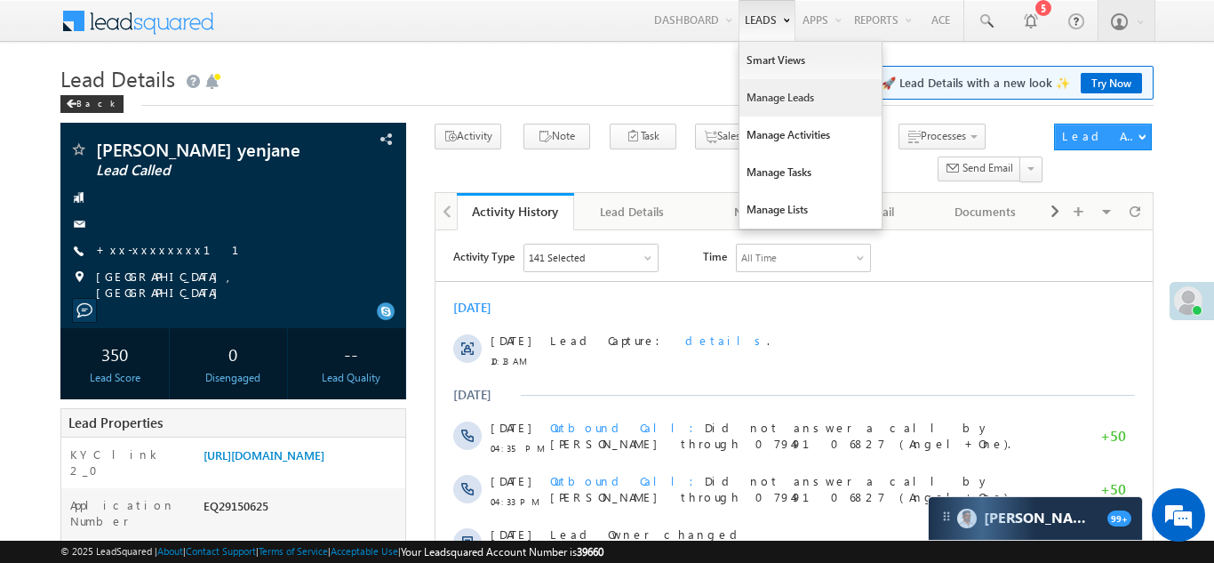
click at [764, 98] on link "Manage Leads" at bounding box center [811, 97] width 142 height 37
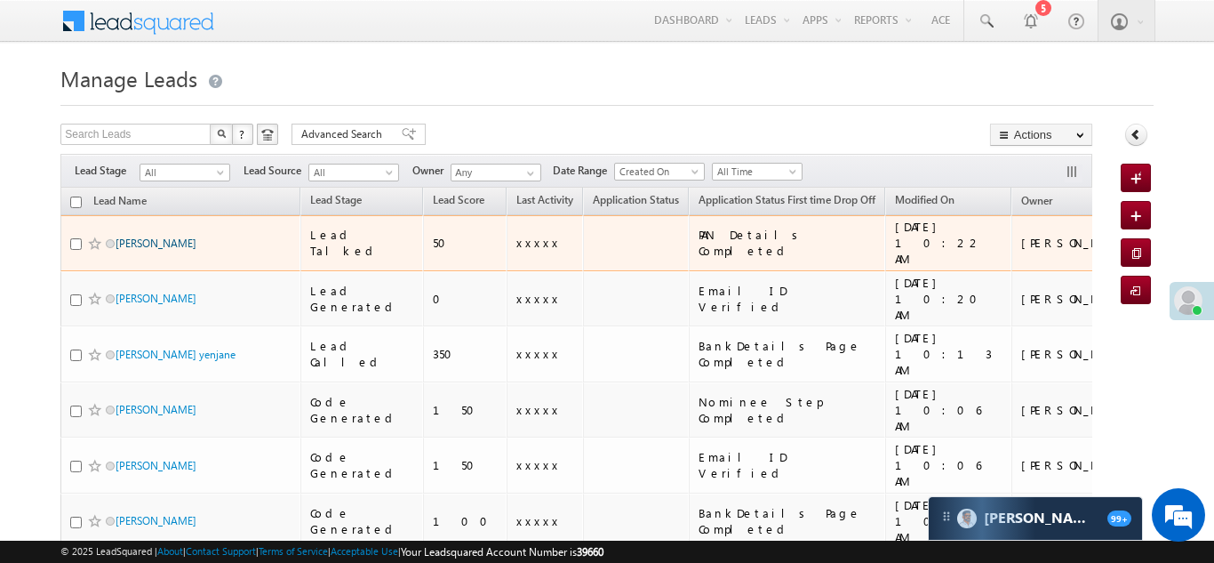
click at [170, 236] on link "MADAN SINGH BAIRWA" at bounding box center [156, 242] width 81 height 13
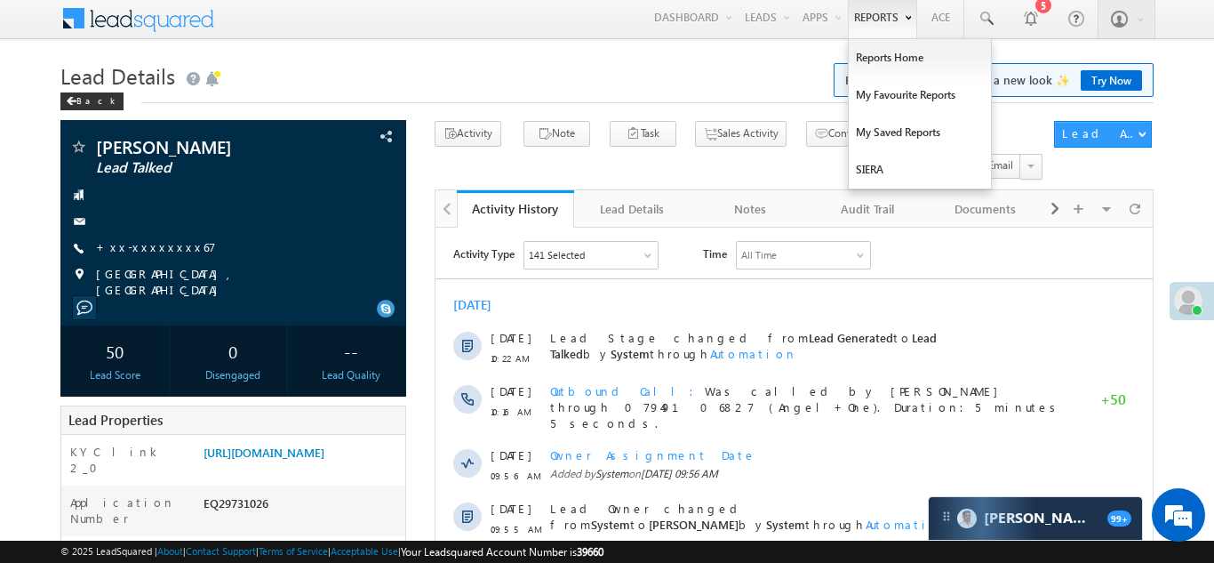
scroll to position [1, 0]
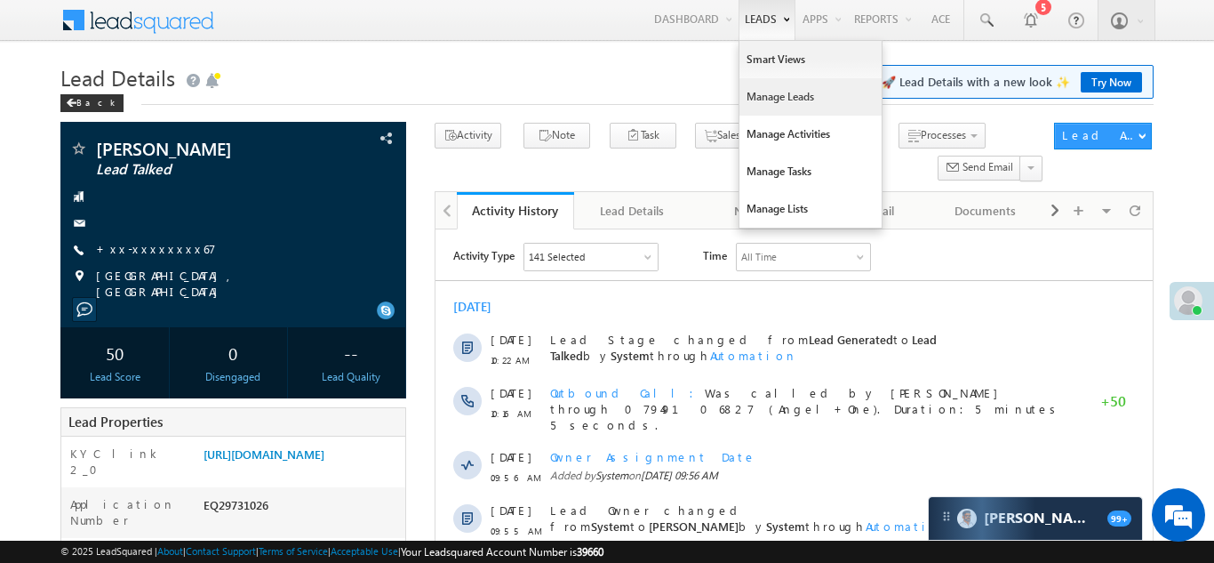
click at [763, 106] on link "Manage Leads" at bounding box center [811, 96] width 142 height 37
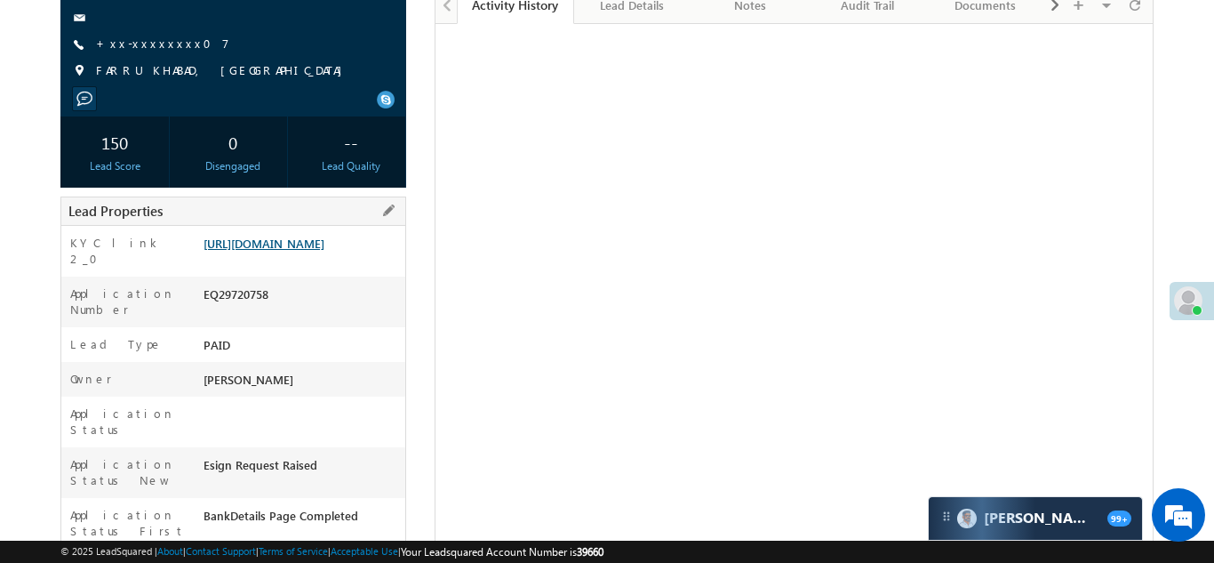
scroll to position [207, 0]
click at [306, 244] on link "https://angelbroking1-pk3em7sa.customui-test.leadsquared.com?leadId=b23bcb82-54…" at bounding box center [264, 242] width 121 height 15
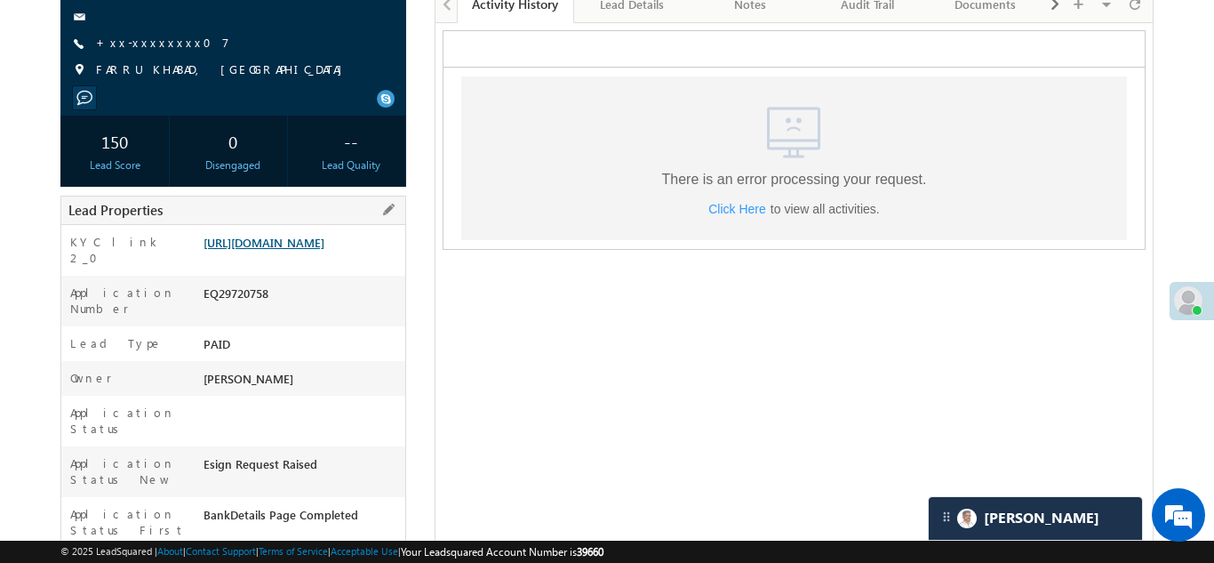
scroll to position [0, 0]
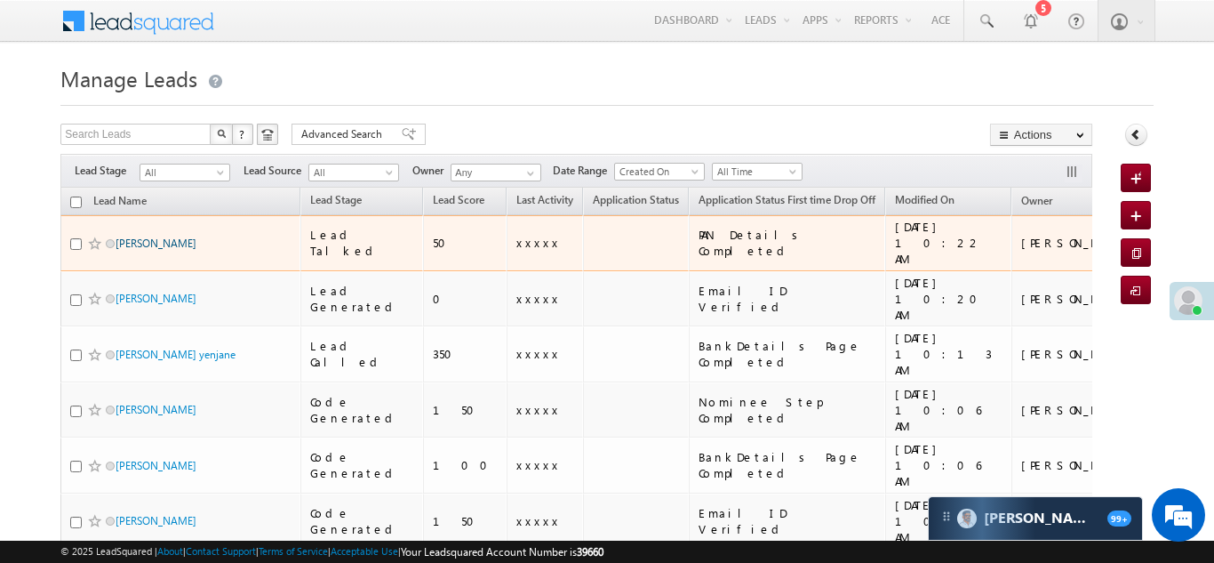
click at [172, 236] on link "[PERSON_NAME]" at bounding box center [156, 242] width 81 height 13
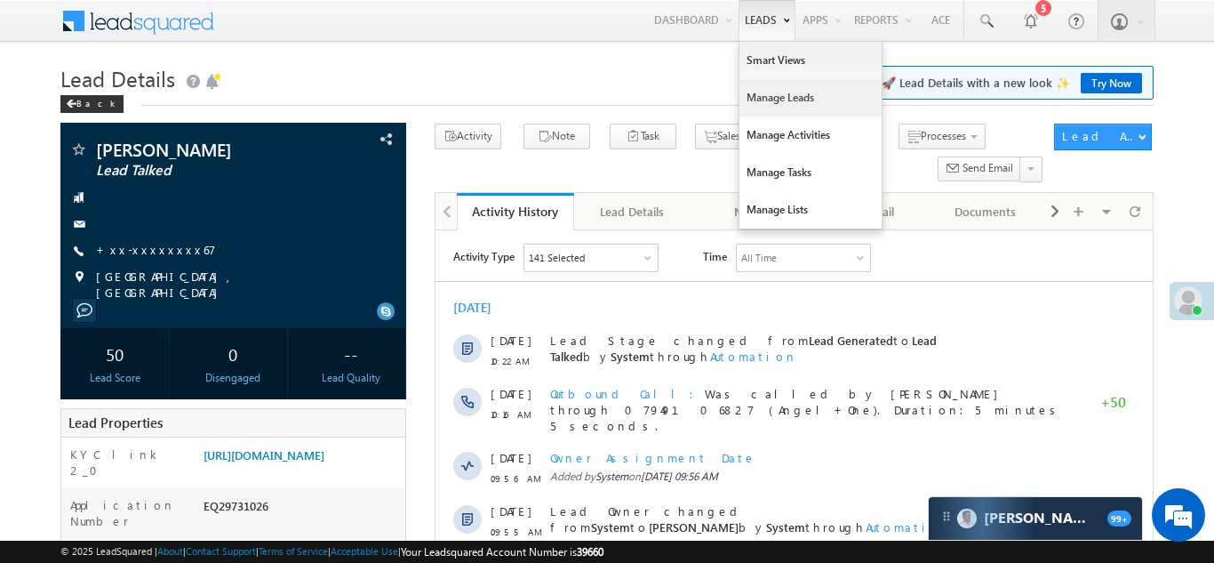
click at [761, 110] on link "Manage Leads" at bounding box center [811, 97] width 142 height 37
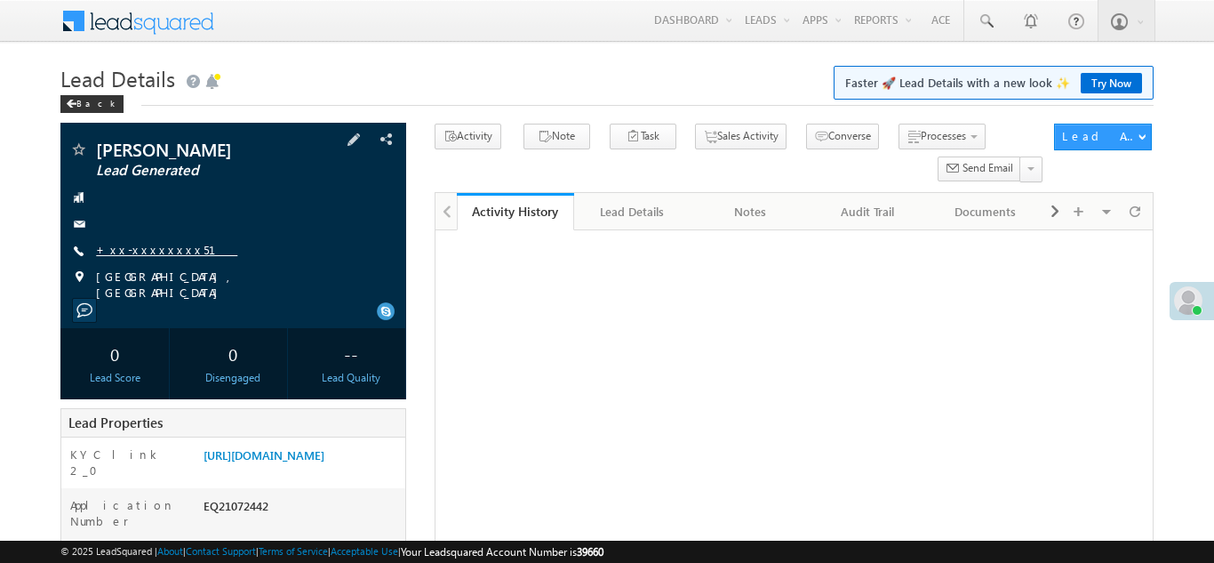
click at [133, 246] on link "+xx-xxxxxxxx51" at bounding box center [166, 249] width 141 height 15
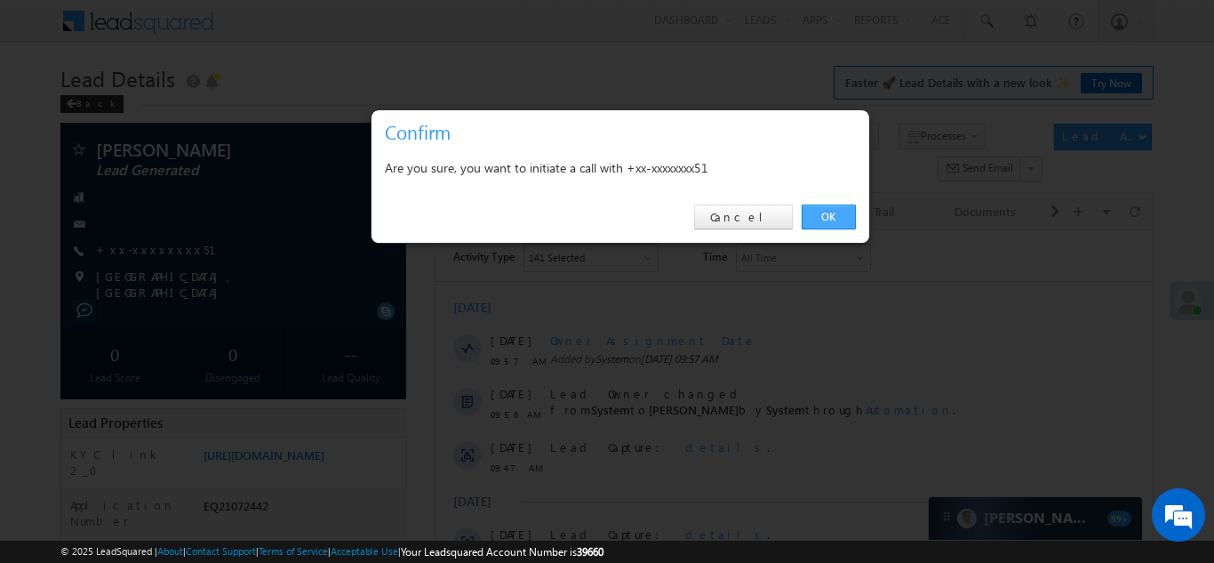
click at [832, 213] on link "OK" at bounding box center [829, 216] width 54 height 25
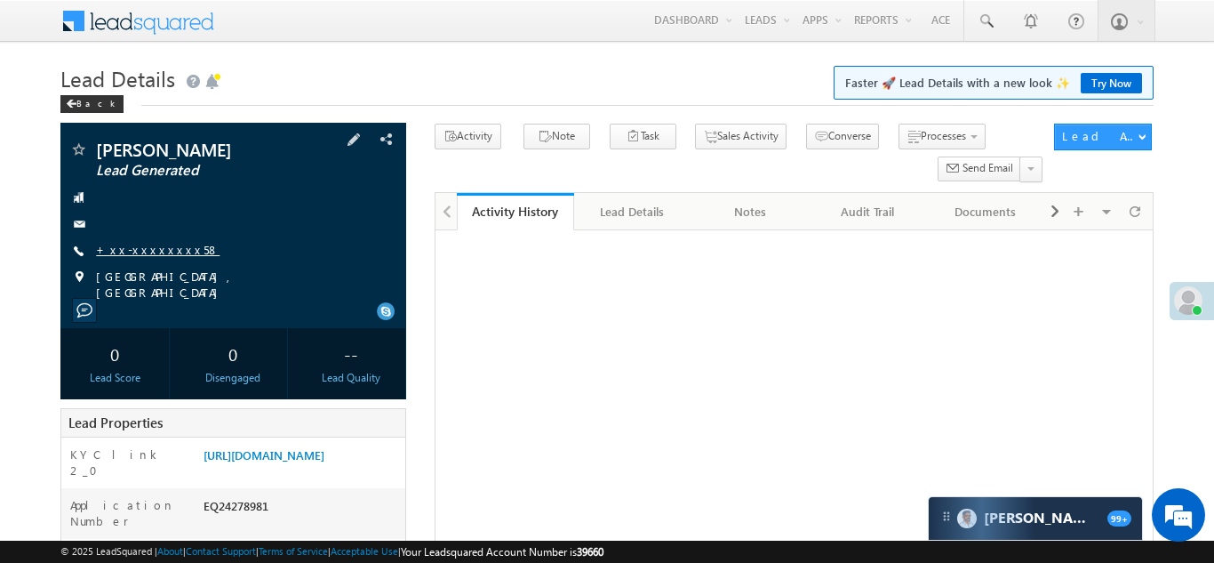
click at [148, 250] on link "+xx-xxxxxxxx58" at bounding box center [158, 249] width 124 height 15
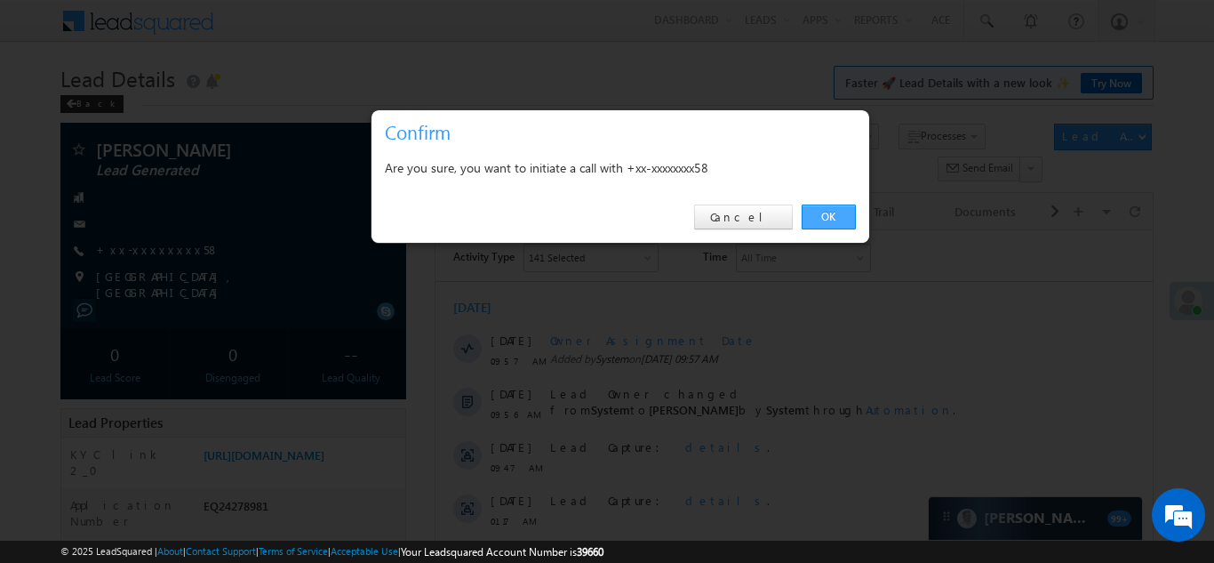
click at [832, 219] on link "OK" at bounding box center [829, 216] width 54 height 25
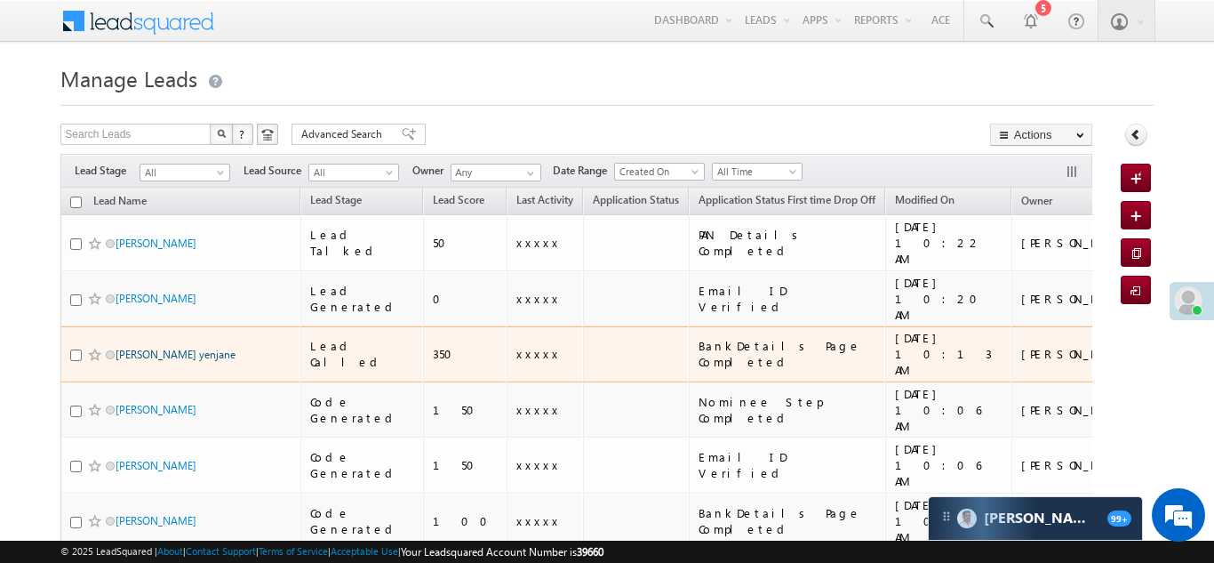
click at [139, 348] on link "[PERSON_NAME] yenjane" at bounding box center [176, 354] width 120 height 13
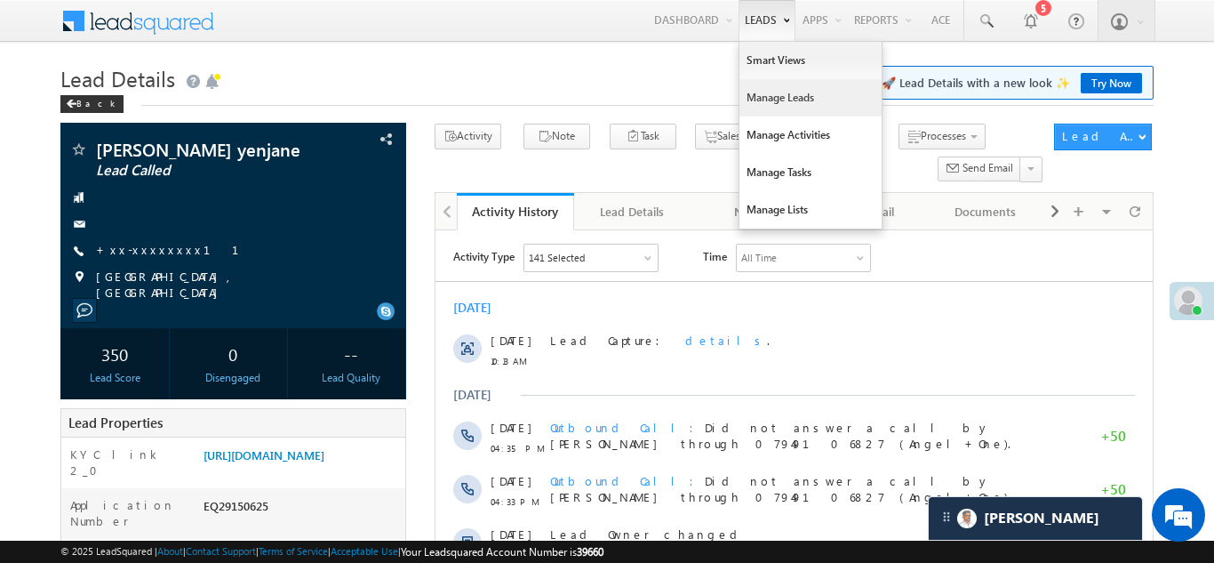
click at [760, 96] on link "Manage Leads" at bounding box center [811, 97] width 142 height 37
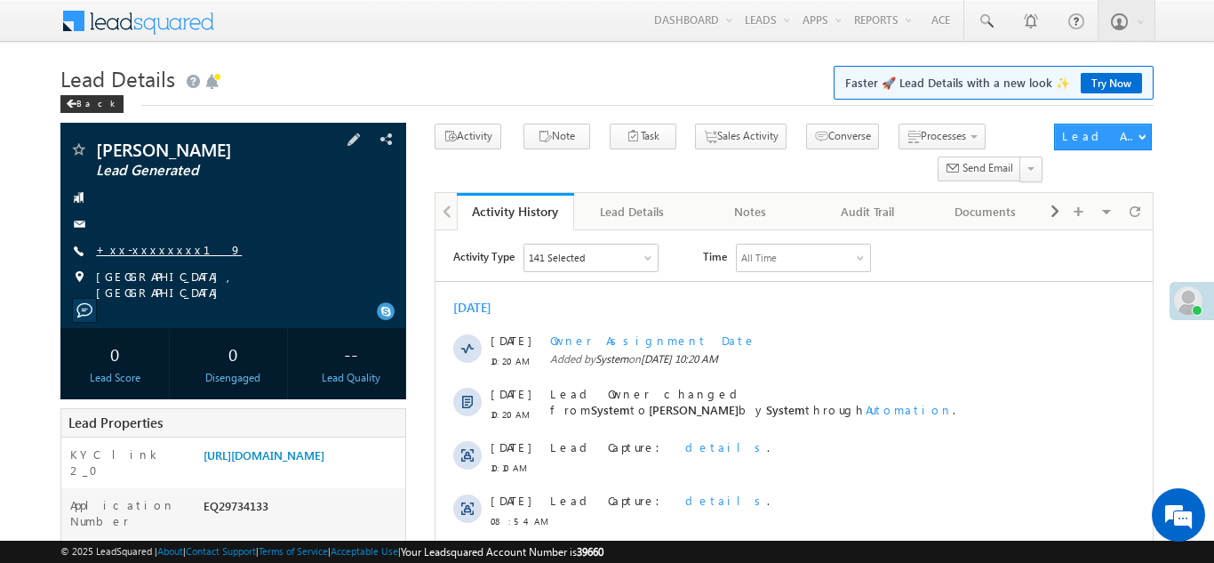
click at [145, 247] on link "+xx-xxxxxxxx19" at bounding box center [169, 249] width 146 height 15
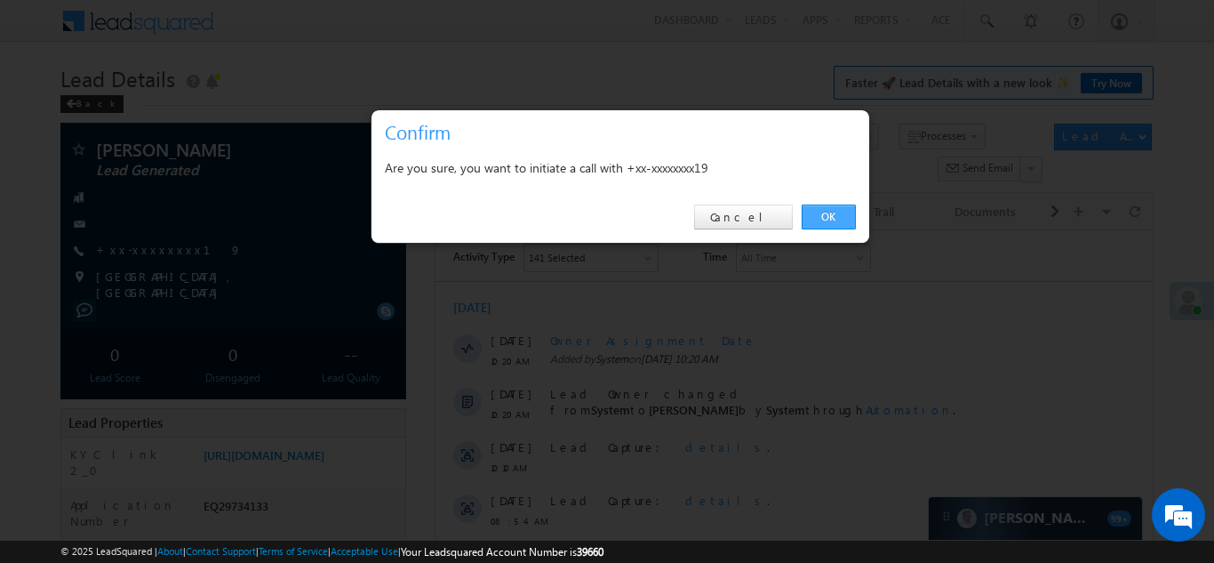
click at [822, 213] on link "OK" at bounding box center [829, 216] width 54 height 25
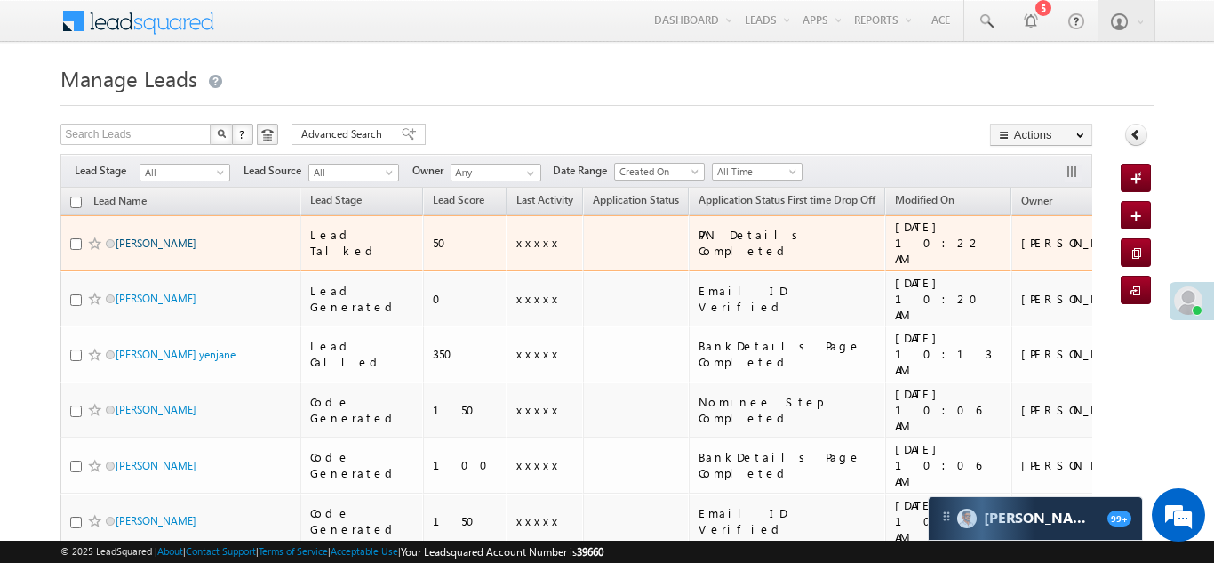
click at [154, 236] on link "[PERSON_NAME]" at bounding box center [156, 242] width 81 height 13
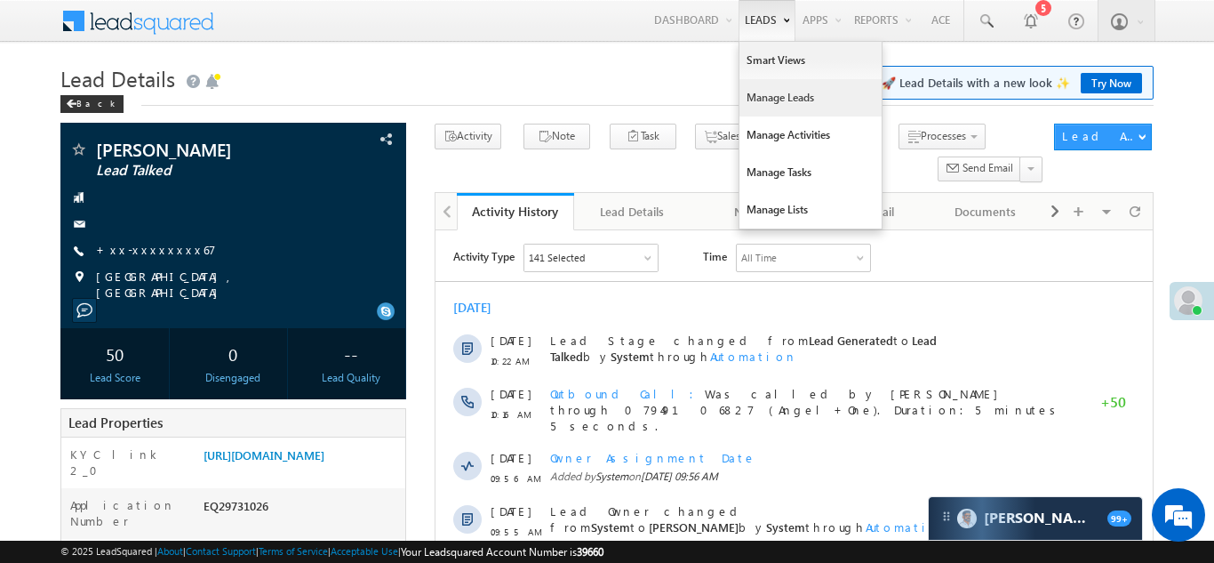
click at [760, 99] on link "Manage Leads" at bounding box center [811, 97] width 142 height 37
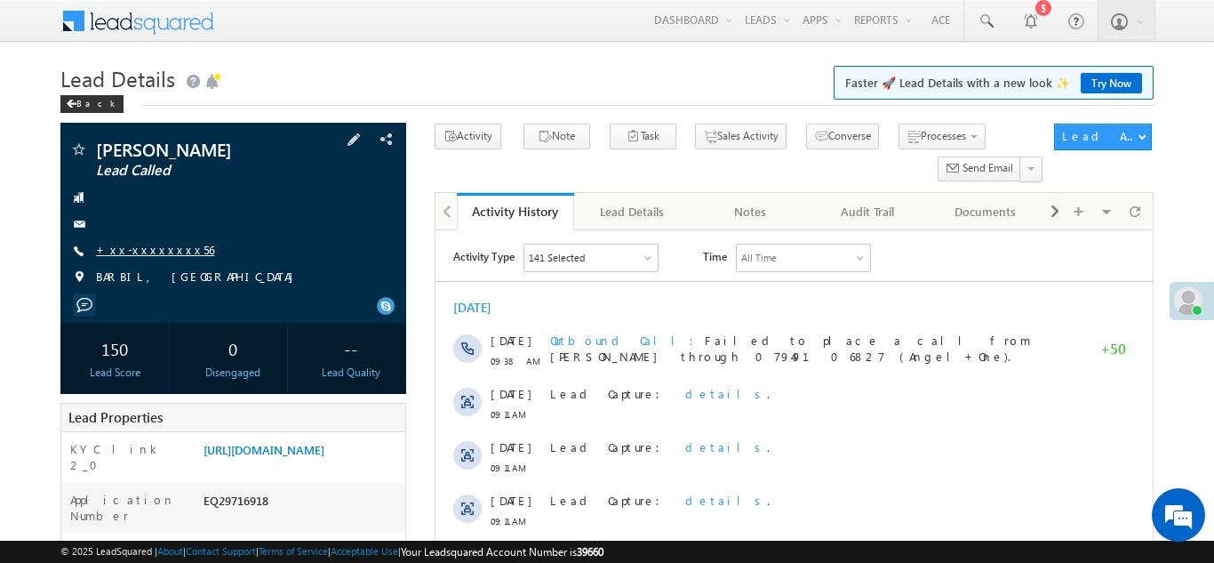
click at [156, 255] on link "+xx-xxxxxxxx56" at bounding box center [155, 249] width 118 height 15
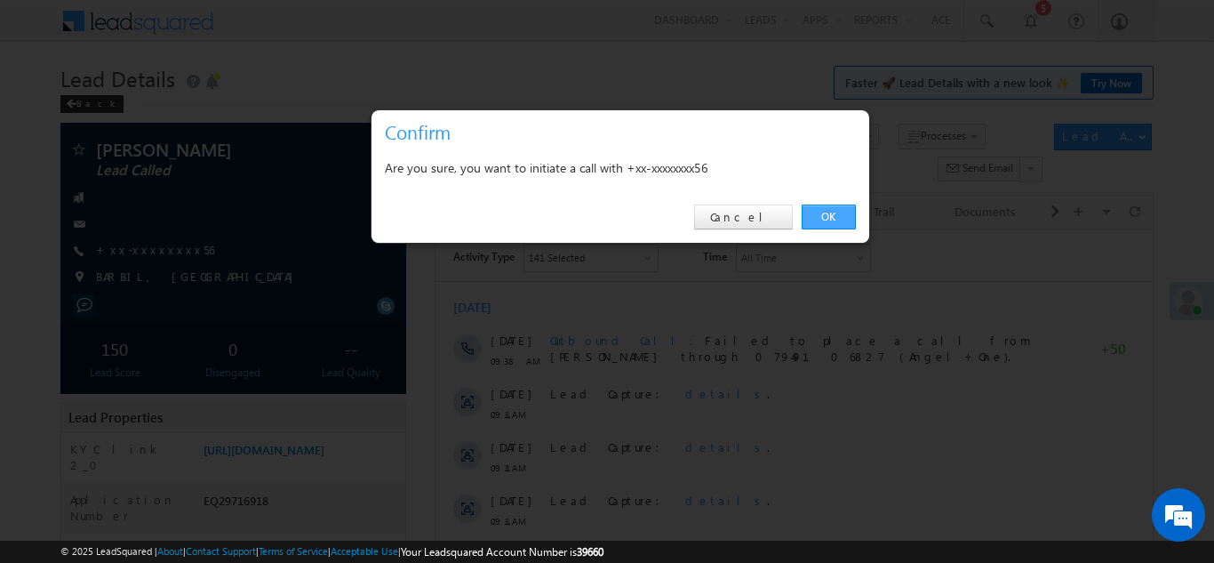
click at [812, 211] on link "OK" at bounding box center [829, 216] width 54 height 25
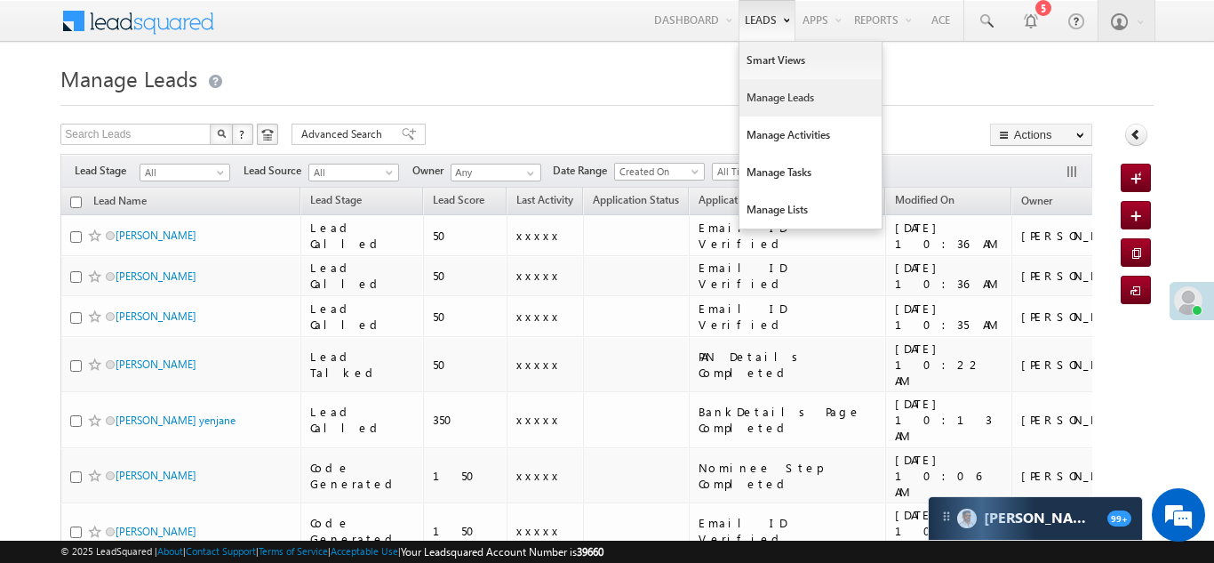
click at [773, 95] on link "Manage Leads" at bounding box center [811, 97] width 142 height 37
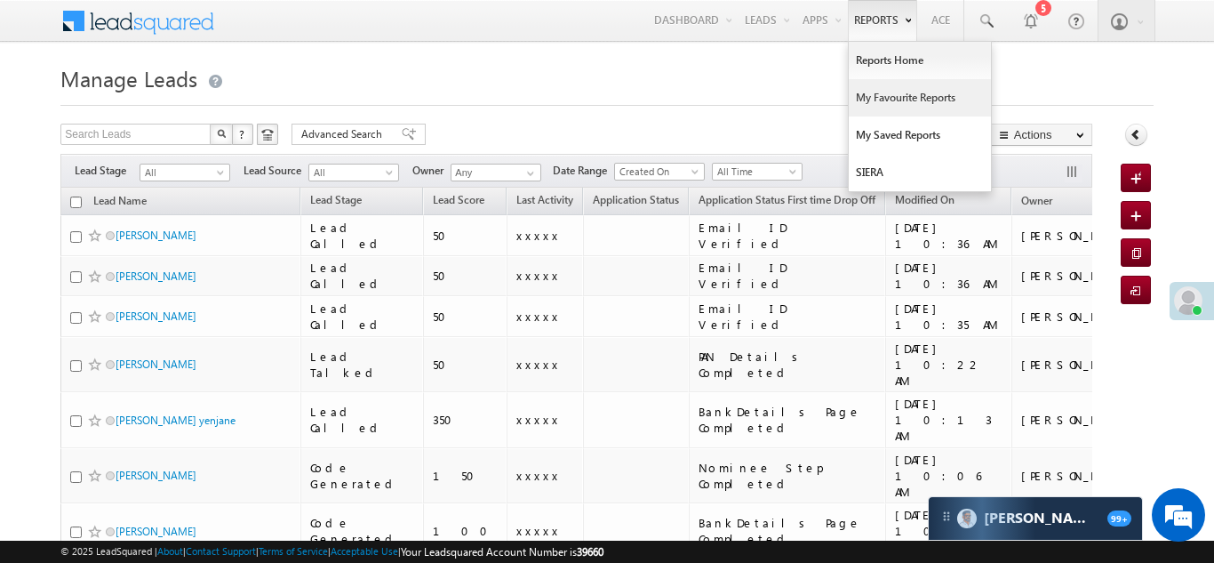
click at [879, 92] on link "My Favourite Reports" at bounding box center [920, 97] width 142 height 37
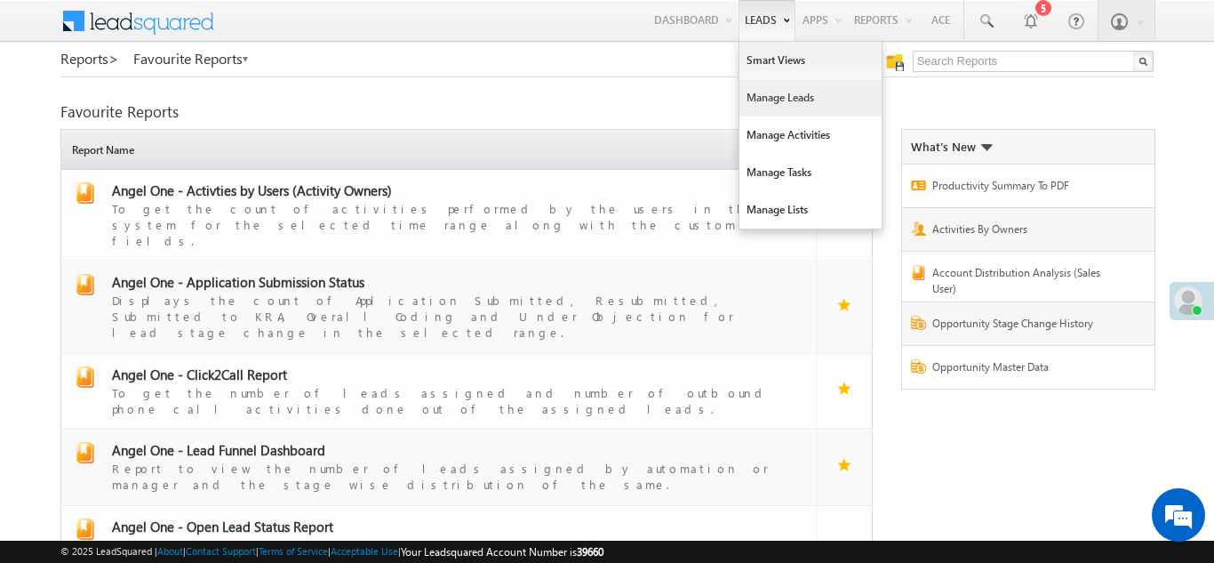
click at [765, 96] on link "Manage Leads" at bounding box center [811, 97] width 142 height 37
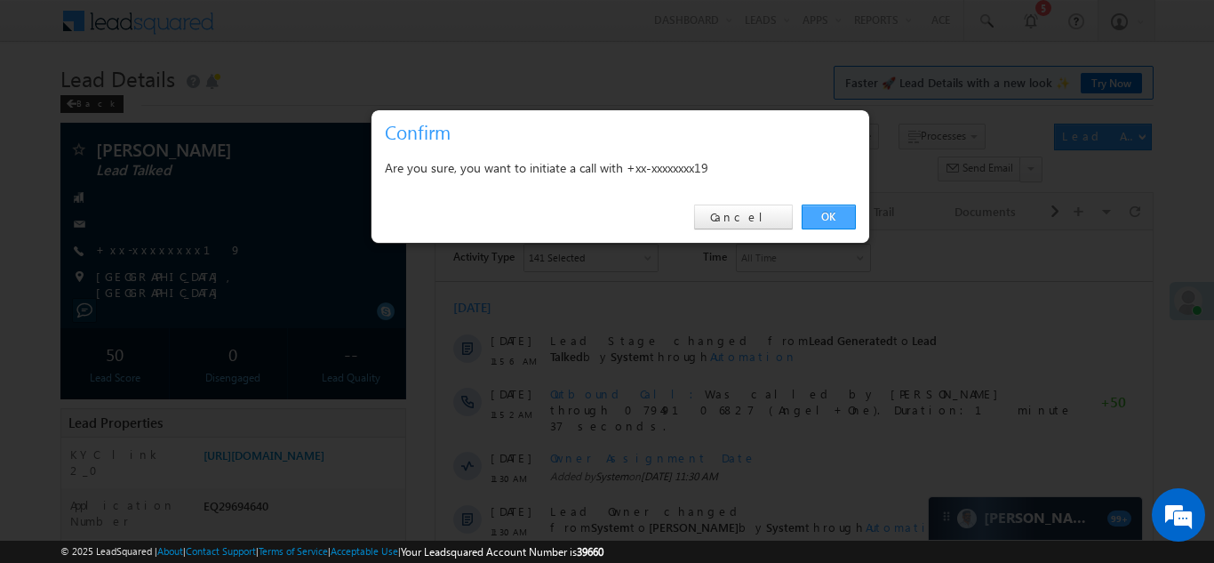
click at [832, 210] on link "OK" at bounding box center [829, 216] width 54 height 25
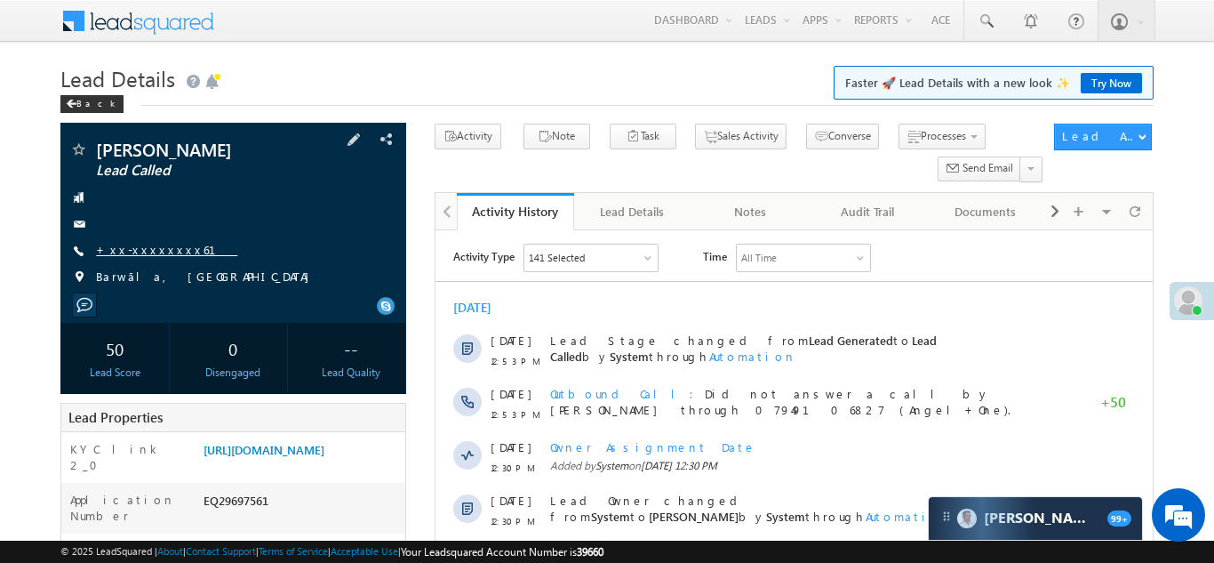
click at [143, 243] on link "+xx-xxxxxxxx61" at bounding box center [166, 249] width 141 height 15
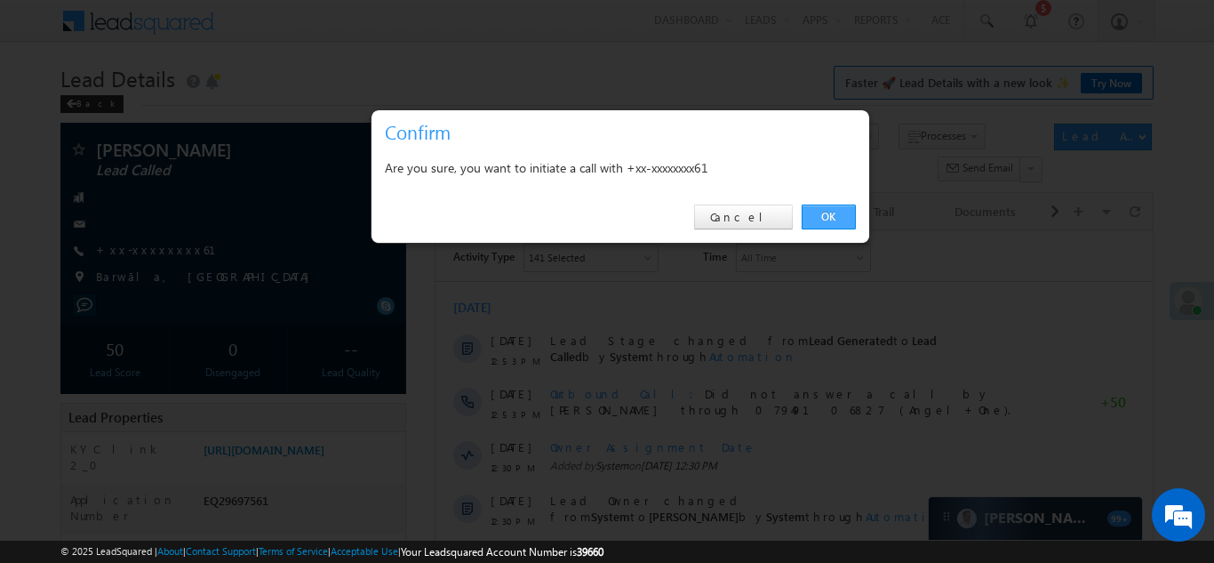
click at [820, 214] on link "OK" at bounding box center [829, 216] width 54 height 25
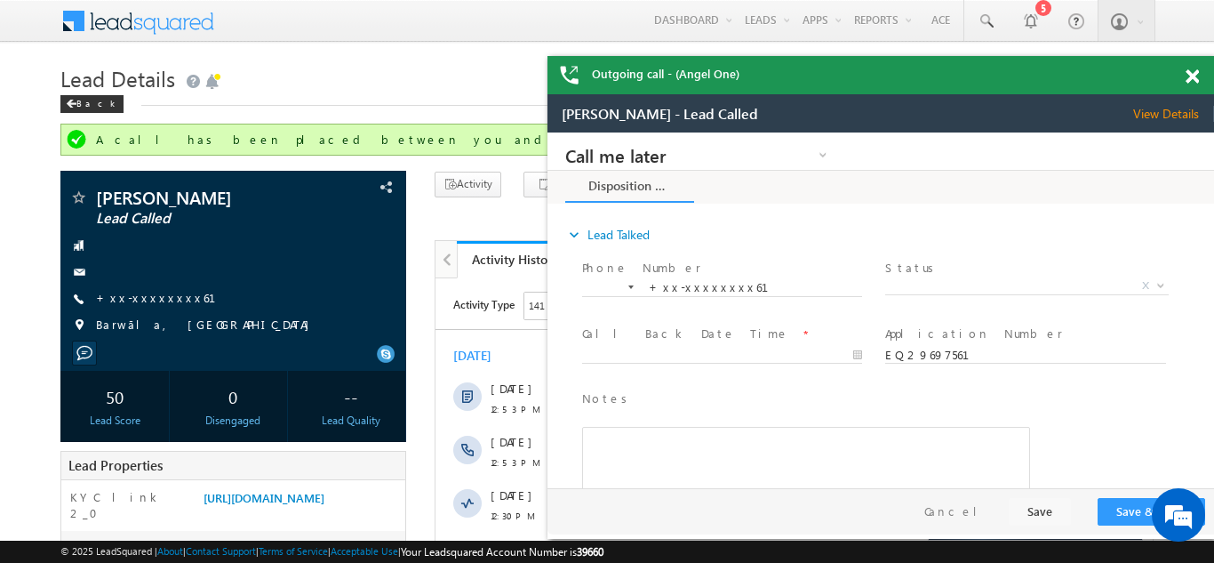
click at [1192, 77] on span at bounding box center [1192, 76] width 13 height 15
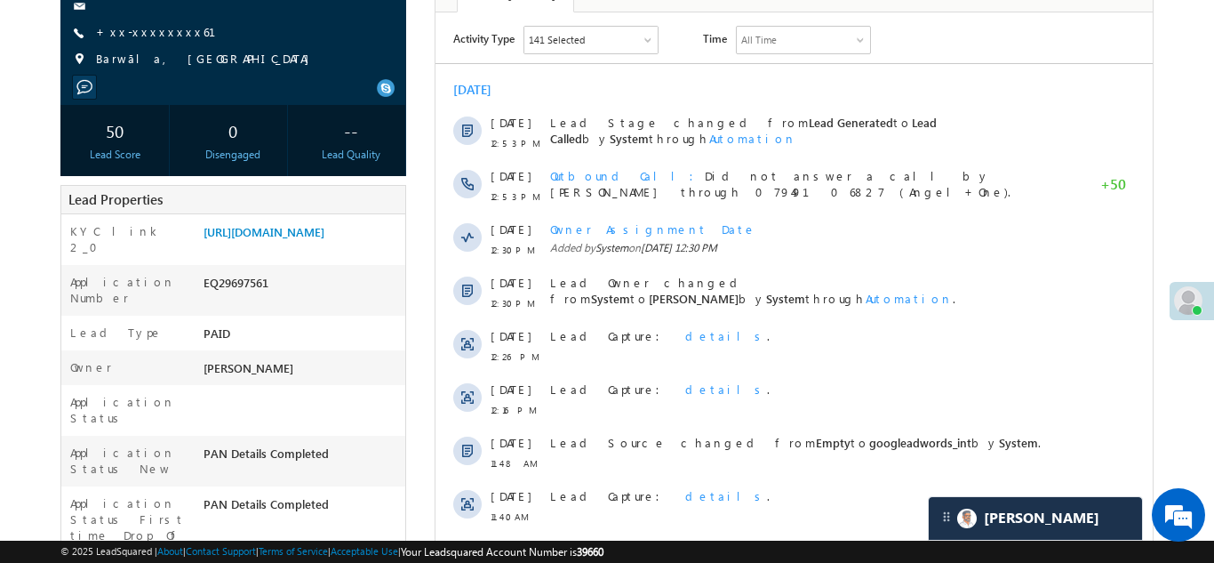
scroll to position [300, 0]
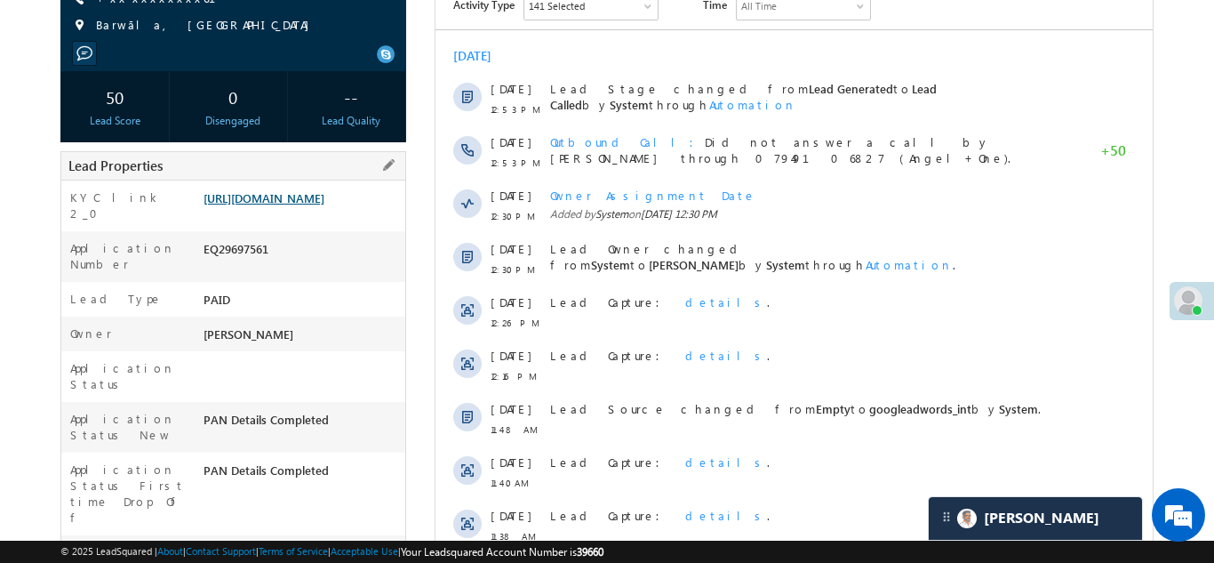
click at [296, 205] on link "https://angelbroking1-pk3em7sa.customui-test.leadsquared.com?leadId=f2d6d8ea-d5…" at bounding box center [264, 197] width 121 height 15
click at [323, 205] on link "https://angelbroking1-pk3em7sa.customui-test.leadsquared.com?leadId=f2d6d8ea-d5…" at bounding box center [264, 197] width 121 height 15
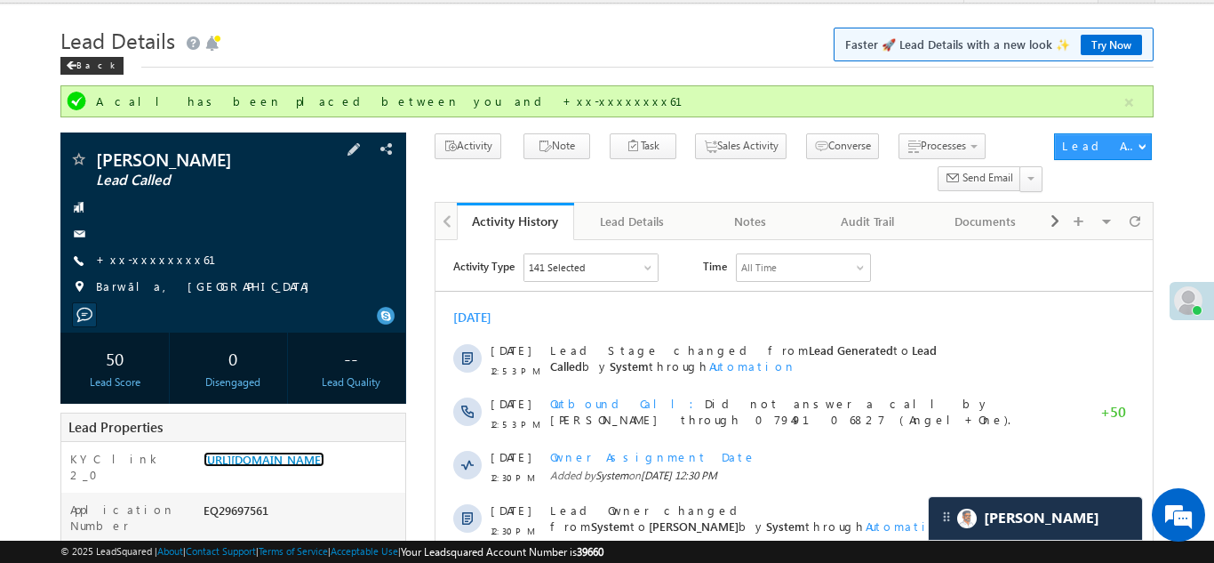
scroll to position [0, 0]
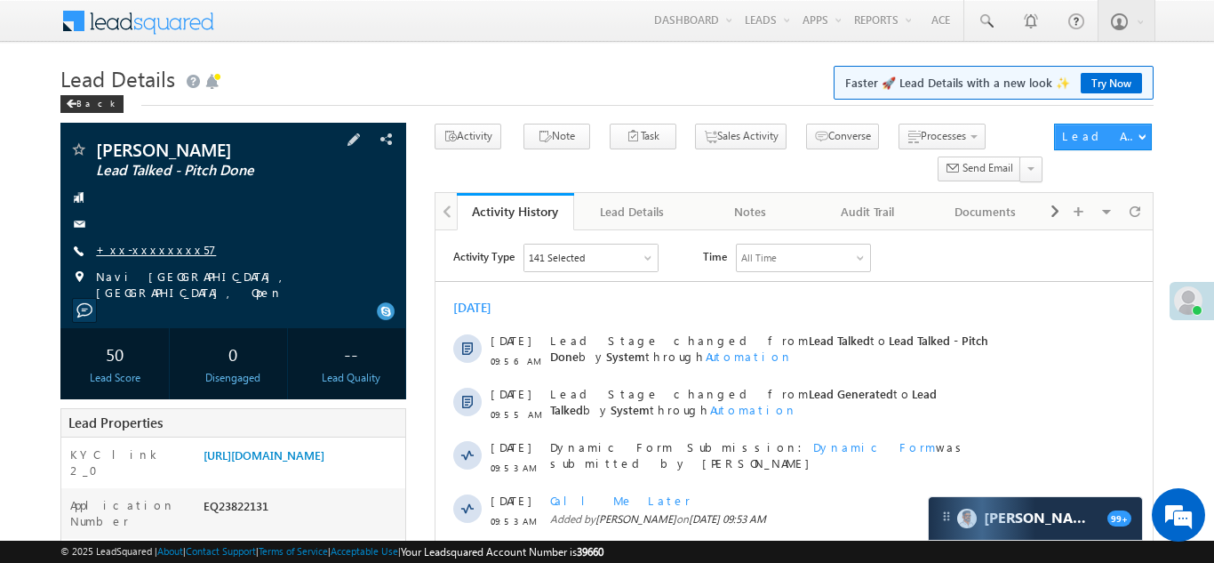
click at [147, 248] on link "+xx-xxxxxxxx57" at bounding box center [156, 249] width 120 height 15
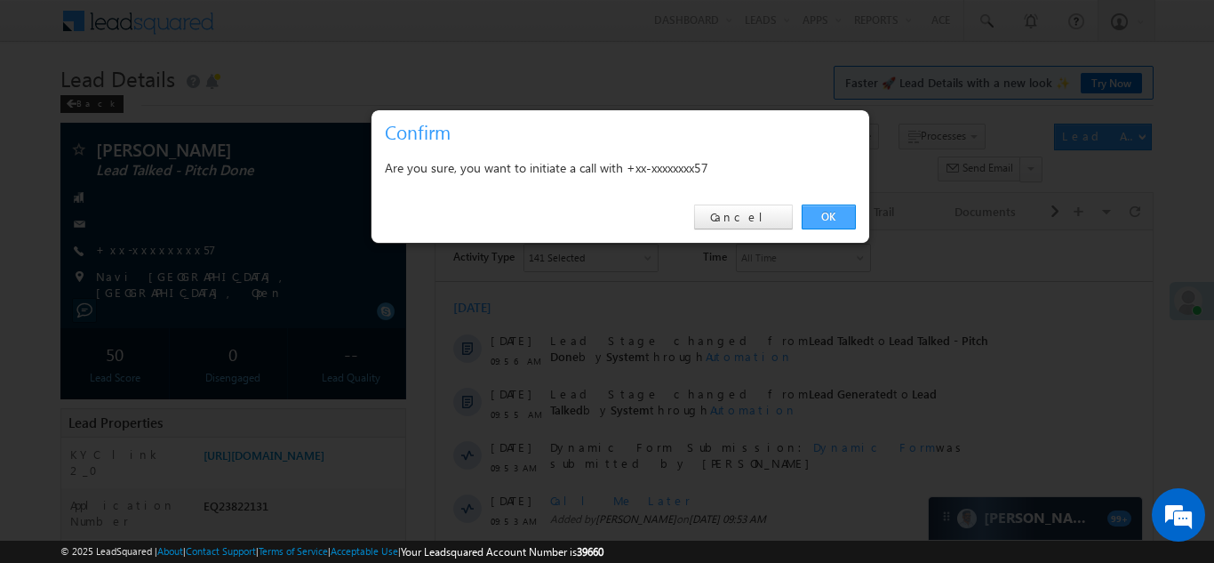
click at [832, 219] on link "OK" at bounding box center [829, 216] width 54 height 25
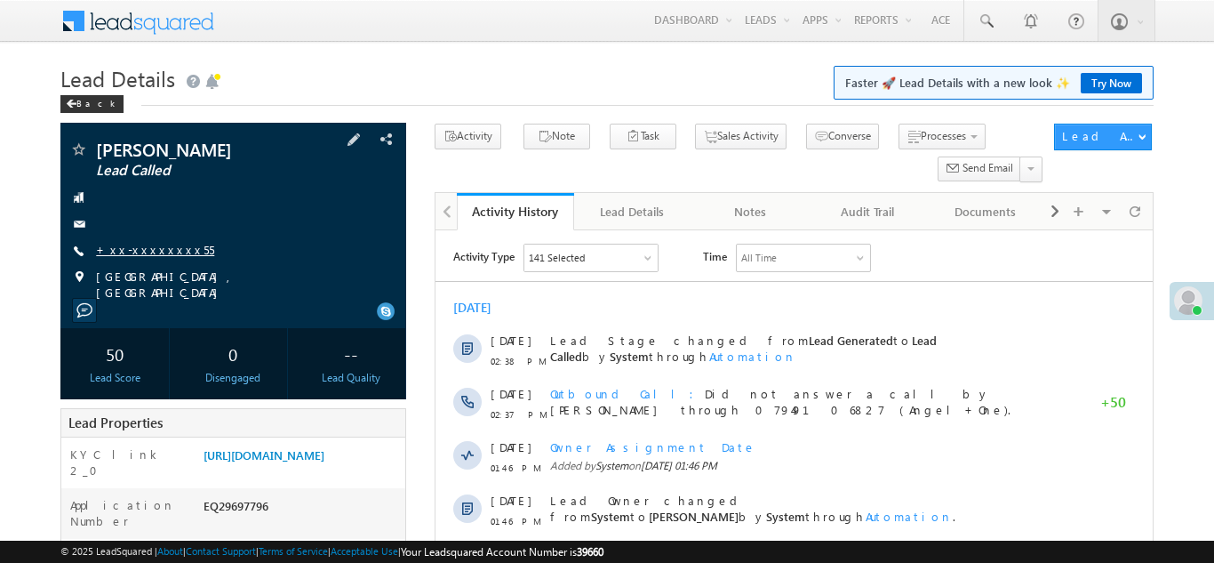
click at [152, 247] on link "+xx-xxxxxxxx55" at bounding box center [155, 249] width 118 height 15
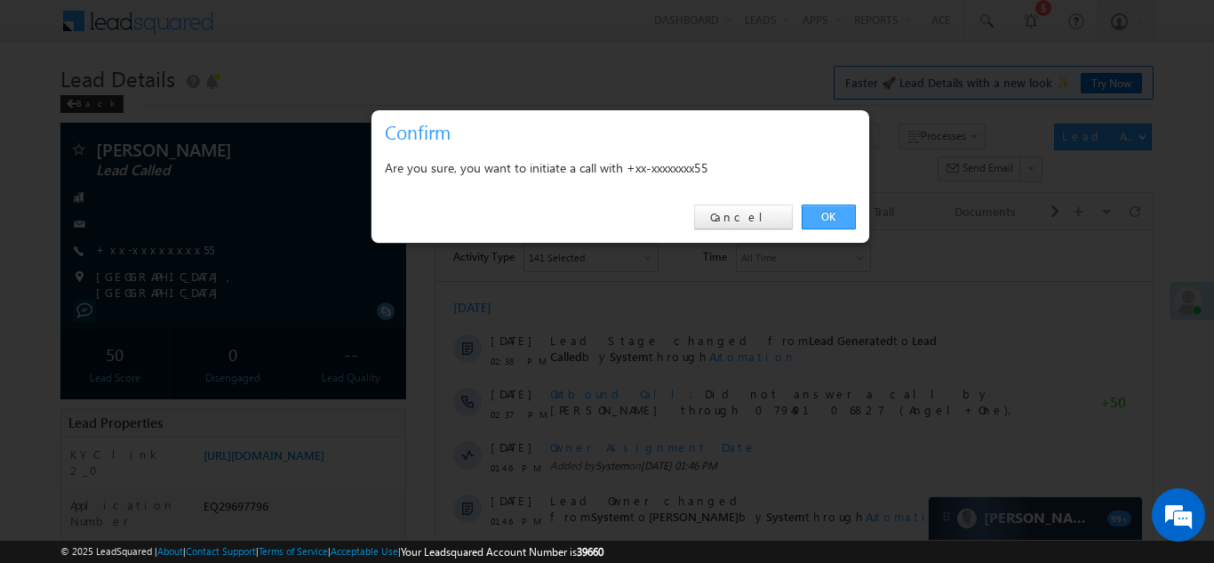
click at [827, 216] on link "OK" at bounding box center [829, 216] width 54 height 25
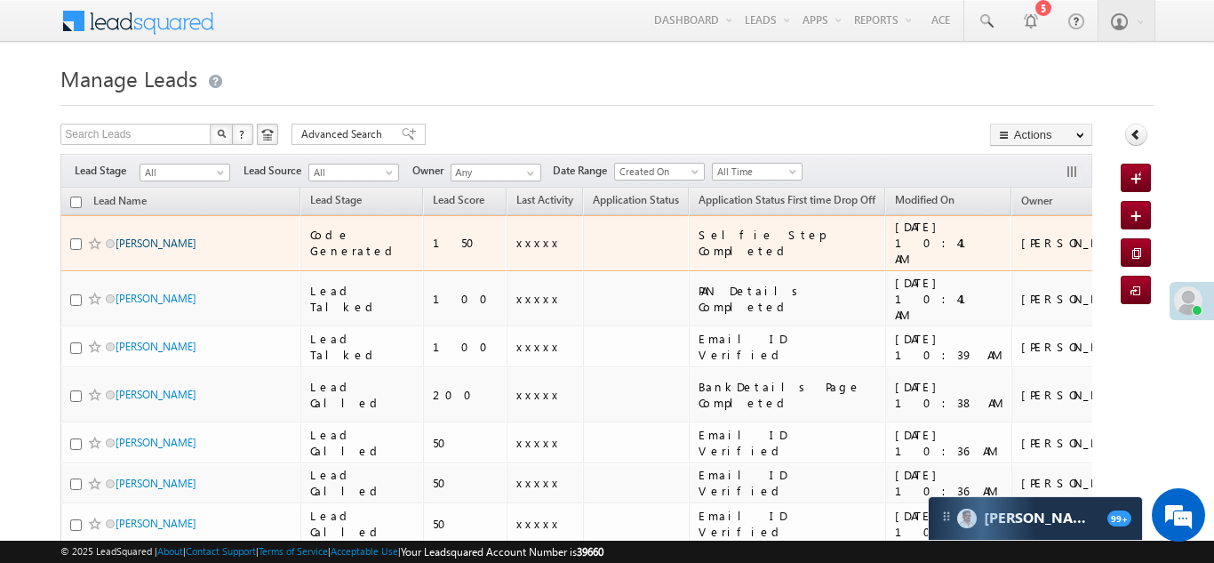
click at [132, 239] on link "Vikash Kumar" at bounding box center [156, 242] width 81 height 13
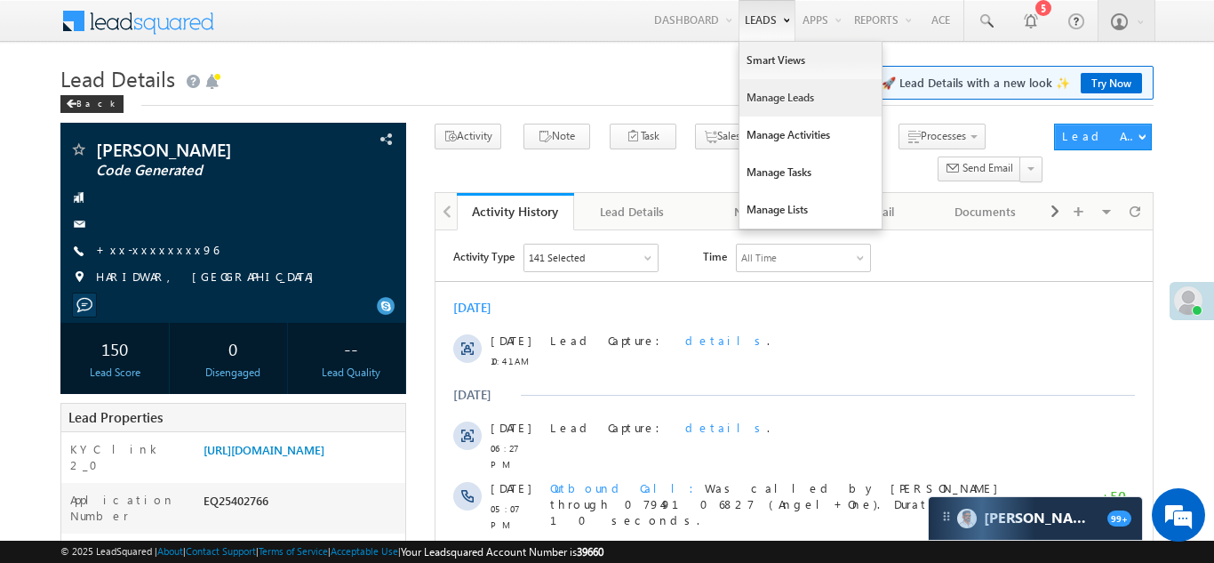
click at [748, 93] on link "Manage Leads" at bounding box center [811, 97] width 142 height 37
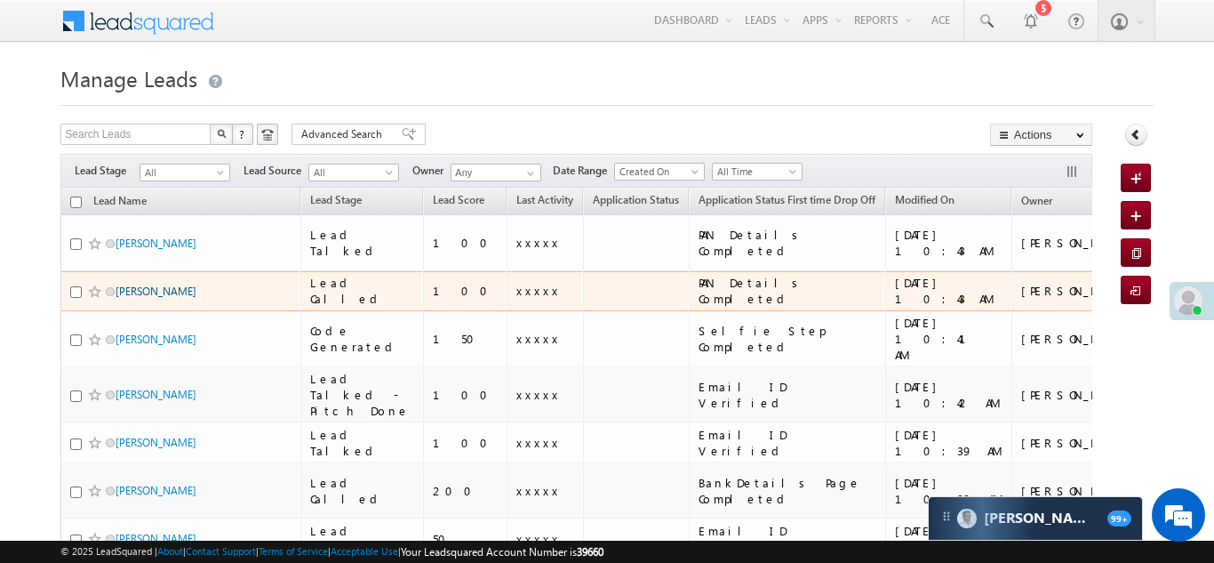
click at [143, 284] on link "sanjaykumar" at bounding box center [156, 290] width 81 height 13
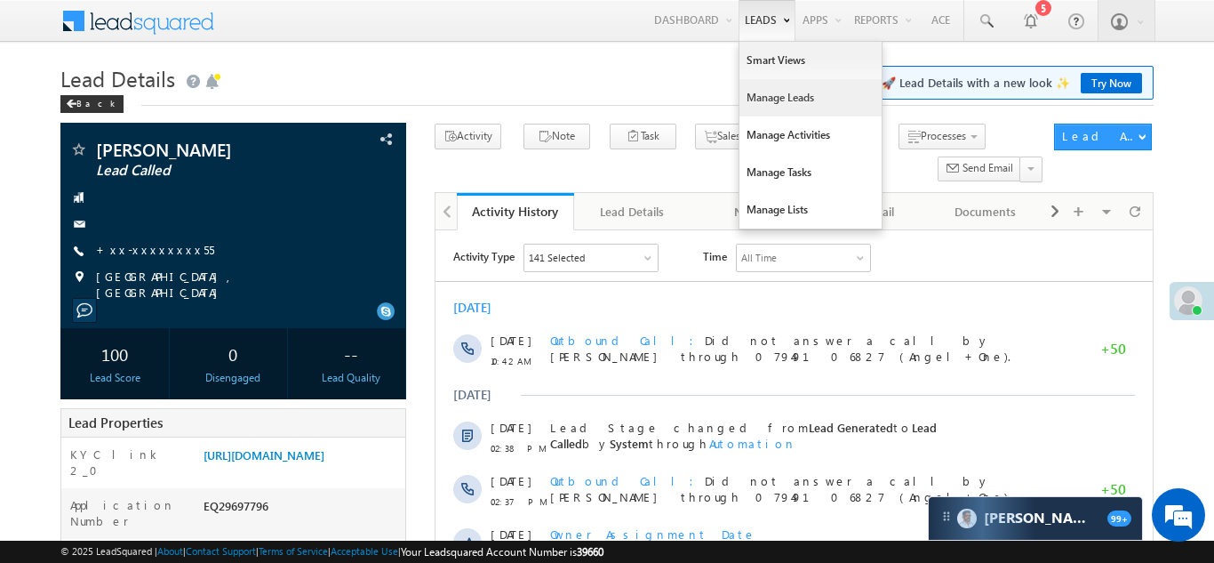
click at [779, 95] on link "Manage Leads" at bounding box center [811, 97] width 142 height 37
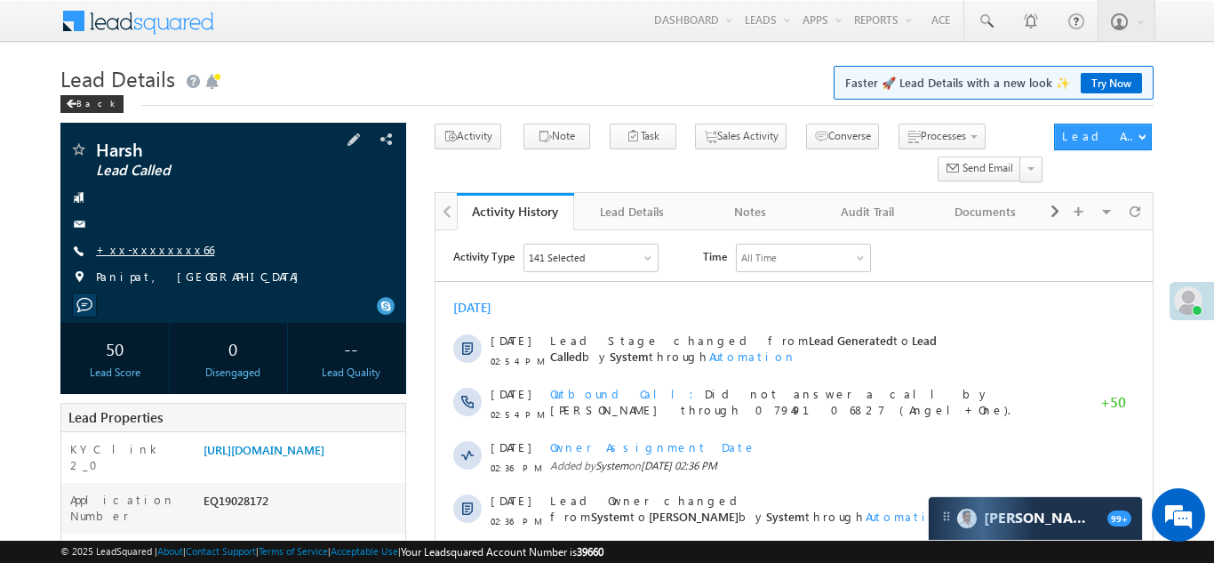
click at [146, 244] on link "+xx-xxxxxxxx66" at bounding box center [155, 249] width 118 height 15
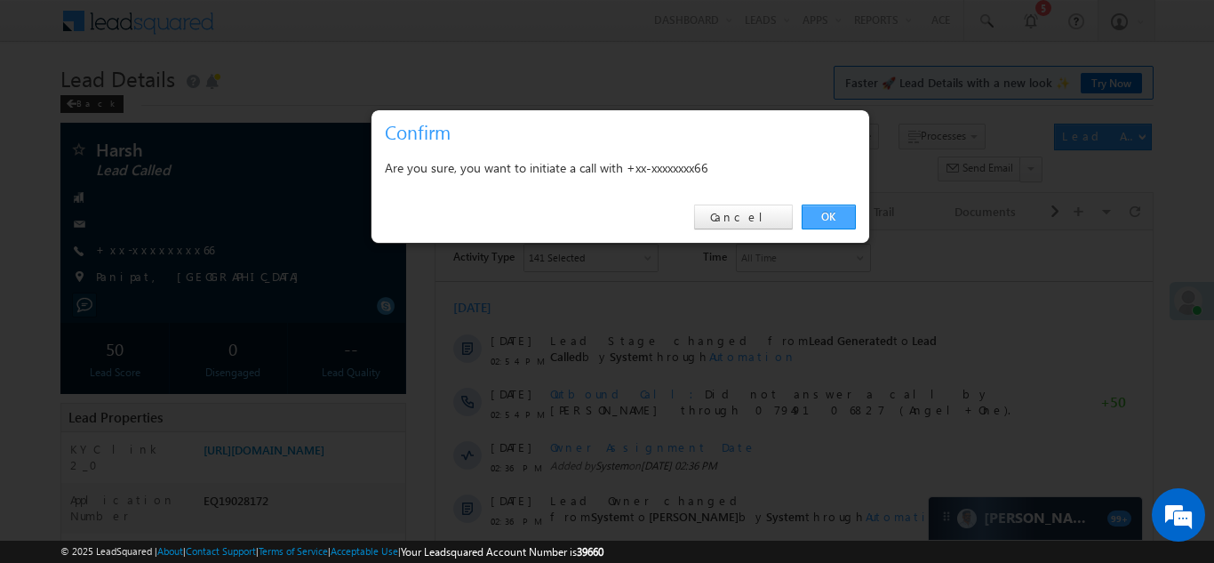
click at [819, 208] on link "OK" at bounding box center [829, 216] width 54 height 25
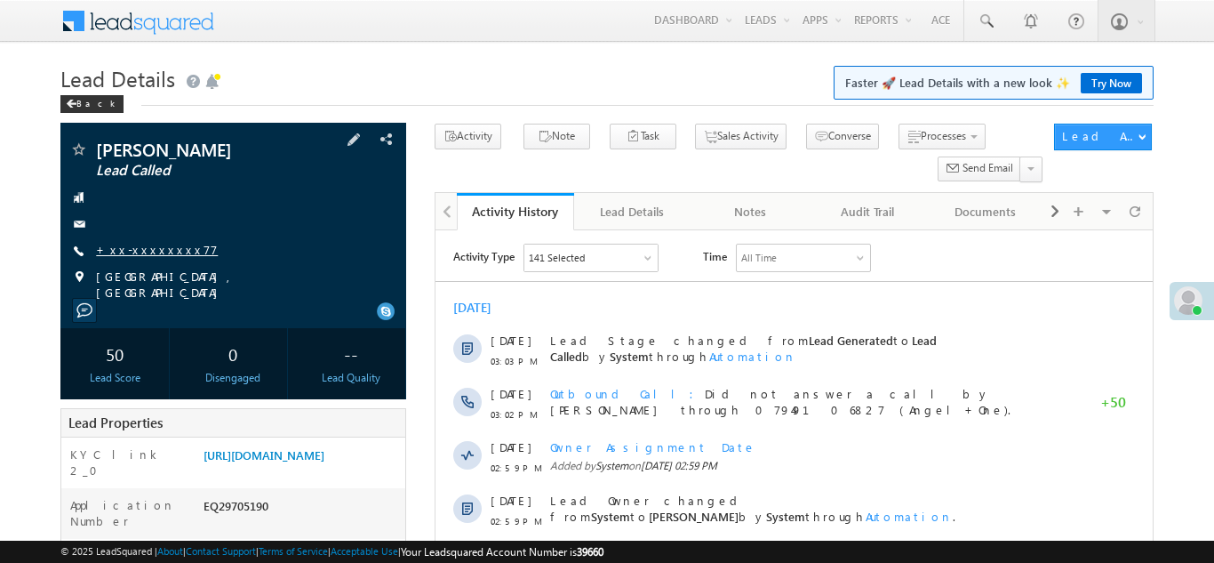
click at [146, 253] on link "+xx-xxxxxxxx77" at bounding box center [157, 249] width 122 height 15
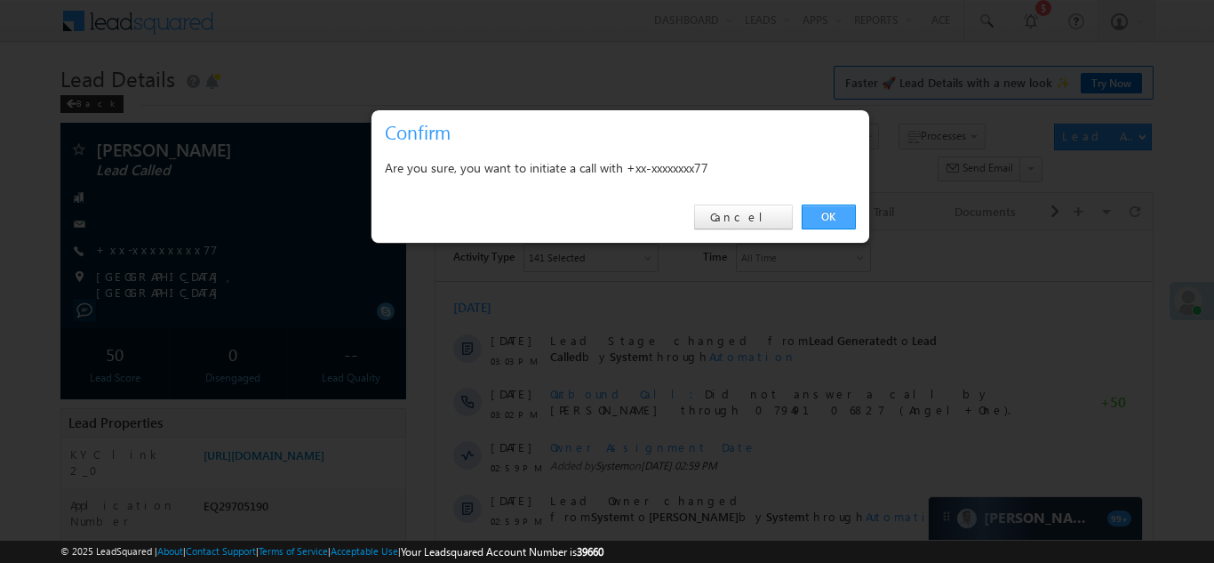
click at [832, 210] on link "OK" at bounding box center [829, 216] width 54 height 25
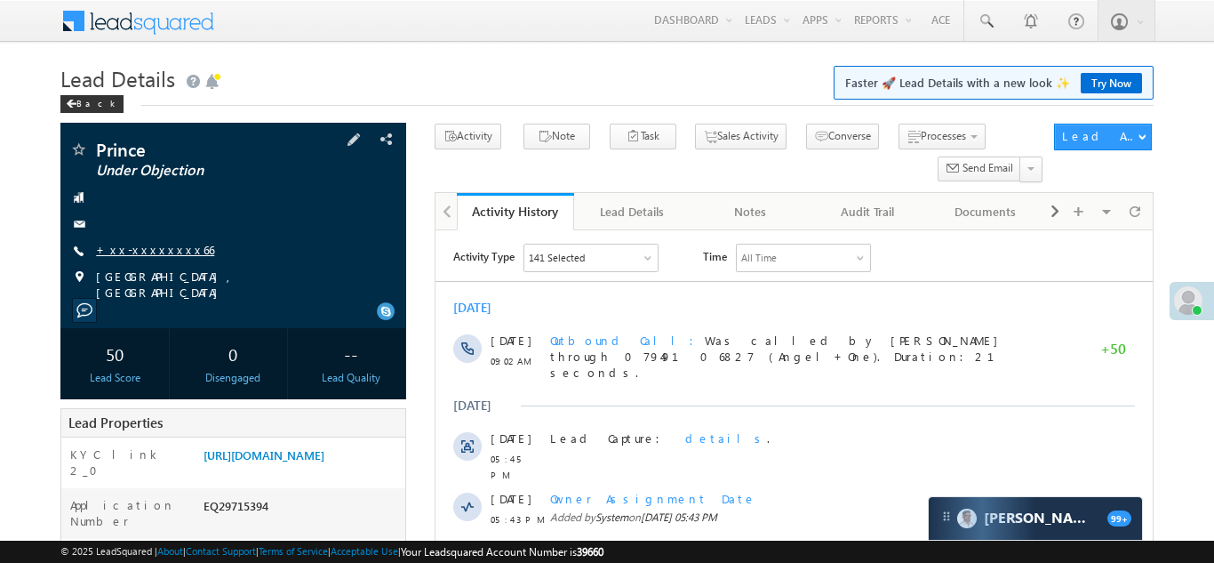
click at [141, 249] on link "+xx-xxxxxxxx66" at bounding box center [155, 249] width 118 height 15
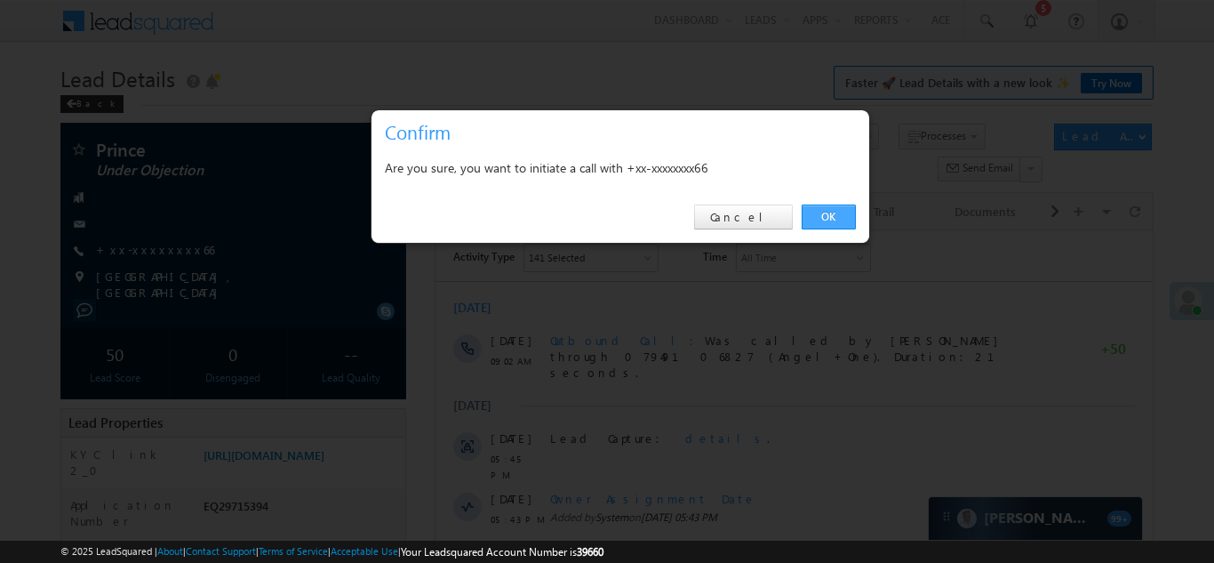
click at [826, 215] on link "OK" at bounding box center [829, 216] width 54 height 25
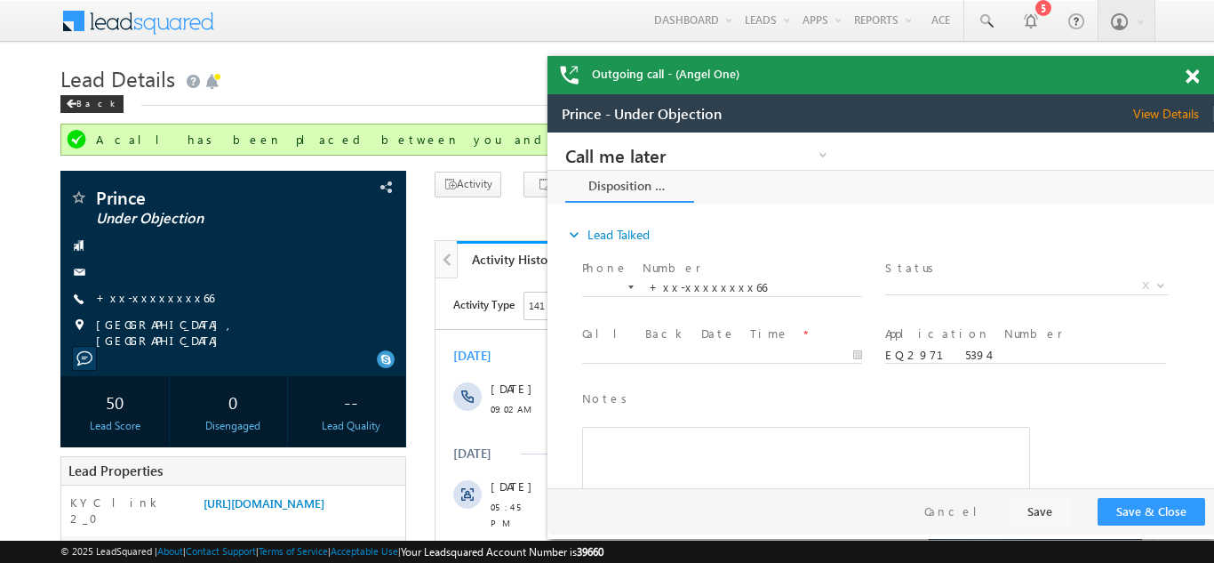
click at [1193, 75] on span at bounding box center [1192, 76] width 13 height 15
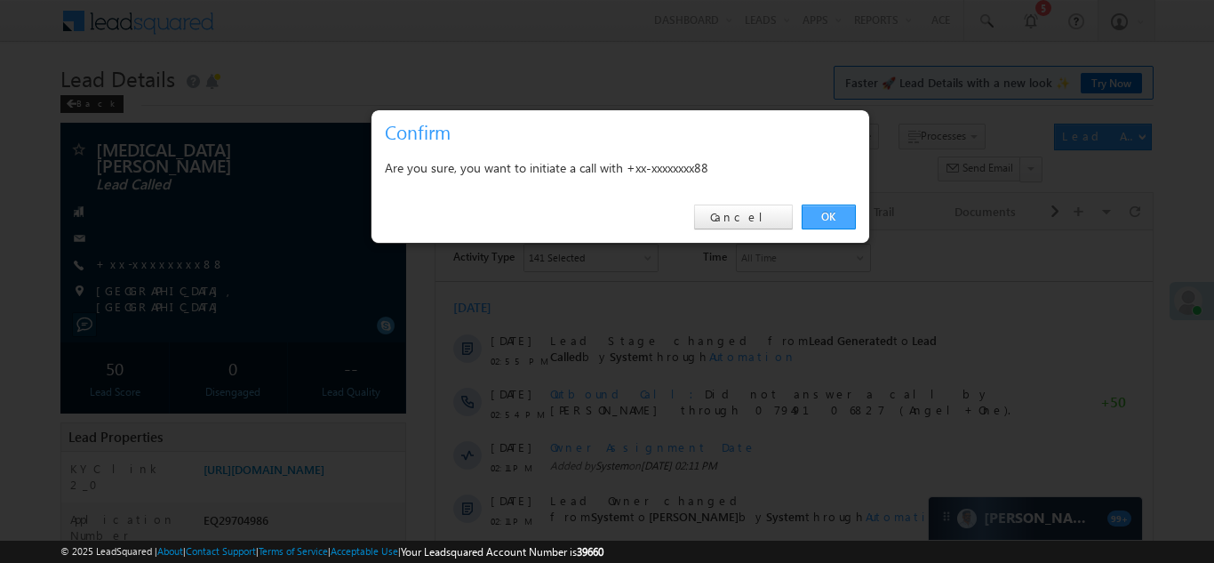
click at [825, 220] on link "OK" at bounding box center [829, 216] width 54 height 25
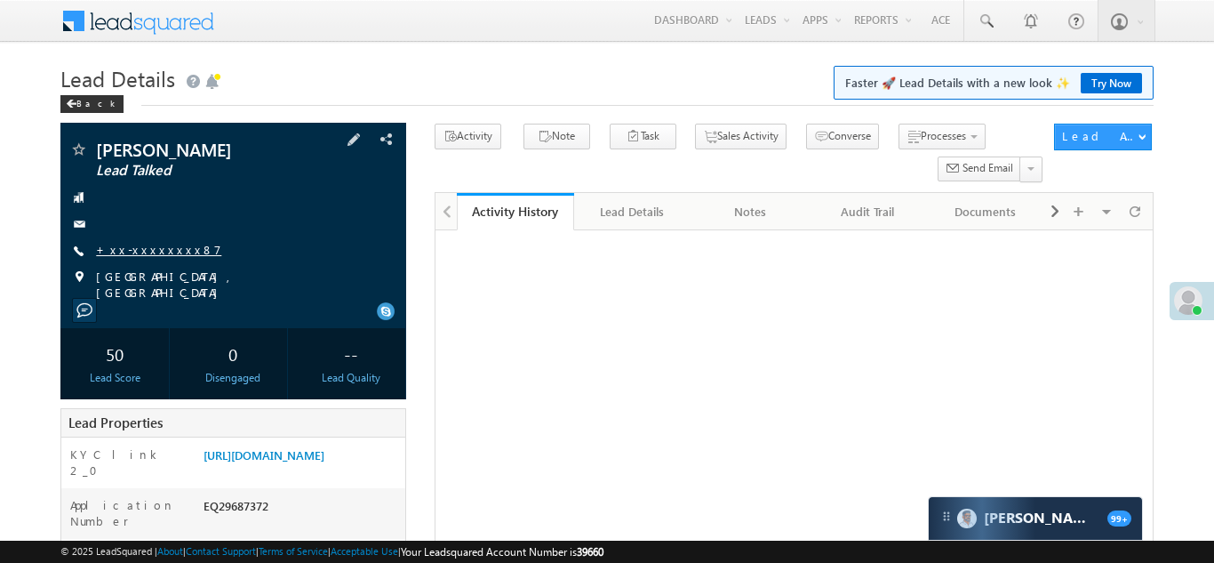
click at [146, 242] on link "+xx-xxxxxxxx87" at bounding box center [158, 249] width 125 height 15
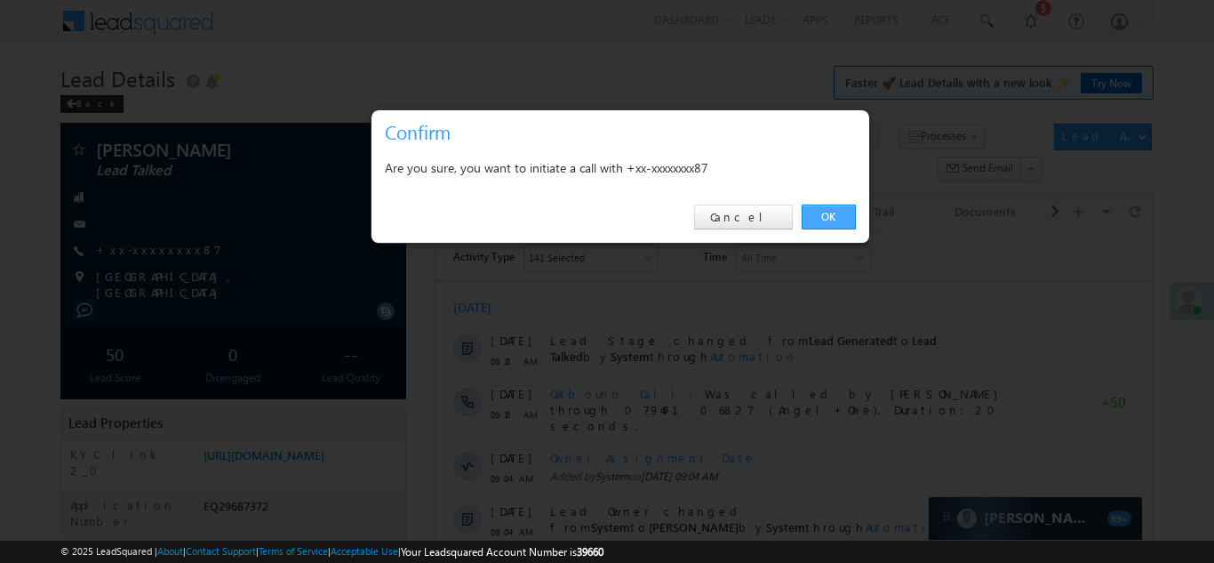
click at [822, 212] on link "OK" at bounding box center [829, 216] width 54 height 25
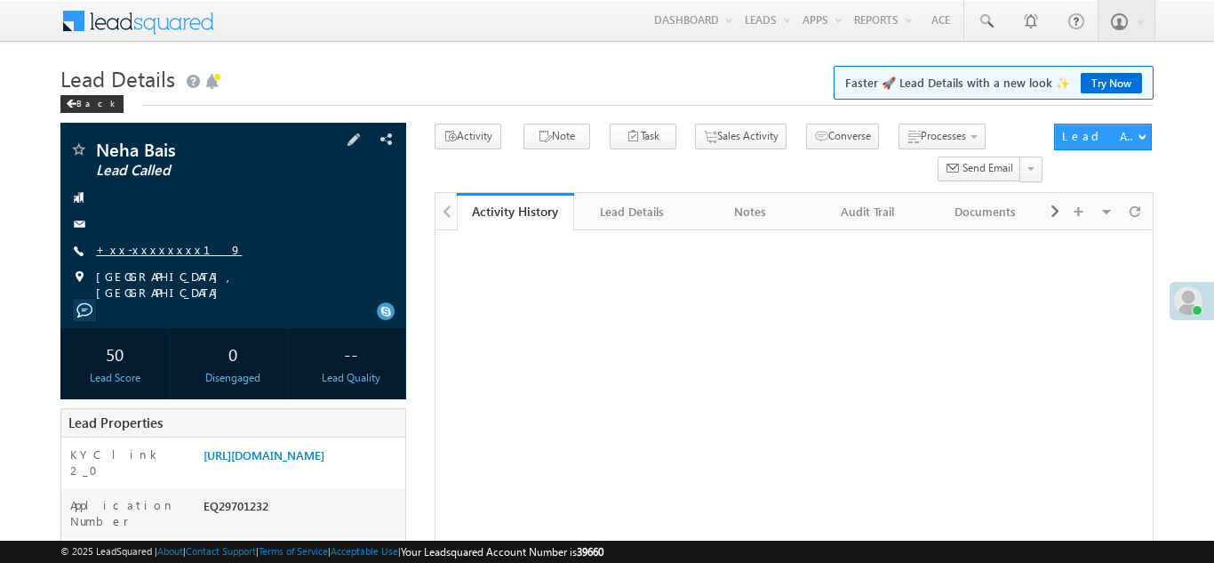
click at [147, 248] on link "+xx-xxxxxxxx19" at bounding box center [169, 249] width 146 height 15
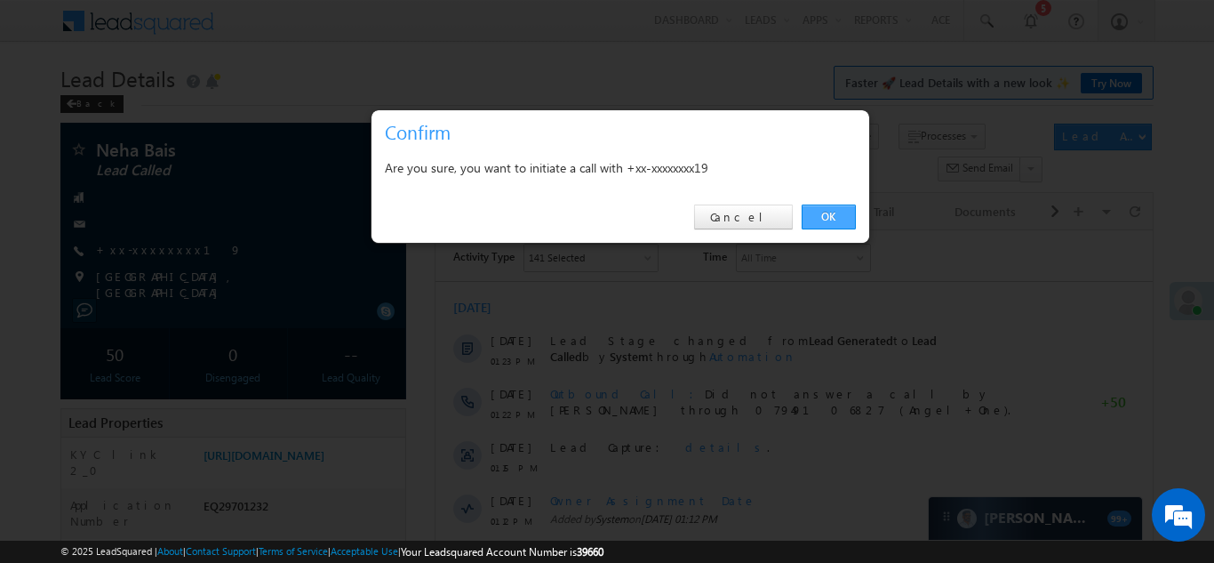
click at [824, 218] on link "OK" at bounding box center [829, 216] width 54 height 25
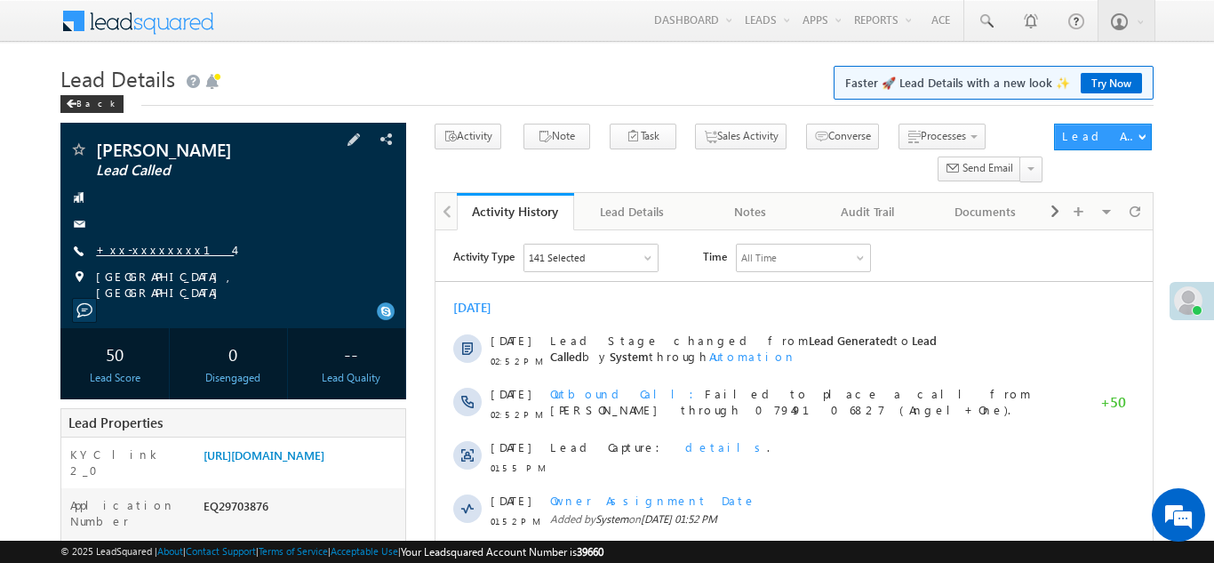
click at [144, 252] on link "+xx-xxxxxxxx14" at bounding box center [165, 249] width 138 height 15
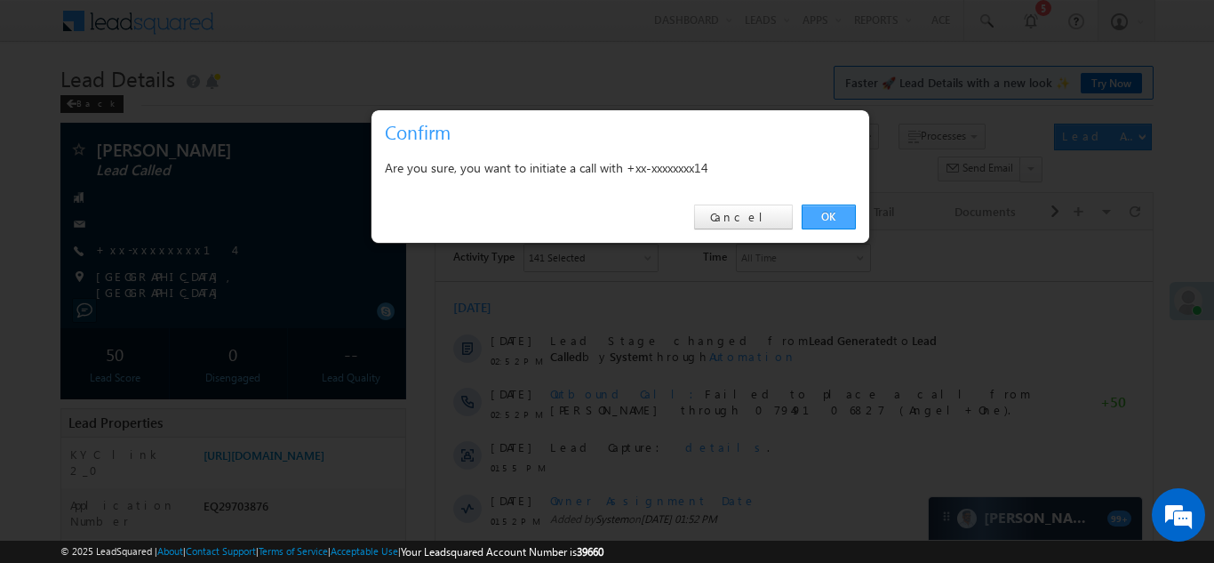
click at [832, 213] on link "OK" at bounding box center [829, 216] width 54 height 25
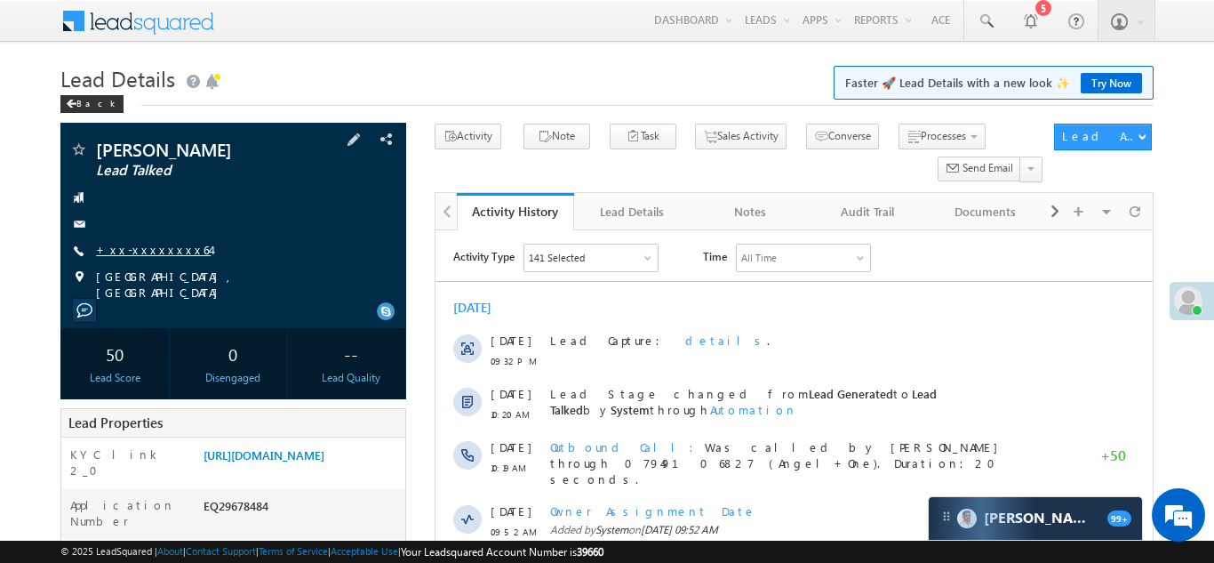
click at [148, 247] on link "+xx-xxxxxxxx64" at bounding box center [153, 249] width 115 height 15
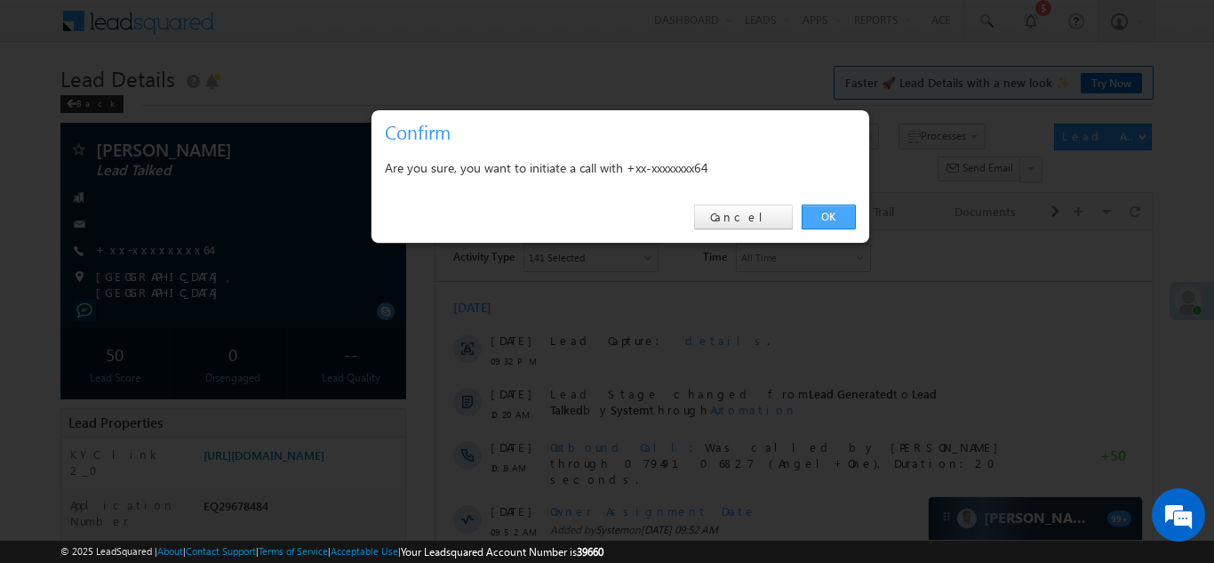
click at [821, 214] on link "OK" at bounding box center [829, 216] width 54 height 25
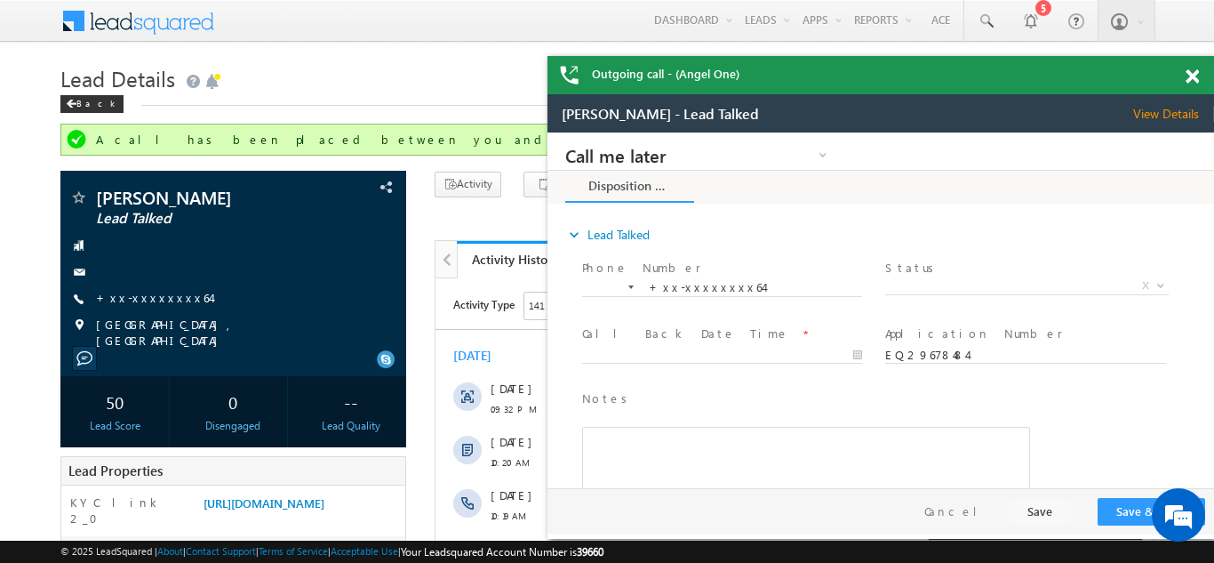
click at [1190, 81] on span at bounding box center [1192, 76] width 13 height 15
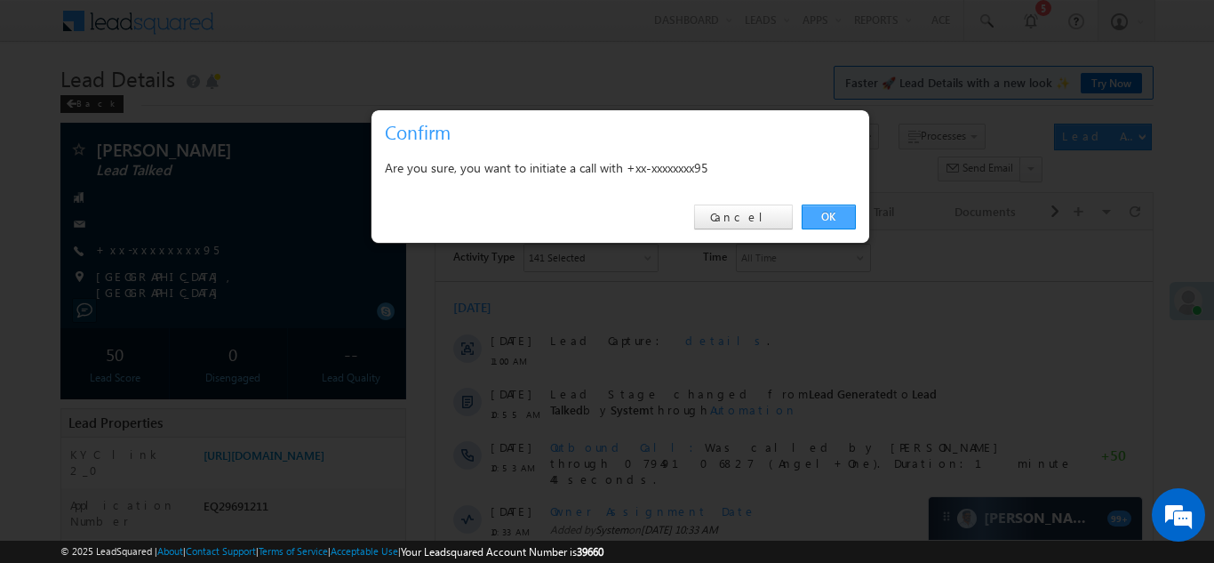
click at [824, 210] on link "OK" at bounding box center [829, 216] width 54 height 25
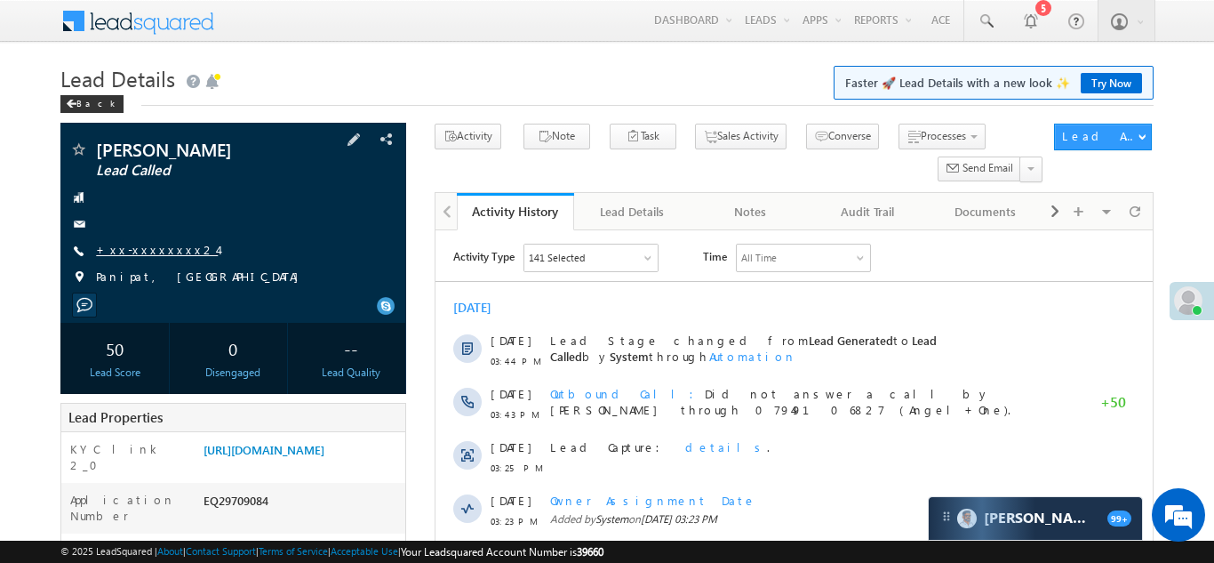
click at [137, 247] on link "+xx-xxxxxxxx24" at bounding box center [157, 249] width 122 height 15
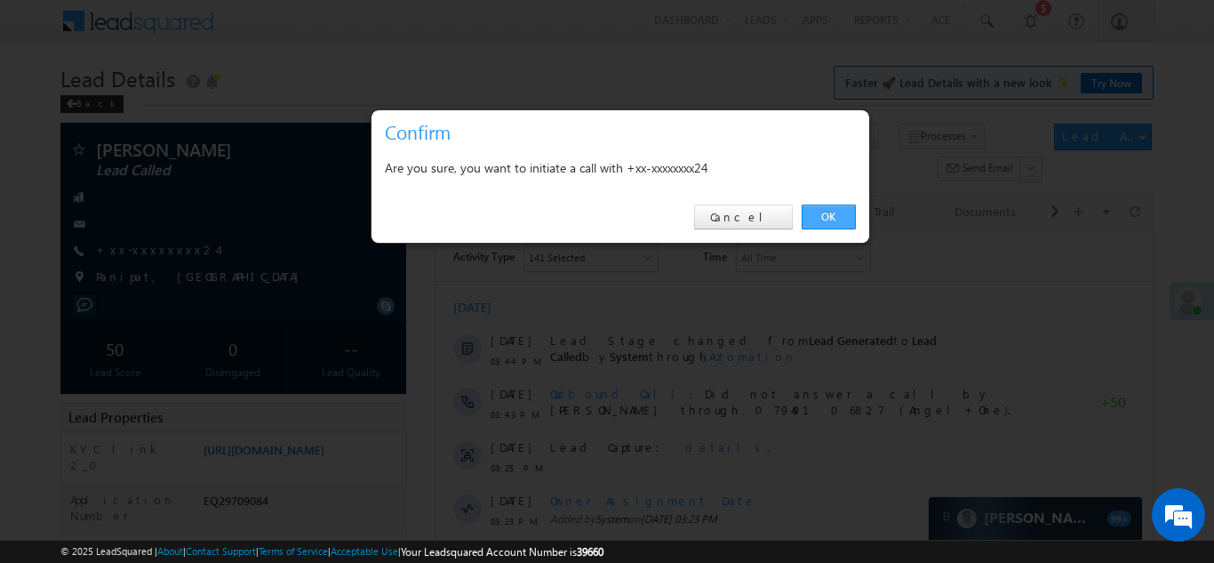
click at [821, 212] on link "OK" at bounding box center [829, 216] width 54 height 25
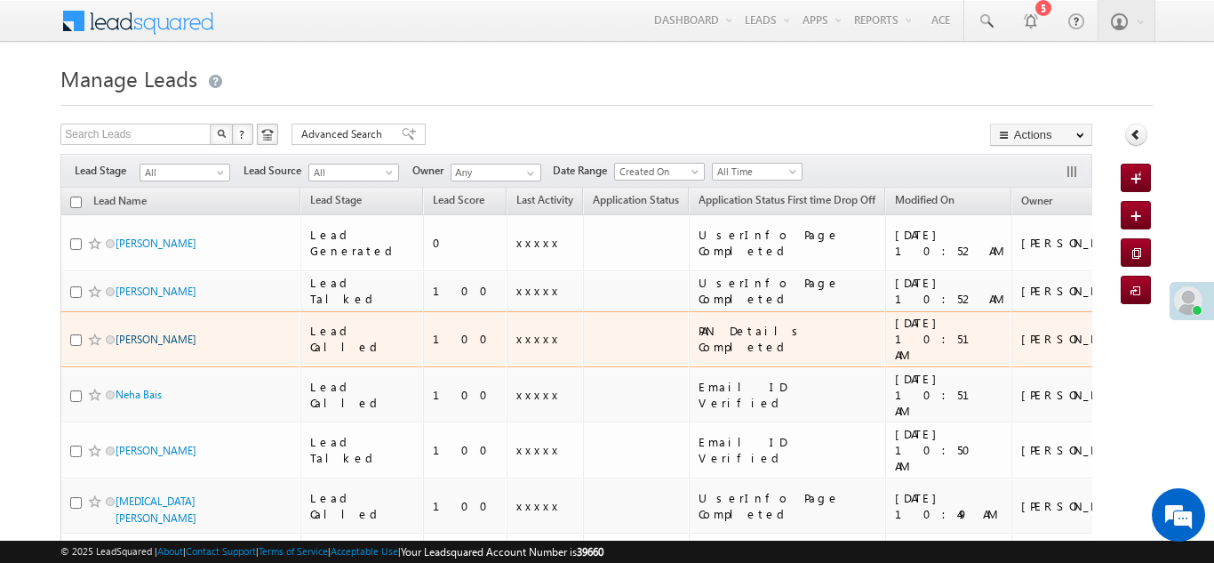
click at [147, 333] on link "rajat somkuwar" at bounding box center [156, 339] width 81 height 13
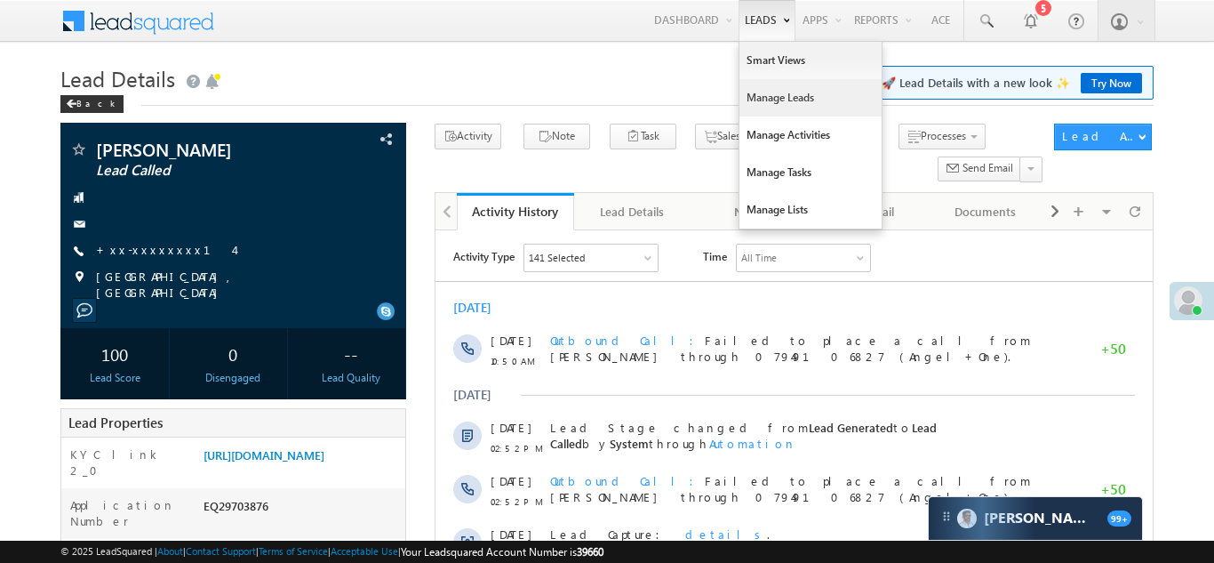
click at [764, 99] on link "Manage Leads" at bounding box center [811, 97] width 142 height 37
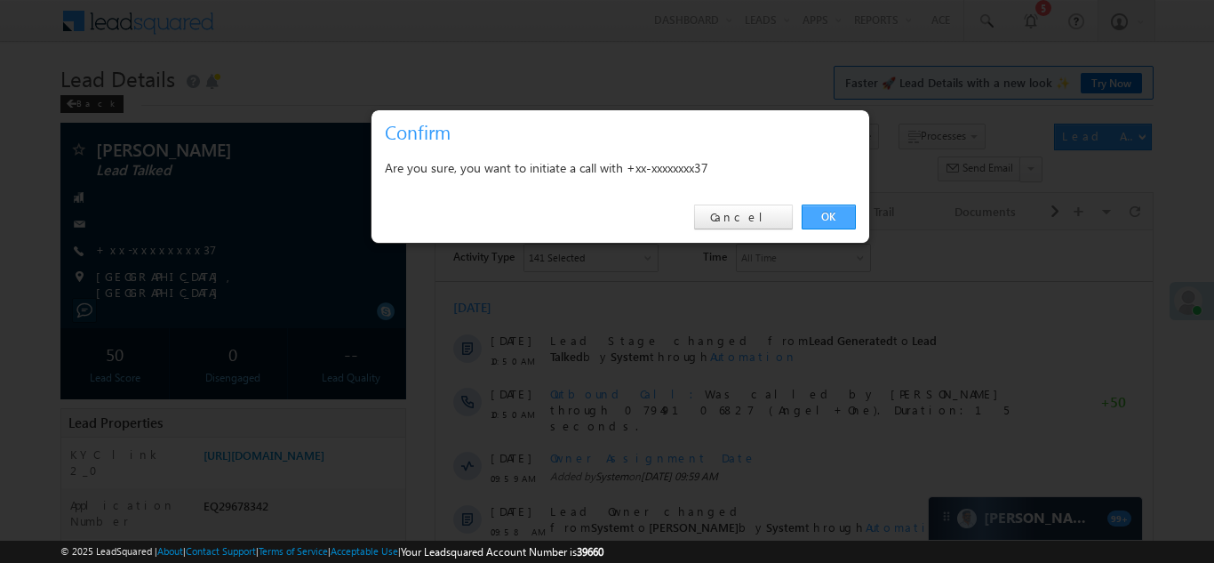
click at [812, 218] on link "OK" at bounding box center [829, 216] width 54 height 25
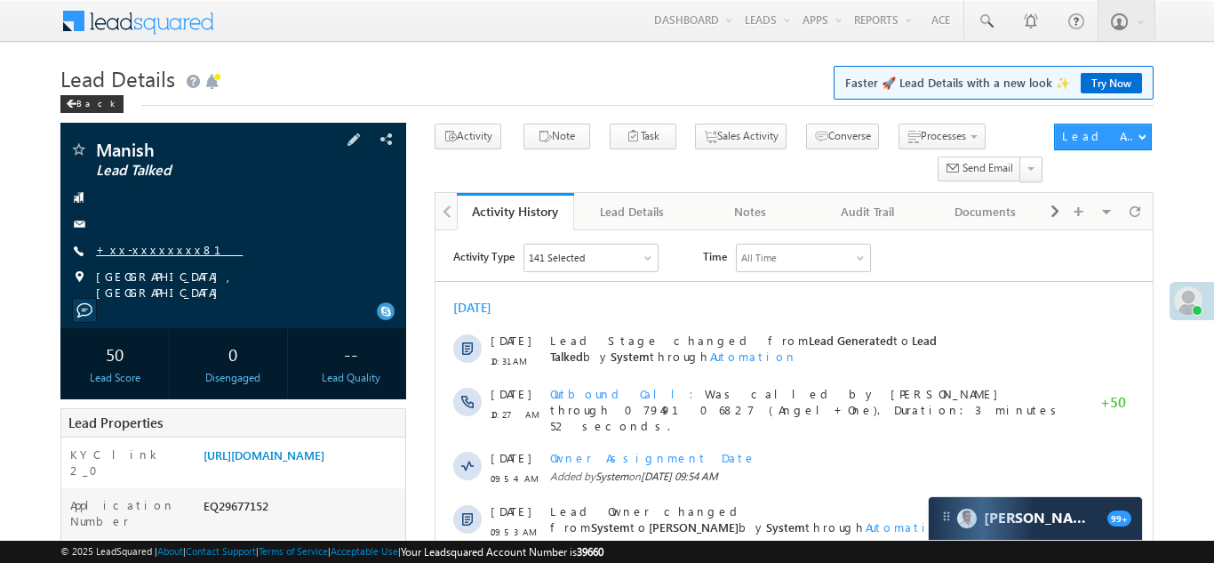
click at [136, 247] on link "+xx-xxxxxxxx81" at bounding box center [169, 249] width 147 height 15
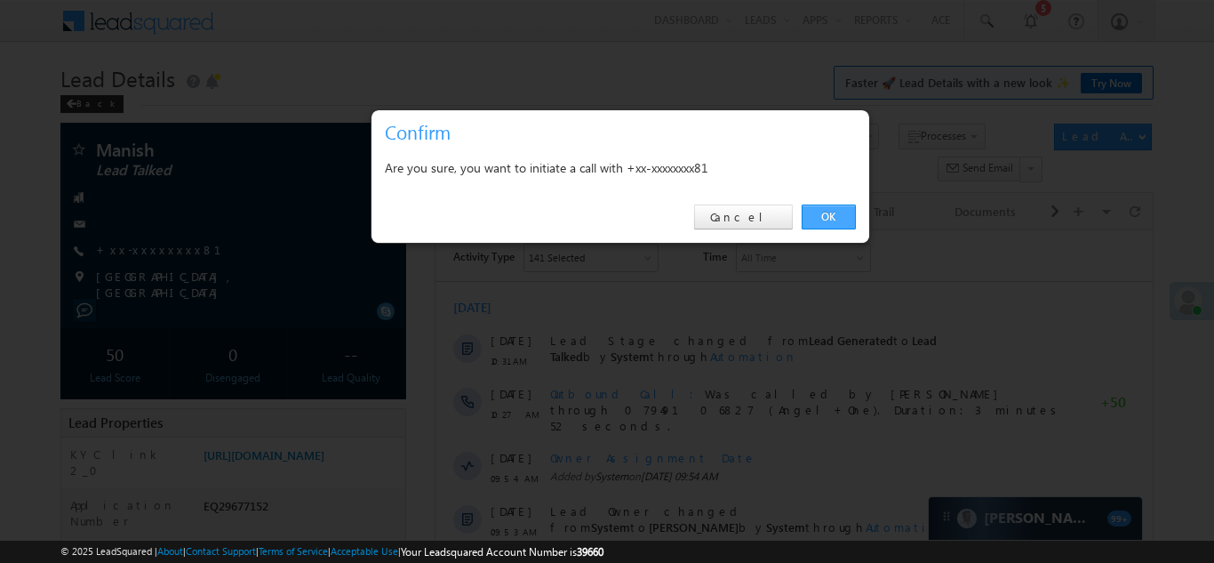
click at [828, 212] on link "OK" at bounding box center [829, 216] width 54 height 25
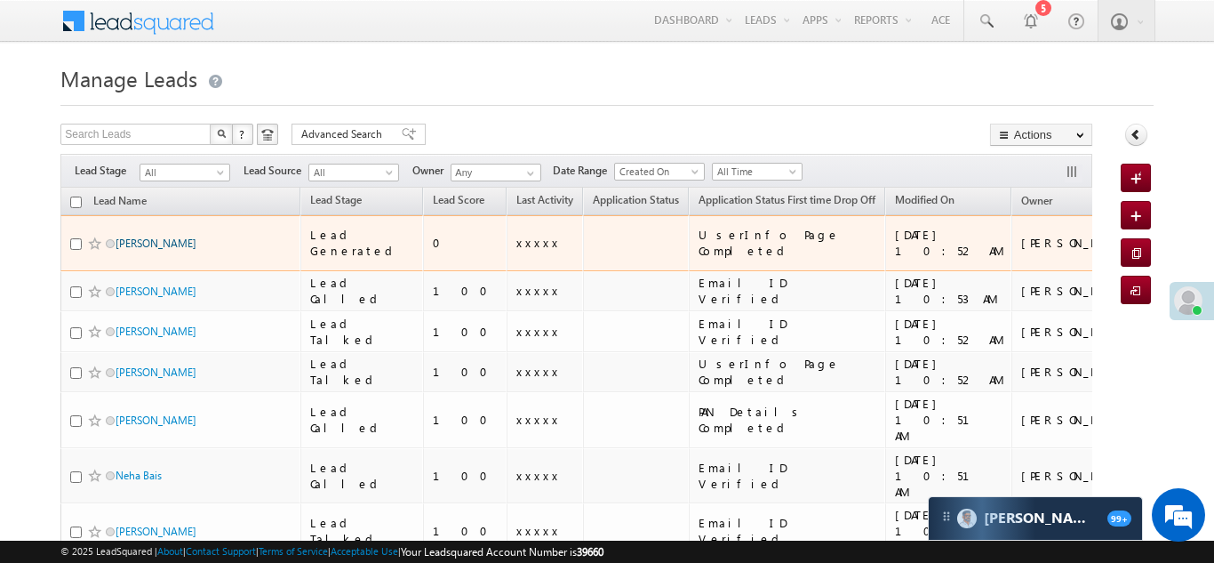
click at [173, 236] on link "[PERSON_NAME]" at bounding box center [156, 242] width 81 height 13
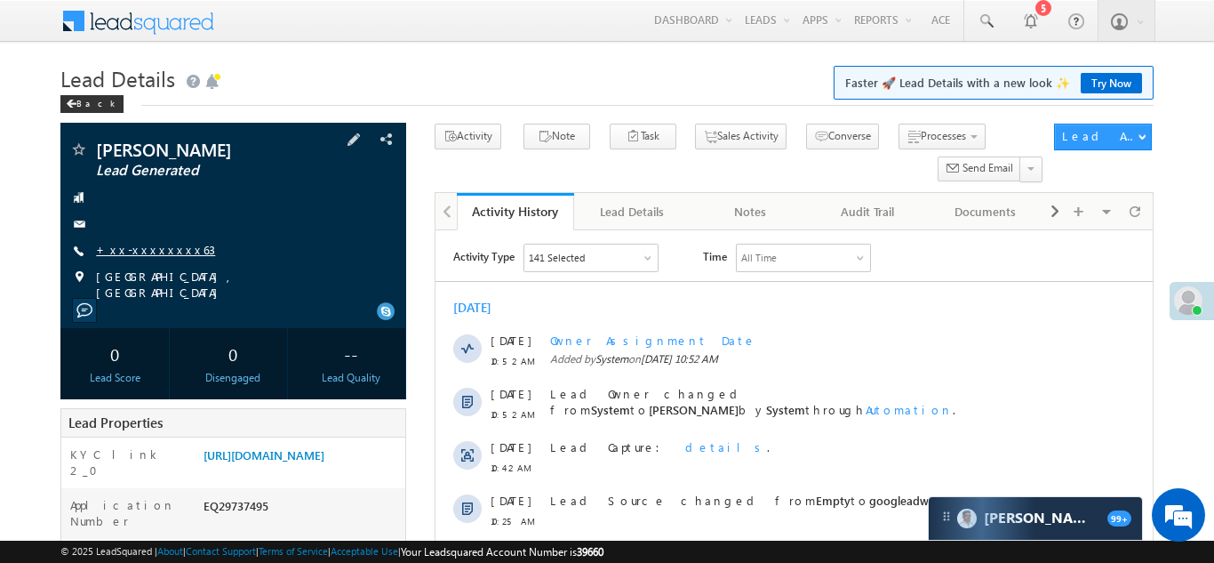
click at [164, 247] on link "+xx-xxxxxxxx63" at bounding box center [155, 249] width 119 height 15
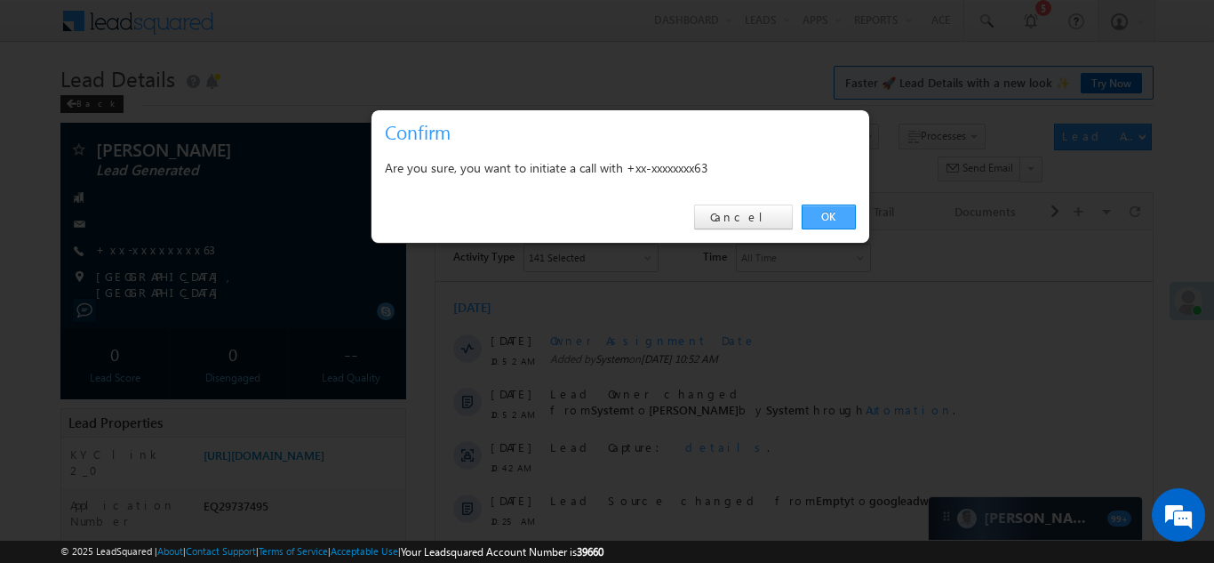
click at [839, 214] on link "OK" at bounding box center [829, 216] width 54 height 25
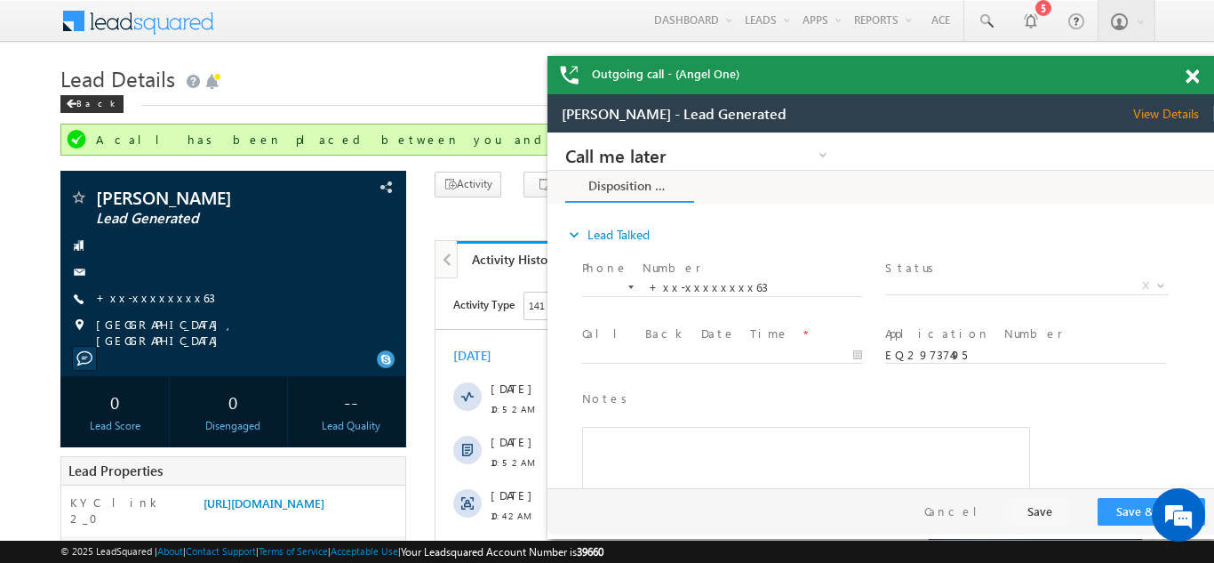
click at [1195, 76] on span at bounding box center [1192, 76] width 13 height 15
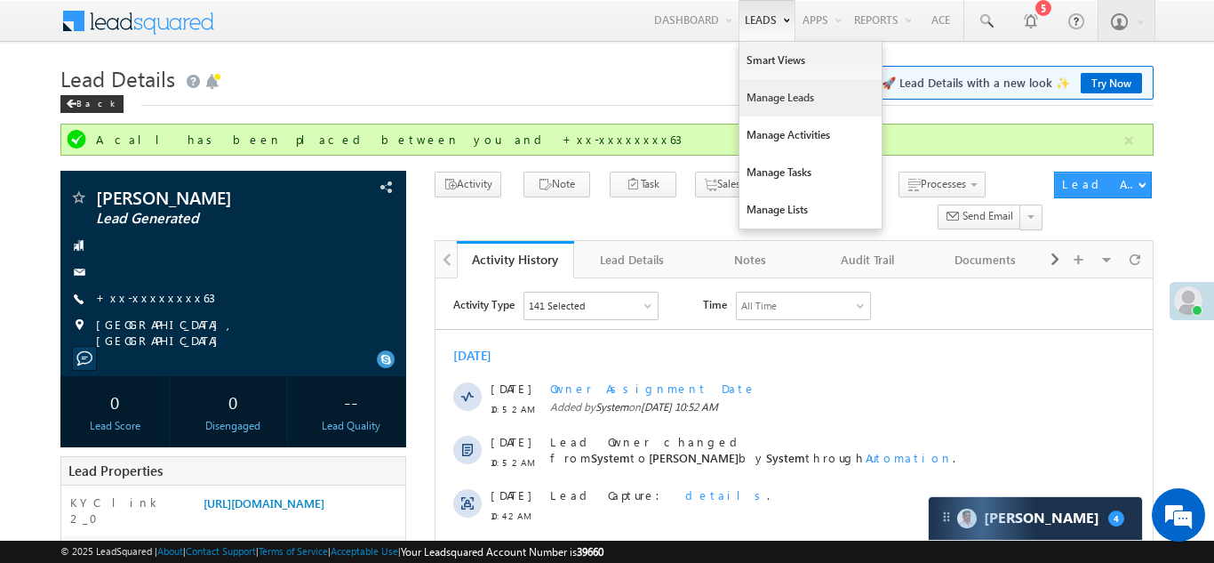
click at [759, 104] on link "Manage Leads" at bounding box center [811, 97] width 142 height 37
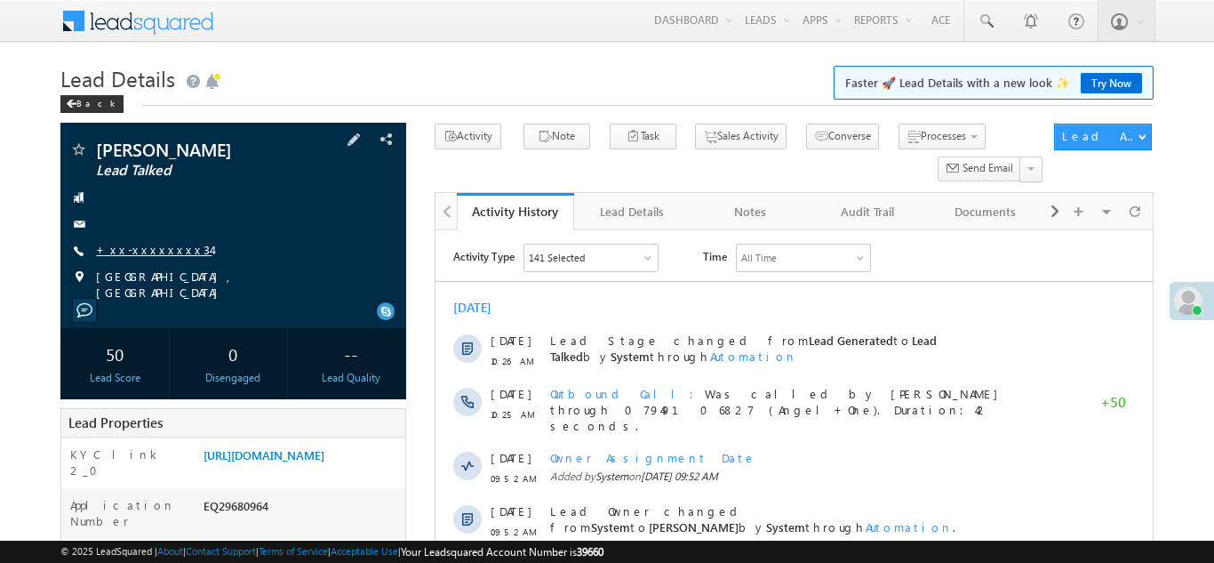
click at [146, 242] on link "+xx-xxxxxxxx34" at bounding box center [154, 249] width 116 height 15
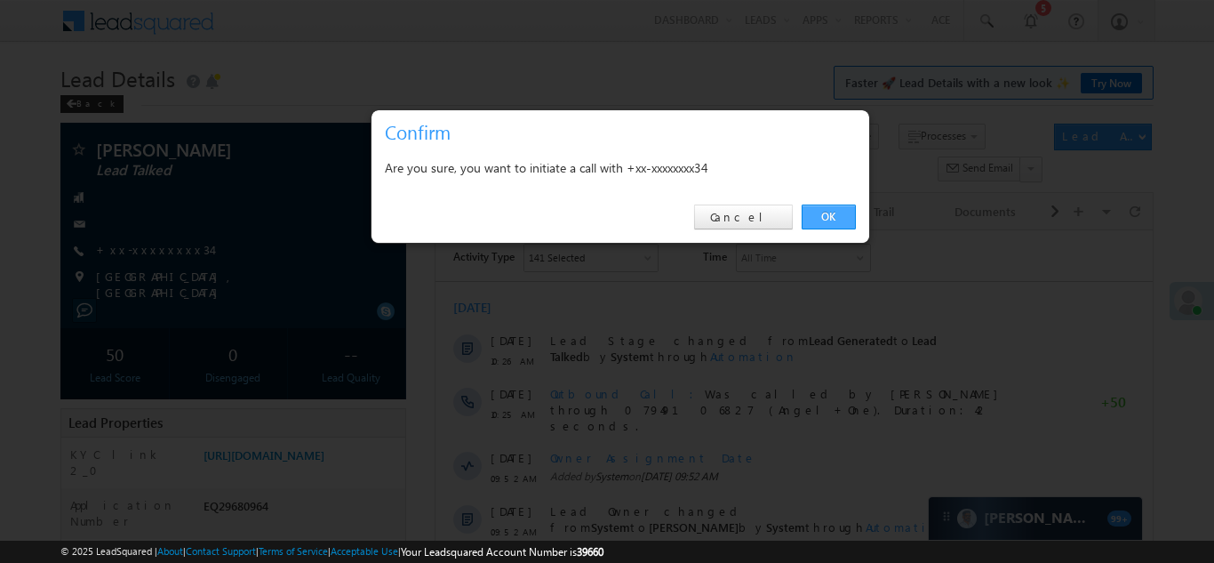
click at [845, 212] on link "OK" at bounding box center [829, 216] width 54 height 25
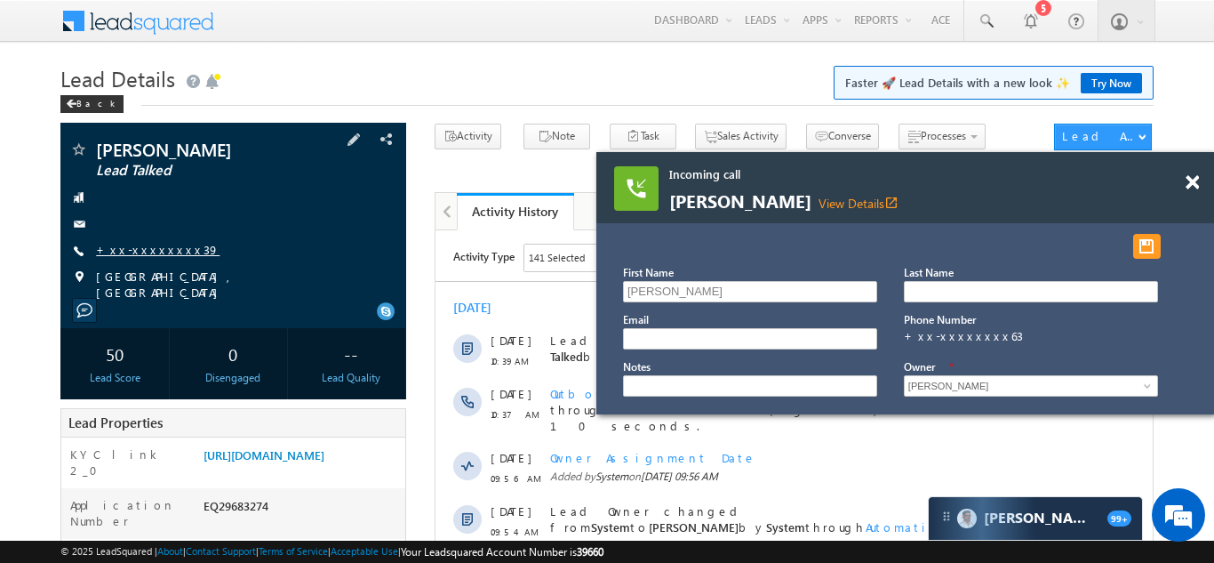
click at [129, 252] on link "+xx-xxxxxxxx39" at bounding box center [158, 249] width 124 height 15
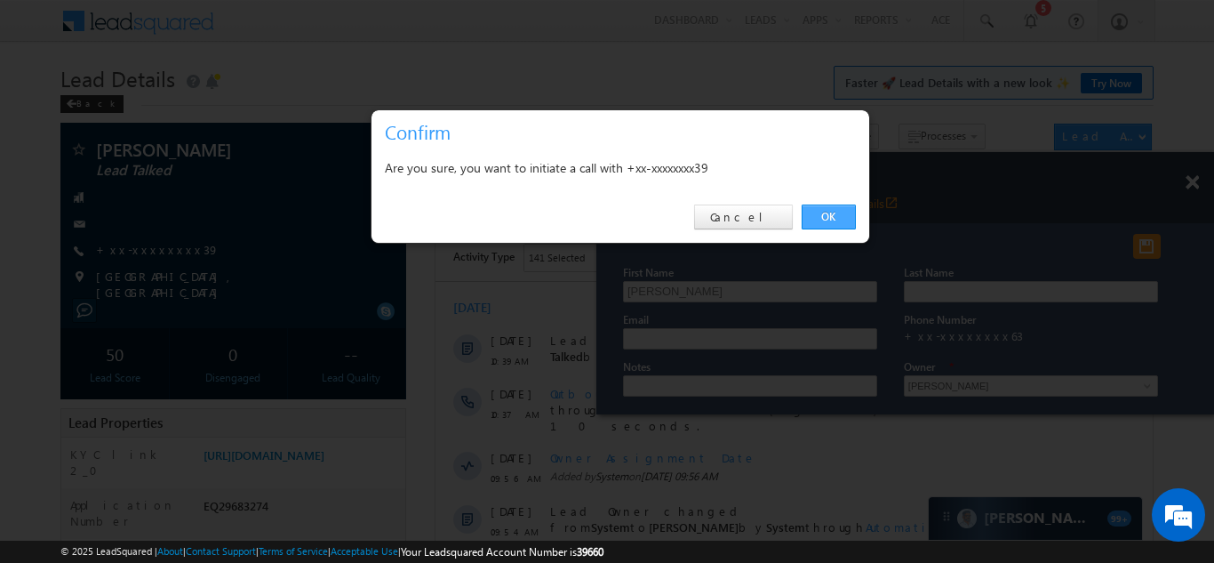
click at [836, 213] on link "OK" at bounding box center [829, 216] width 54 height 25
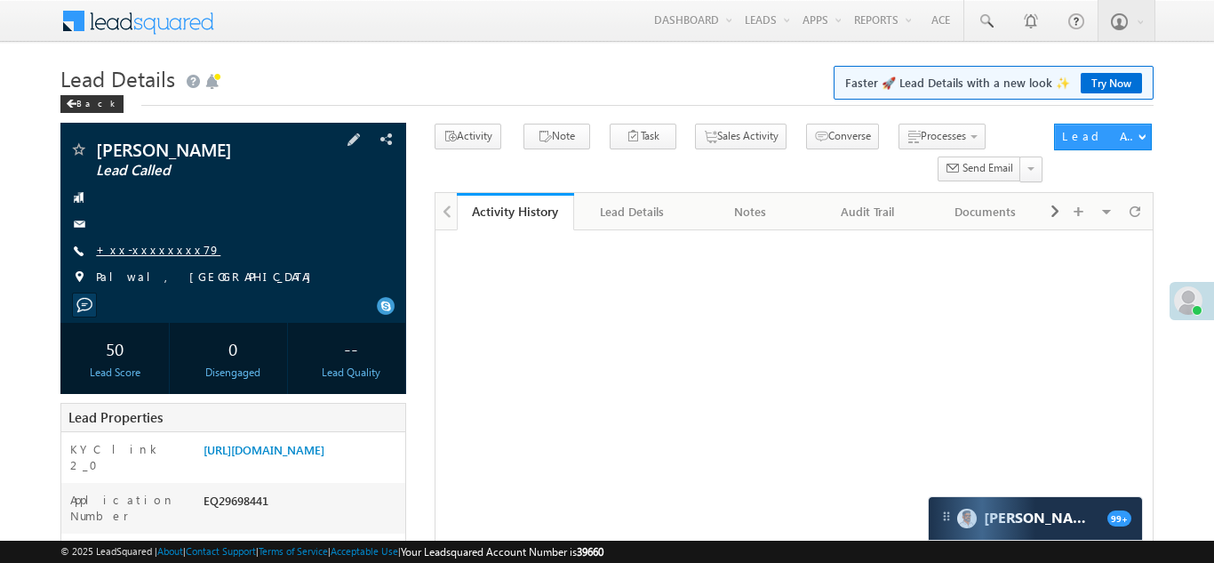
click at [145, 253] on link "+xx-xxxxxxxx79" at bounding box center [158, 249] width 124 height 15
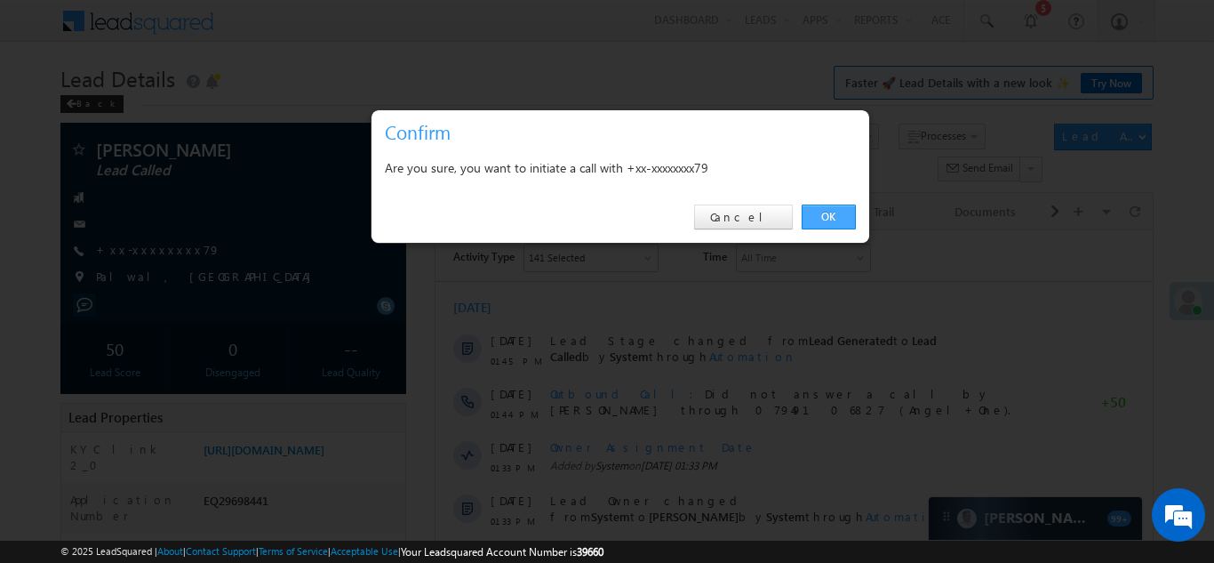
click at [833, 211] on link "OK" at bounding box center [829, 216] width 54 height 25
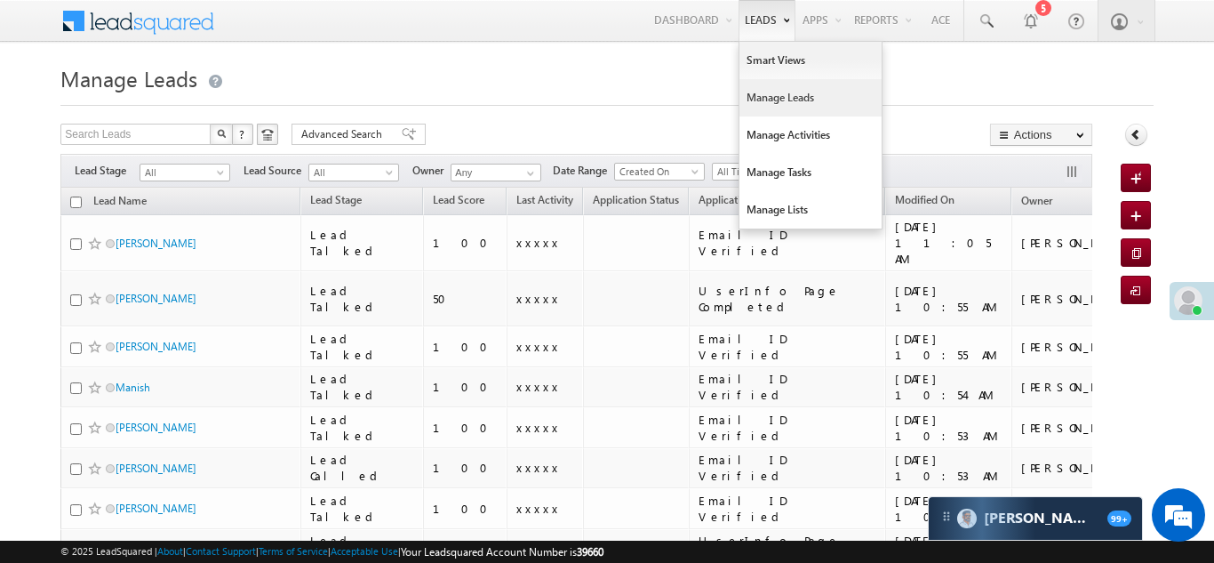
click at [747, 100] on link "Manage Leads" at bounding box center [811, 97] width 142 height 37
click at [791, 94] on link "Manage Leads" at bounding box center [811, 97] width 142 height 37
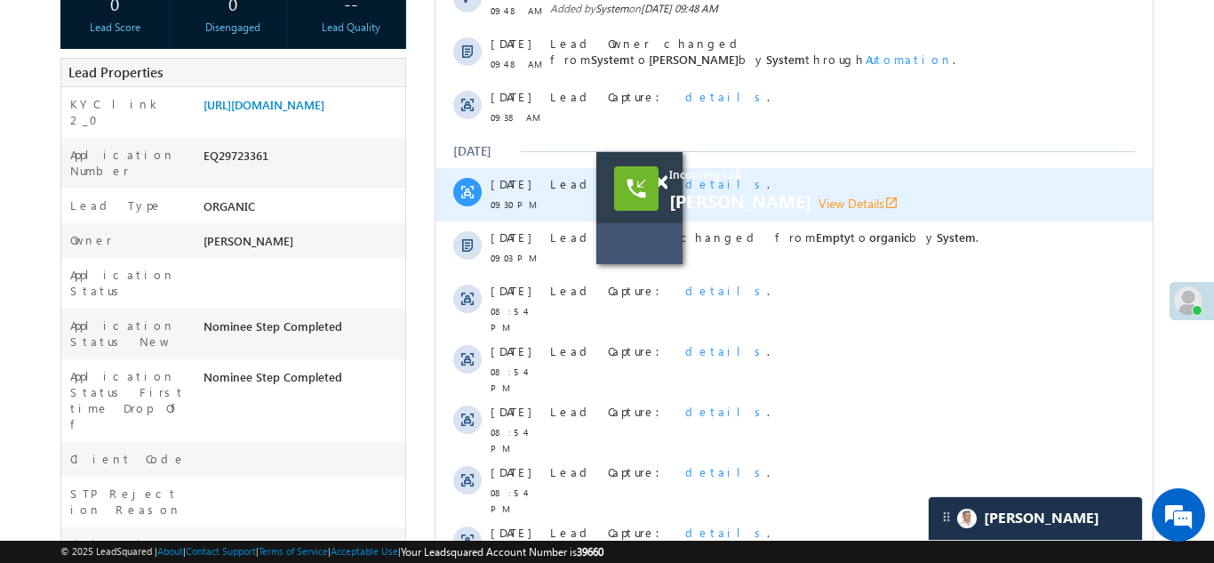
scroll to position [351, 0]
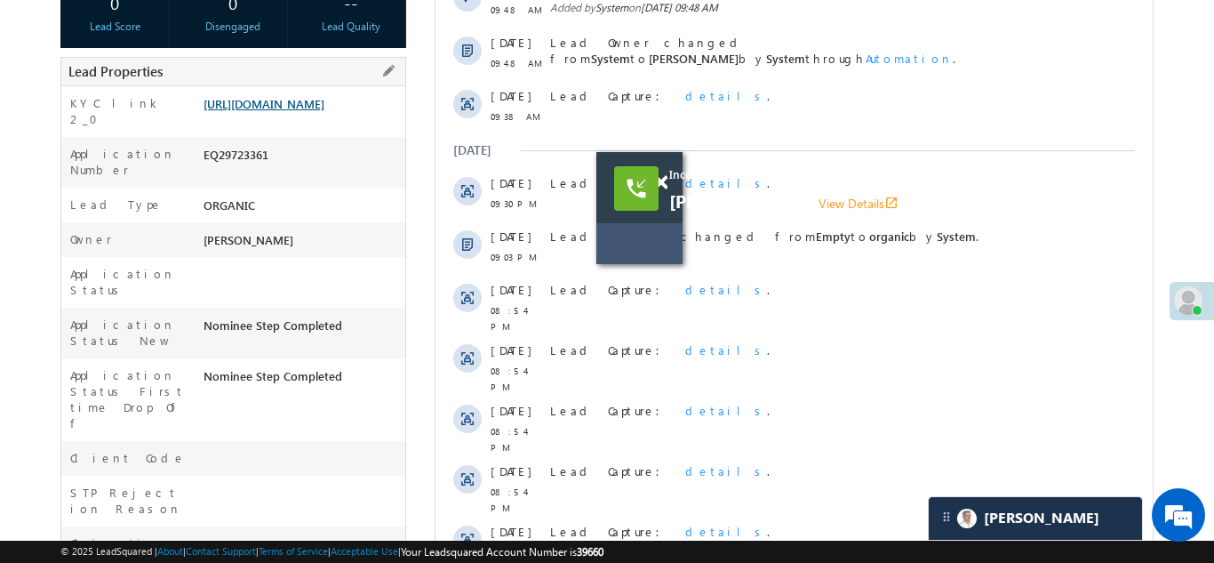
click at [324, 111] on link "https://angelbroking1-pk3em7sa.customui-test.leadsquared.com?leadId=00f74417-15…" at bounding box center [264, 103] width 121 height 15
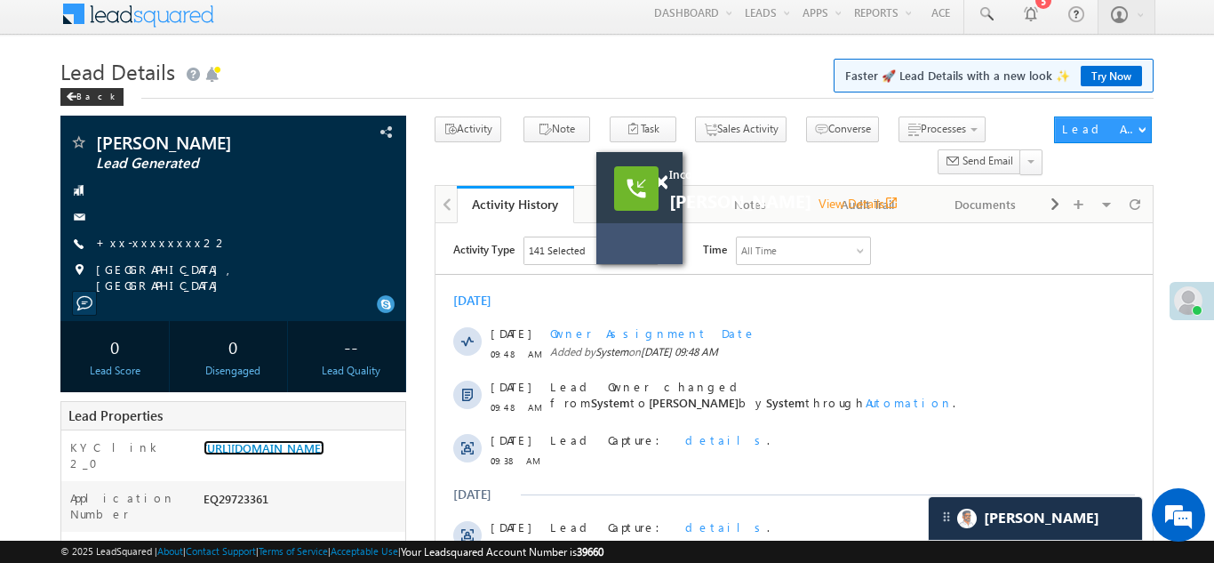
scroll to position [0, 0]
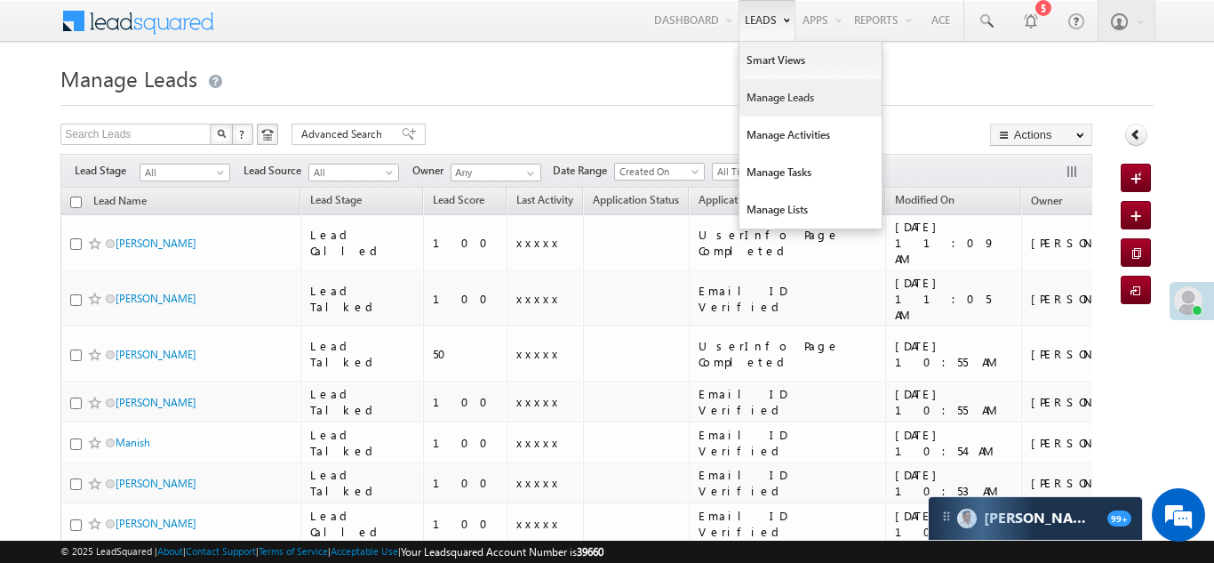
click at [763, 92] on link "Manage Leads" at bounding box center [811, 97] width 142 height 37
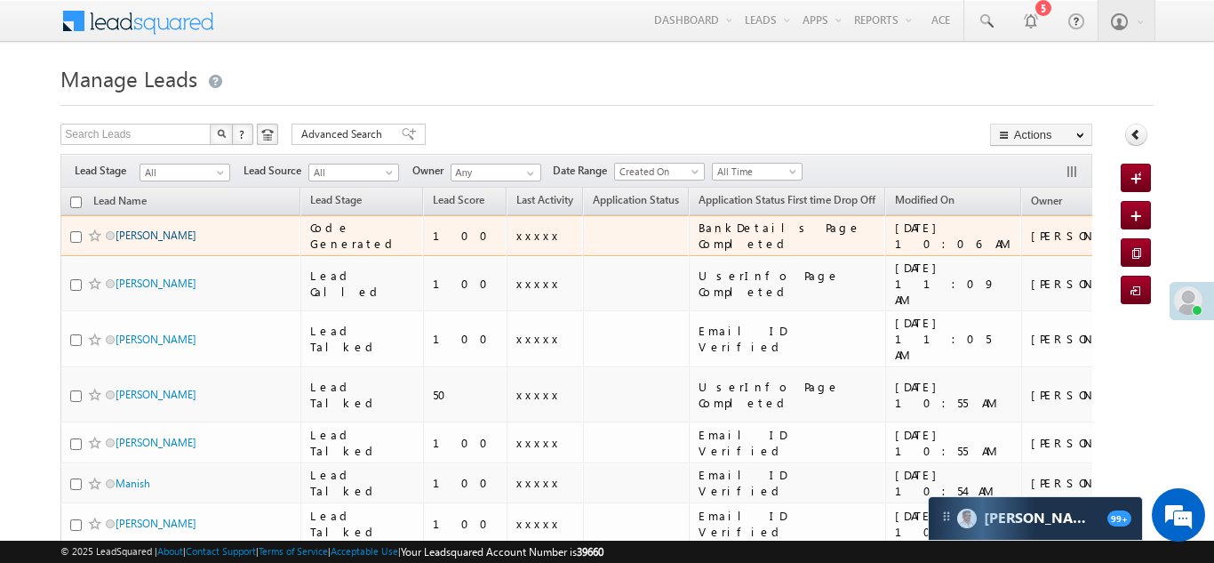
click at [138, 234] on link "Shahjad Hussain" at bounding box center [156, 234] width 81 height 13
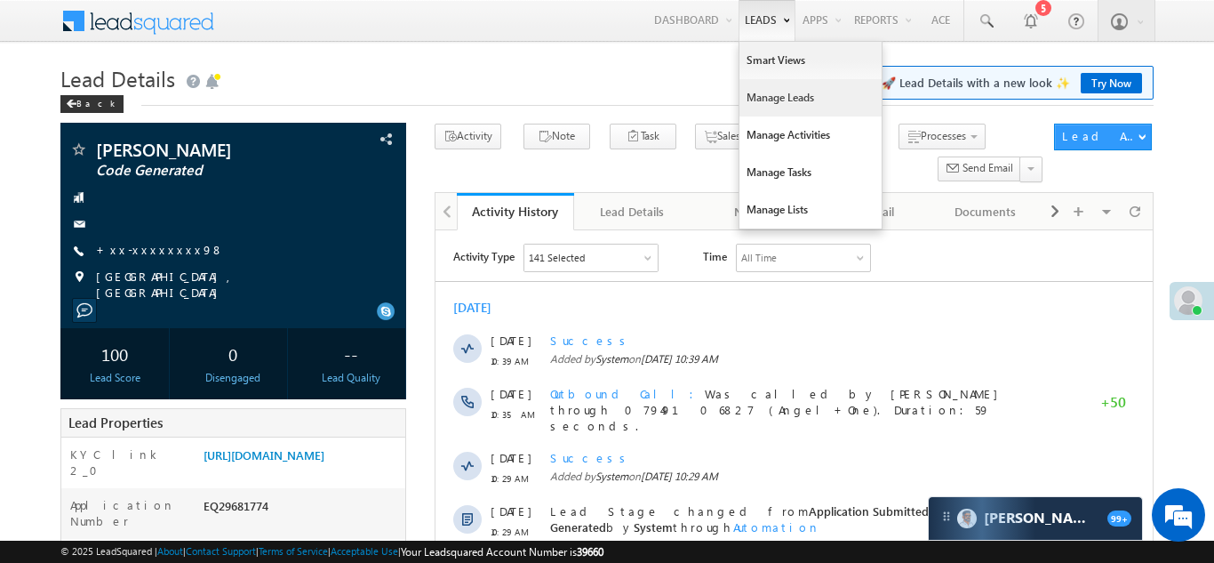
click at [763, 96] on link "Manage Leads" at bounding box center [811, 97] width 142 height 37
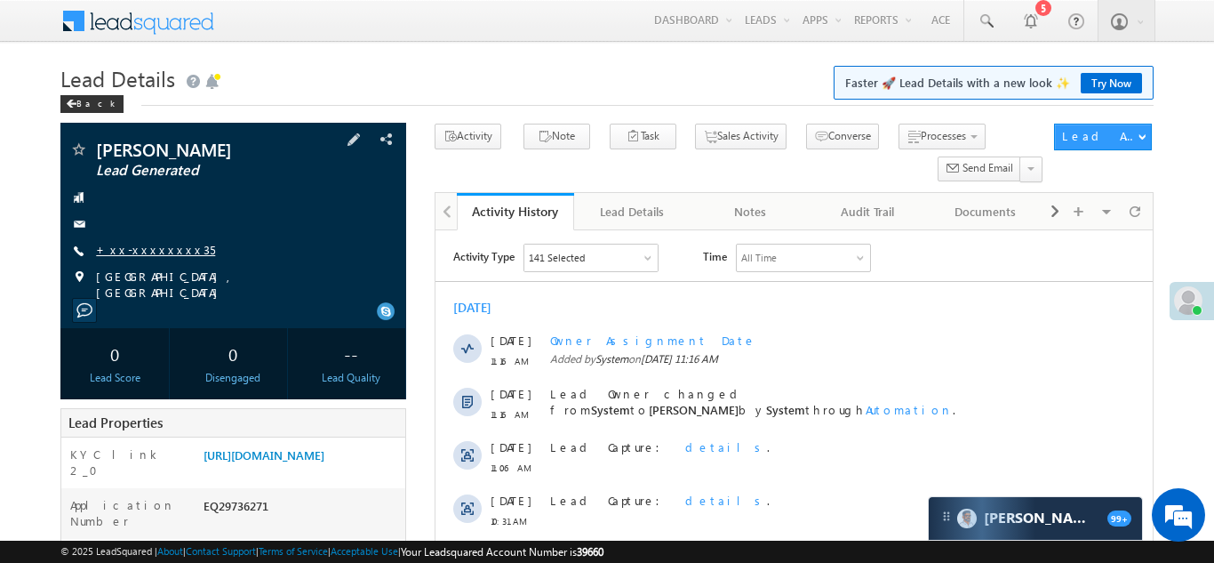
click at [146, 252] on link "+xx-xxxxxxxx35" at bounding box center [155, 249] width 119 height 15
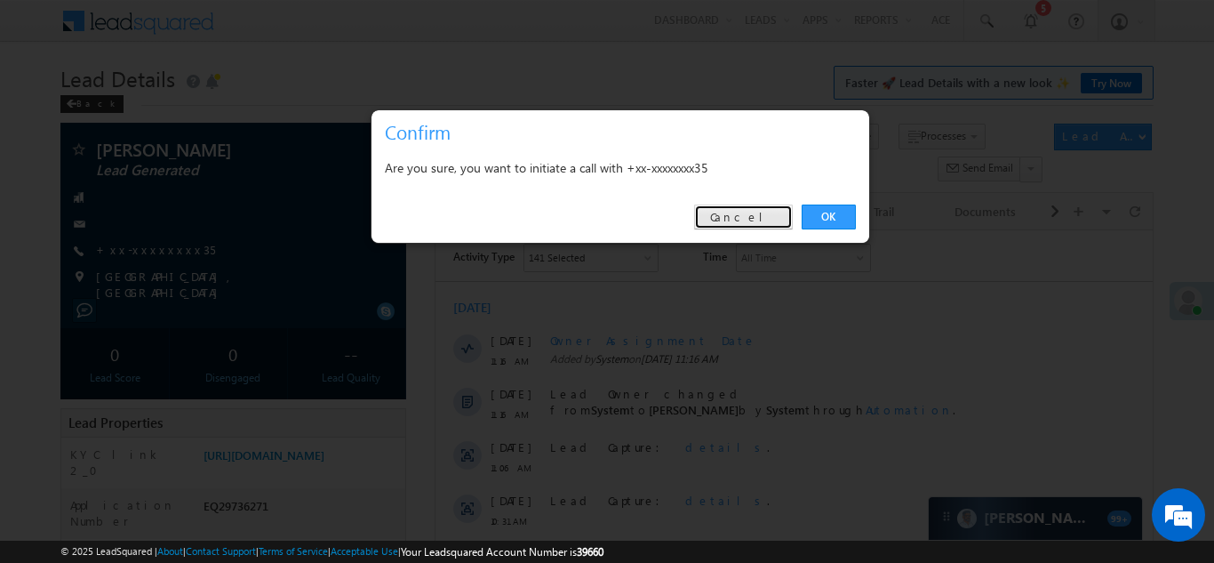
click at [755, 215] on link "Cancel" at bounding box center [743, 216] width 99 height 25
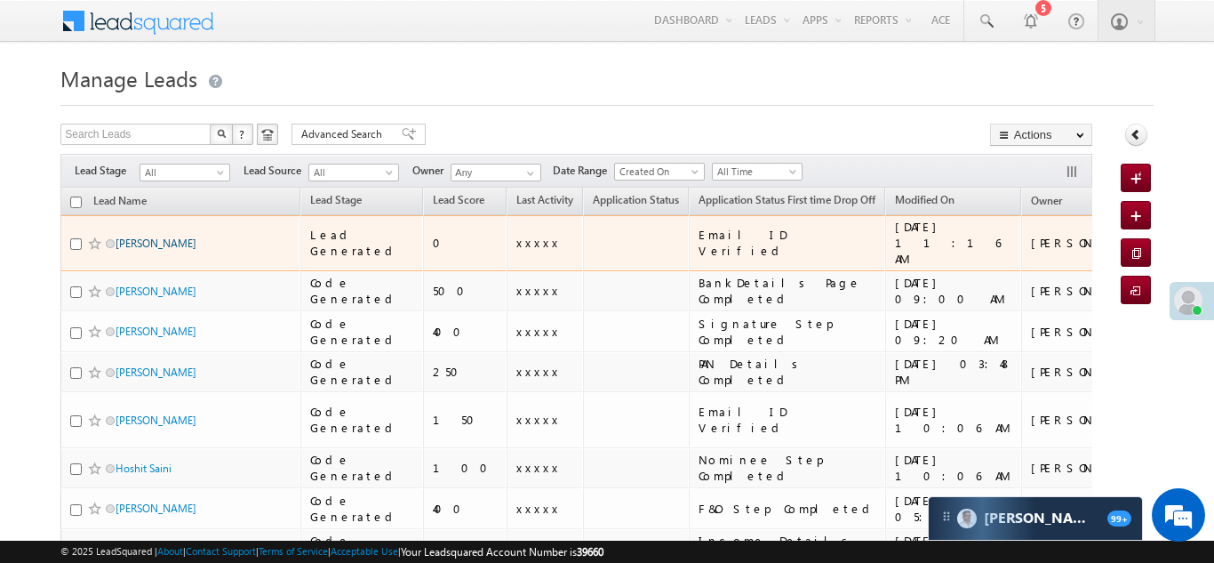
click at [137, 236] on link "[PERSON_NAME]" at bounding box center [156, 242] width 81 height 13
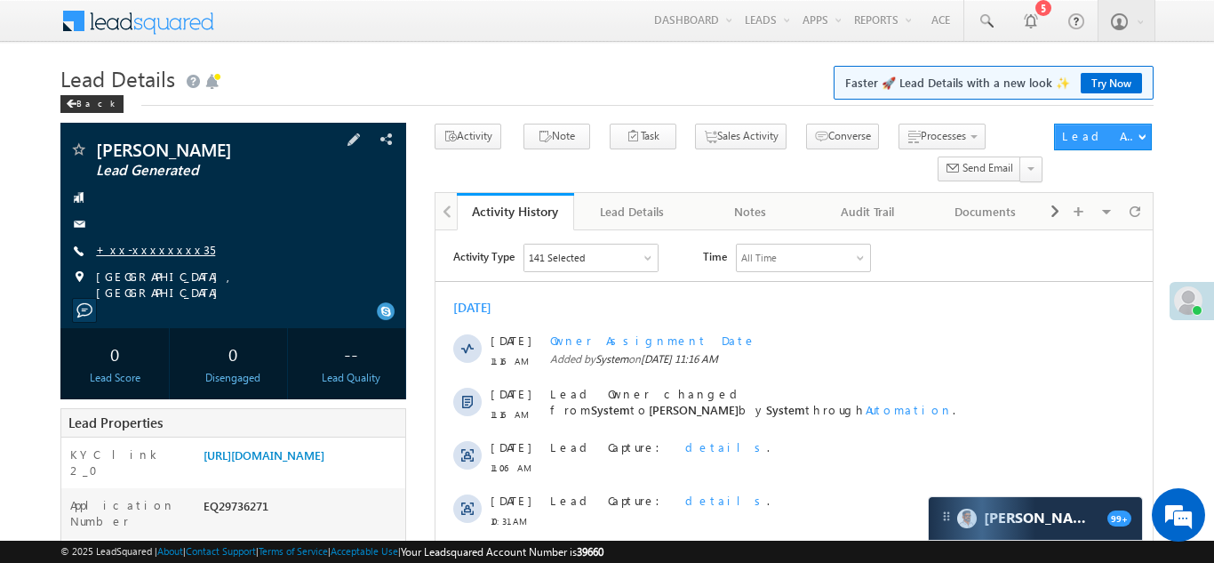
click at [143, 254] on link "+xx-xxxxxxxx35" at bounding box center [155, 249] width 119 height 15
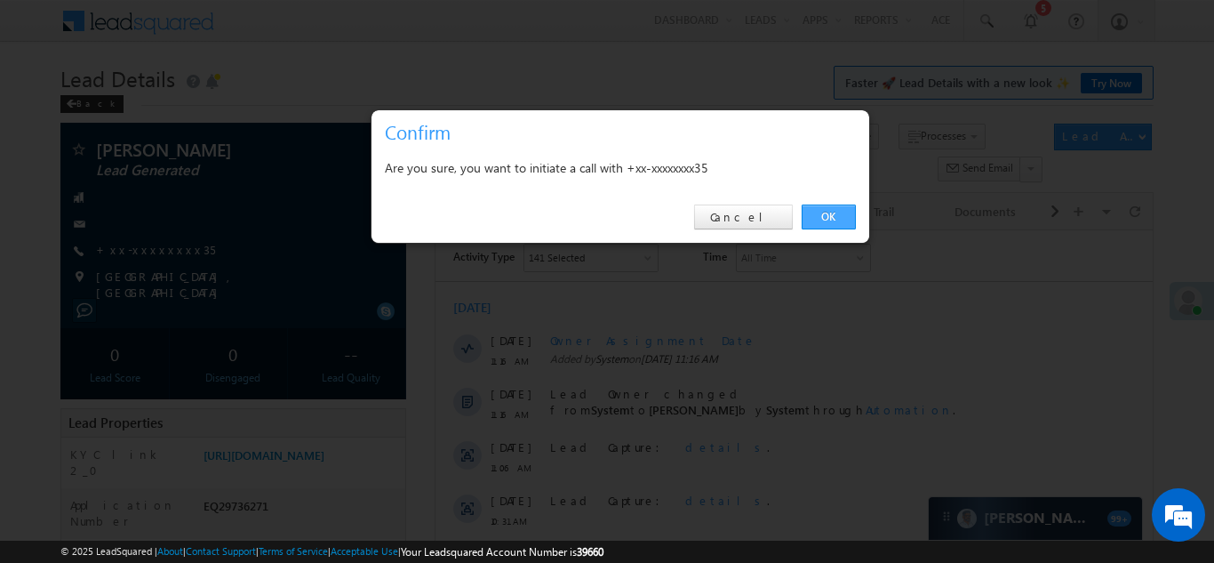
click at [824, 222] on link "OK" at bounding box center [829, 216] width 54 height 25
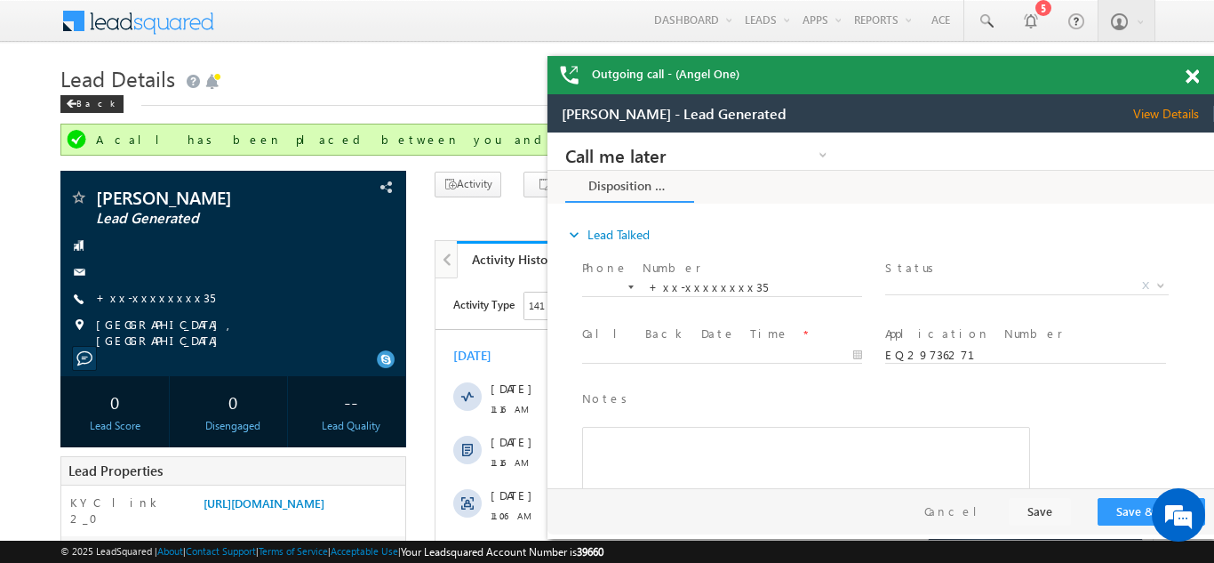
click at [1193, 72] on span at bounding box center [1192, 76] width 13 height 15
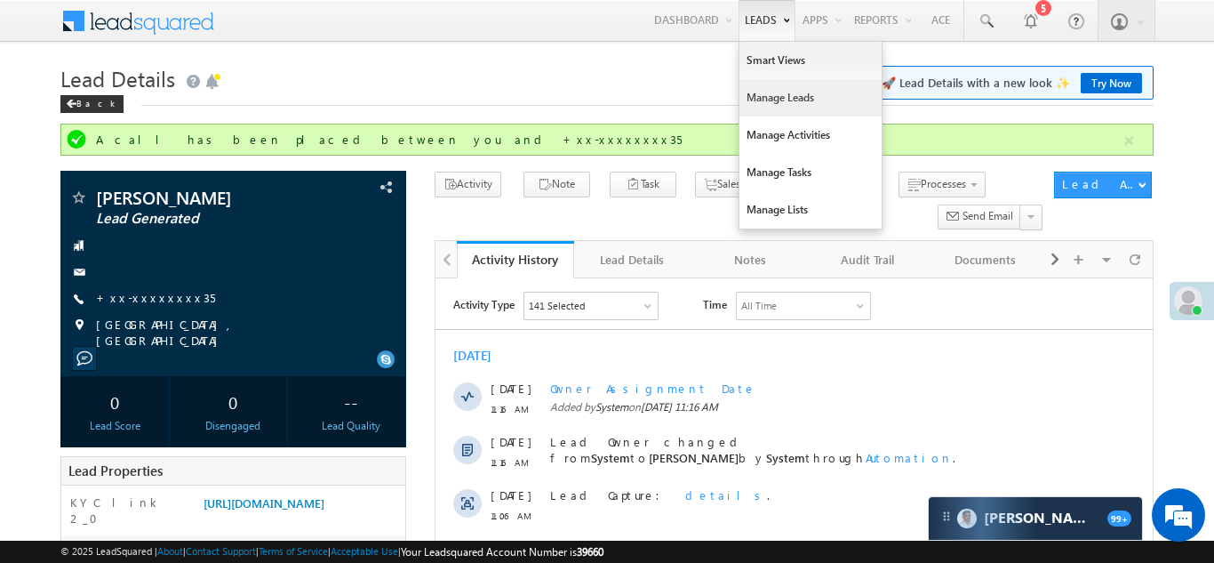
click at [757, 102] on link "Manage Leads" at bounding box center [811, 97] width 142 height 37
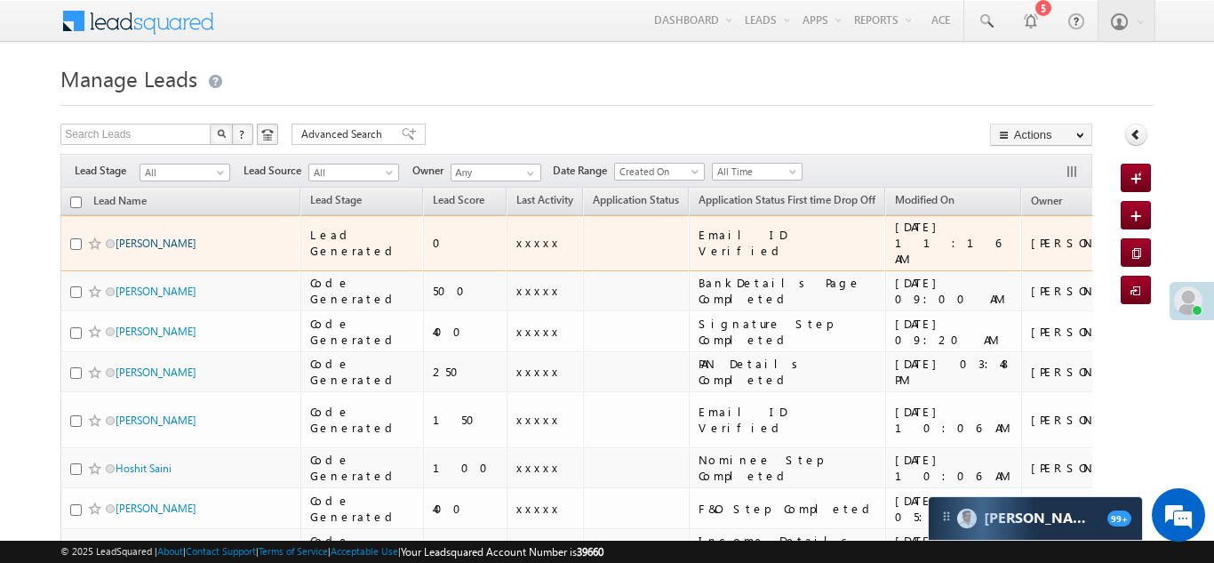
click at [146, 236] on link "[PERSON_NAME]" at bounding box center [156, 242] width 81 height 13
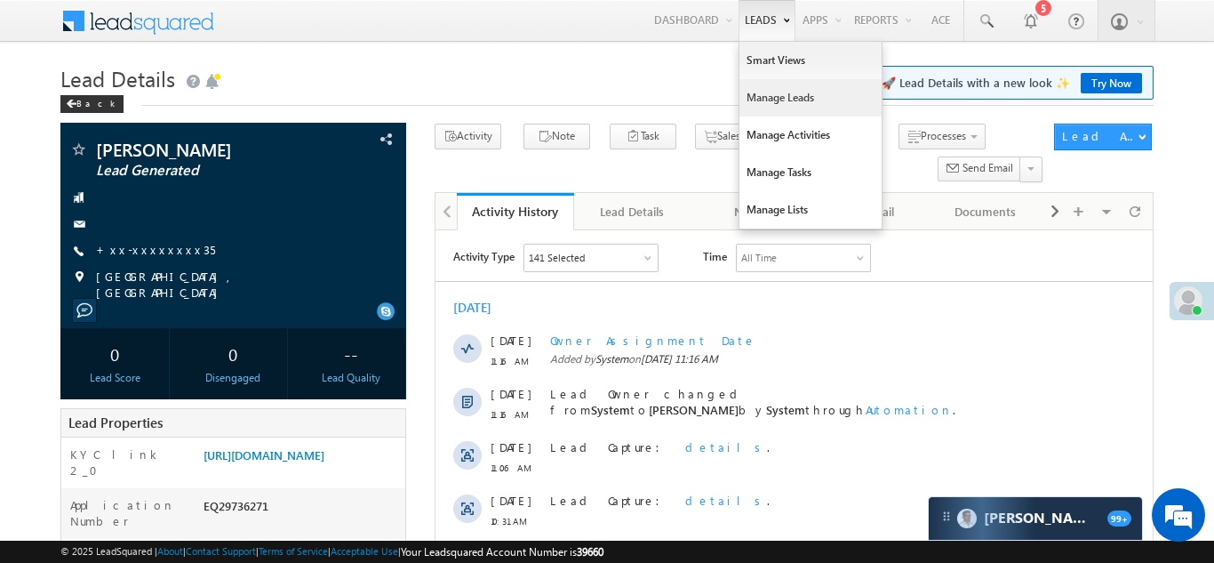
click at [760, 100] on link "Manage Leads" at bounding box center [811, 97] width 142 height 37
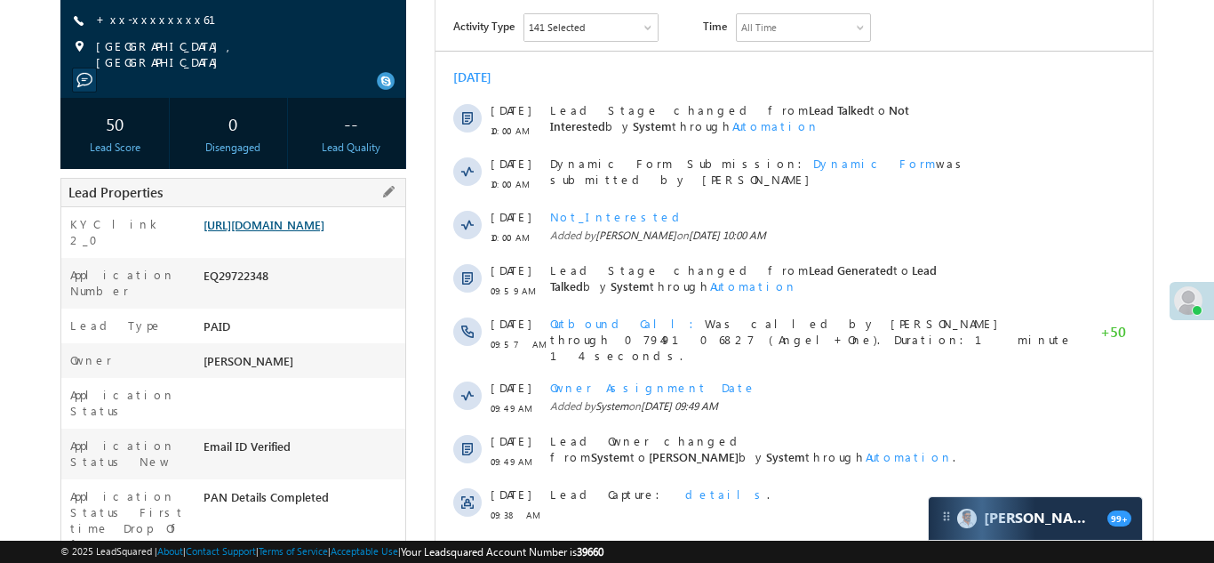
click at [275, 225] on link "https://angelbroking1-pk3em7sa.customui-test.leadsquared.com?leadId=9049f15d-39…" at bounding box center [264, 224] width 121 height 15
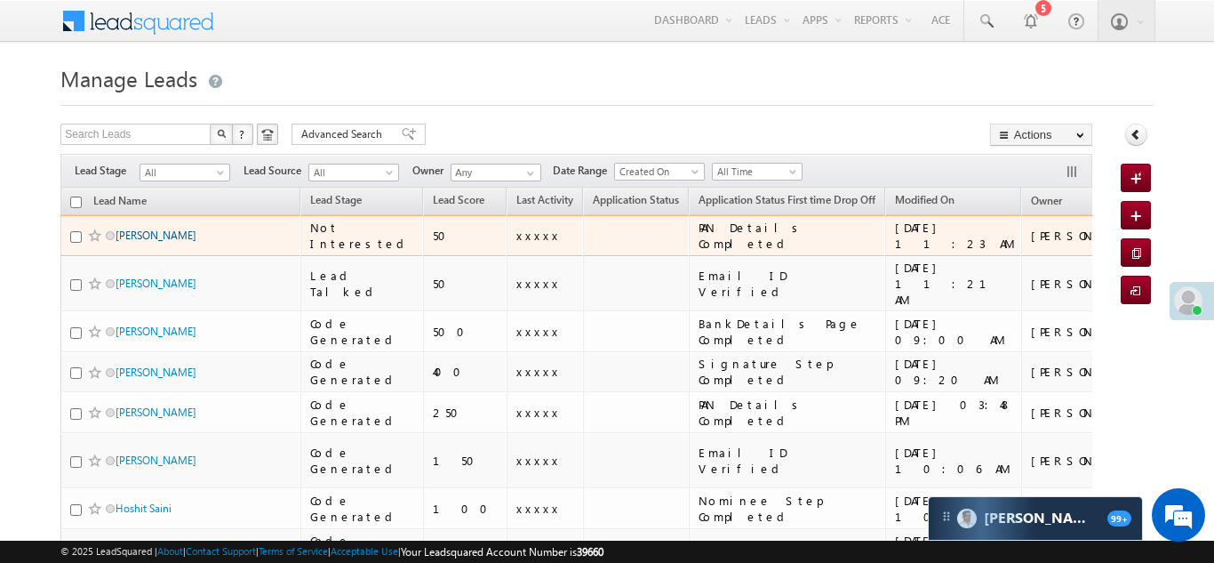
click at [131, 236] on link "Sunil Kumar" at bounding box center [156, 234] width 81 height 13
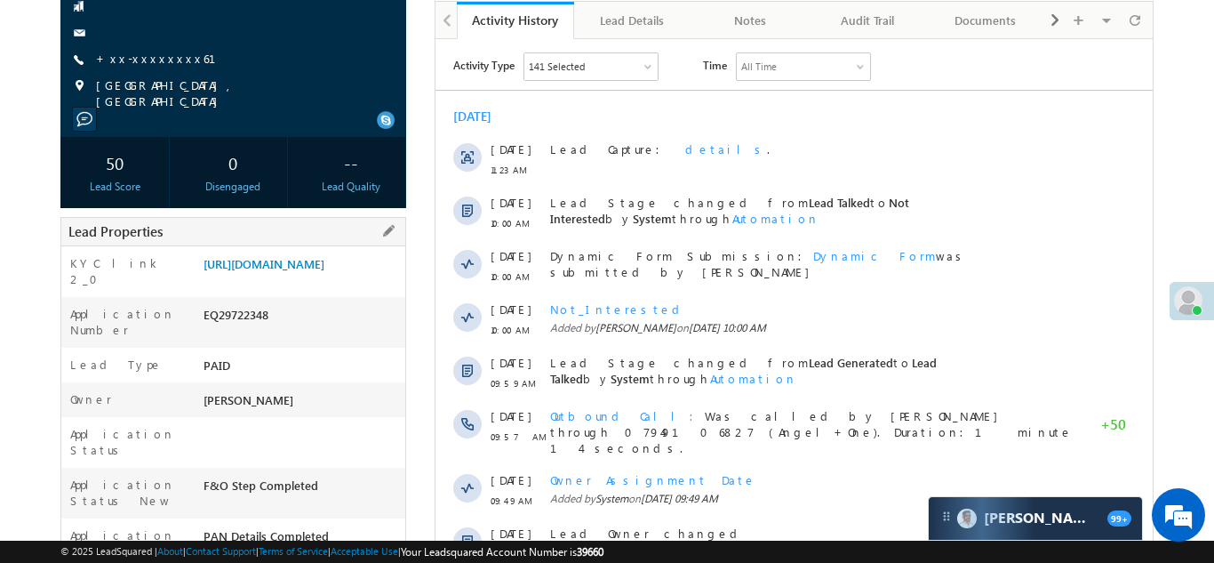
scroll to position [212, 0]
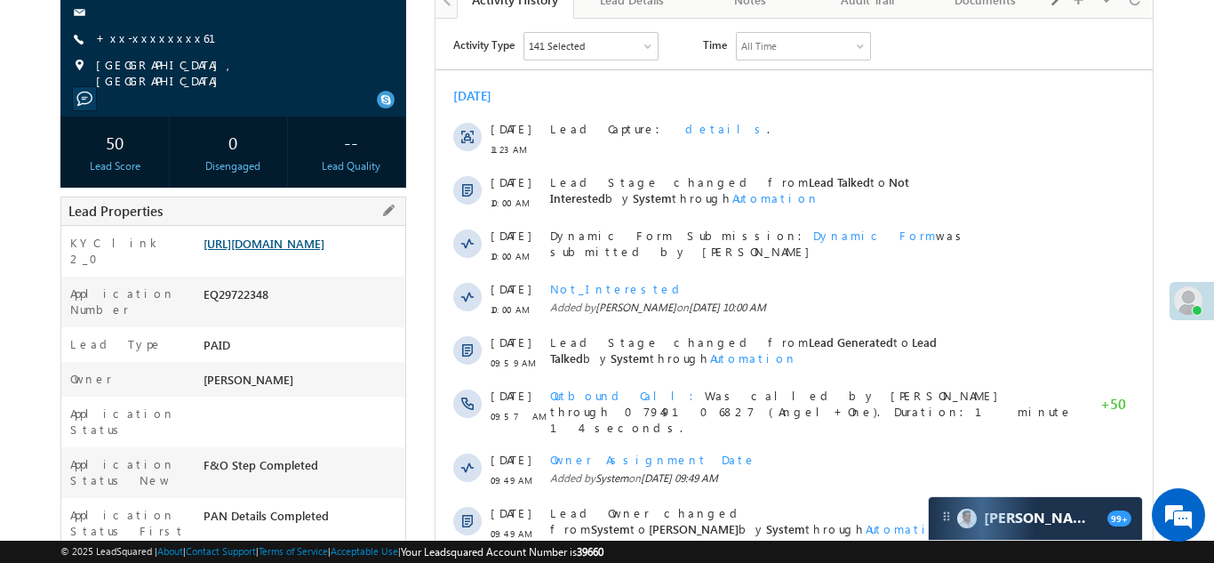
click at [298, 251] on link "https://angelbroking1-pk3em7sa.customui-test.leadsquared.com?leadId=9049f15d-39…" at bounding box center [264, 243] width 121 height 15
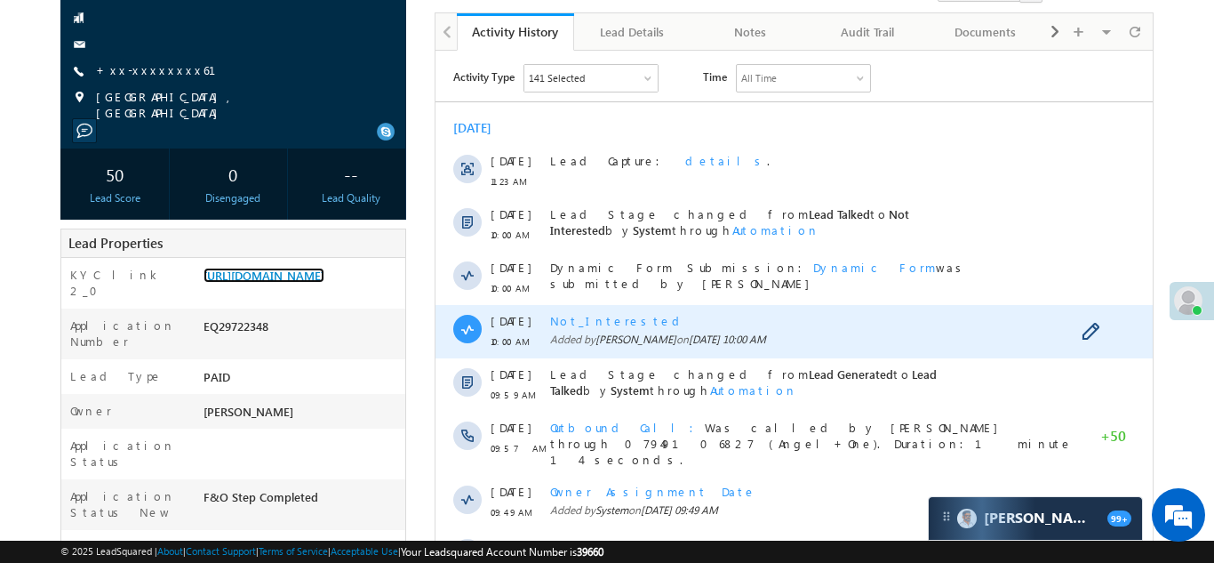
scroll to position [56, 0]
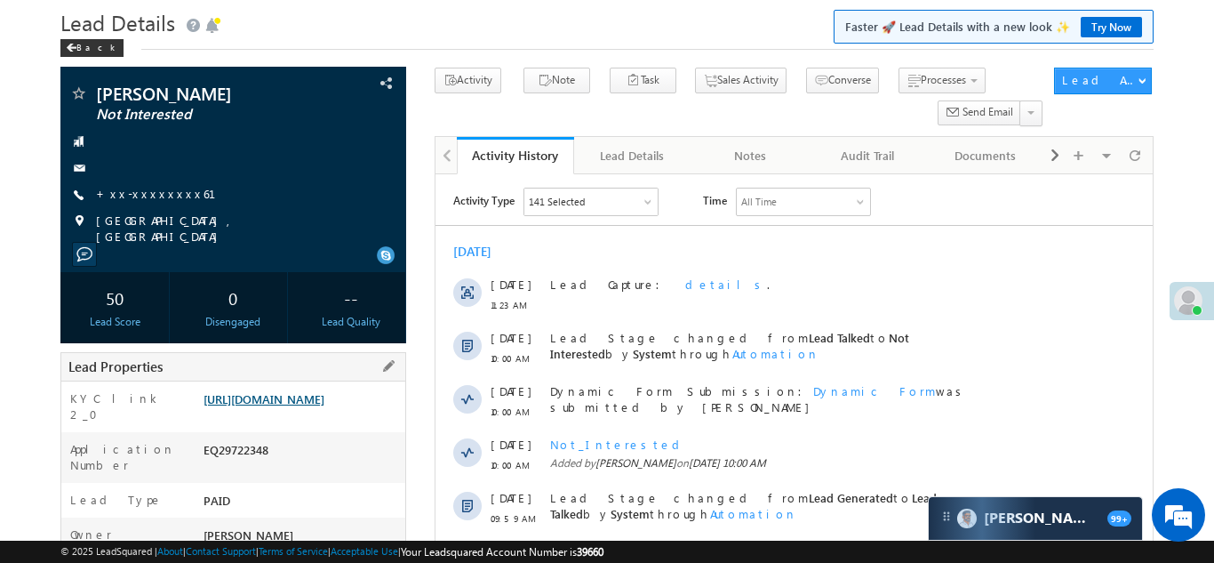
click at [293, 406] on link "https://angelbroking1-pk3em7sa.customui-test.leadsquared.com?leadId=9049f15d-39…" at bounding box center [264, 398] width 121 height 15
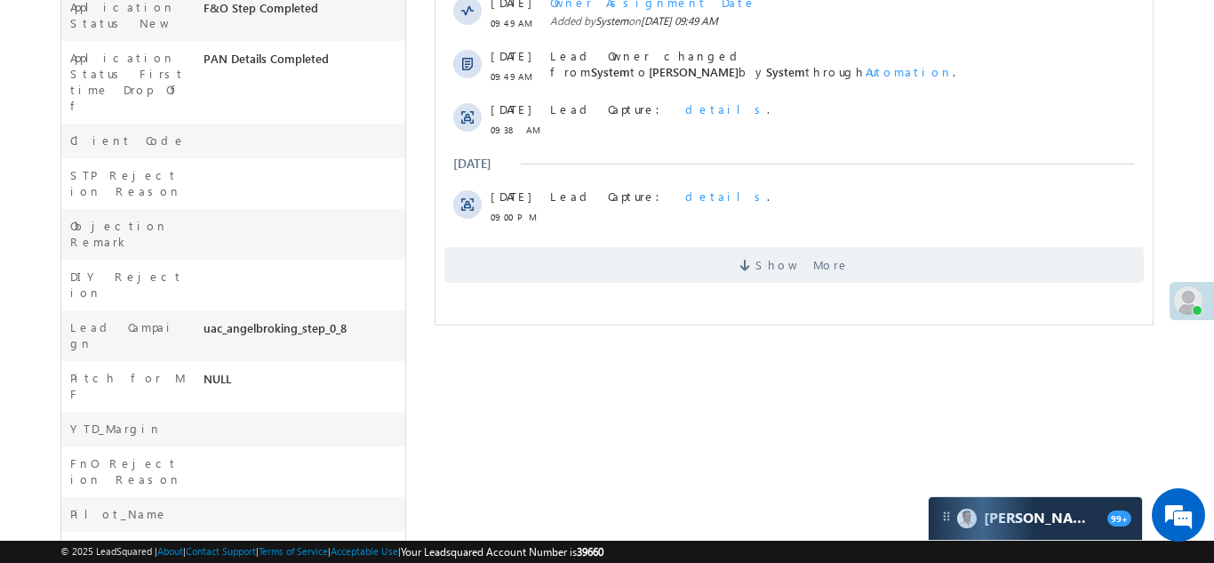
scroll to position [729, 0]
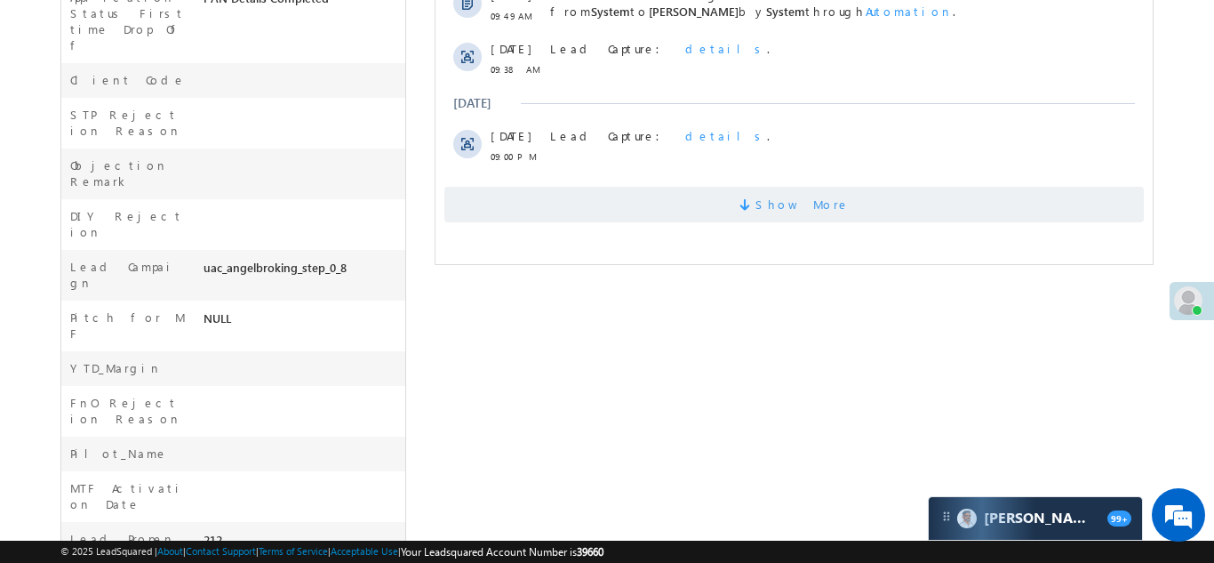
click at [668, 192] on span "Show More" at bounding box center [794, 205] width 700 height 36
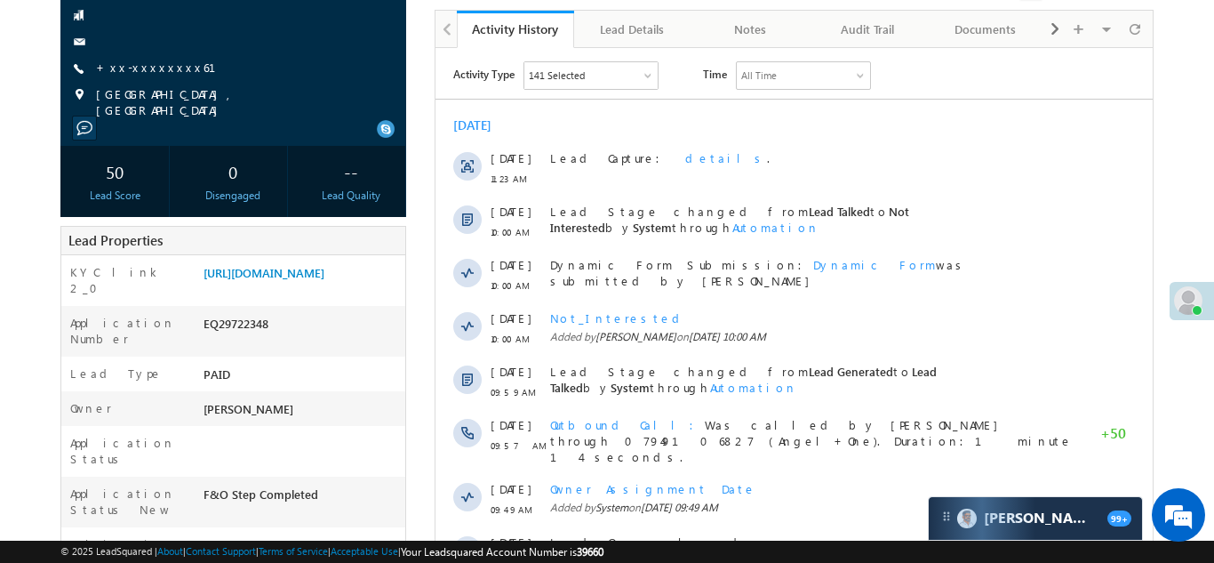
scroll to position [264, 0]
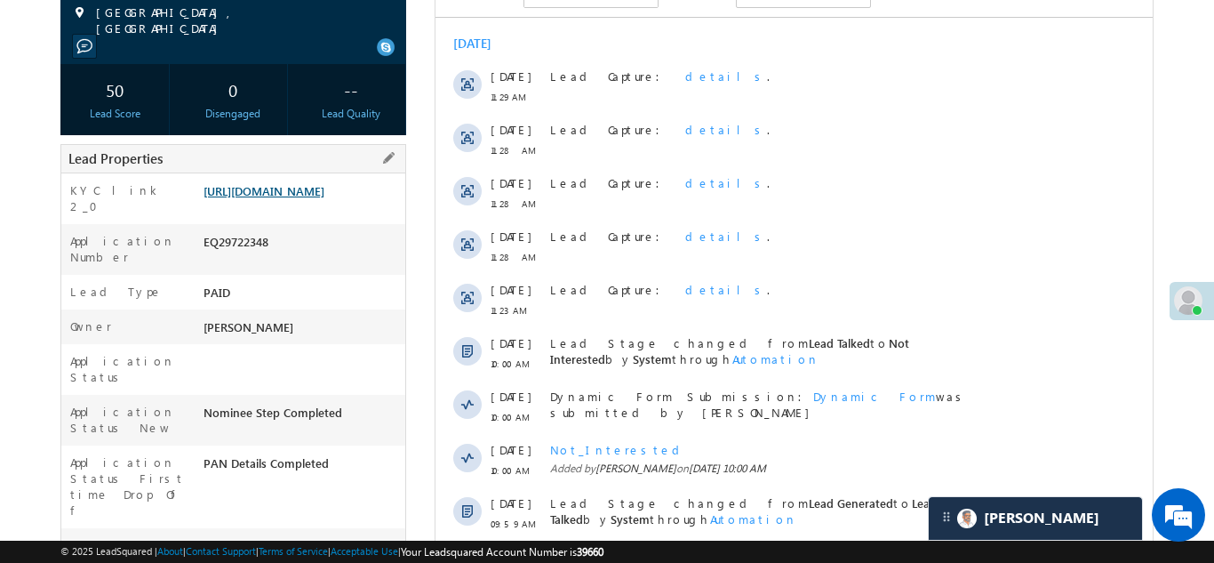
click at [281, 185] on link "https://angelbroking1-pk3em7sa.customui-test.leadsquared.com?leadId=9049f15d-39…" at bounding box center [264, 190] width 121 height 15
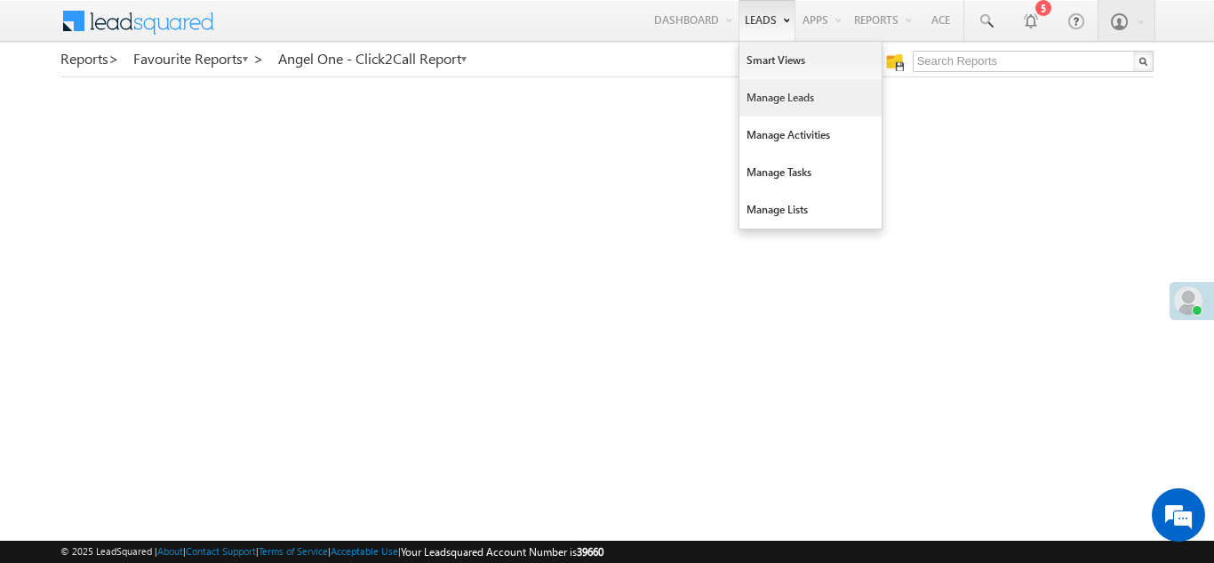
click at [751, 96] on link "Manage Leads" at bounding box center [811, 97] width 142 height 37
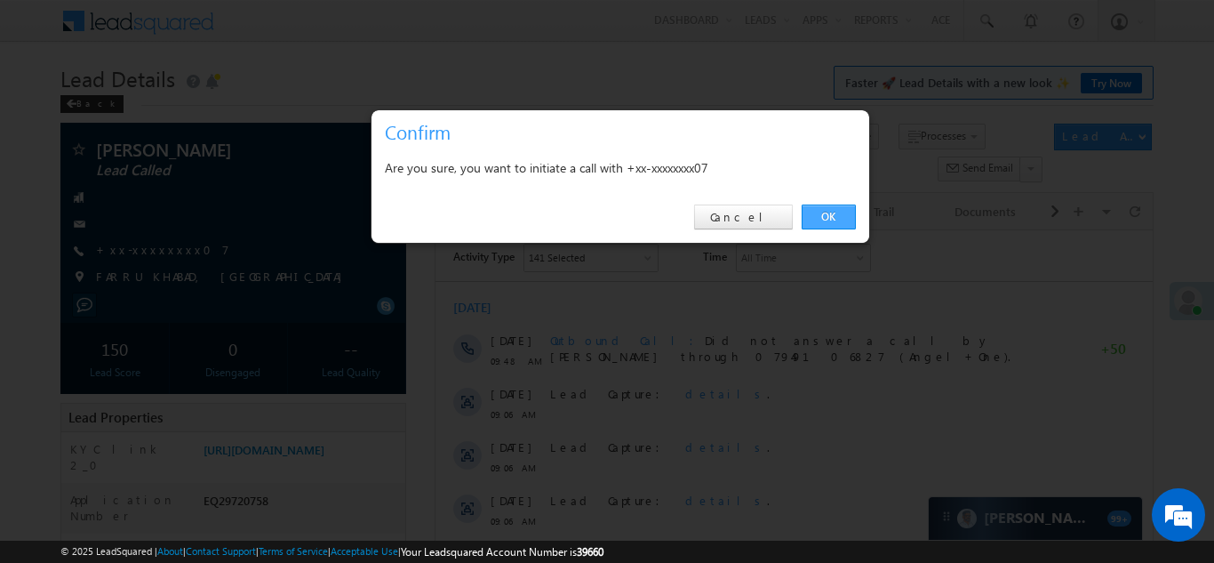
click at [829, 210] on link "OK" at bounding box center [829, 216] width 54 height 25
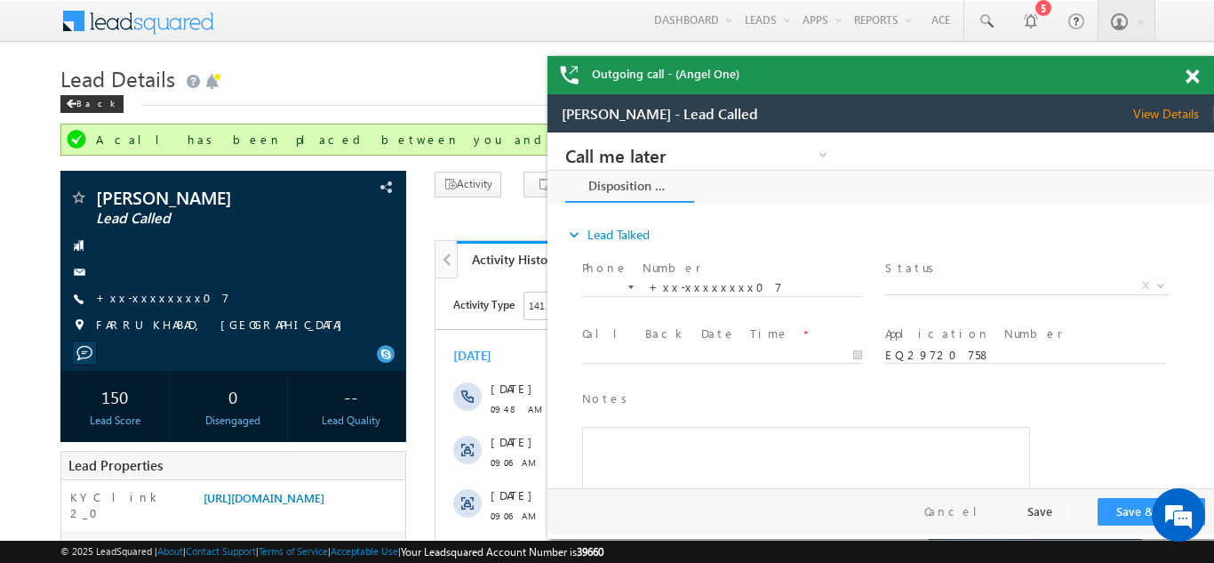
click at [1190, 73] on span at bounding box center [1192, 76] width 13 height 15
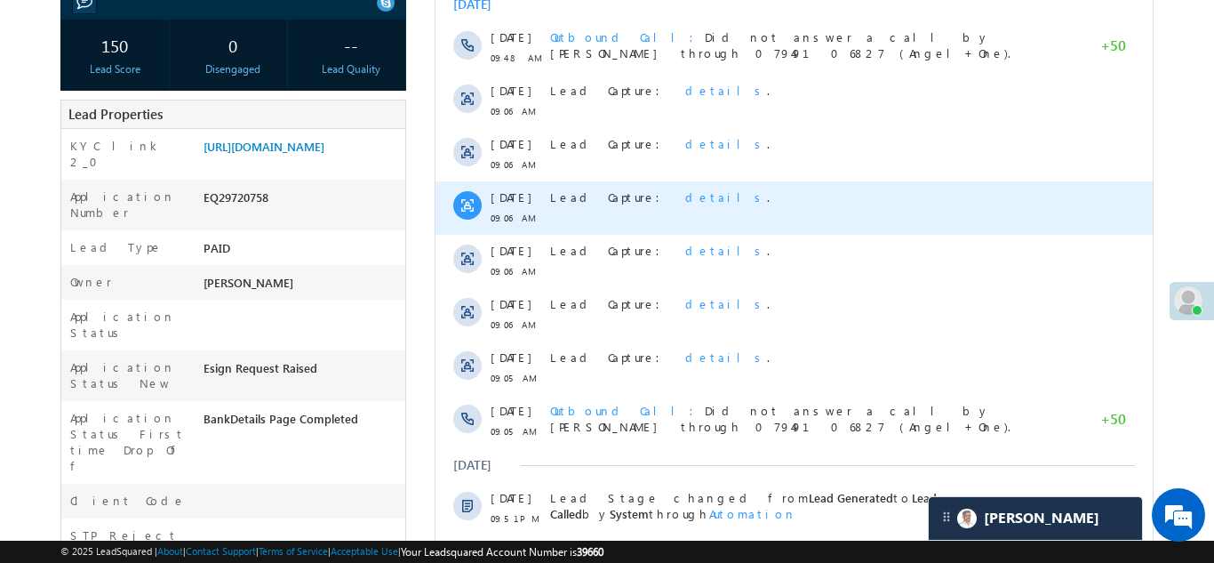
scroll to position [699, 0]
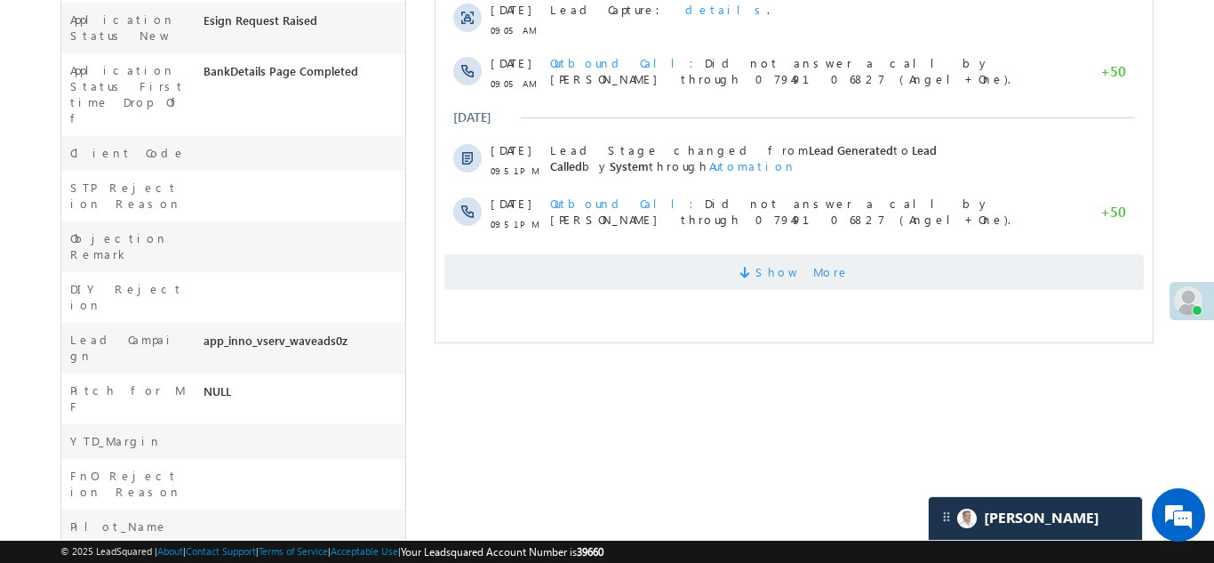
click at [707, 265] on span "Show More" at bounding box center [794, 272] width 700 height 36
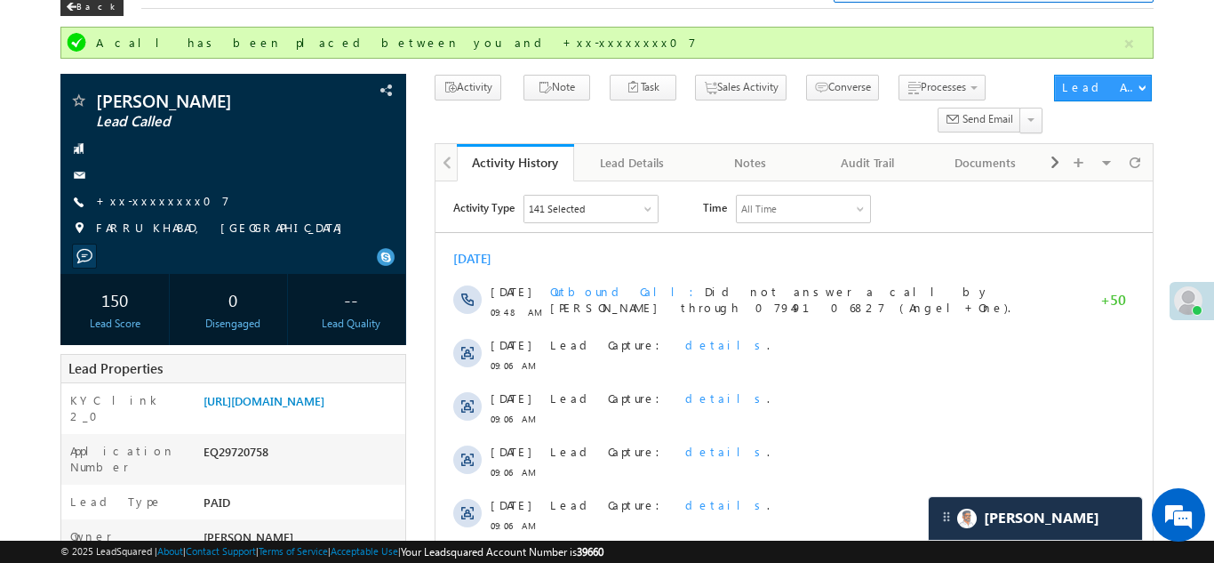
scroll to position [0, 0]
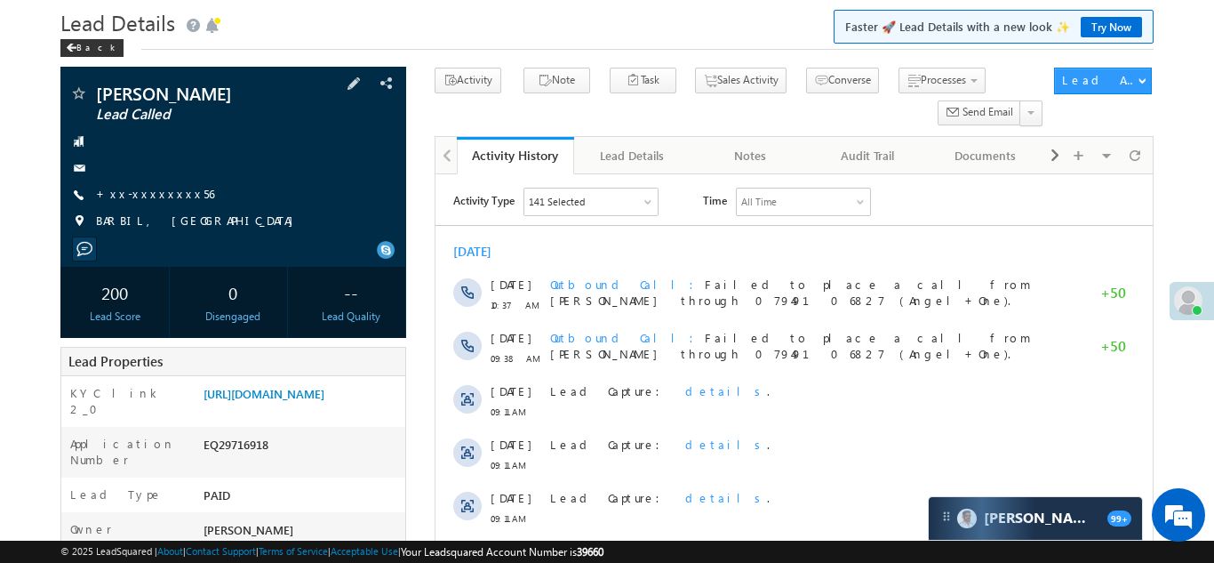
scroll to position [284, 0]
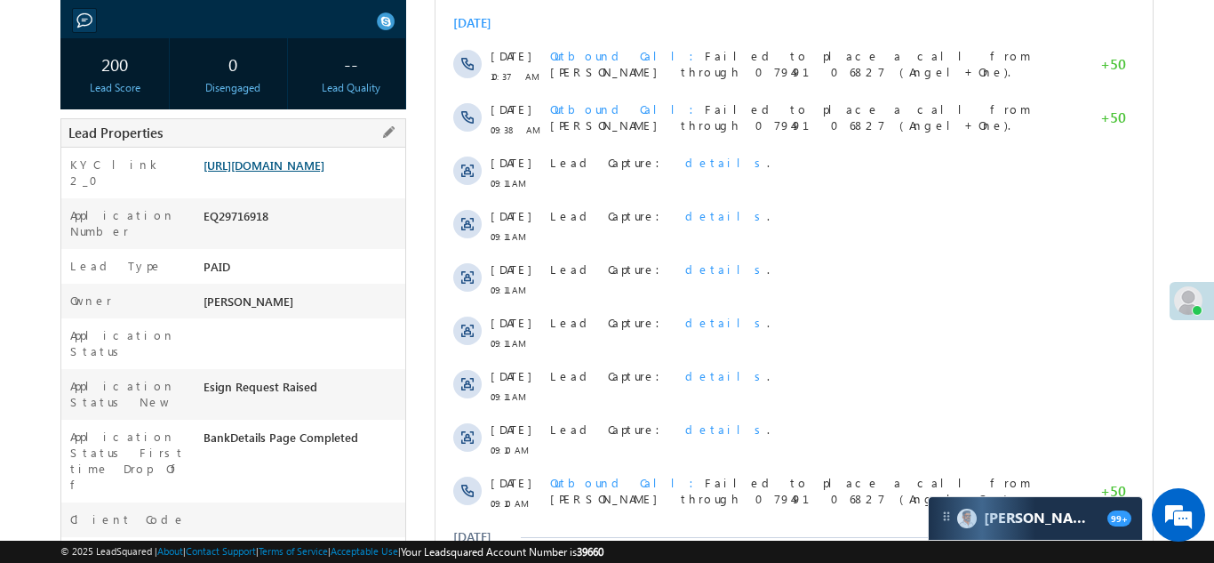
click at [275, 172] on link "https://angelbroking1-pk3em7sa.customui-test.leadsquared.com?leadId=3ebd9e66-59…" at bounding box center [264, 164] width 121 height 15
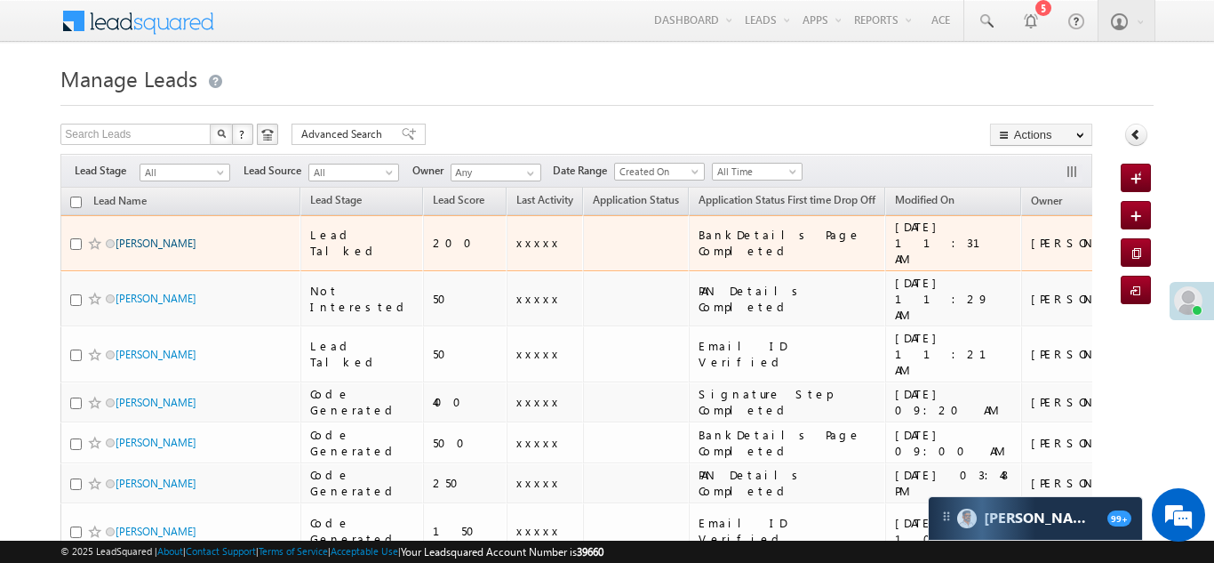
click at [126, 236] on link "[PERSON_NAME]" at bounding box center [156, 242] width 81 height 13
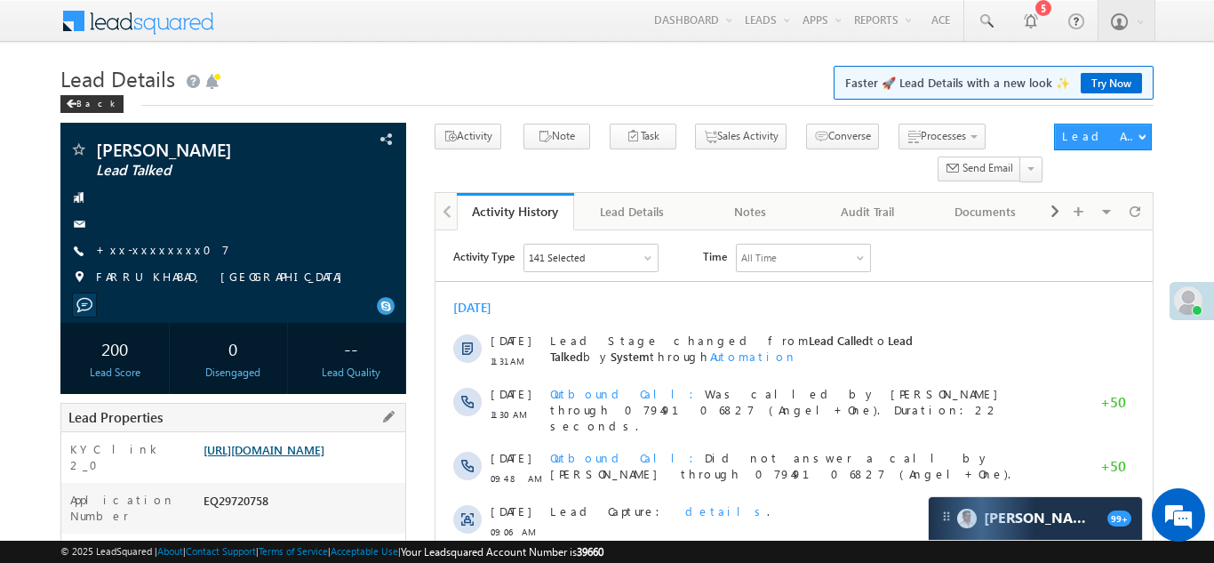
click at [301, 457] on link "https://angelbroking1-pk3em7sa.customui-test.leadsquared.com?leadId=b23bcb82-54…" at bounding box center [264, 449] width 121 height 15
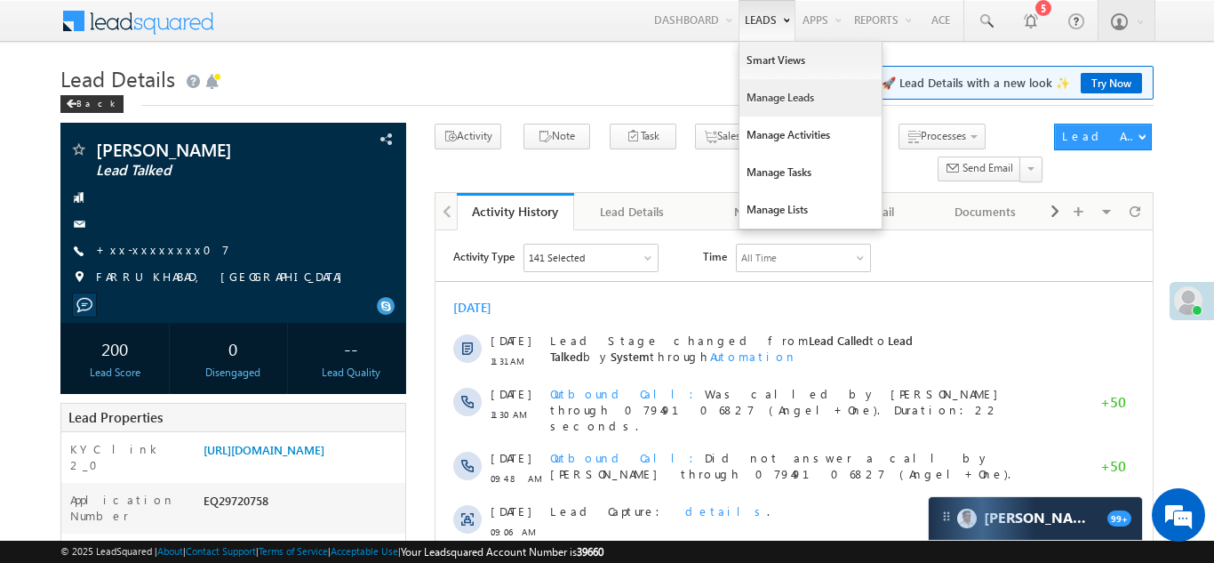
click at [757, 104] on link "Manage Leads" at bounding box center [811, 97] width 142 height 37
